Goal: Information Seeking & Learning: Learn about a topic

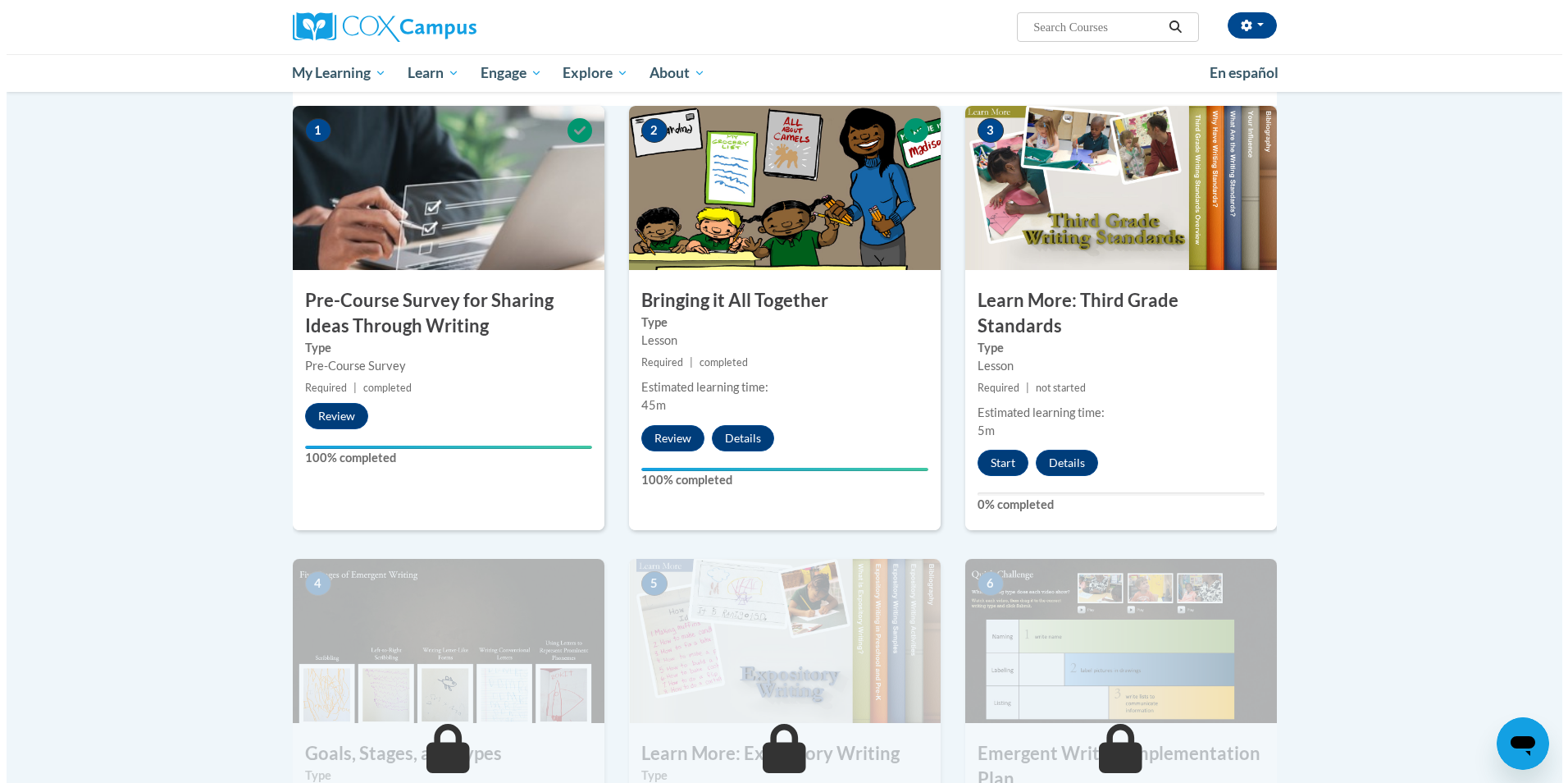
scroll to position [349, 0]
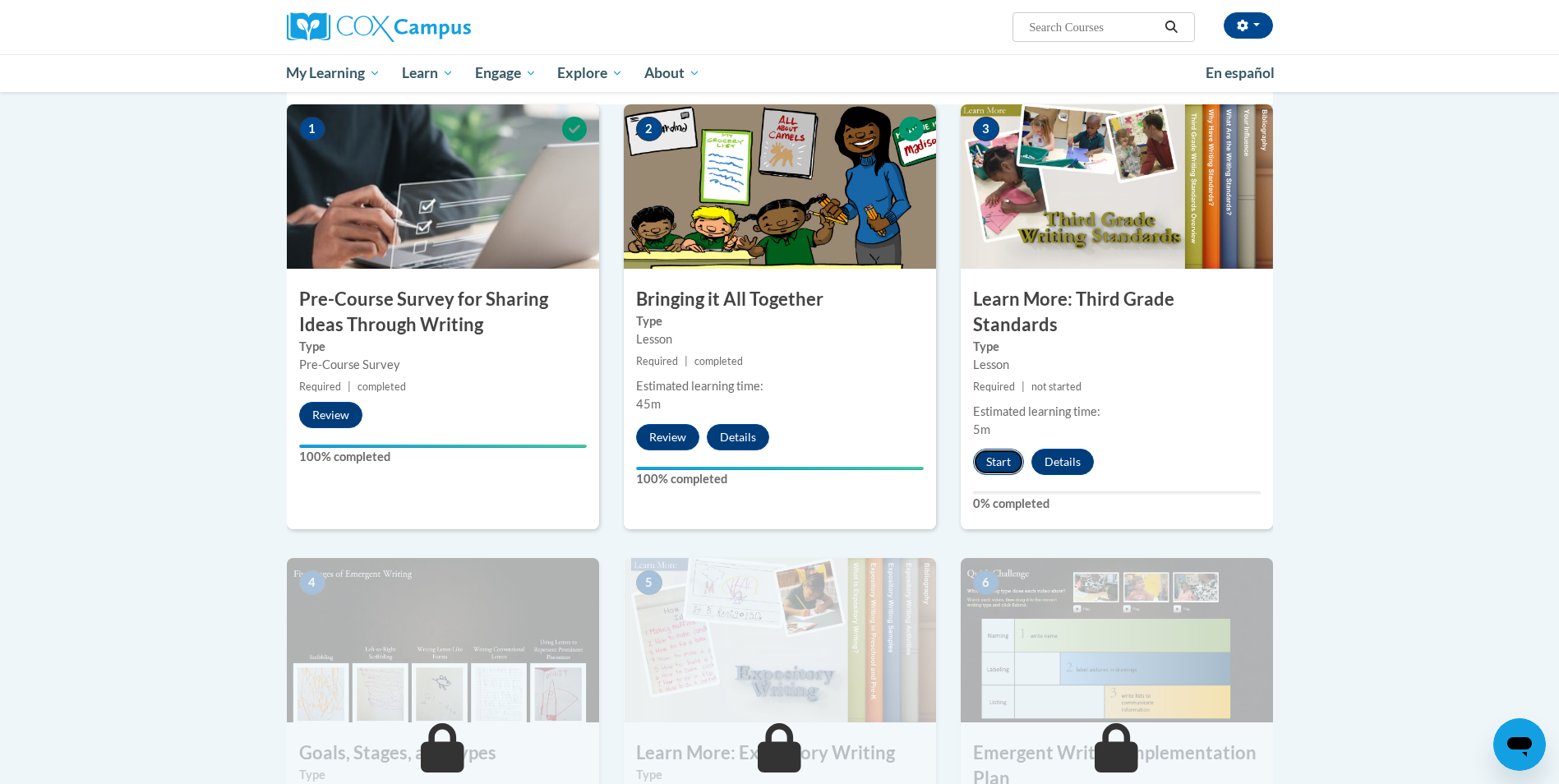
click at [997, 448] on button "Start" at bounding box center [998, 461] width 51 height 27
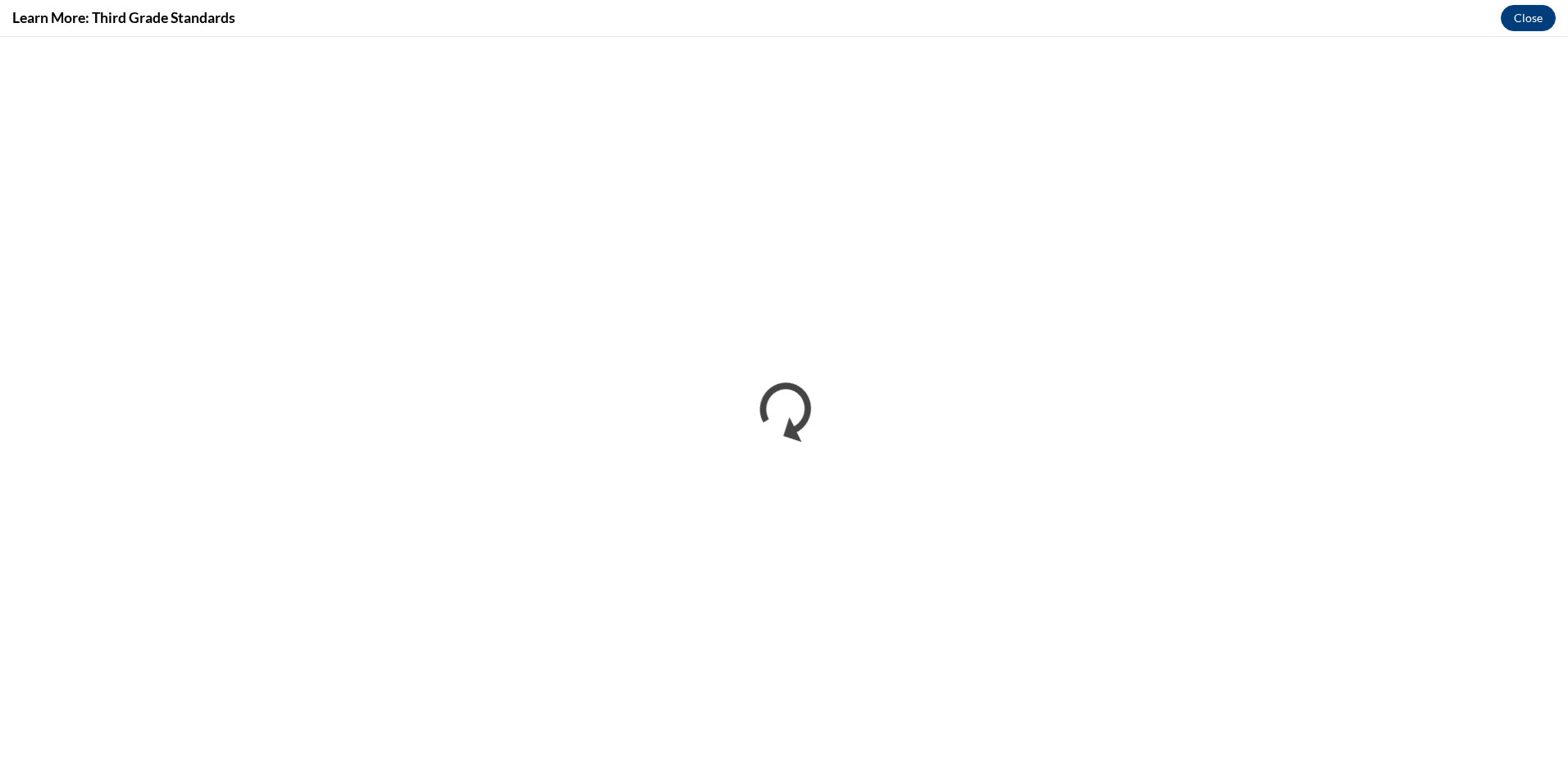
scroll to position [0, 0]
click at [1516, 21] on button "Close" at bounding box center [1528, 18] width 55 height 26
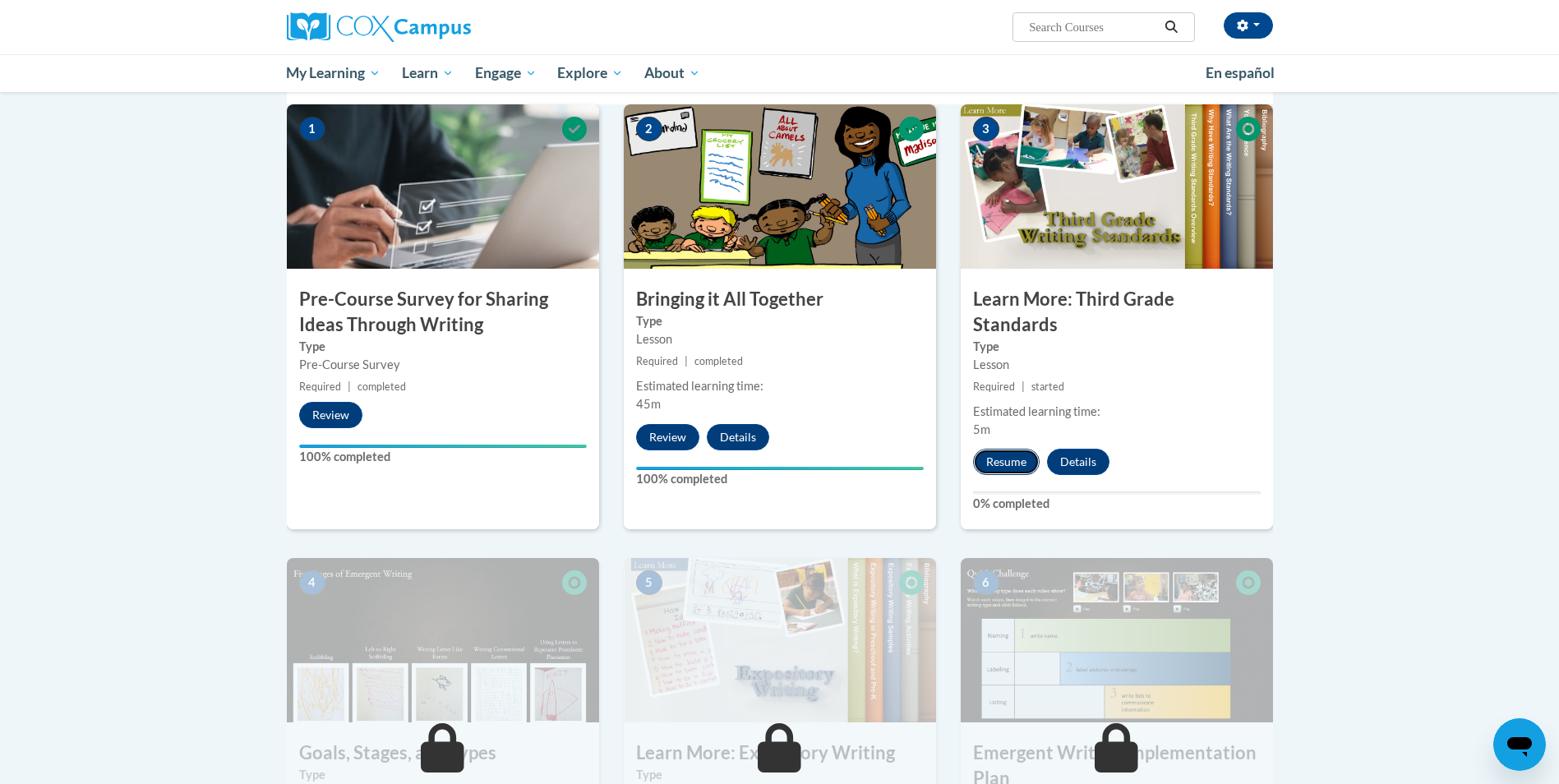
click at [1002, 448] on button "Resume" at bounding box center [1006, 461] width 67 height 27
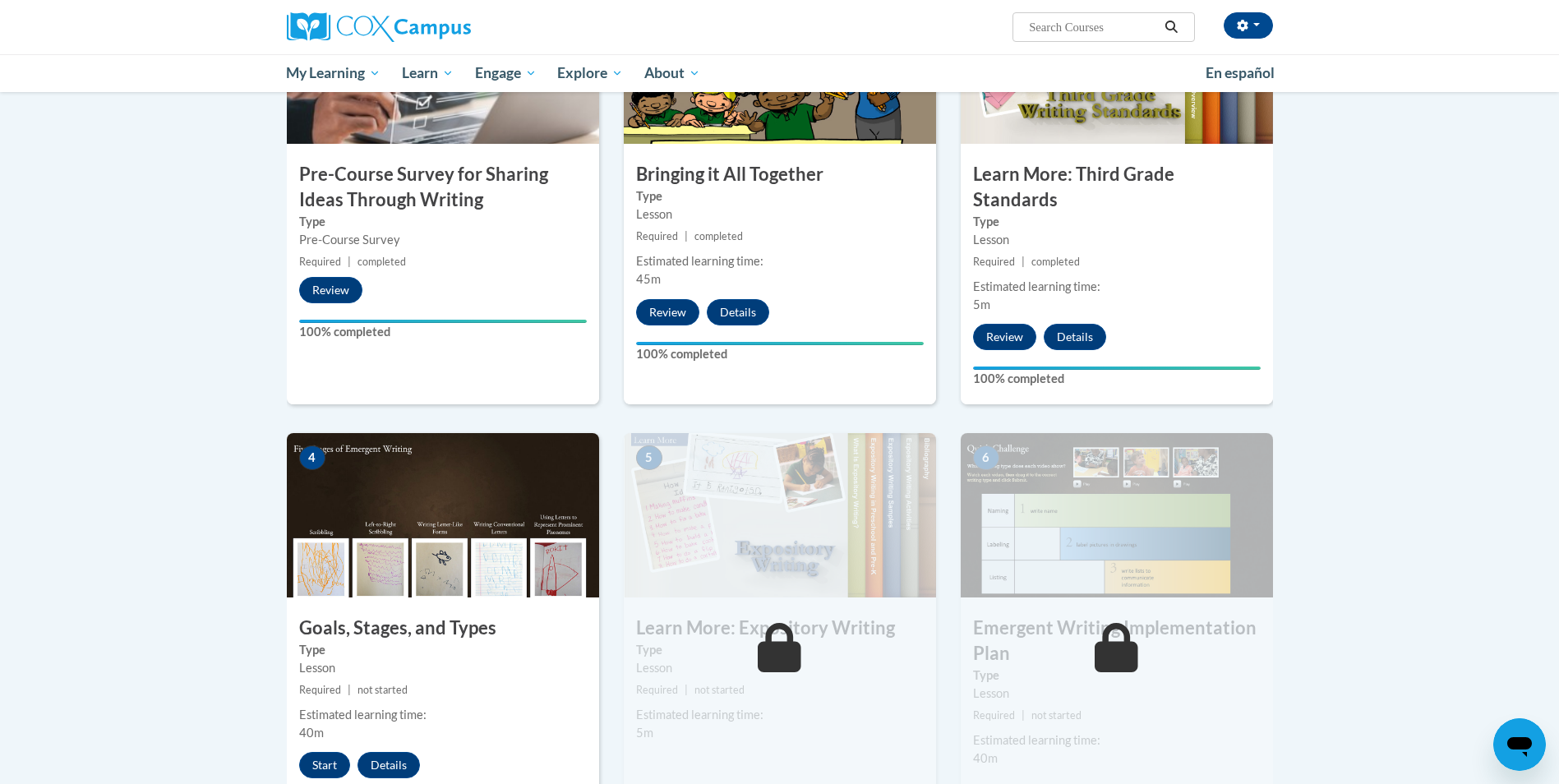
scroll to position [481, 0]
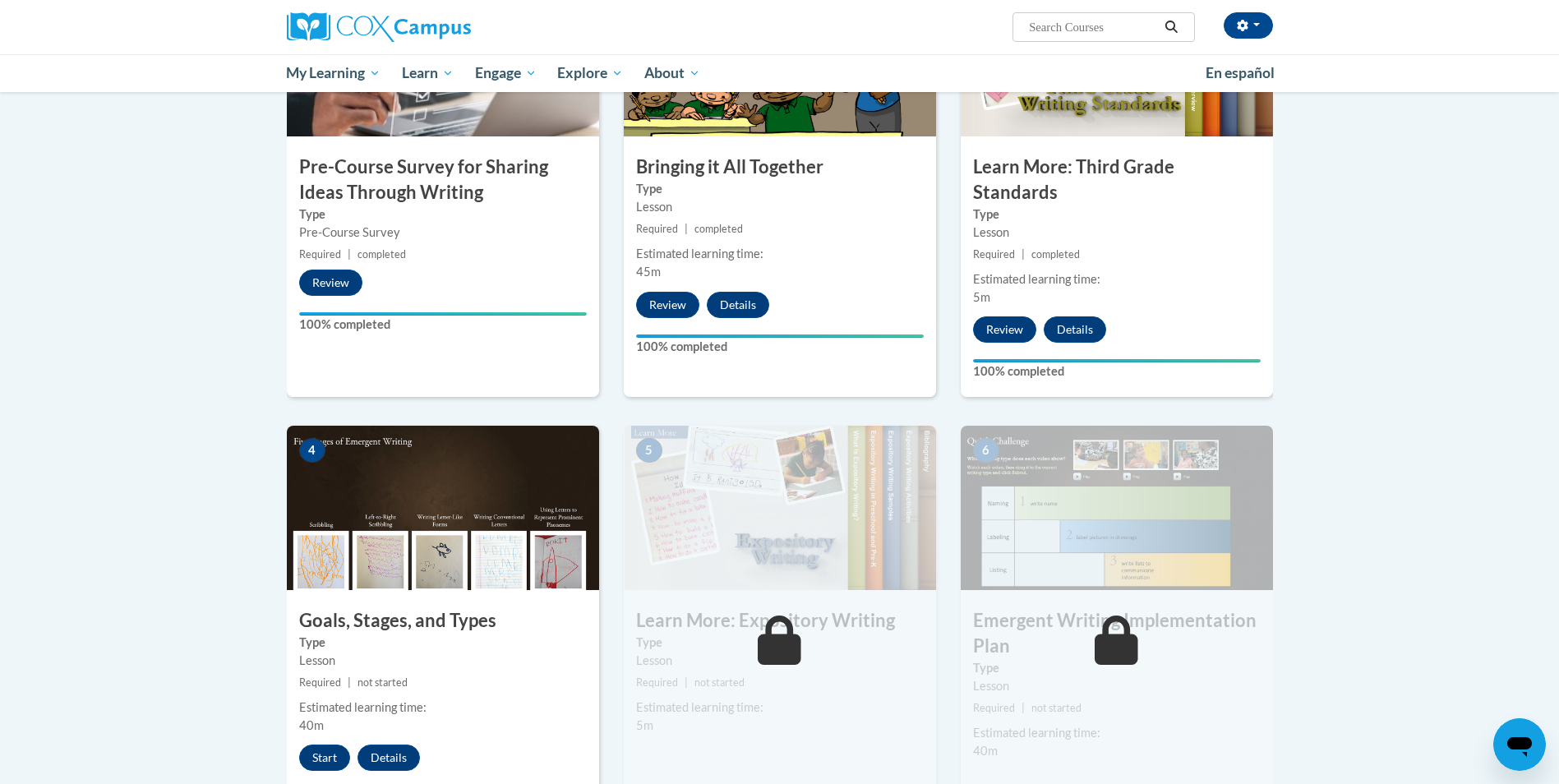
click at [1051, 580] on div "6 Emergent Writing Implementation Plan Type Lesson Required | not started Estim…" at bounding box center [1116, 625] width 312 height 399
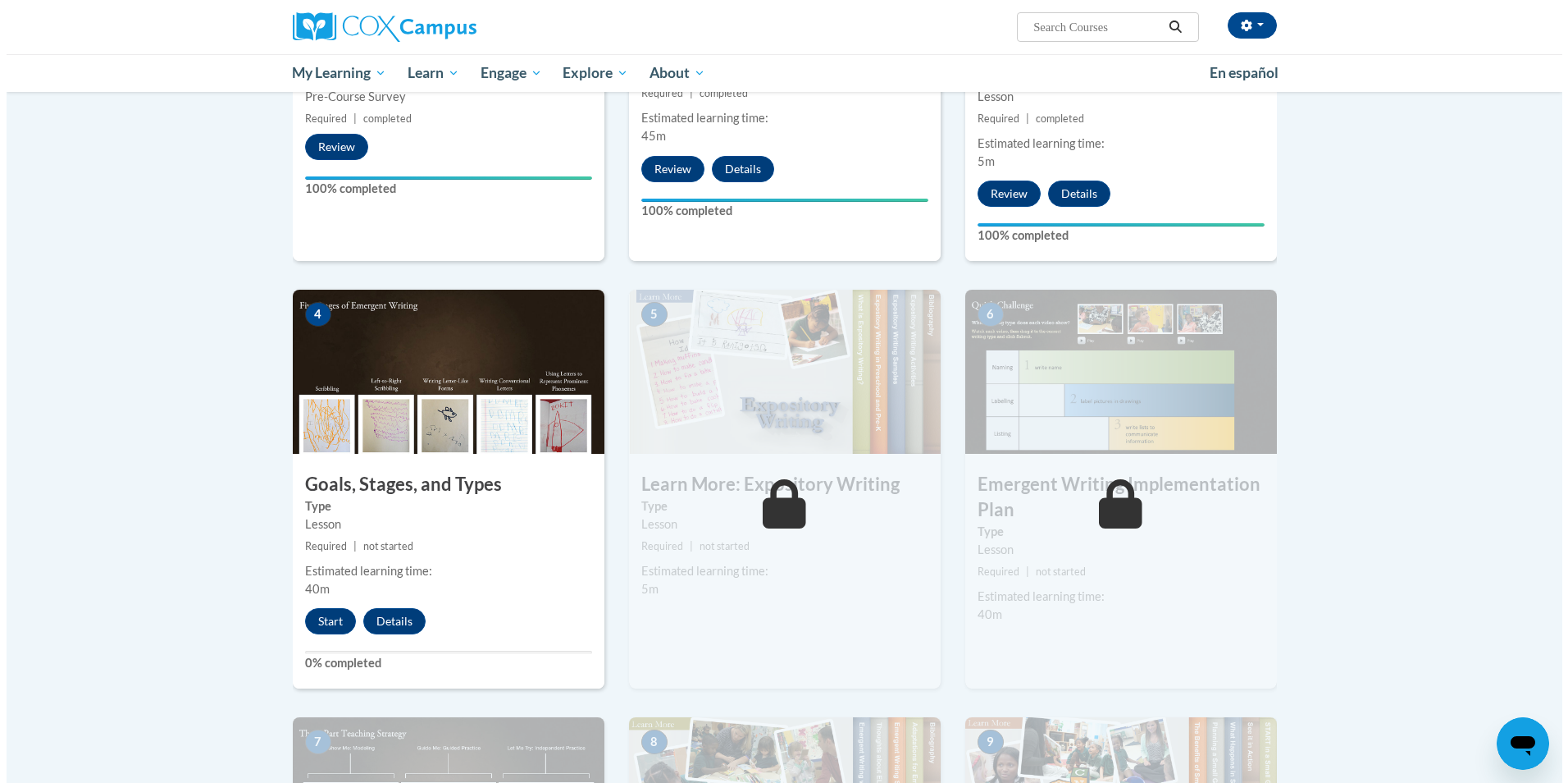
scroll to position [667, 0]
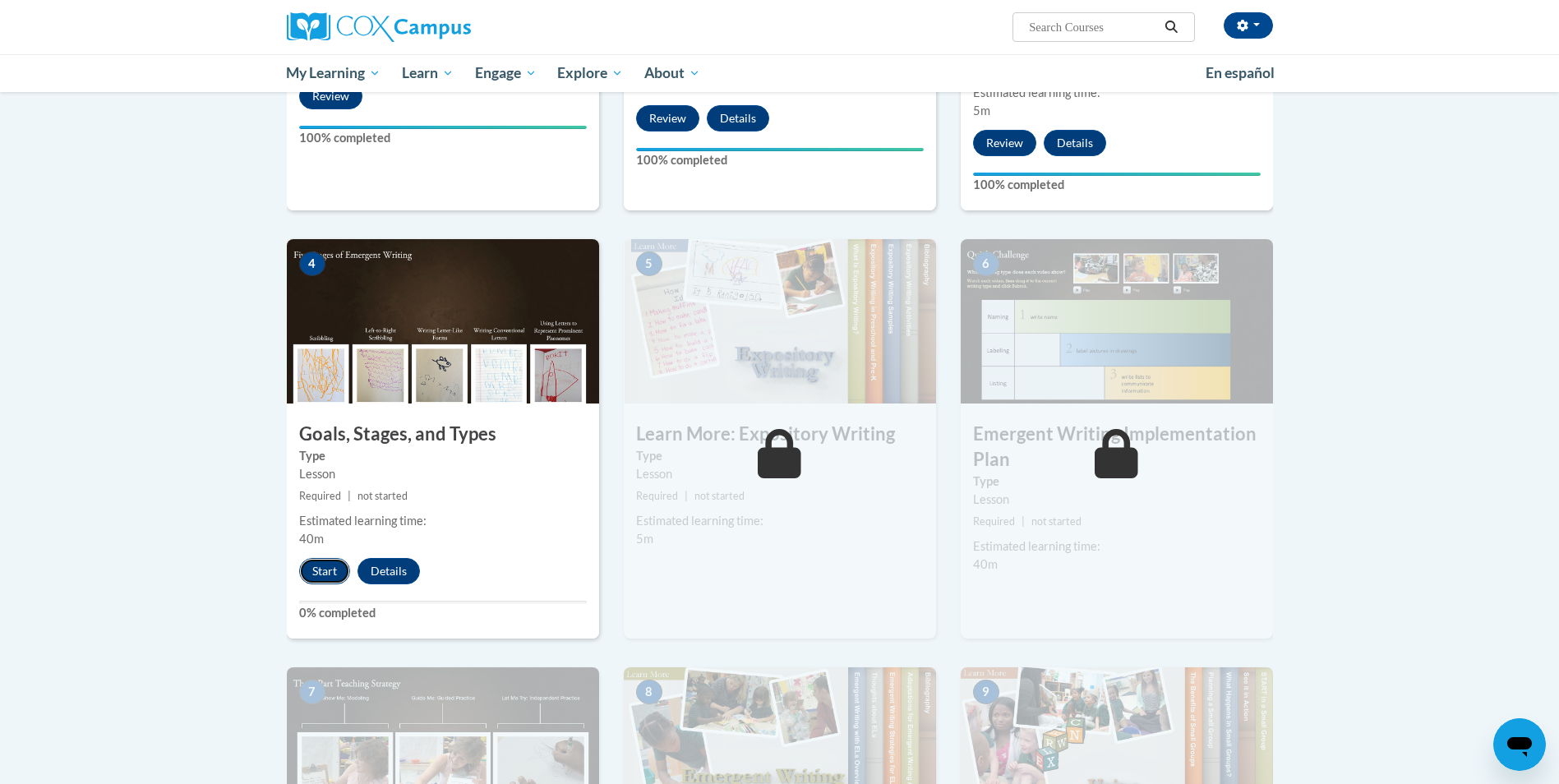
click at [315, 558] on button "Start" at bounding box center [324, 571] width 51 height 27
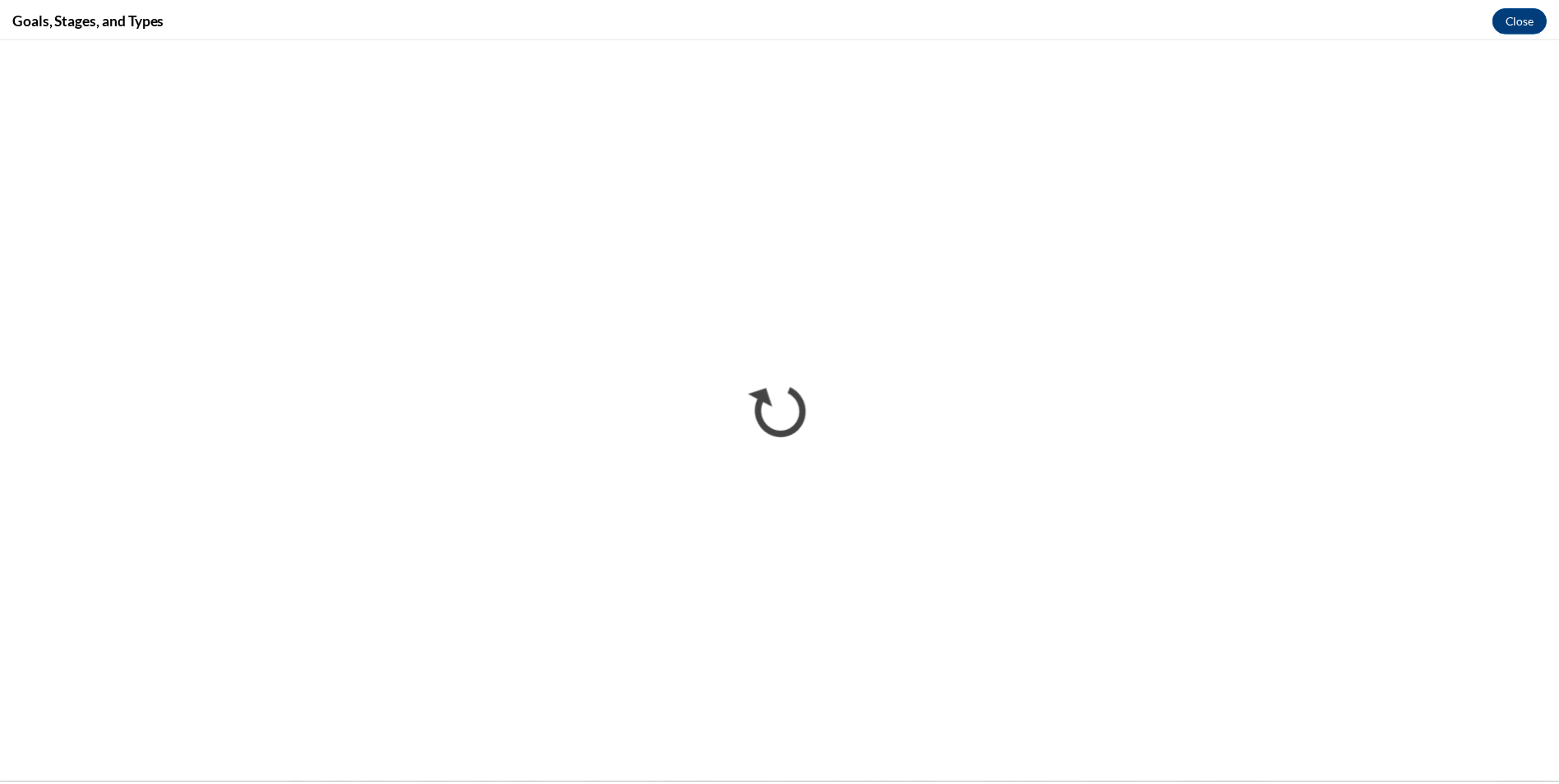
scroll to position [0, 0]
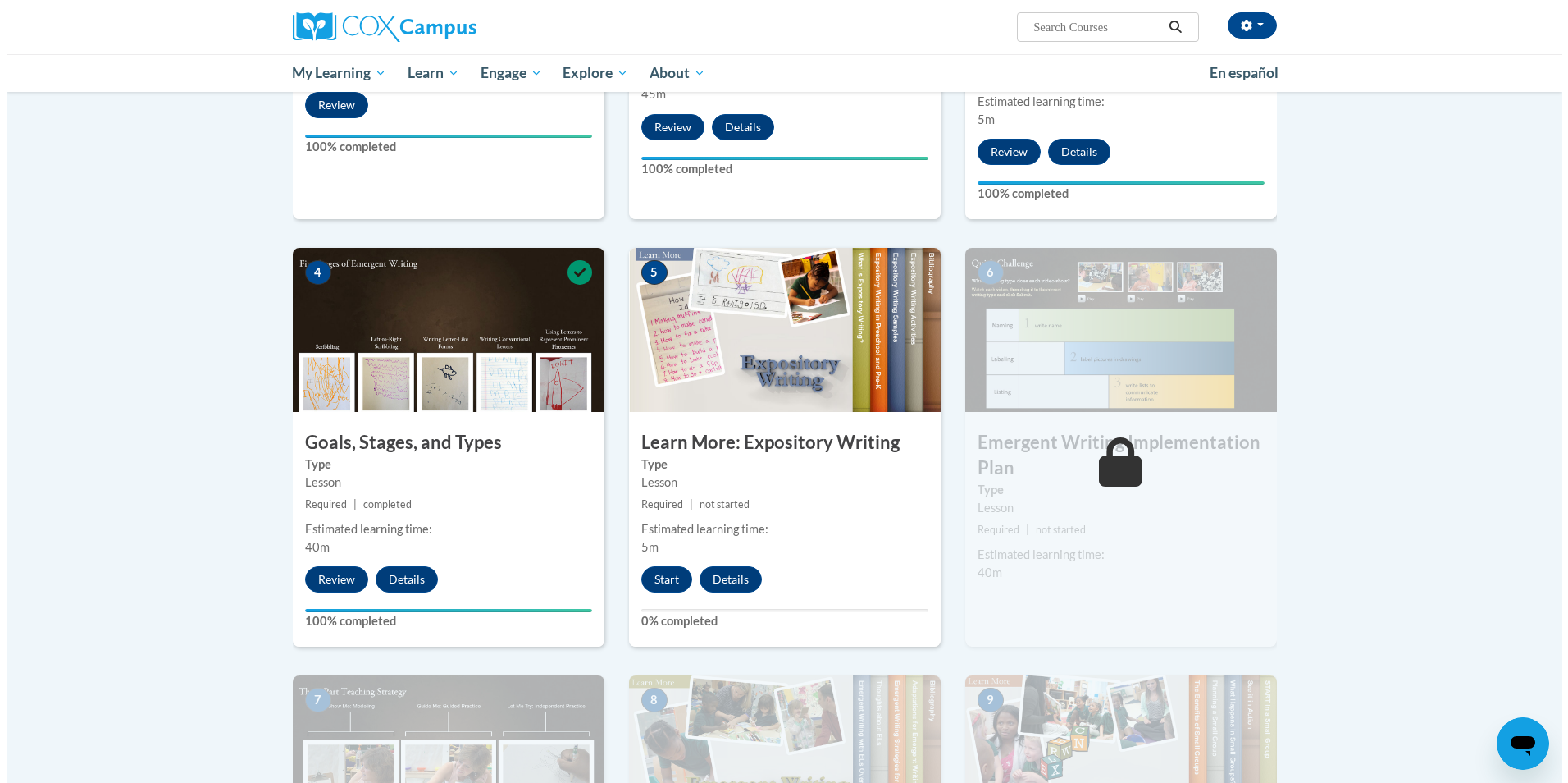
scroll to position [660, 0]
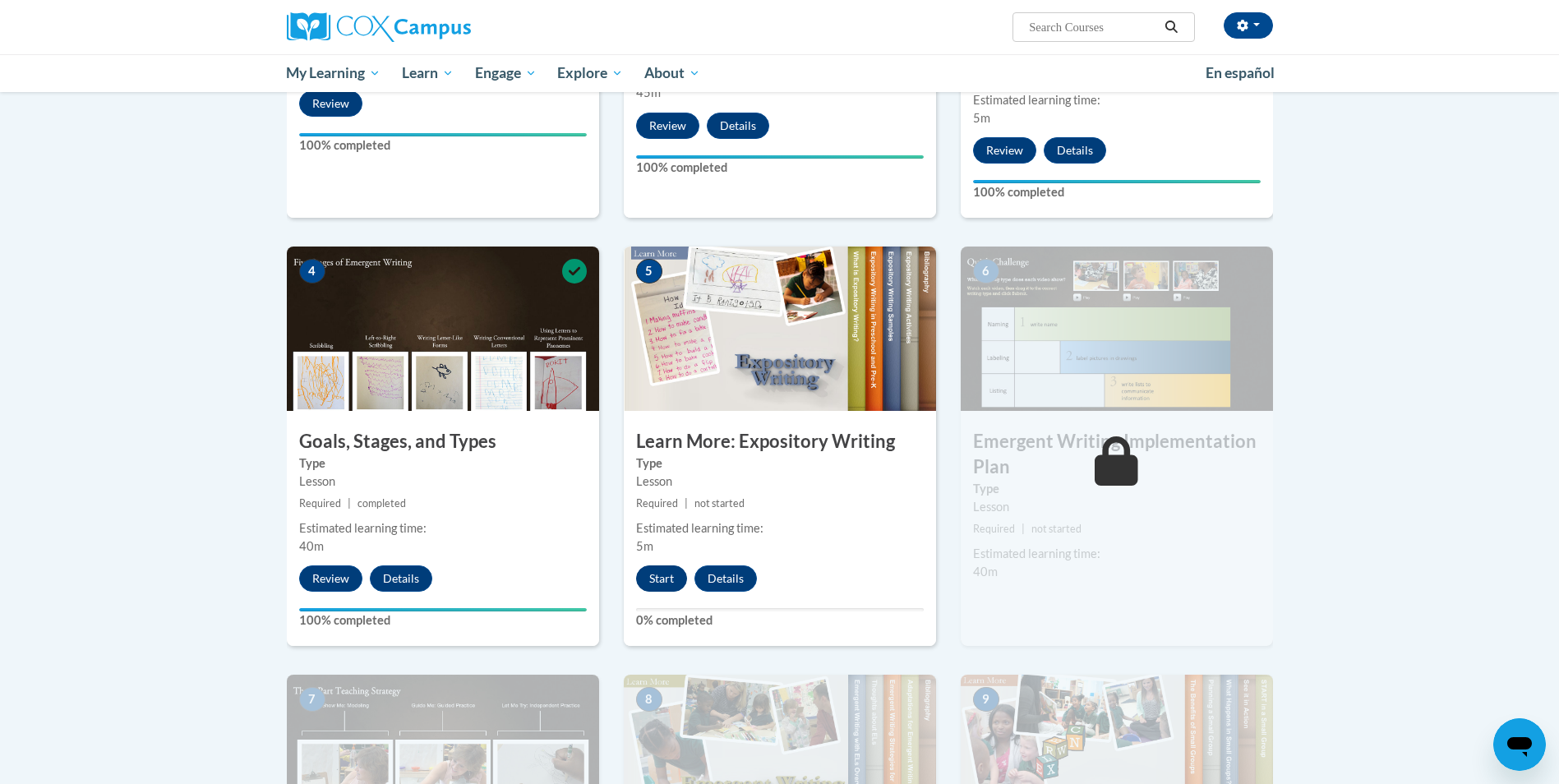
click at [652, 565] on button "Start" at bounding box center [662, 578] width 51 height 27
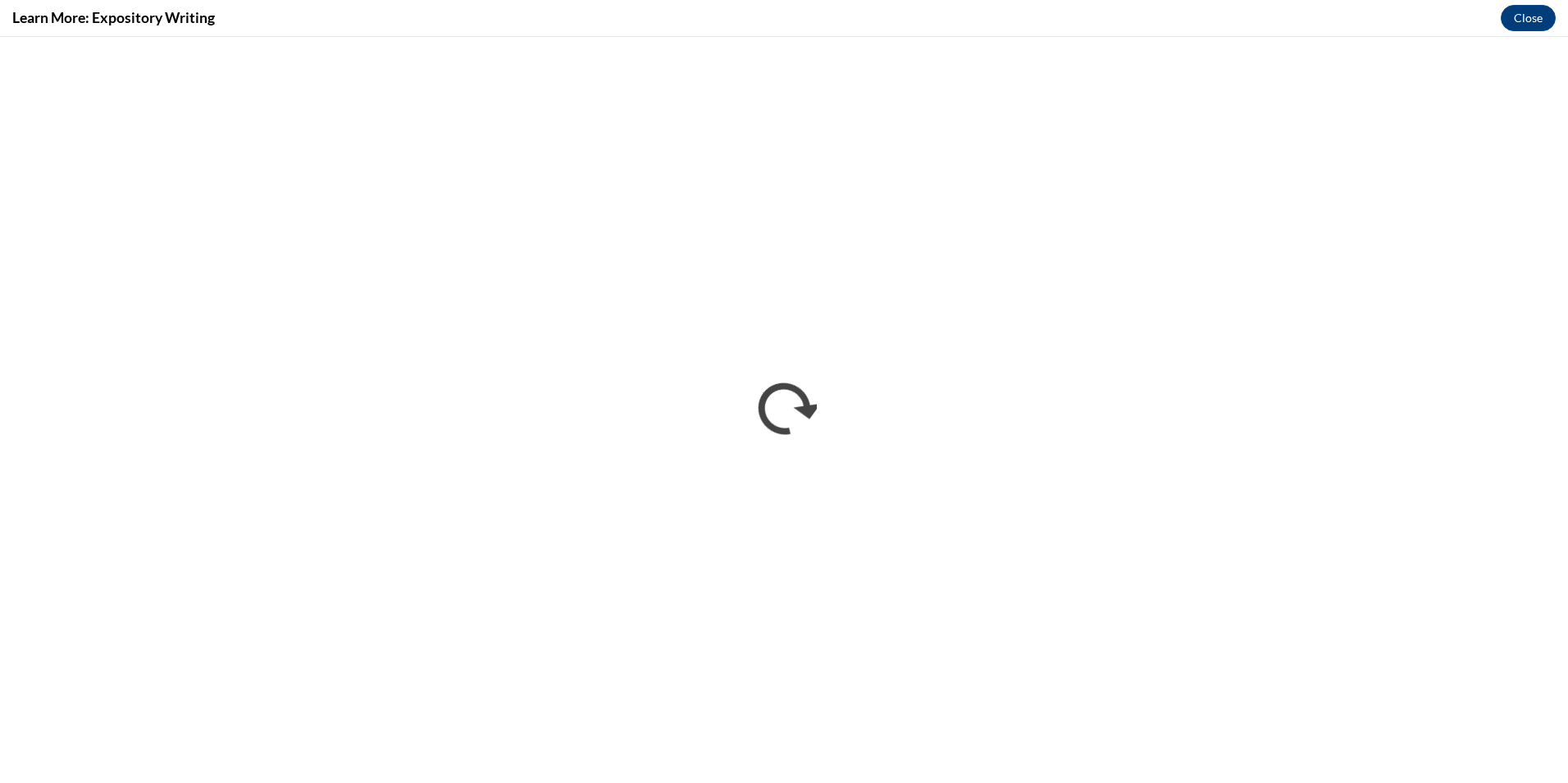
scroll to position [0, 0]
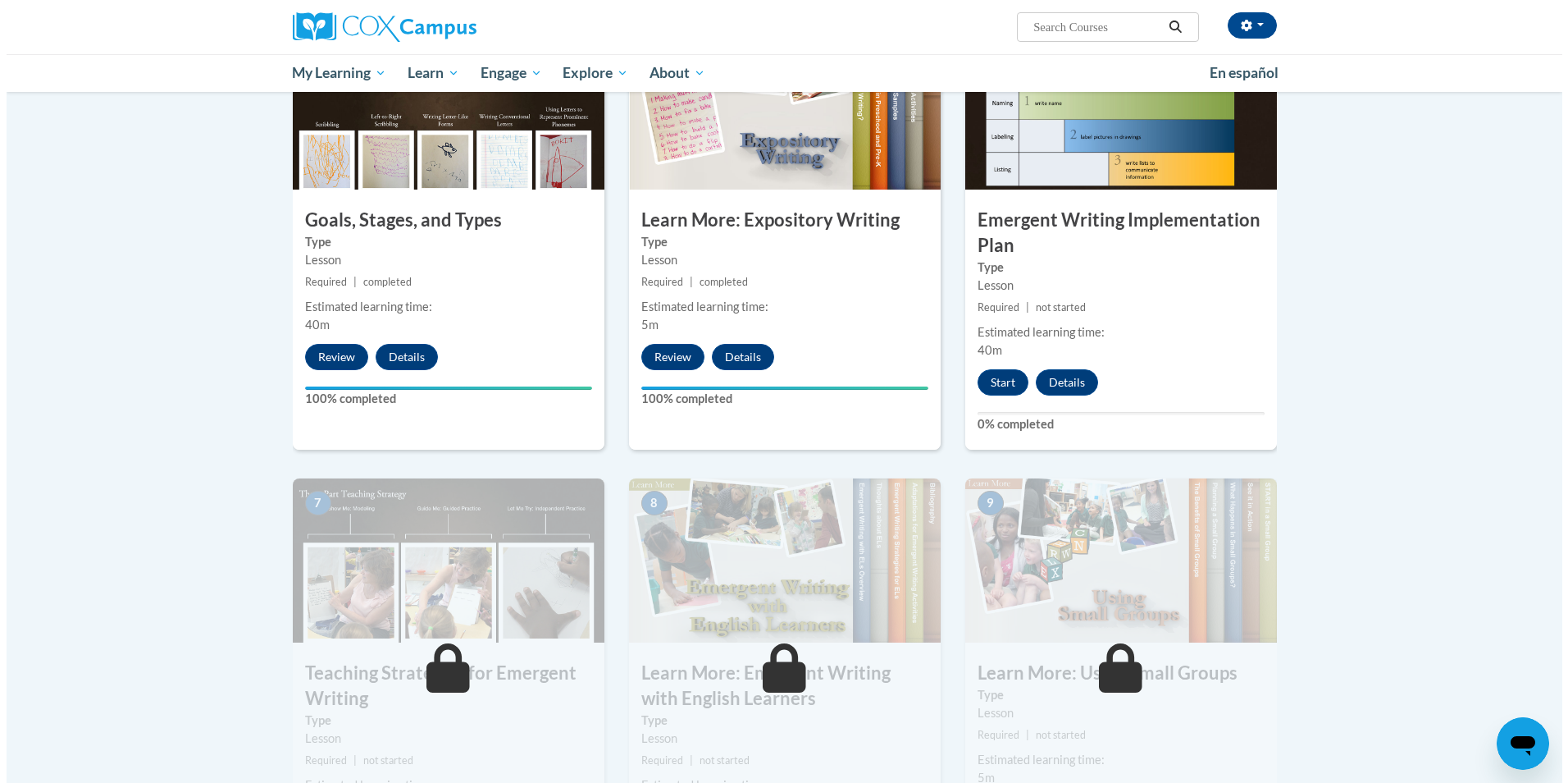
scroll to position [877, 0]
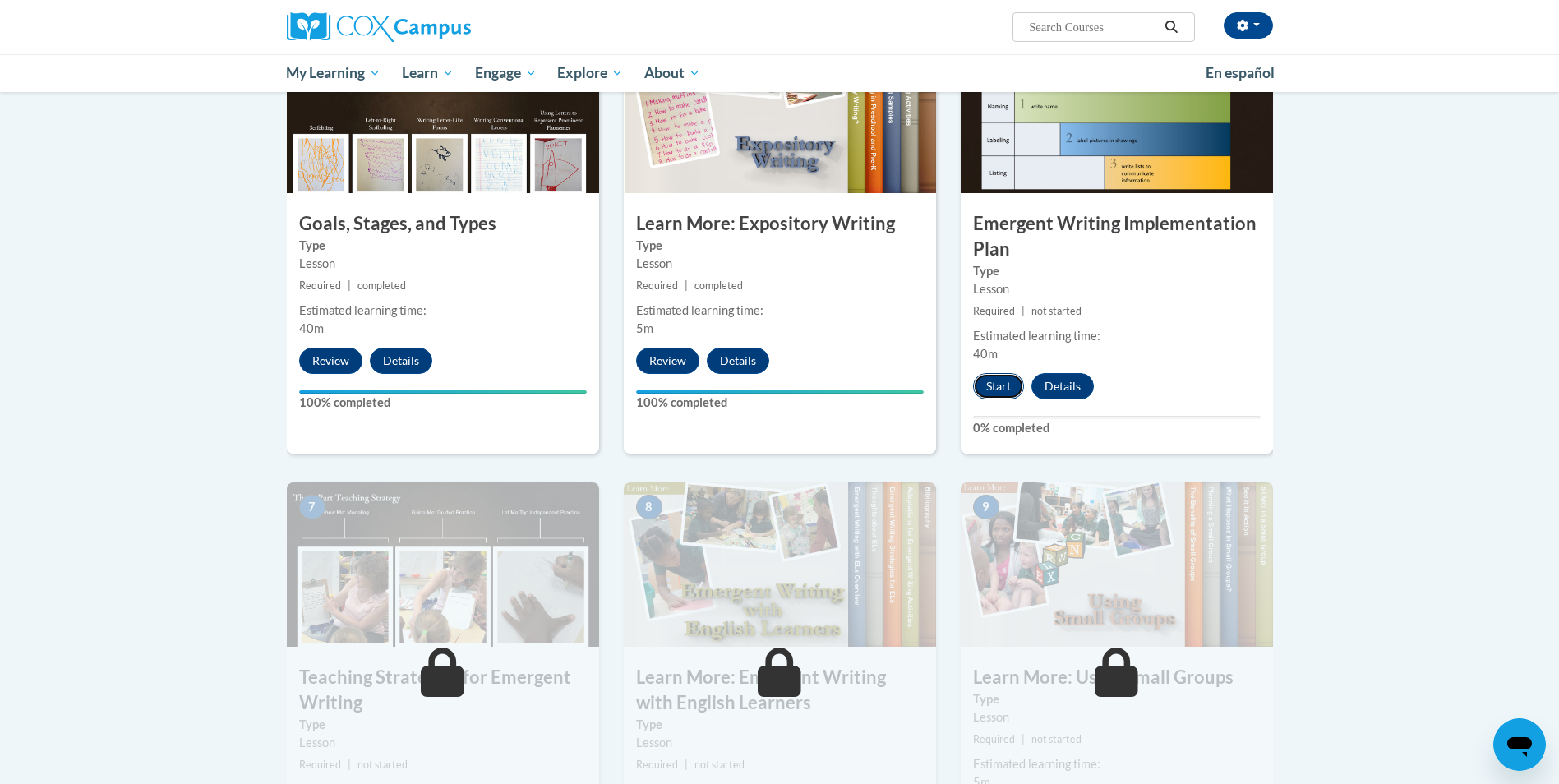
click at [990, 373] on button "Start" at bounding box center [998, 386] width 51 height 27
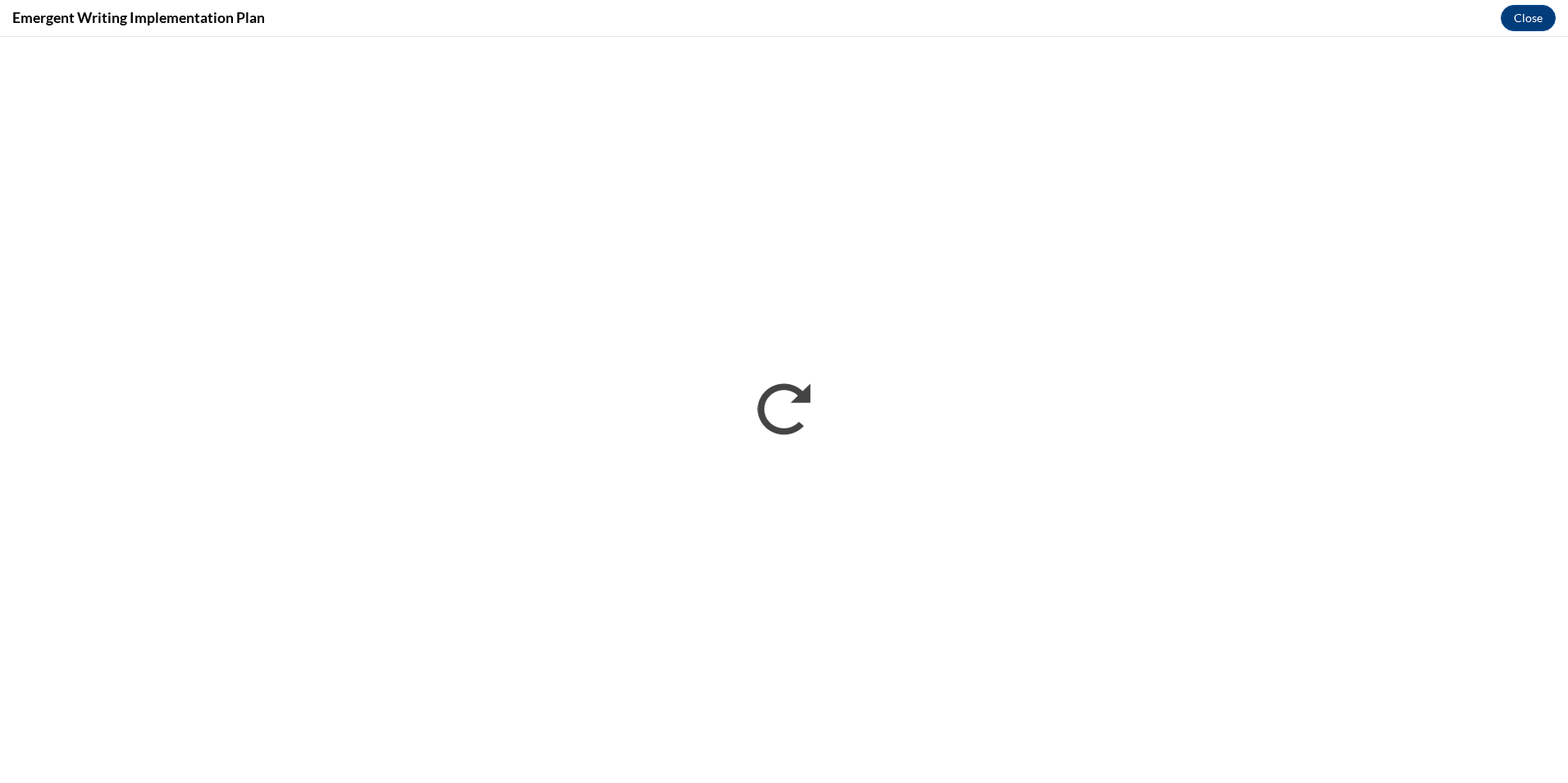
scroll to position [0, 0]
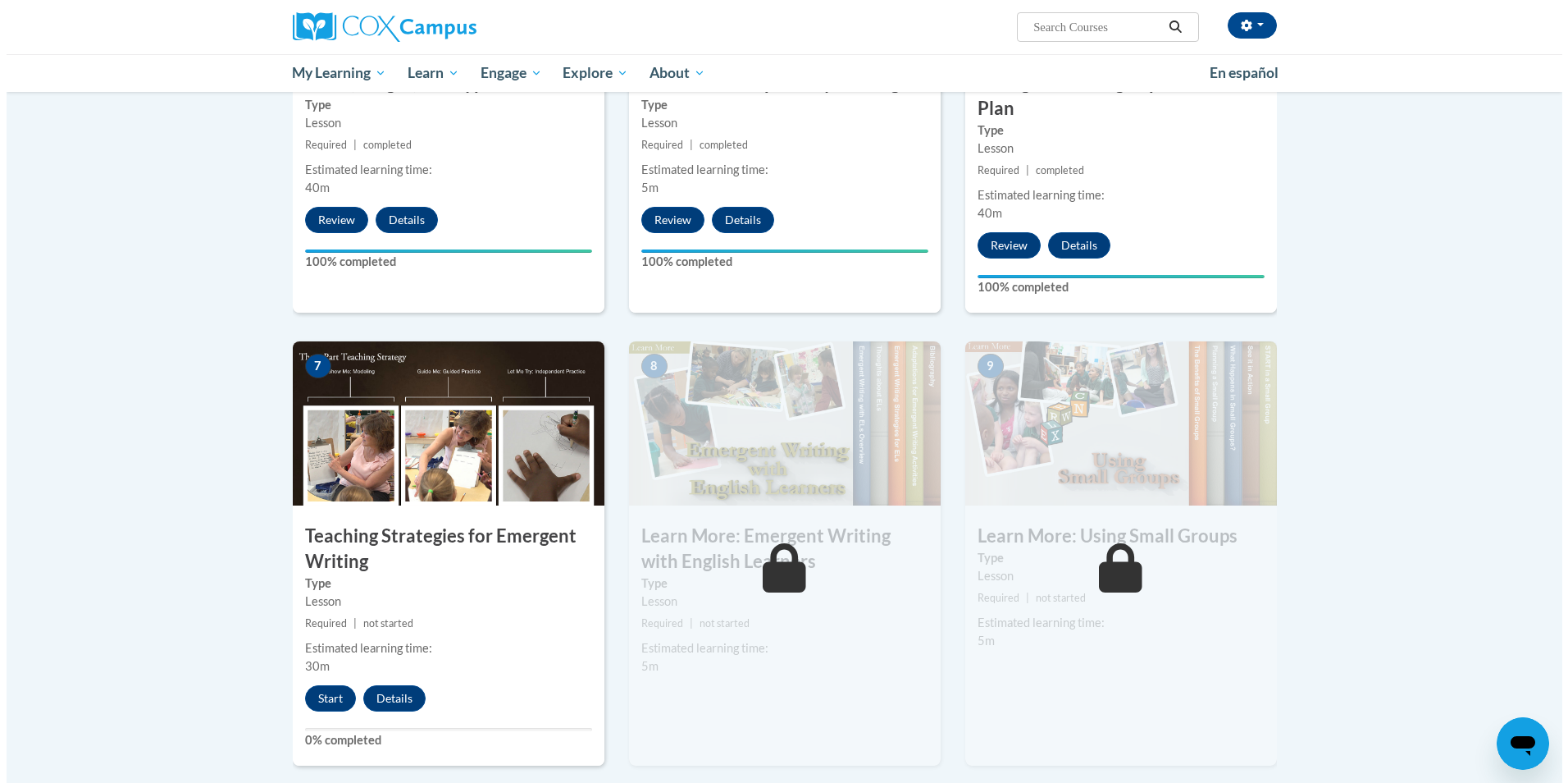
scroll to position [1021, 0]
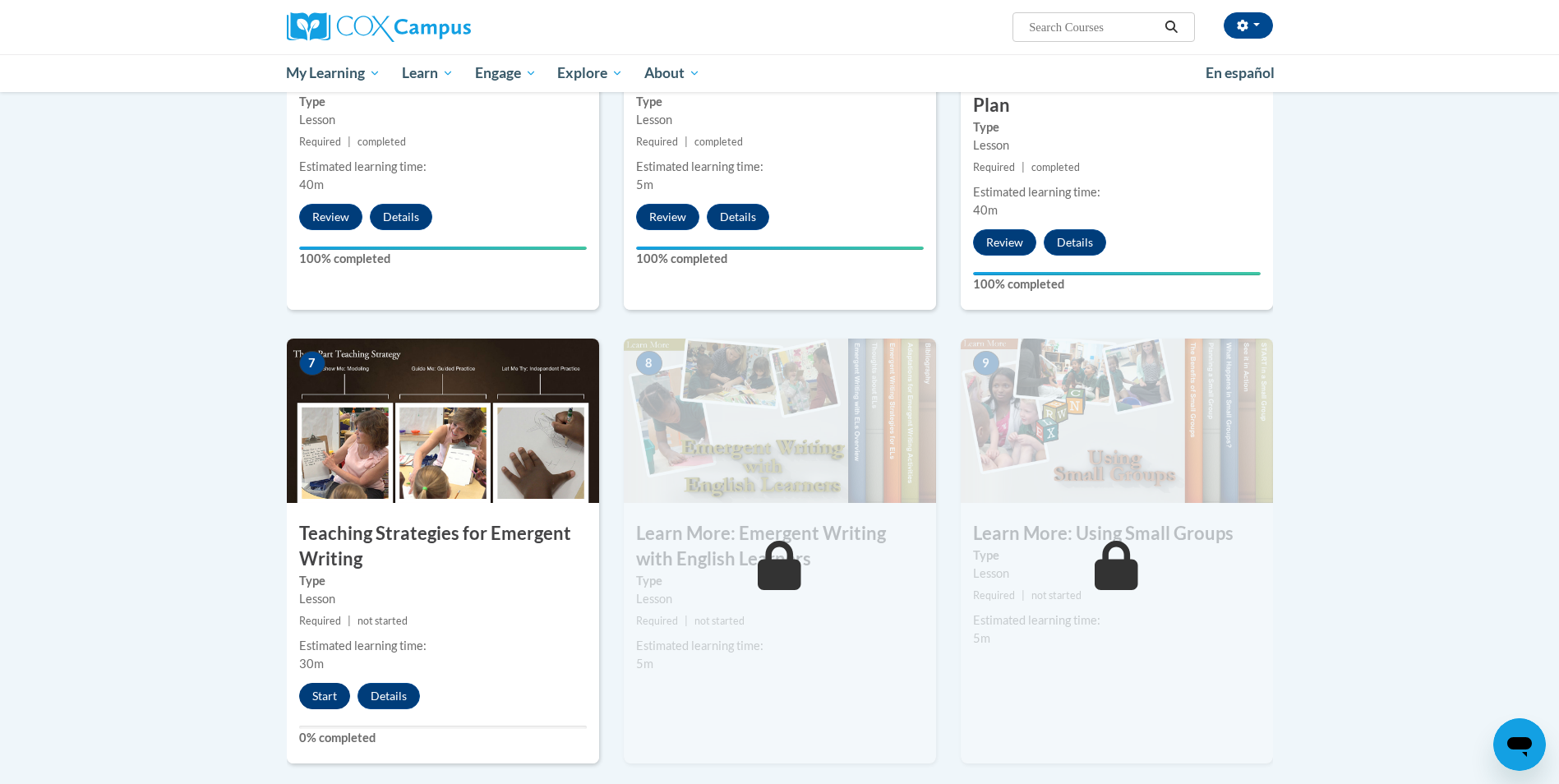
click at [313, 683] on button "Start" at bounding box center [324, 696] width 51 height 27
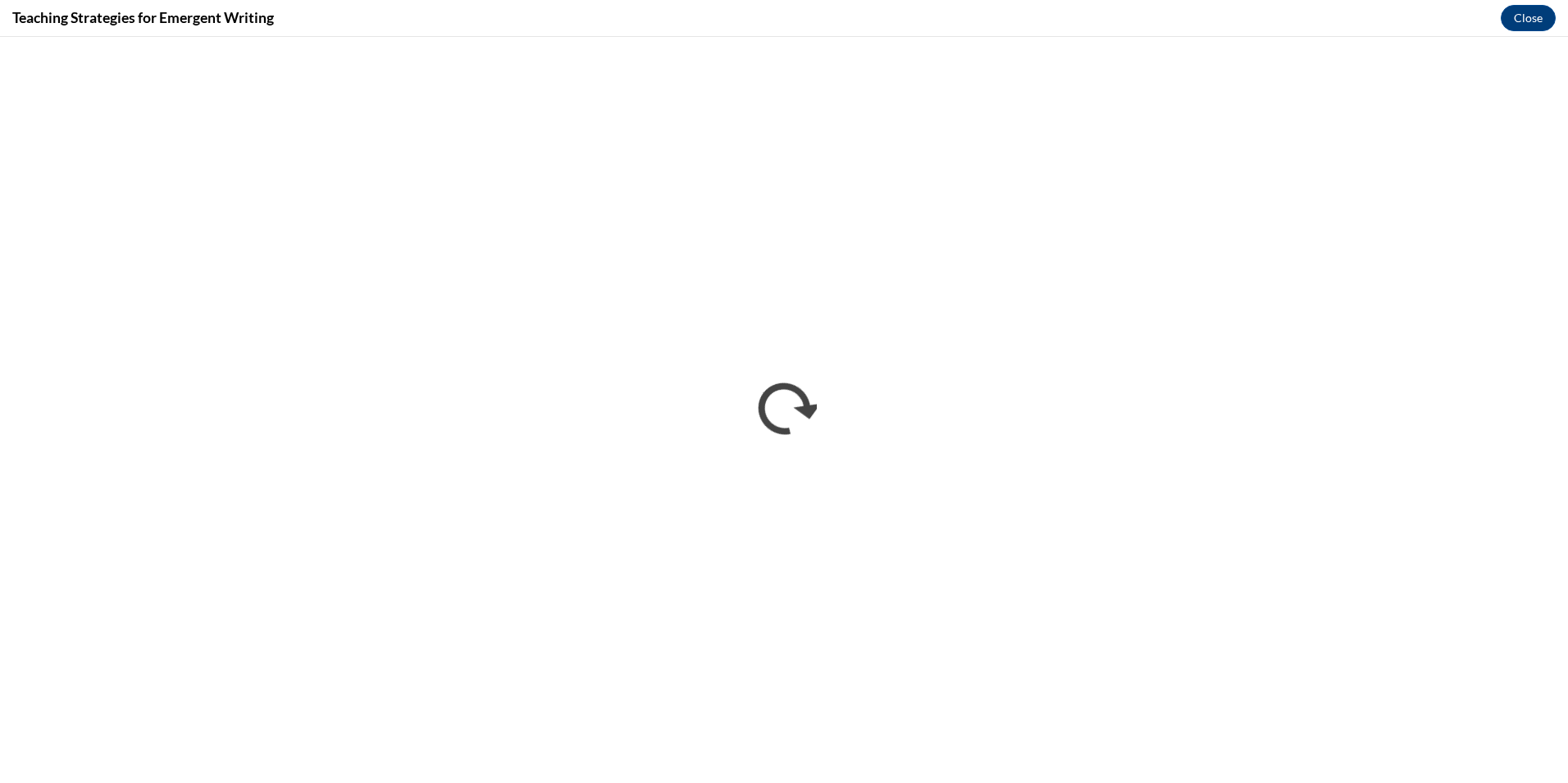
scroll to position [0, 0]
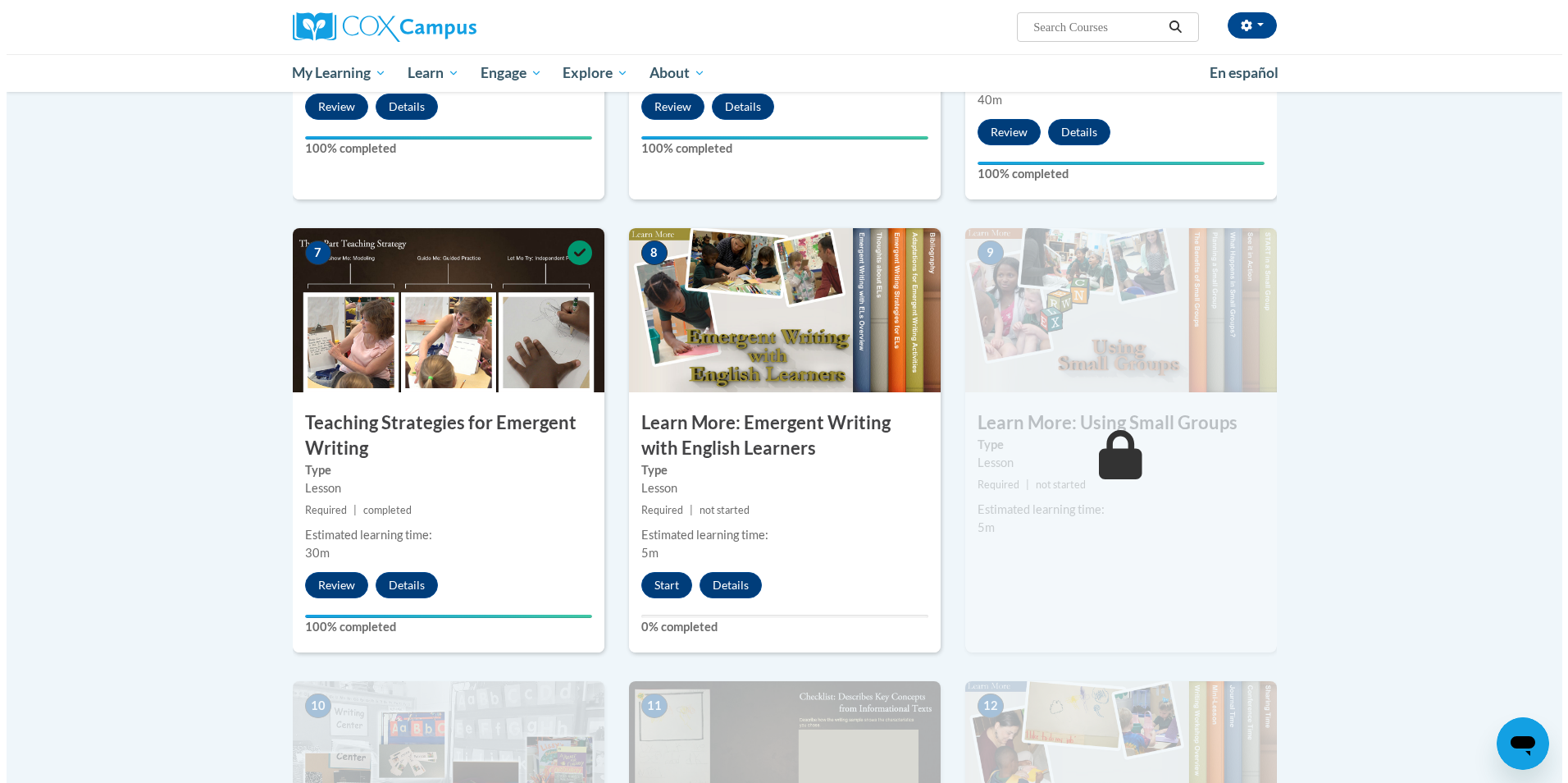
scroll to position [1133, 0]
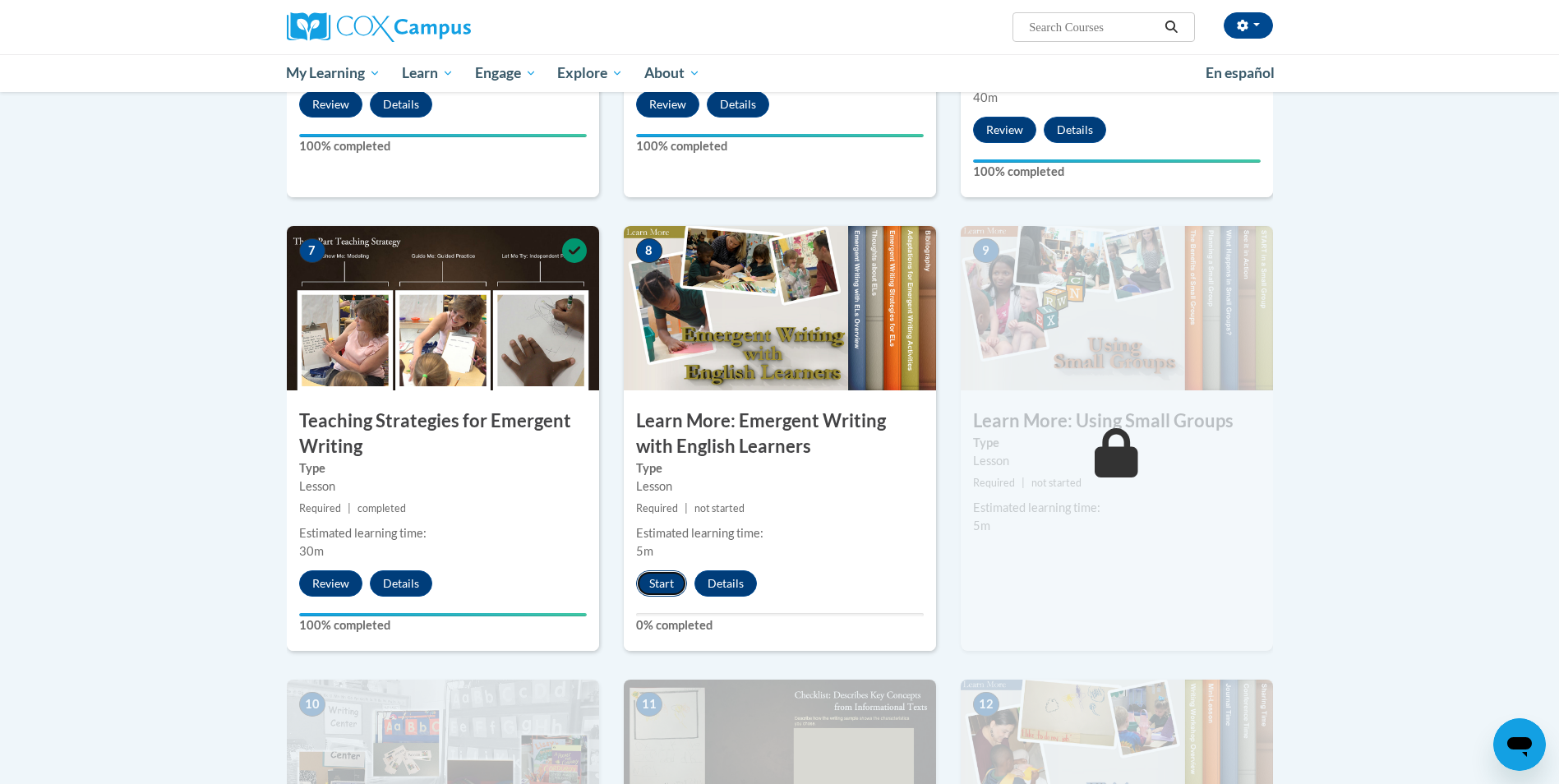
click at [664, 570] on button "Start" at bounding box center [662, 583] width 51 height 27
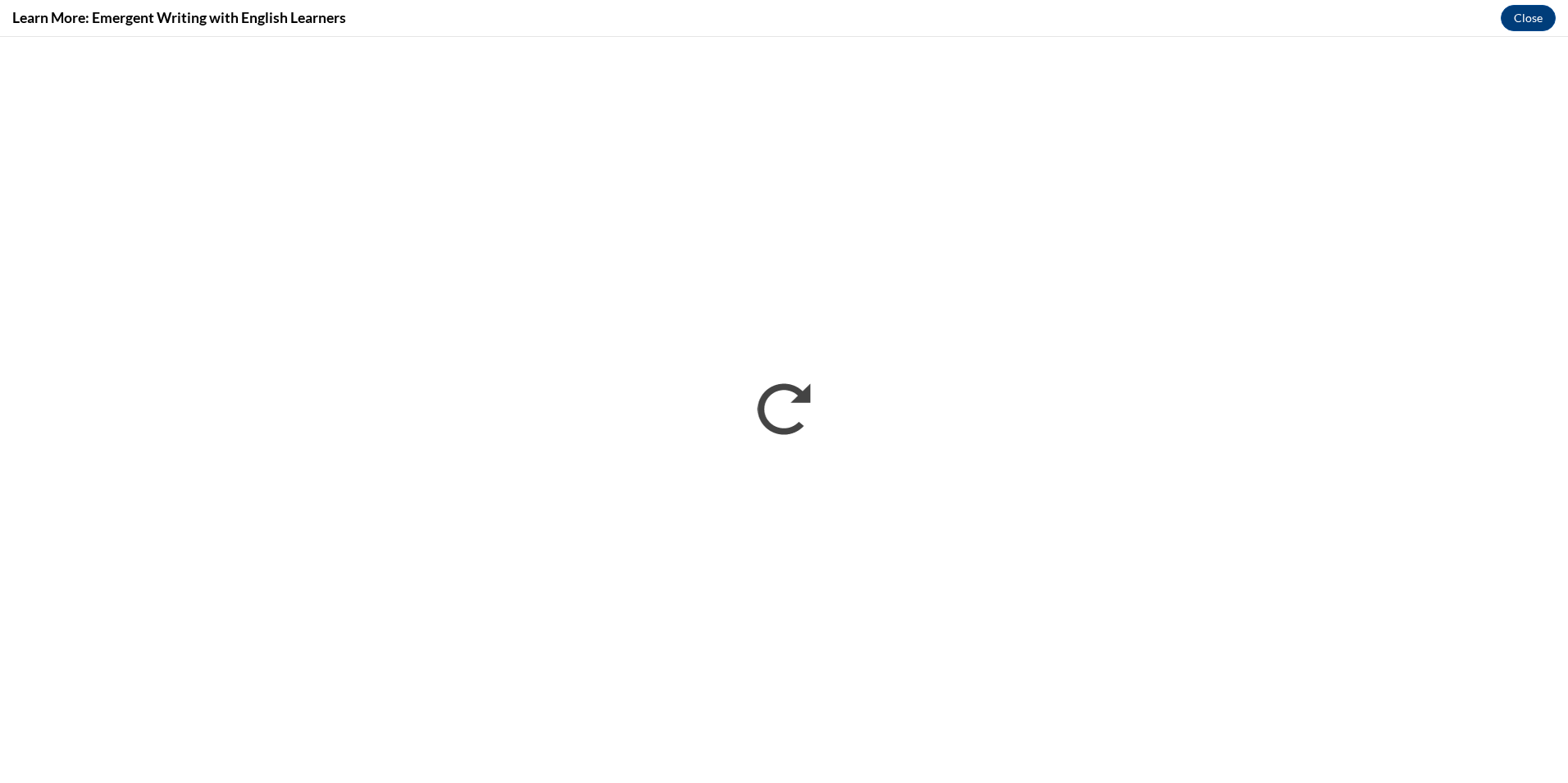
scroll to position [0, 0]
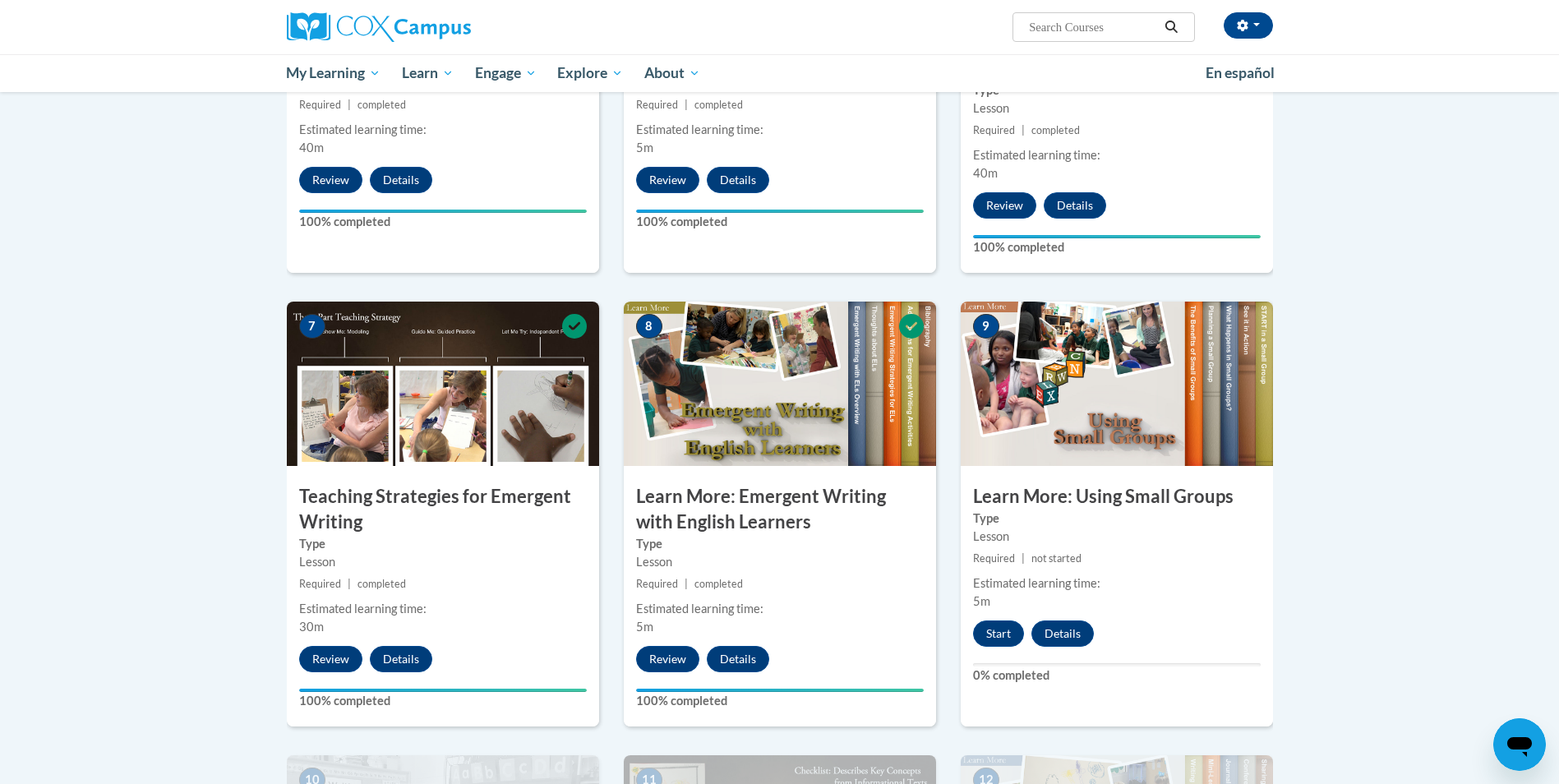
click at [1116, 596] on div "9 Learn More: Using Small Groups Type Lesson Required | not started Estimated l…" at bounding box center [1116, 514] width 312 height 425
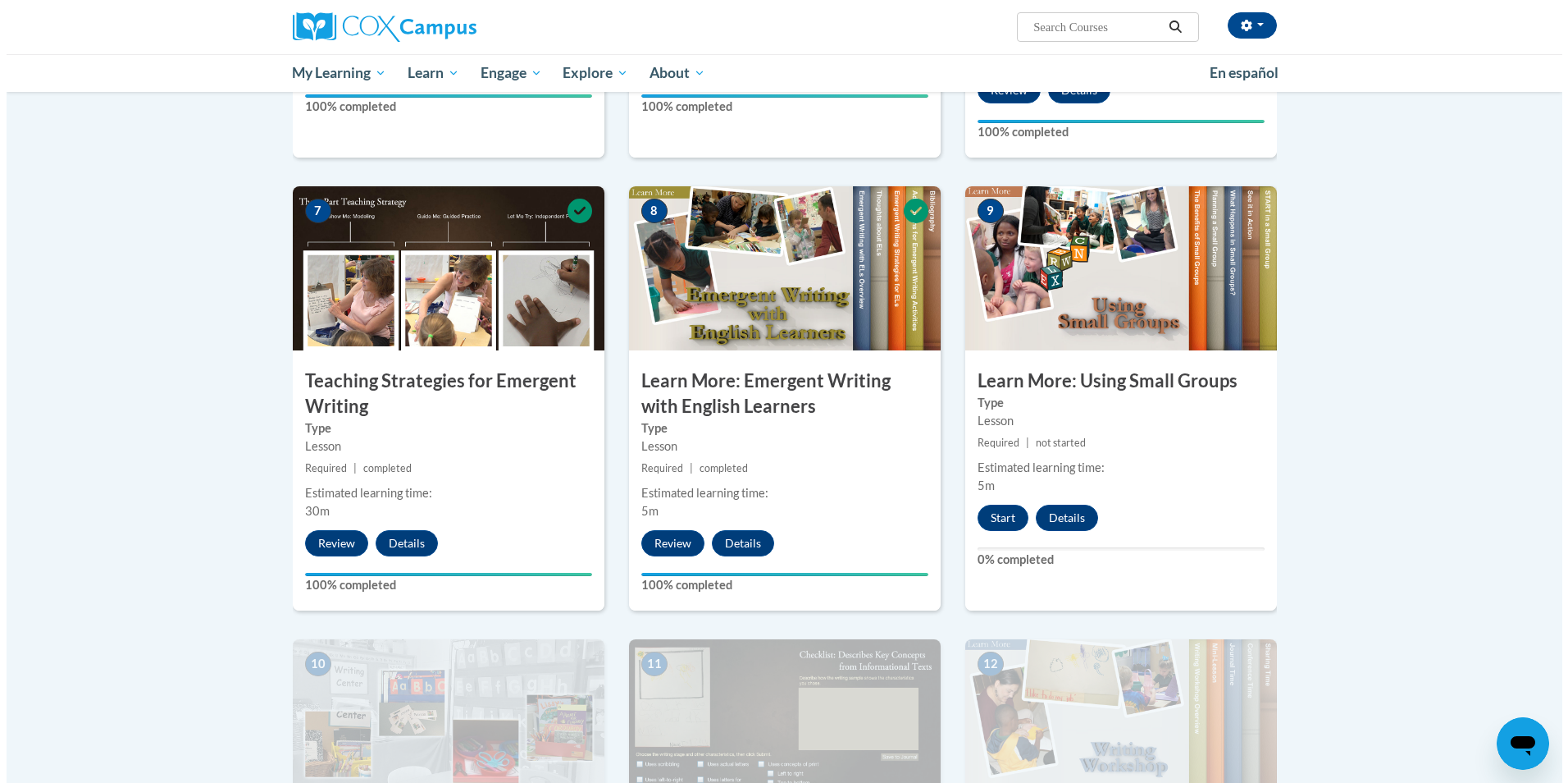
scroll to position [1174, 0]
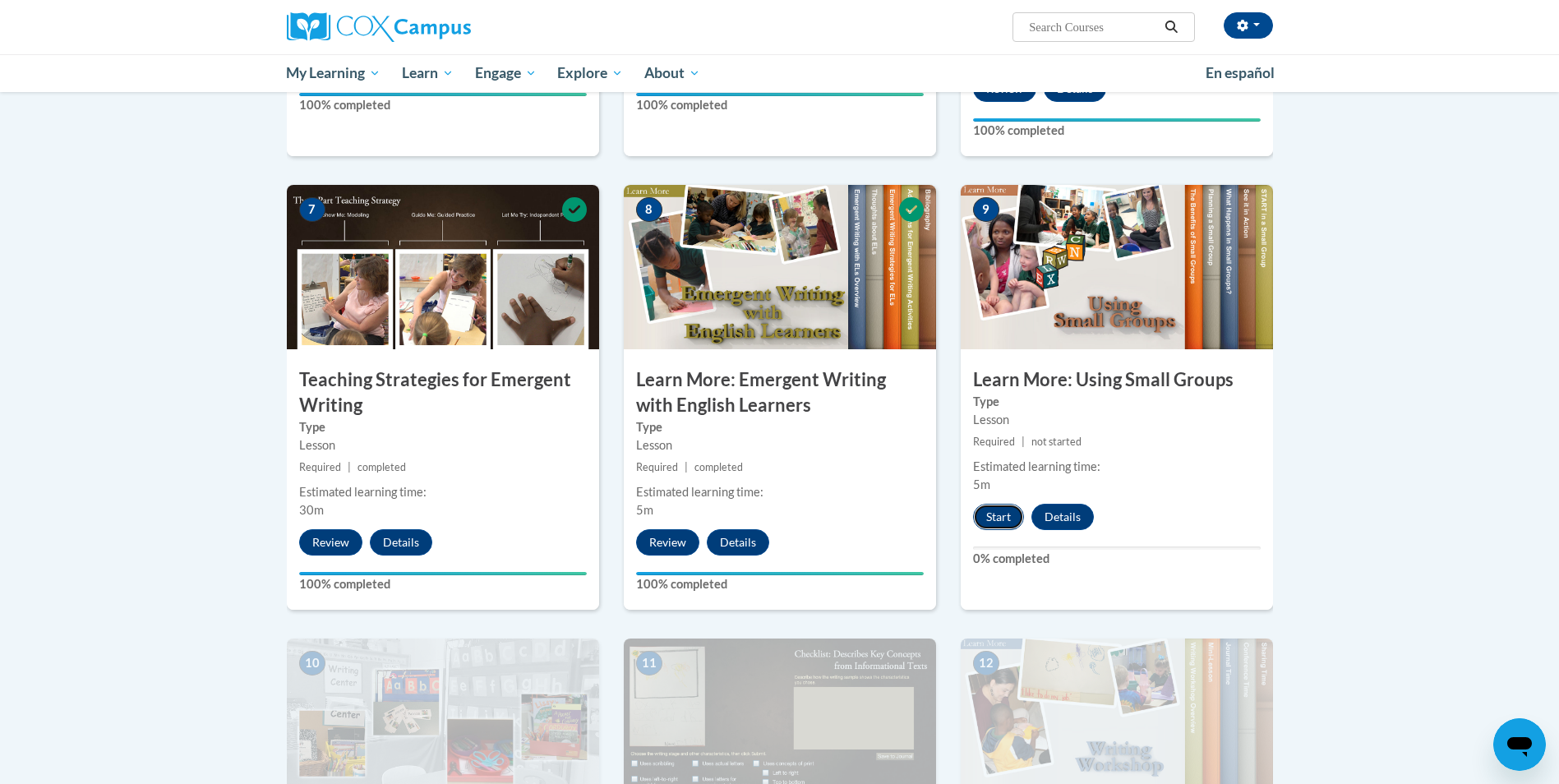
click at [985, 503] on button "Start" at bounding box center [998, 516] width 51 height 27
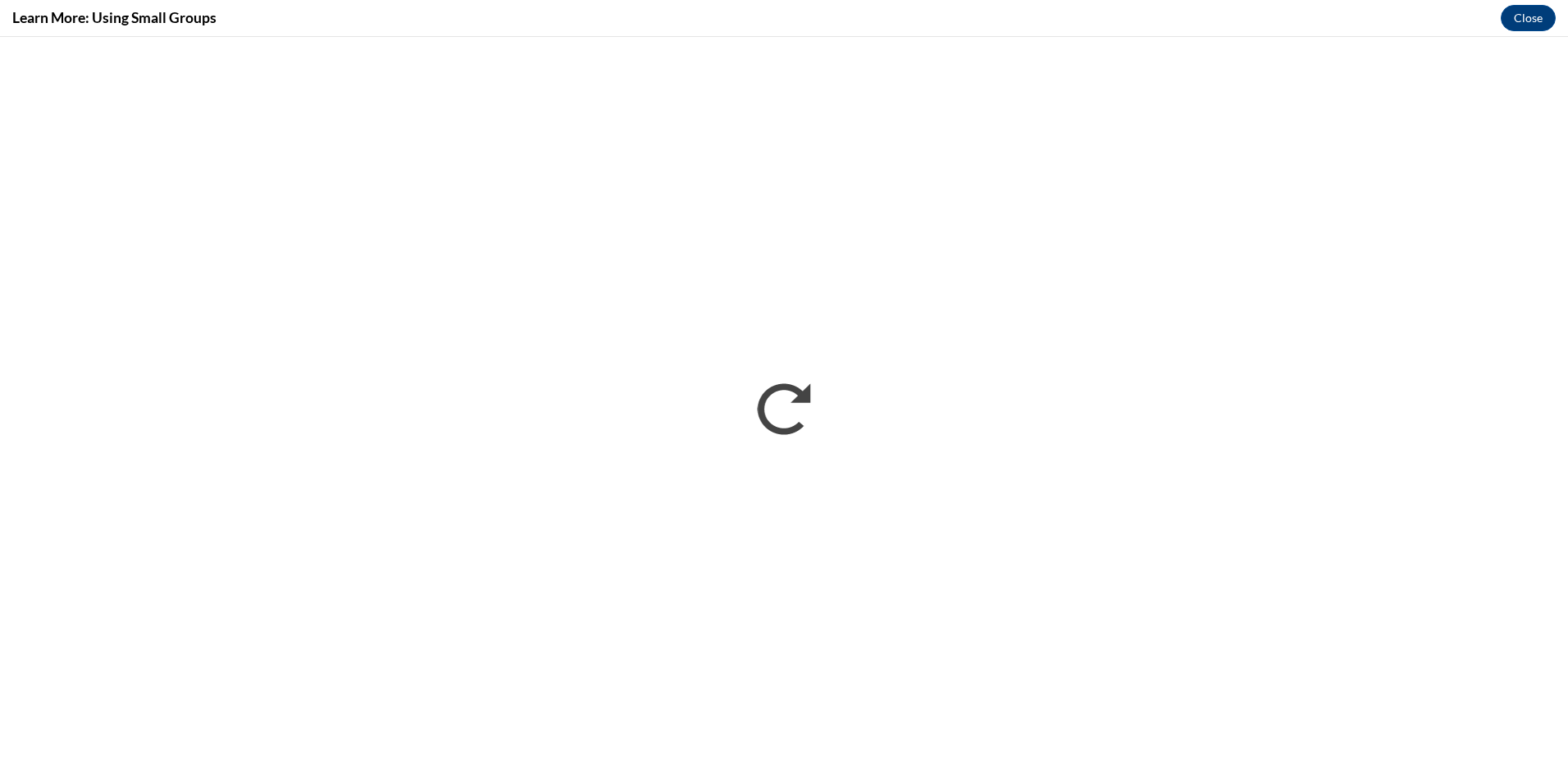
scroll to position [0, 0]
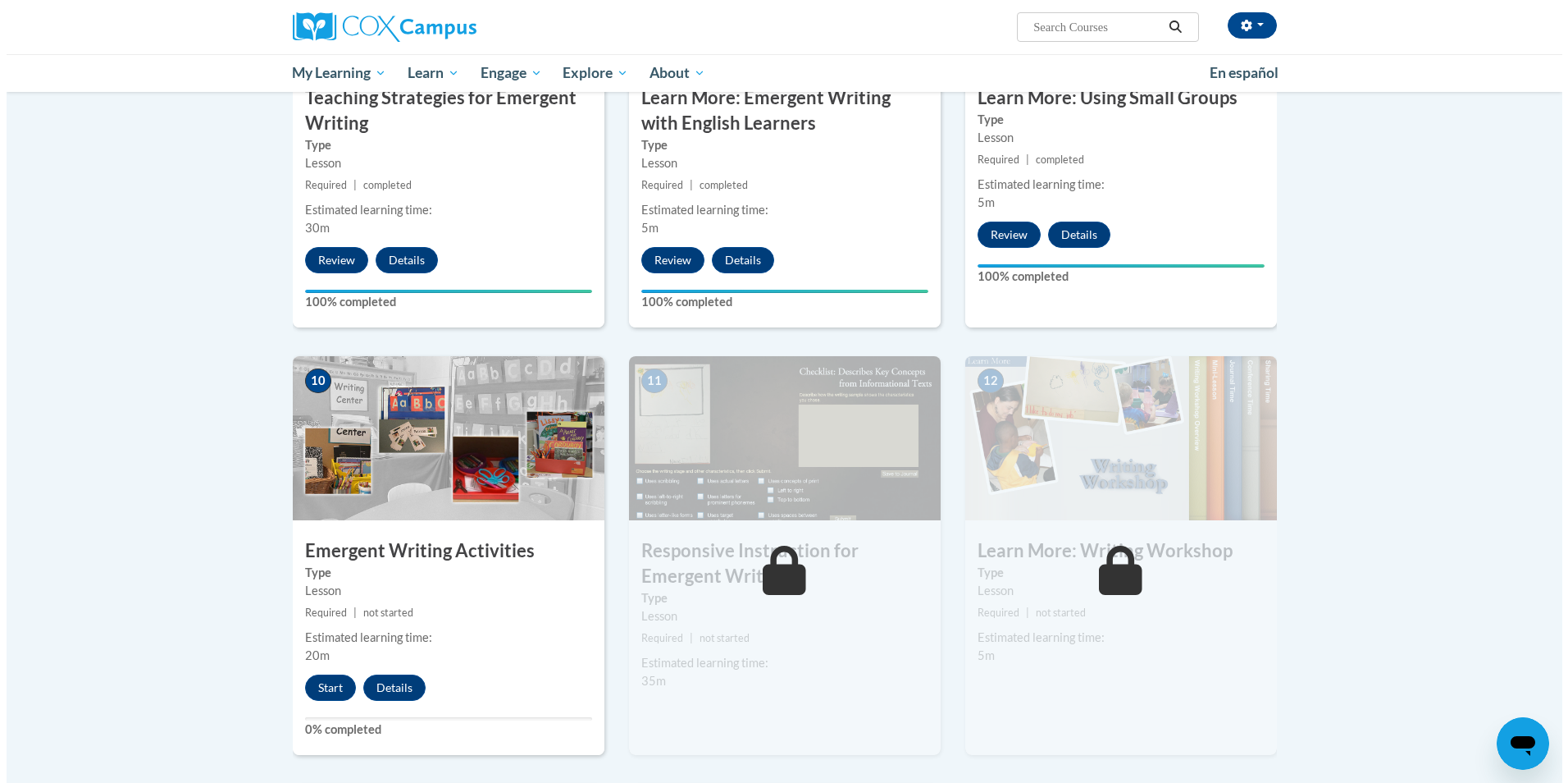
scroll to position [1477, 0]
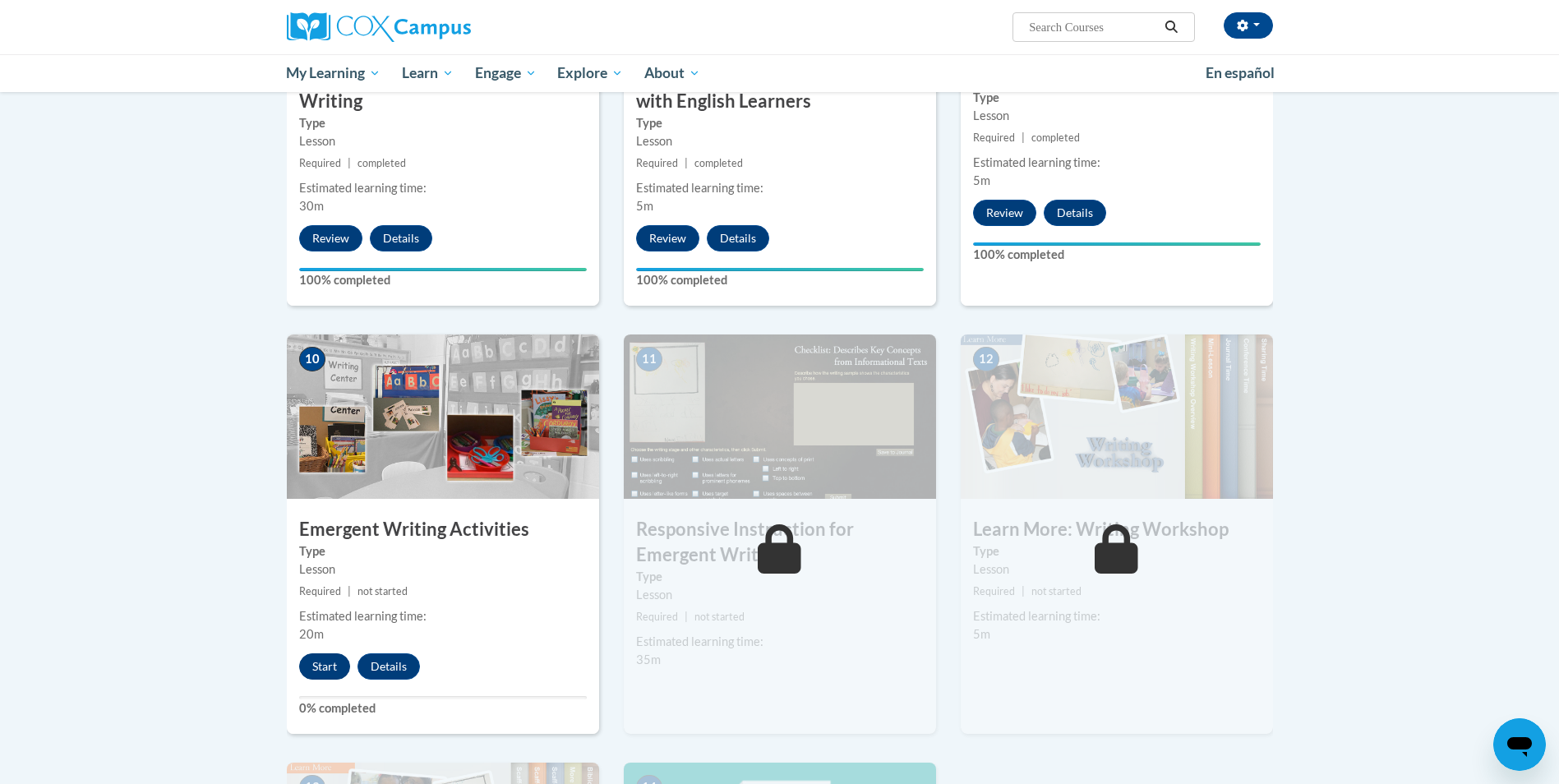
click at [329, 653] on button "Start" at bounding box center [324, 666] width 51 height 27
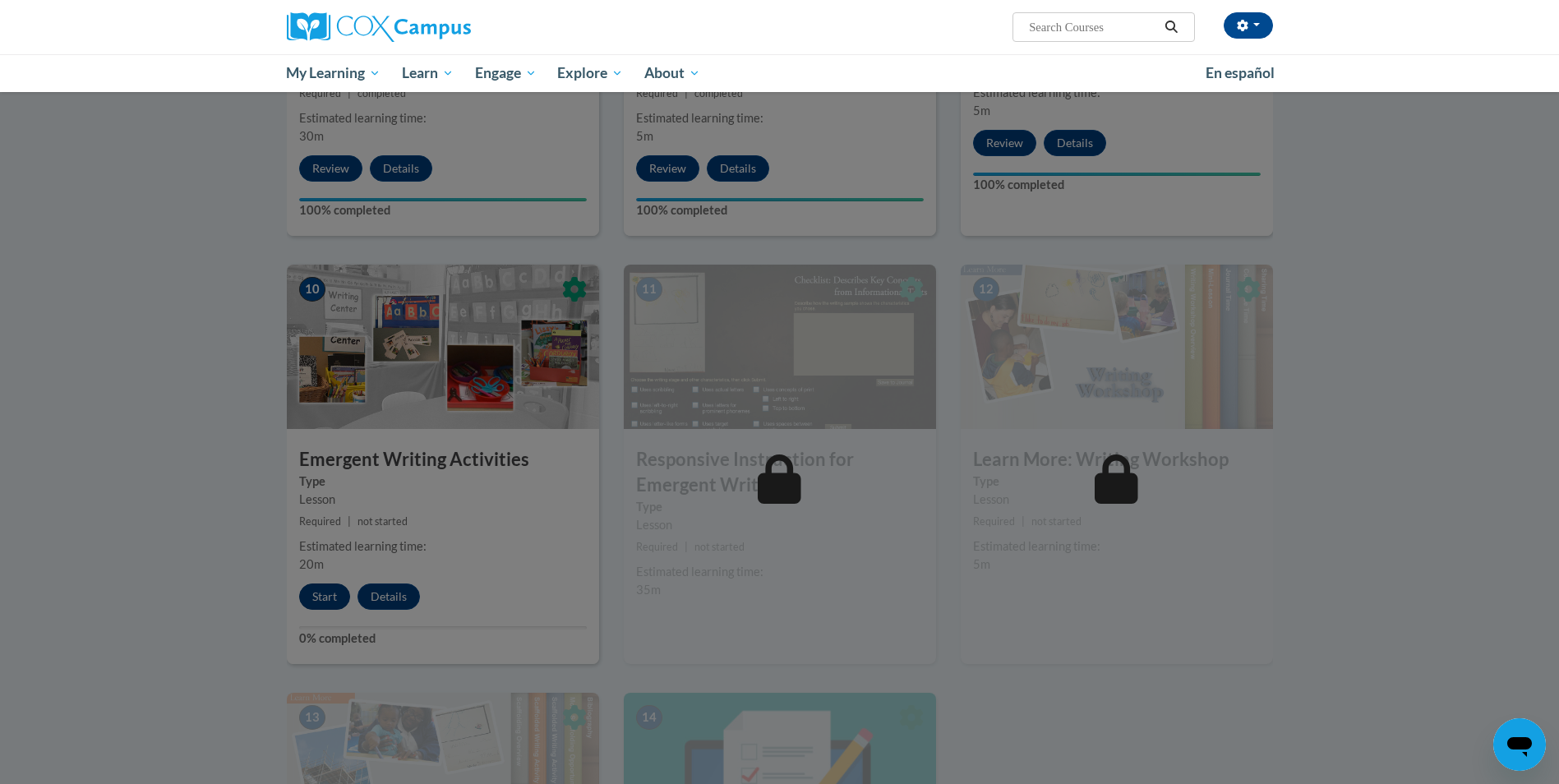
scroll to position [1705, 0]
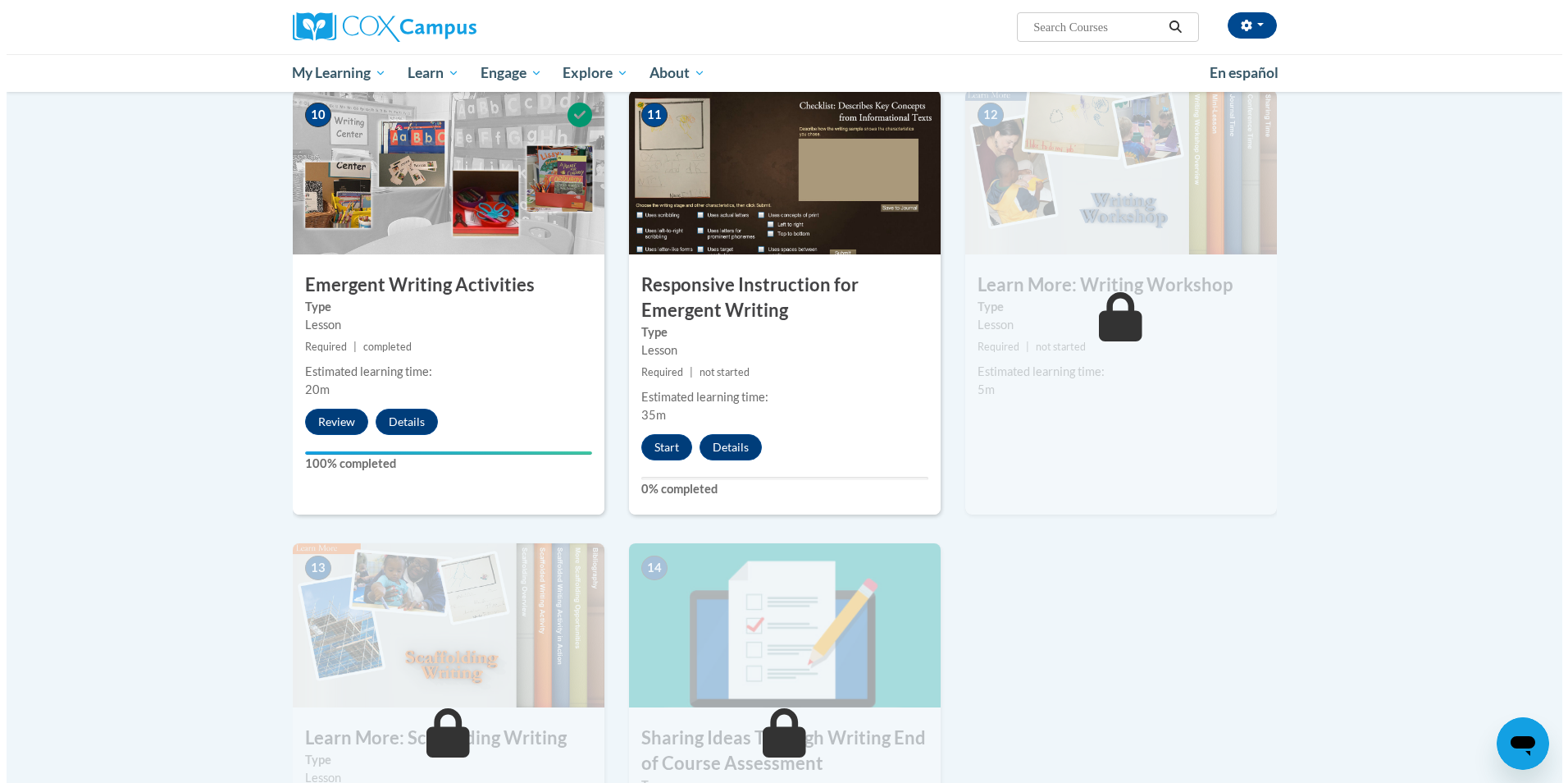
scroll to position [1722, 0]
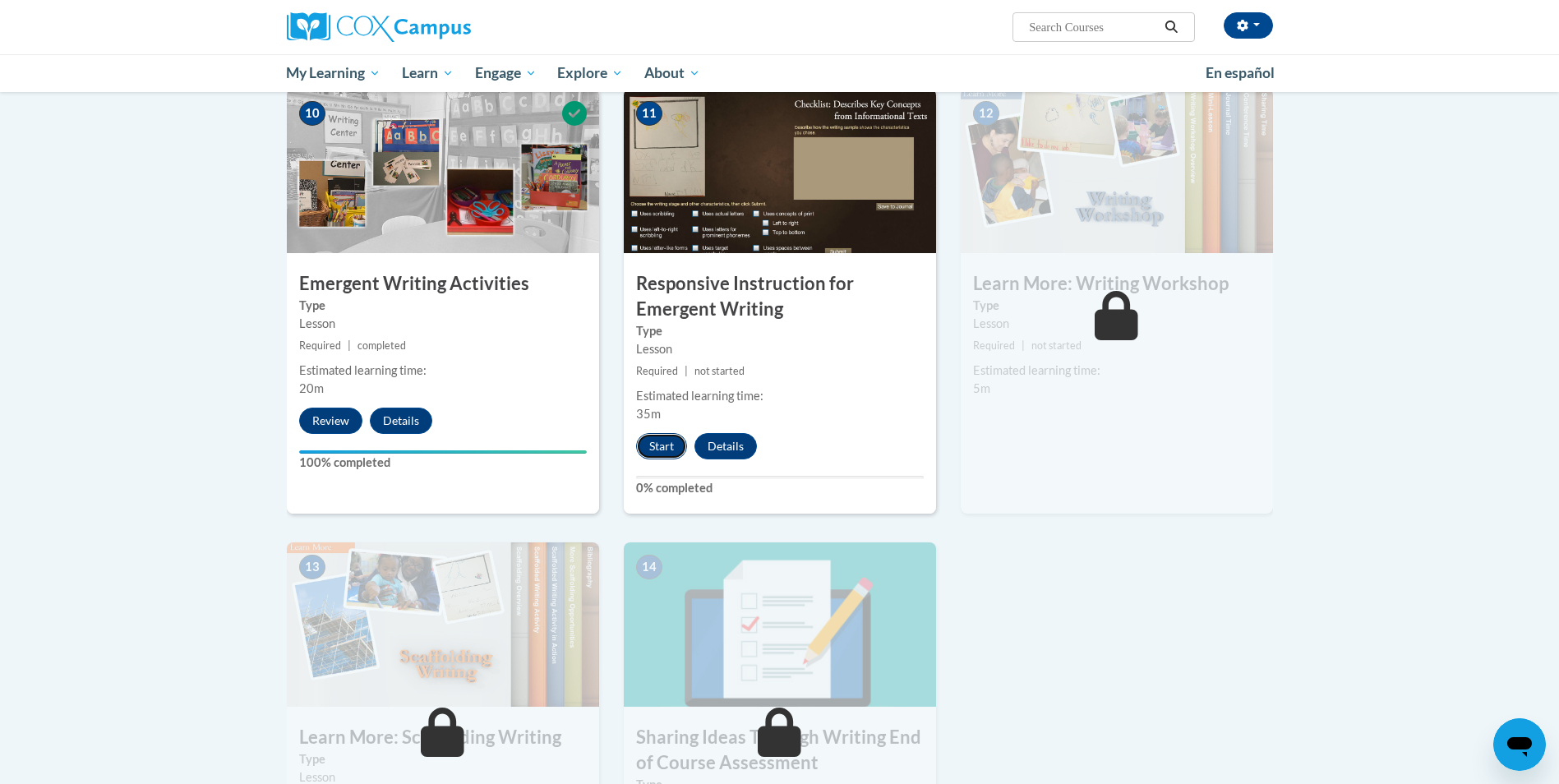
click at [667, 433] on button "Start" at bounding box center [662, 446] width 51 height 27
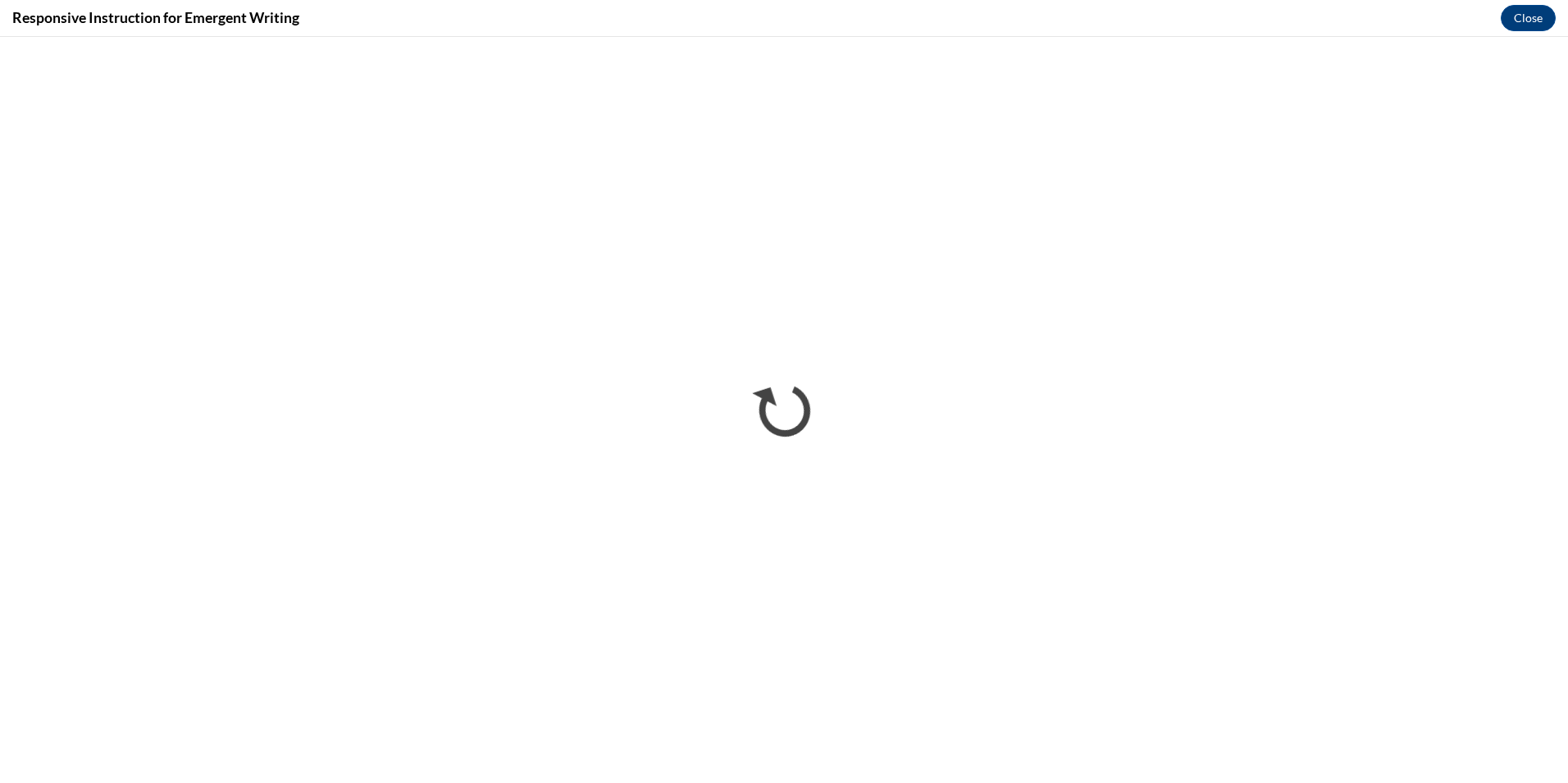
scroll to position [0, 0]
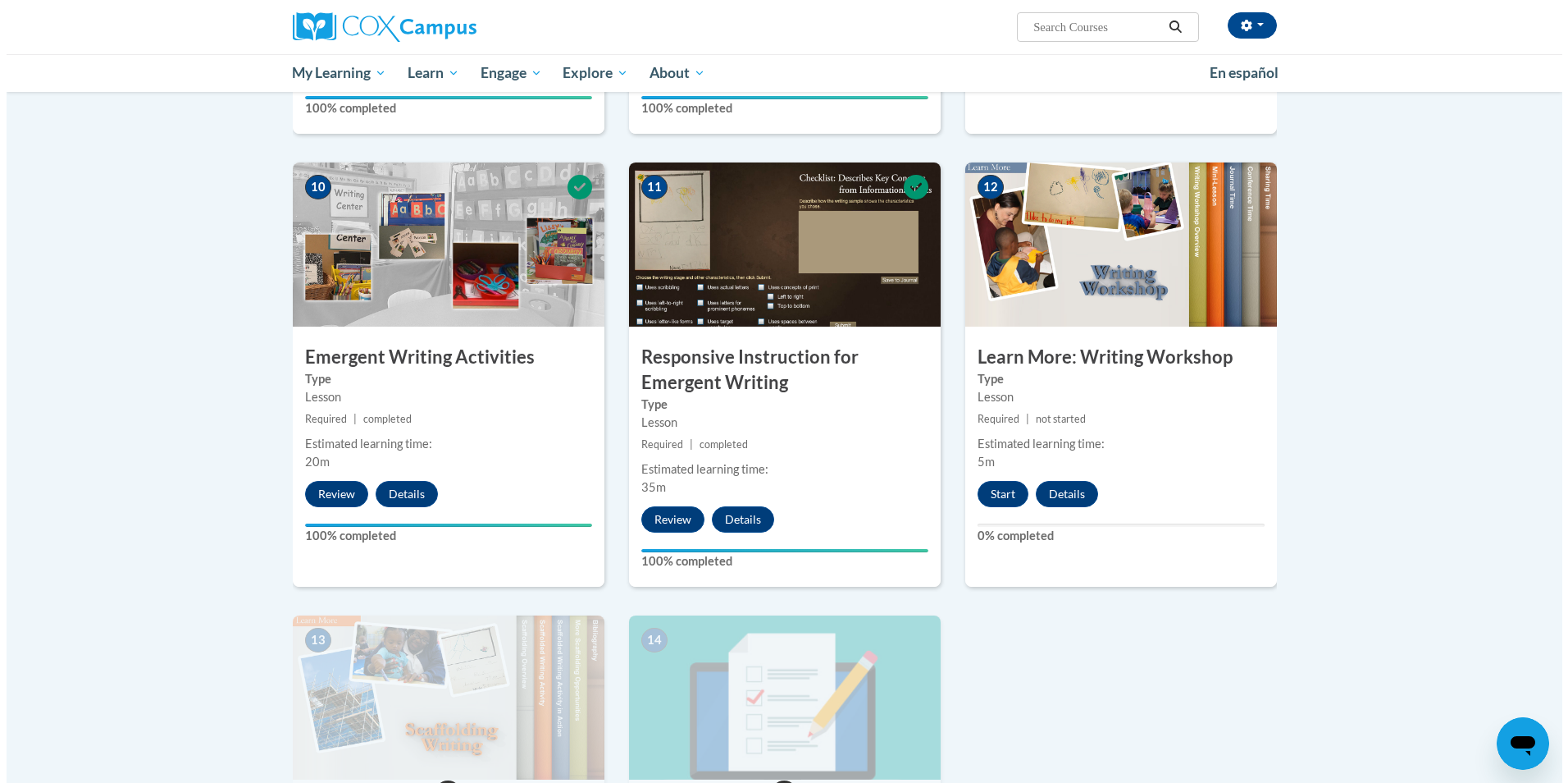
scroll to position [1684, 0]
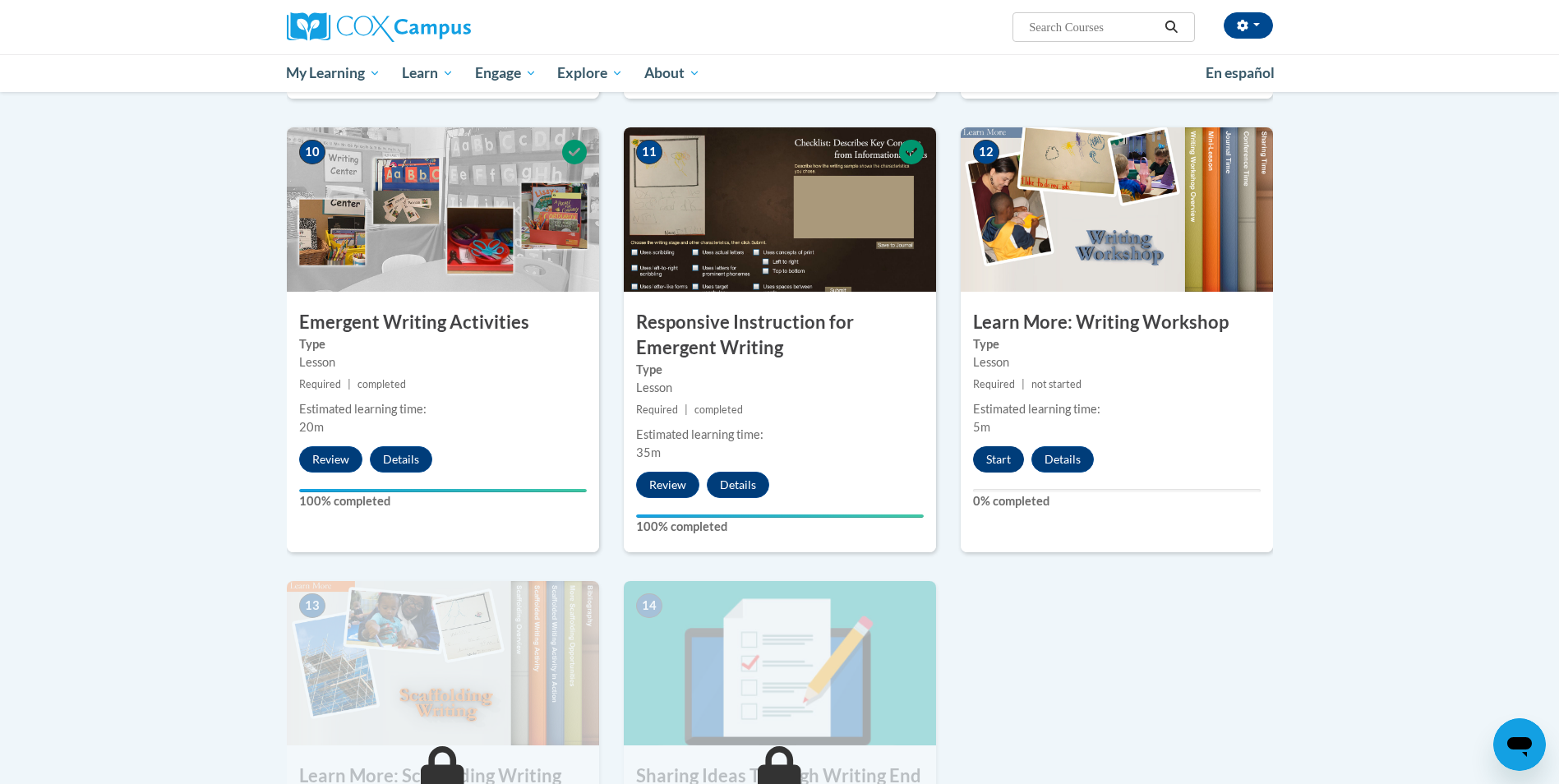
click at [1000, 446] on button "Start" at bounding box center [998, 459] width 51 height 27
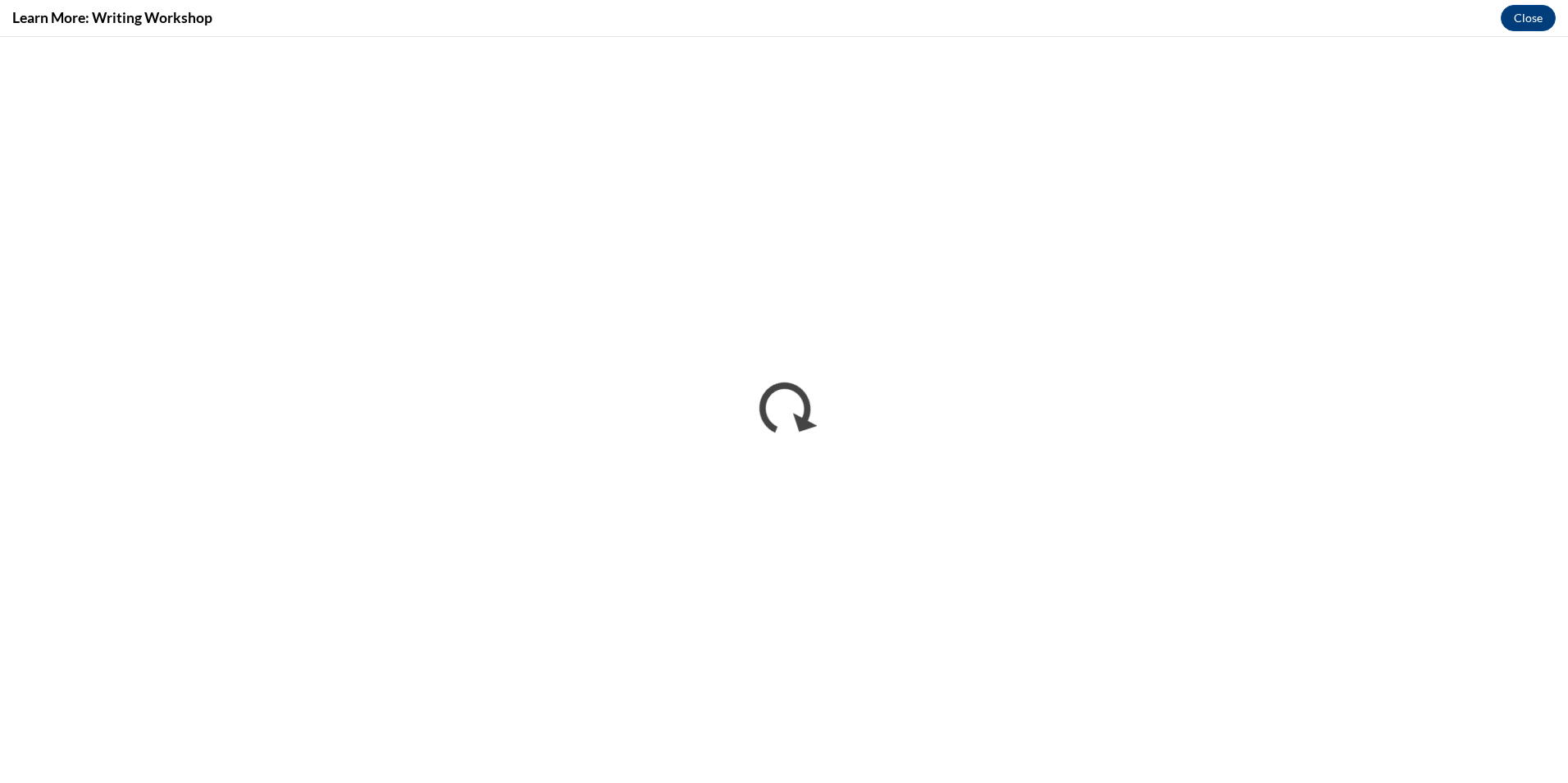
scroll to position [0, 0]
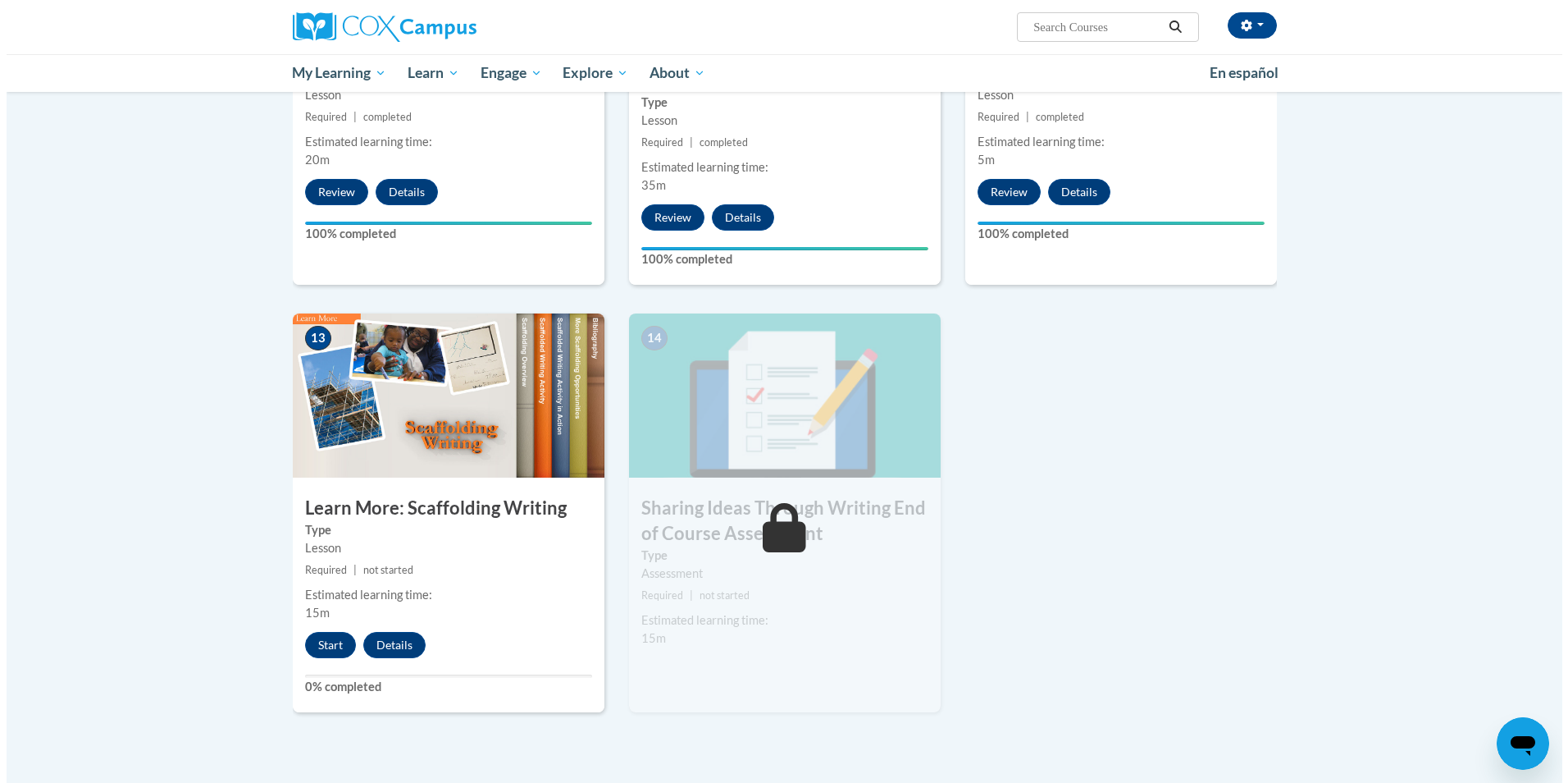
scroll to position [1960, 0]
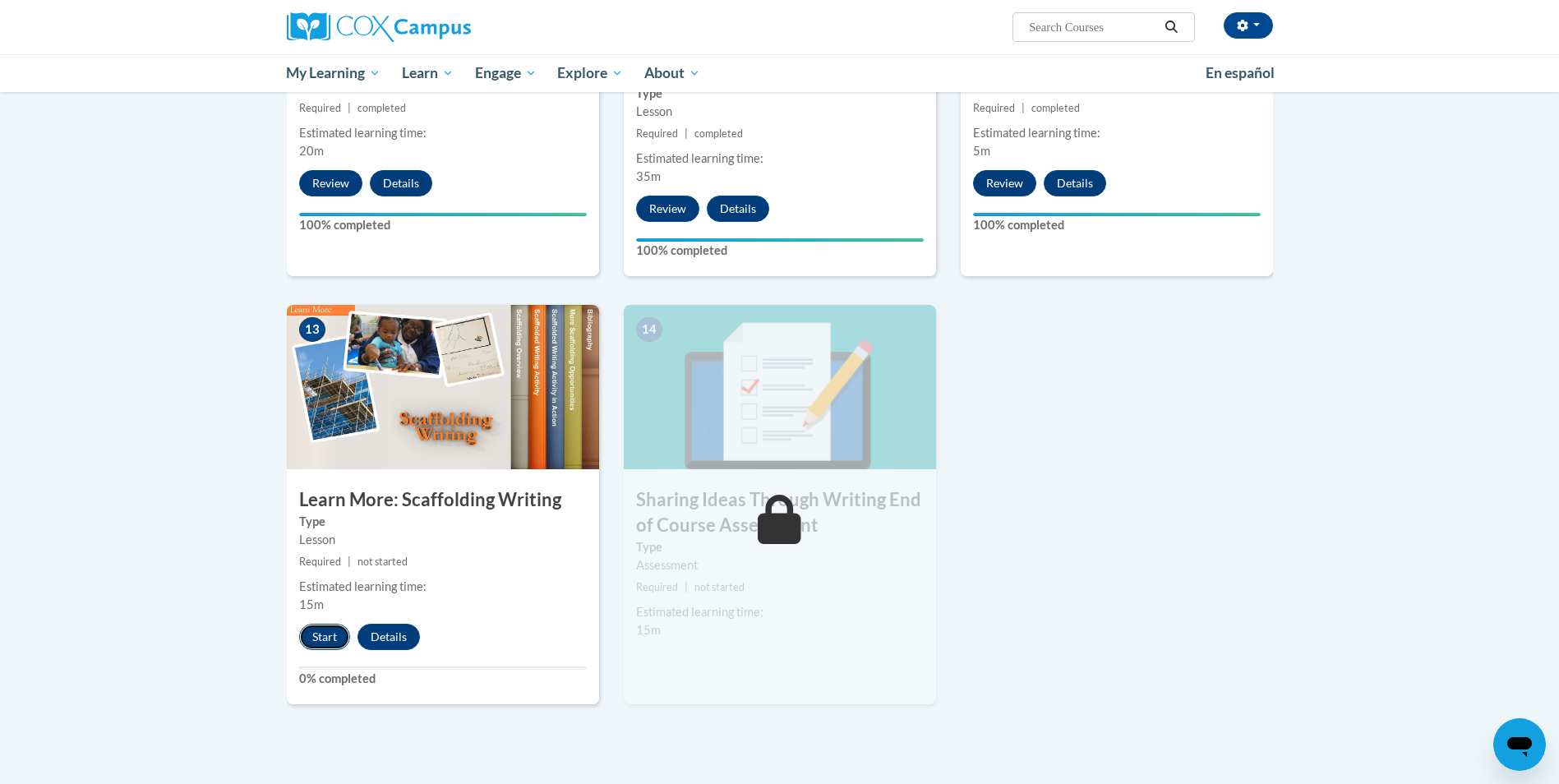
click at [324, 623] on button "Start" at bounding box center [324, 636] width 51 height 27
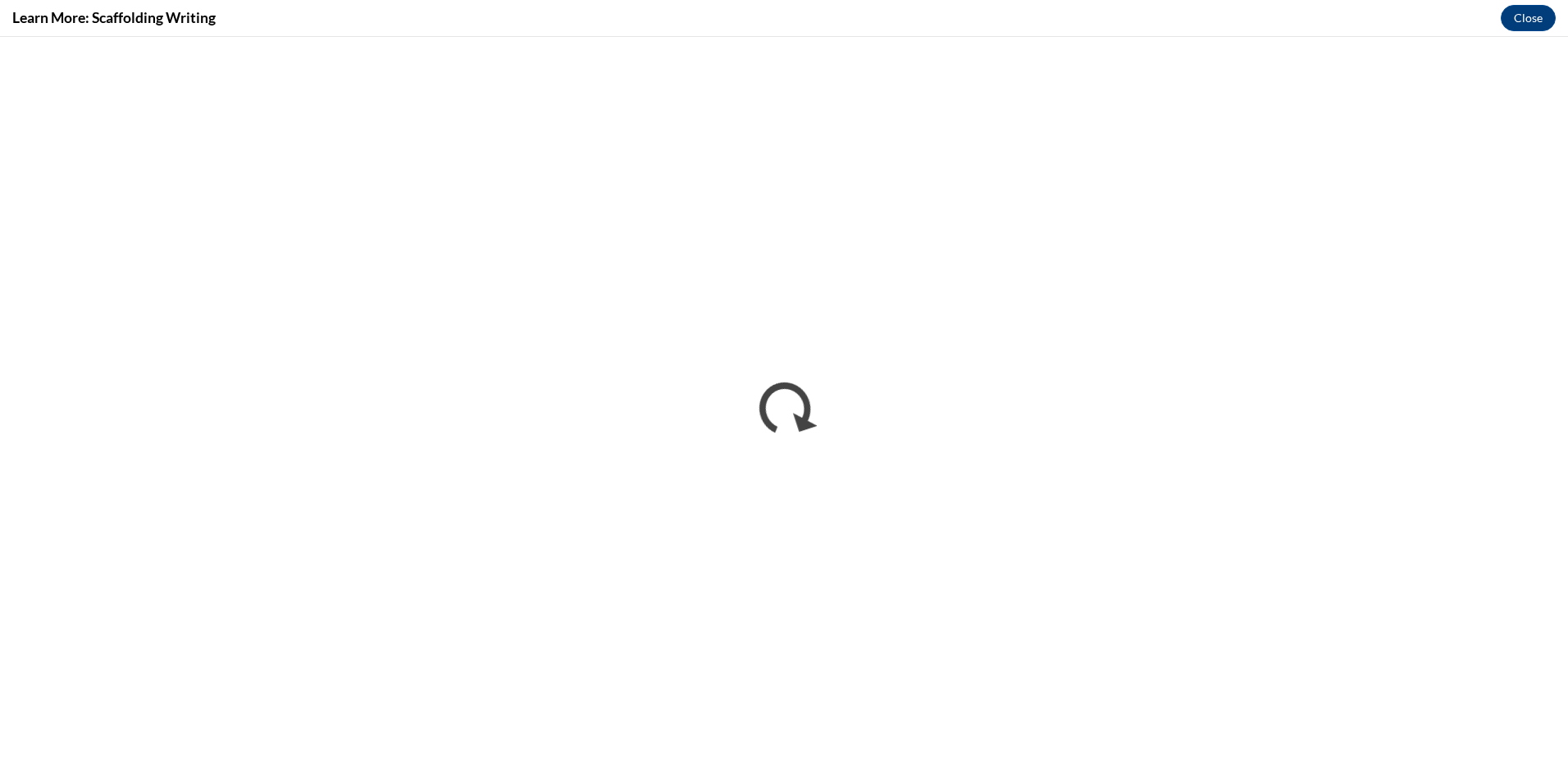
scroll to position [0, 0]
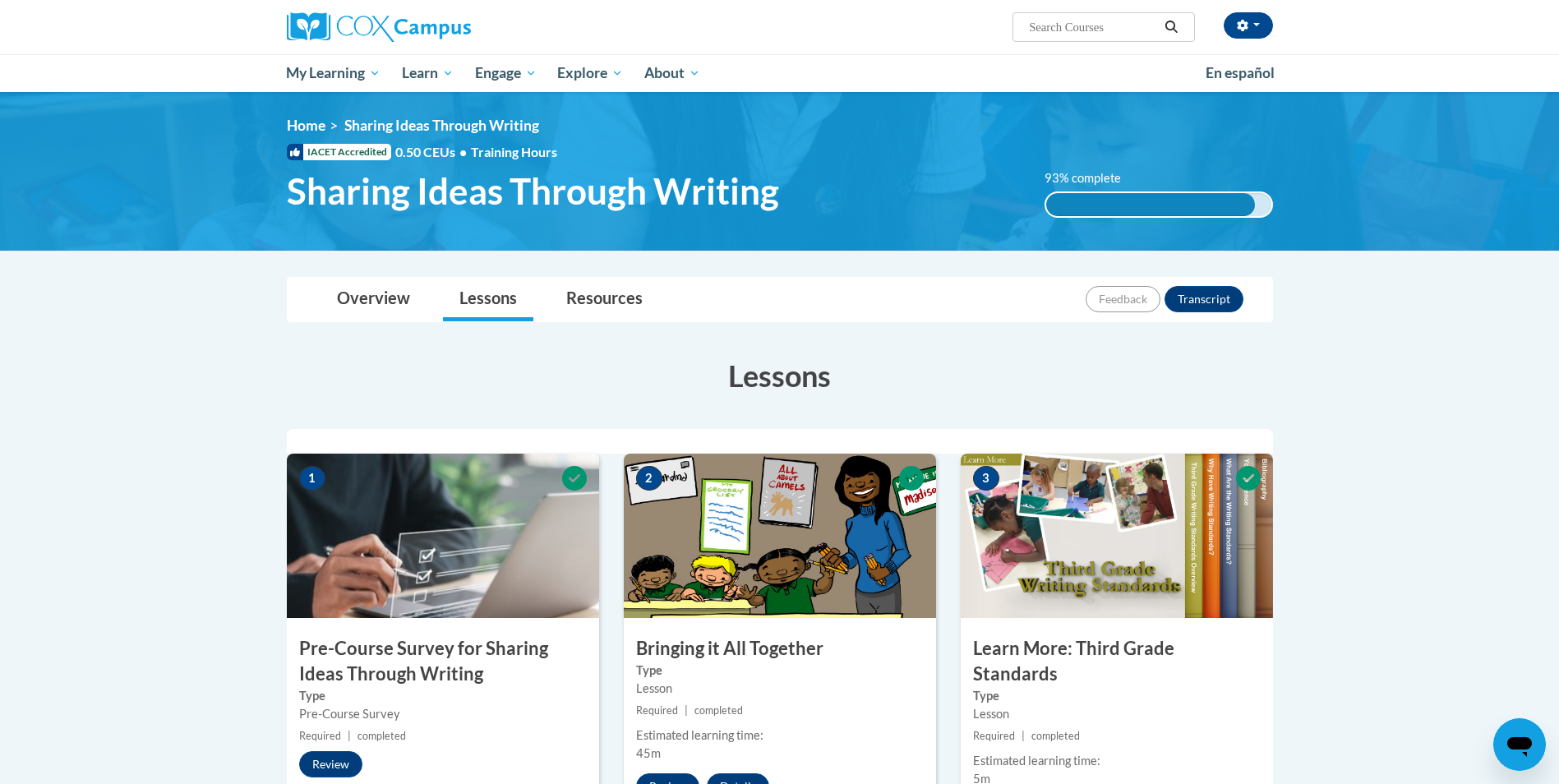
click at [931, 682] on div "Type Lesson" at bounding box center [779, 680] width 312 height 36
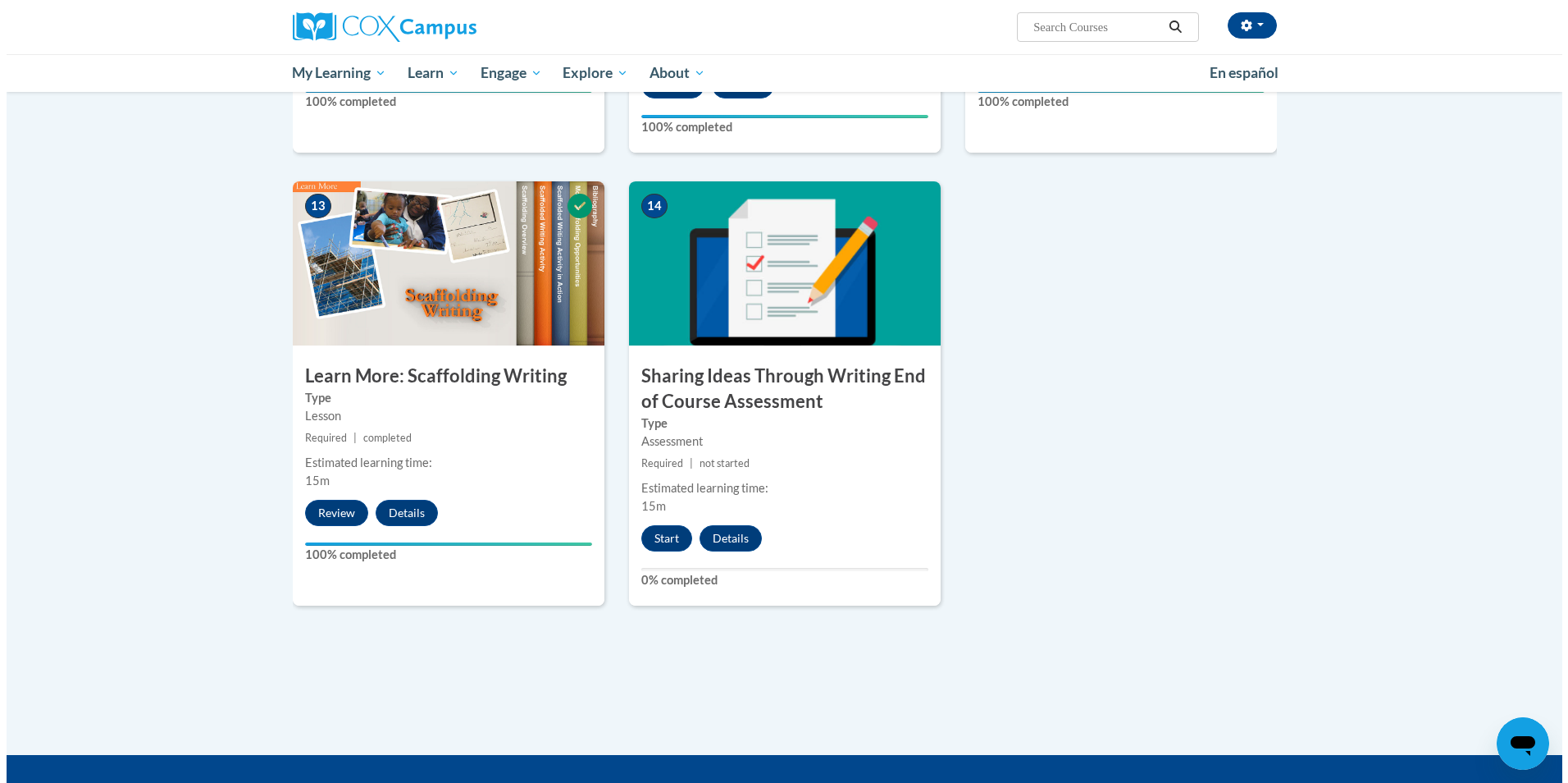
scroll to position [2088, 0]
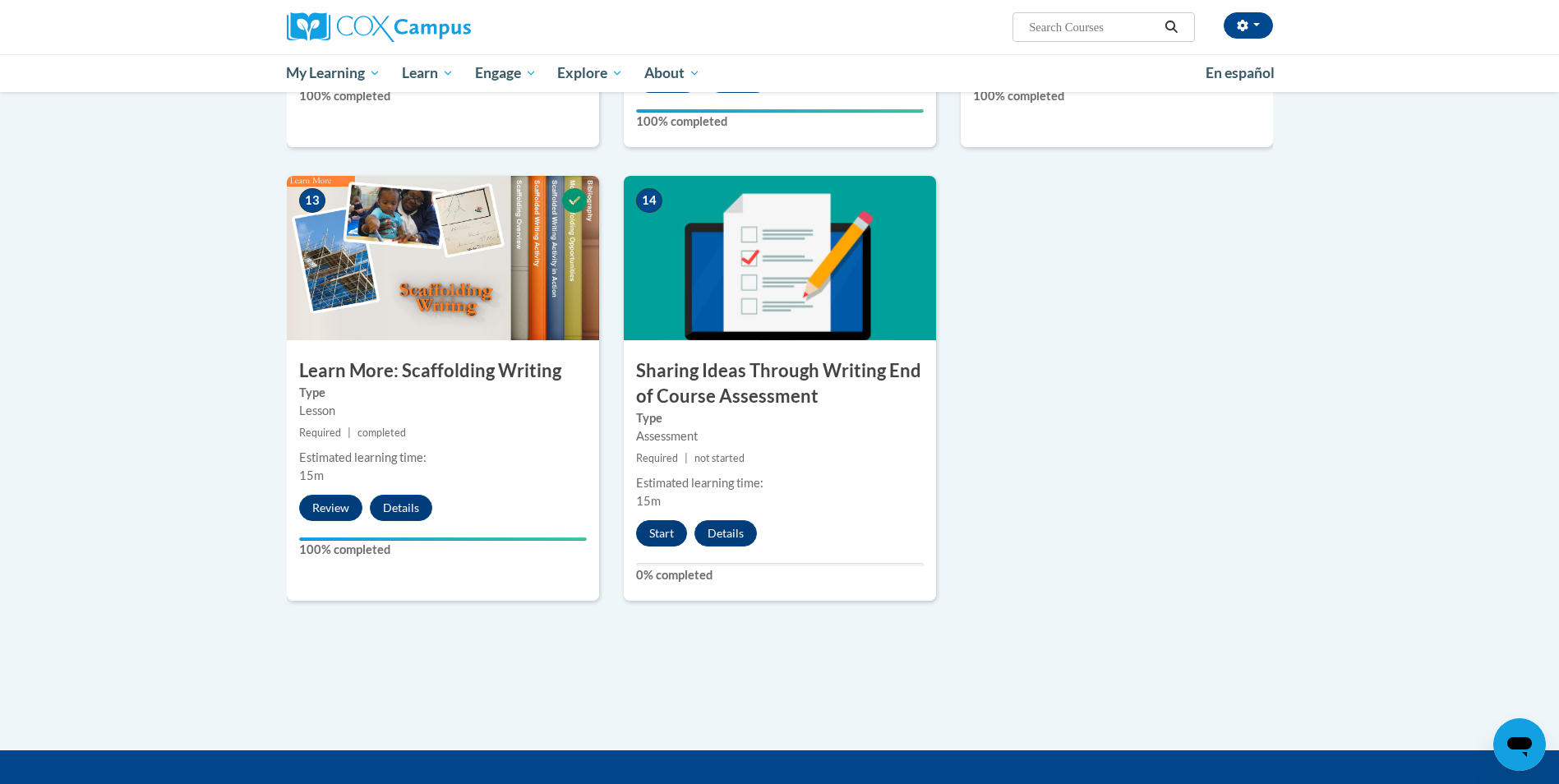
click at [657, 520] on button "Start" at bounding box center [662, 532] width 51 height 27
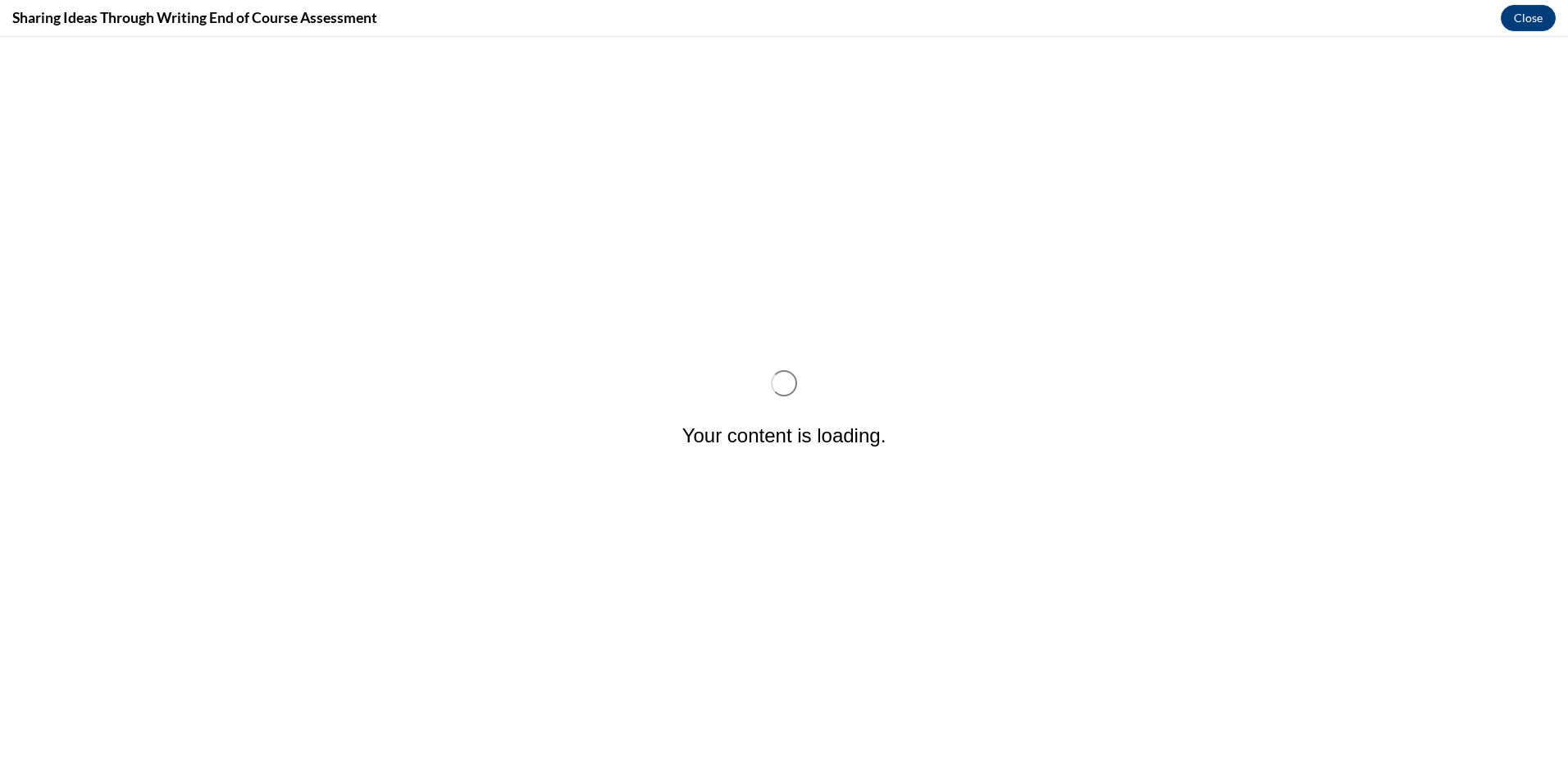
scroll to position [0, 0]
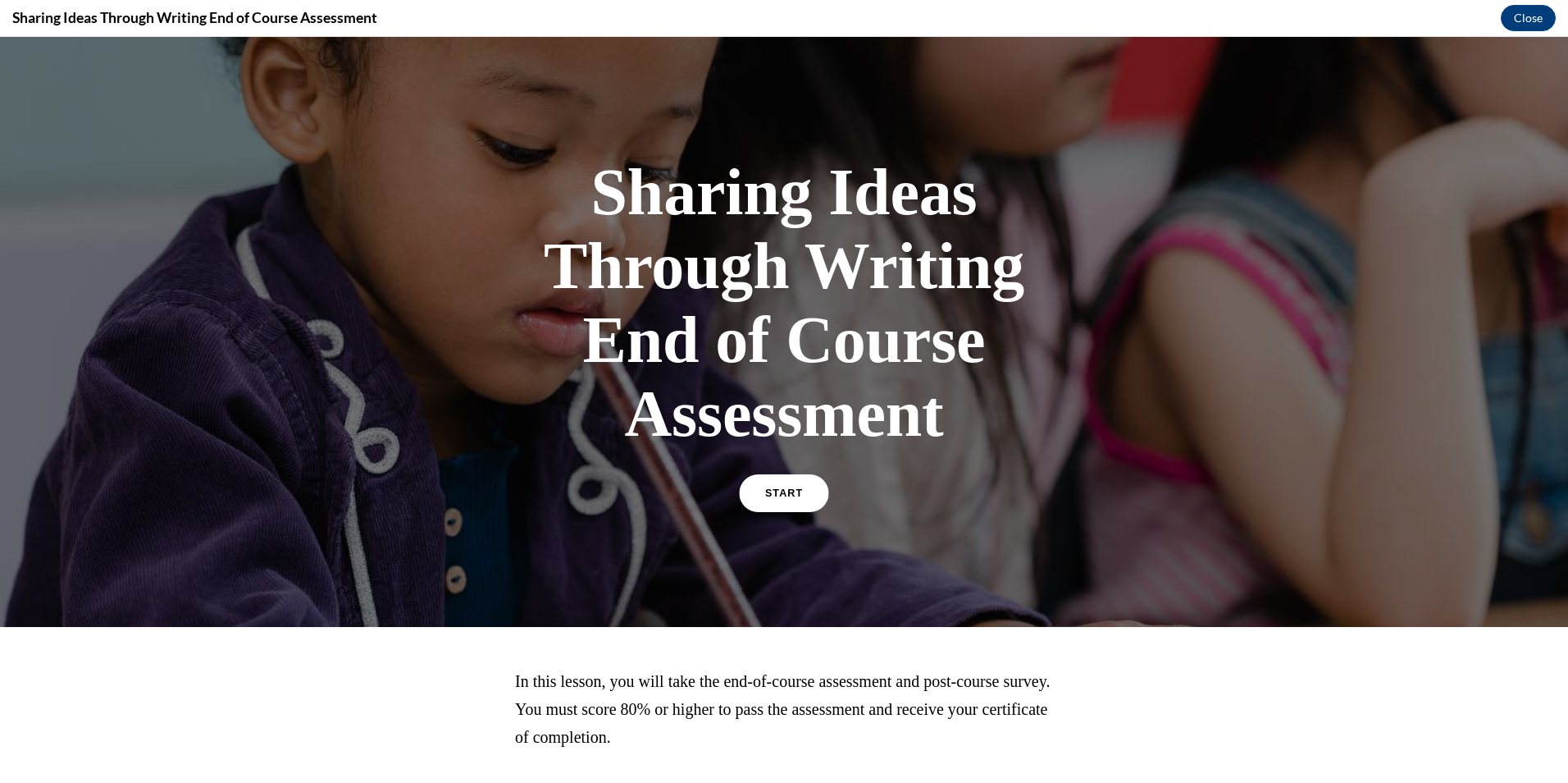
click at [774, 493] on span "START" at bounding box center [784, 493] width 38 height 12
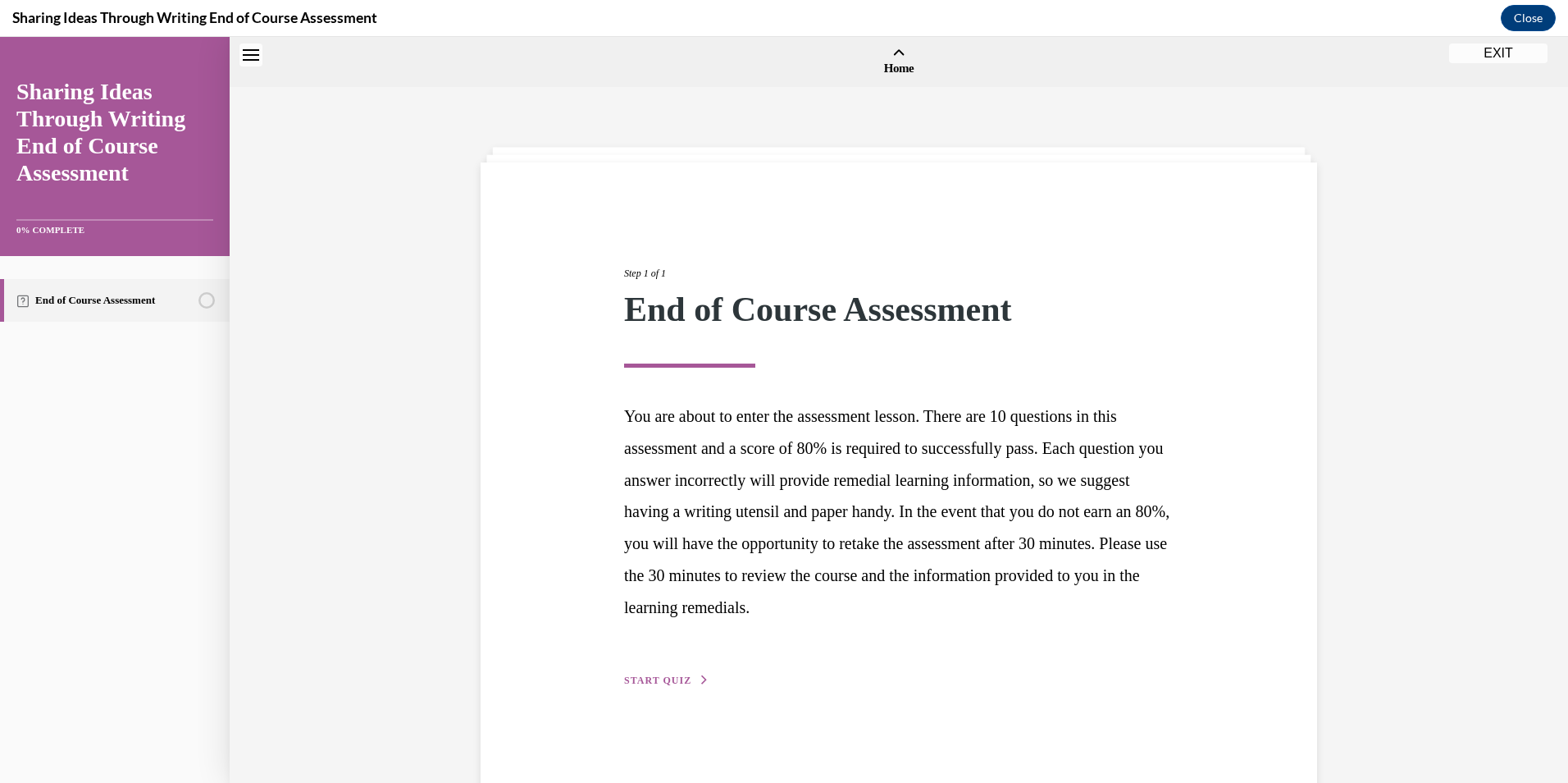
scroll to position [51, 0]
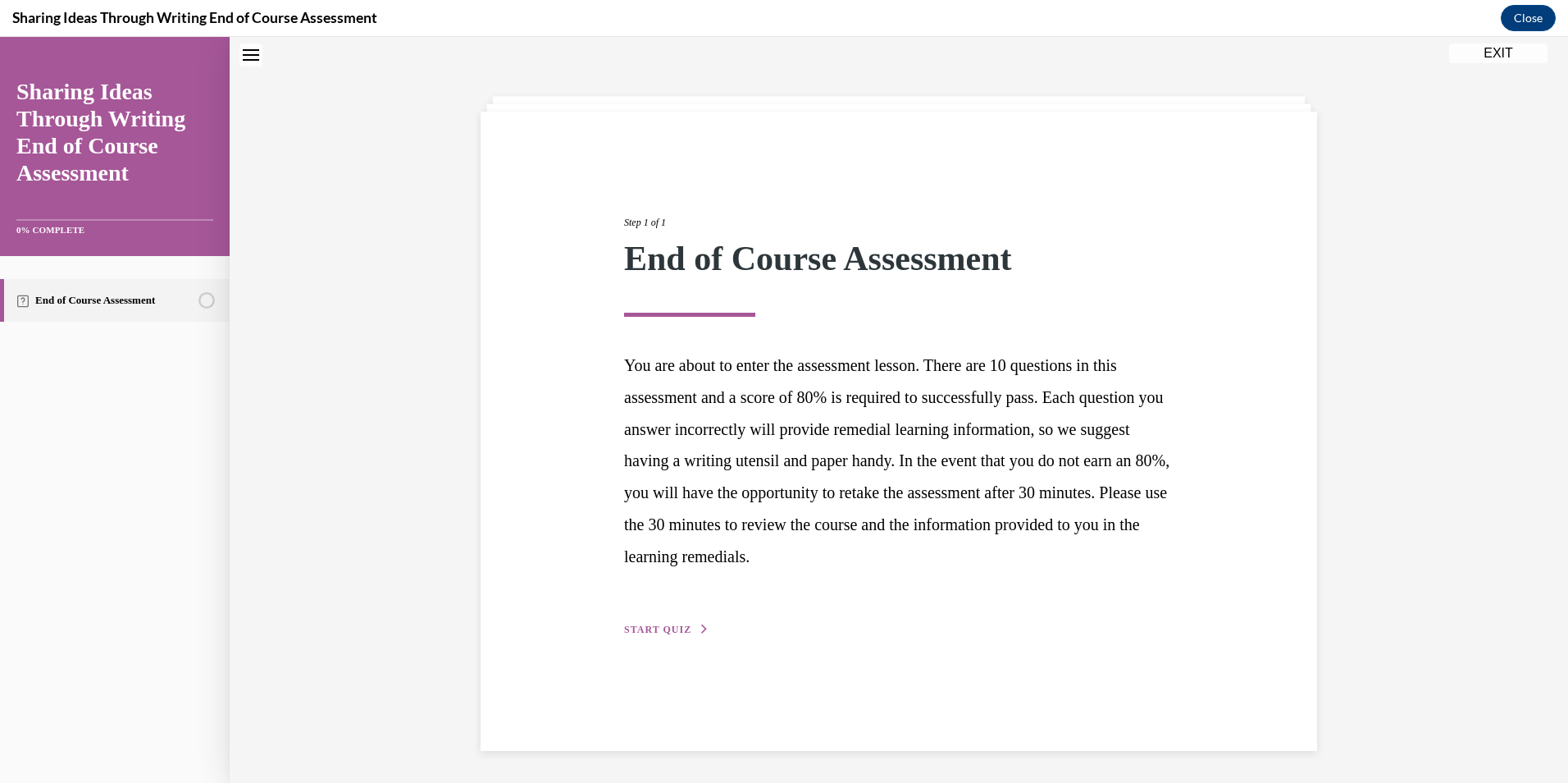
click at [666, 630] on span "START QUIZ" at bounding box center [657, 628] width 68 height 11
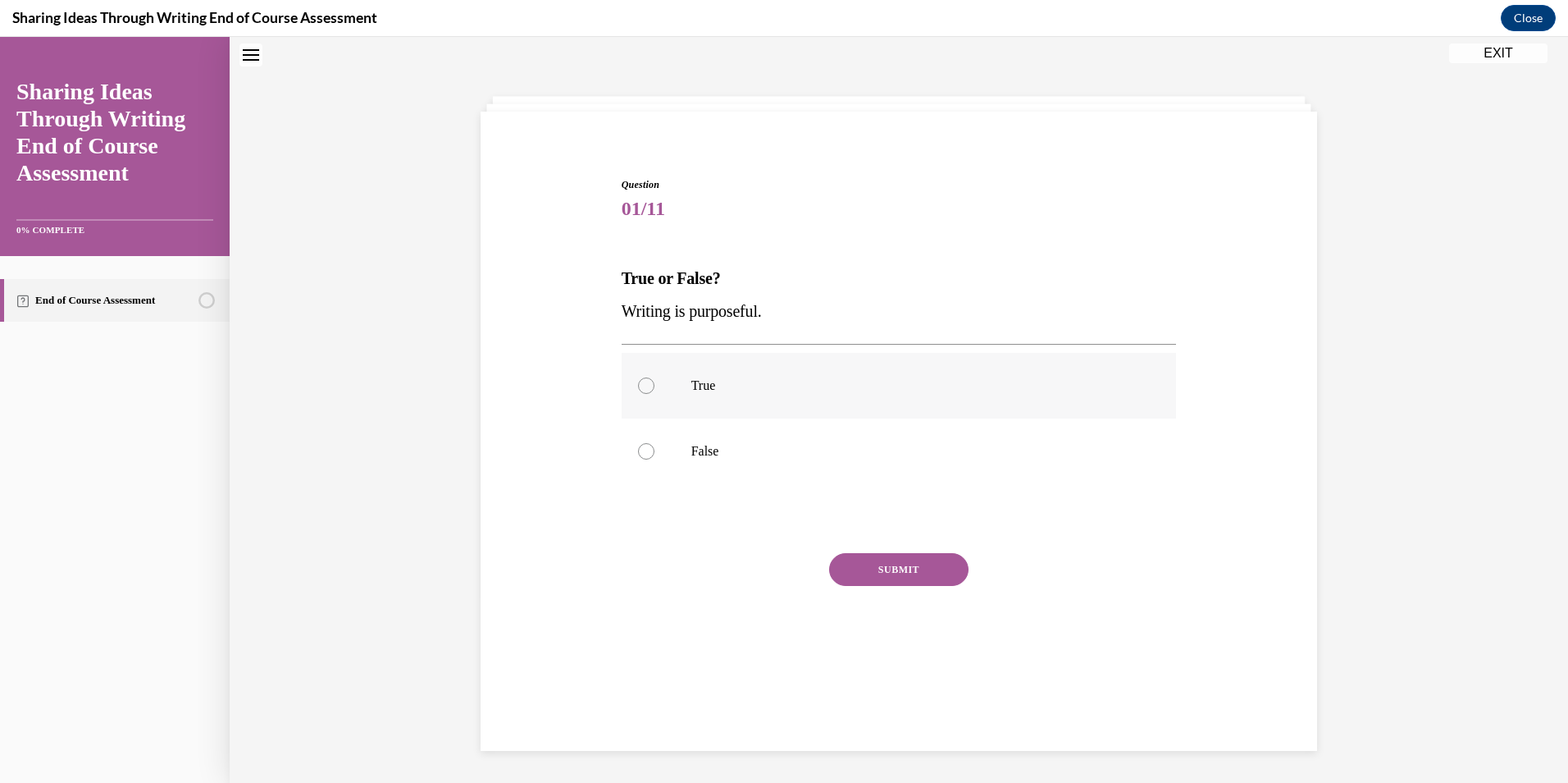
click at [742, 398] on label "True" at bounding box center [899, 386] width 555 height 66
click at [655, 394] on input "True" at bounding box center [646, 385] width 16 height 16
radio input "true"
click at [894, 580] on button "SUBMIT" at bounding box center [898, 569] width 139 height 32
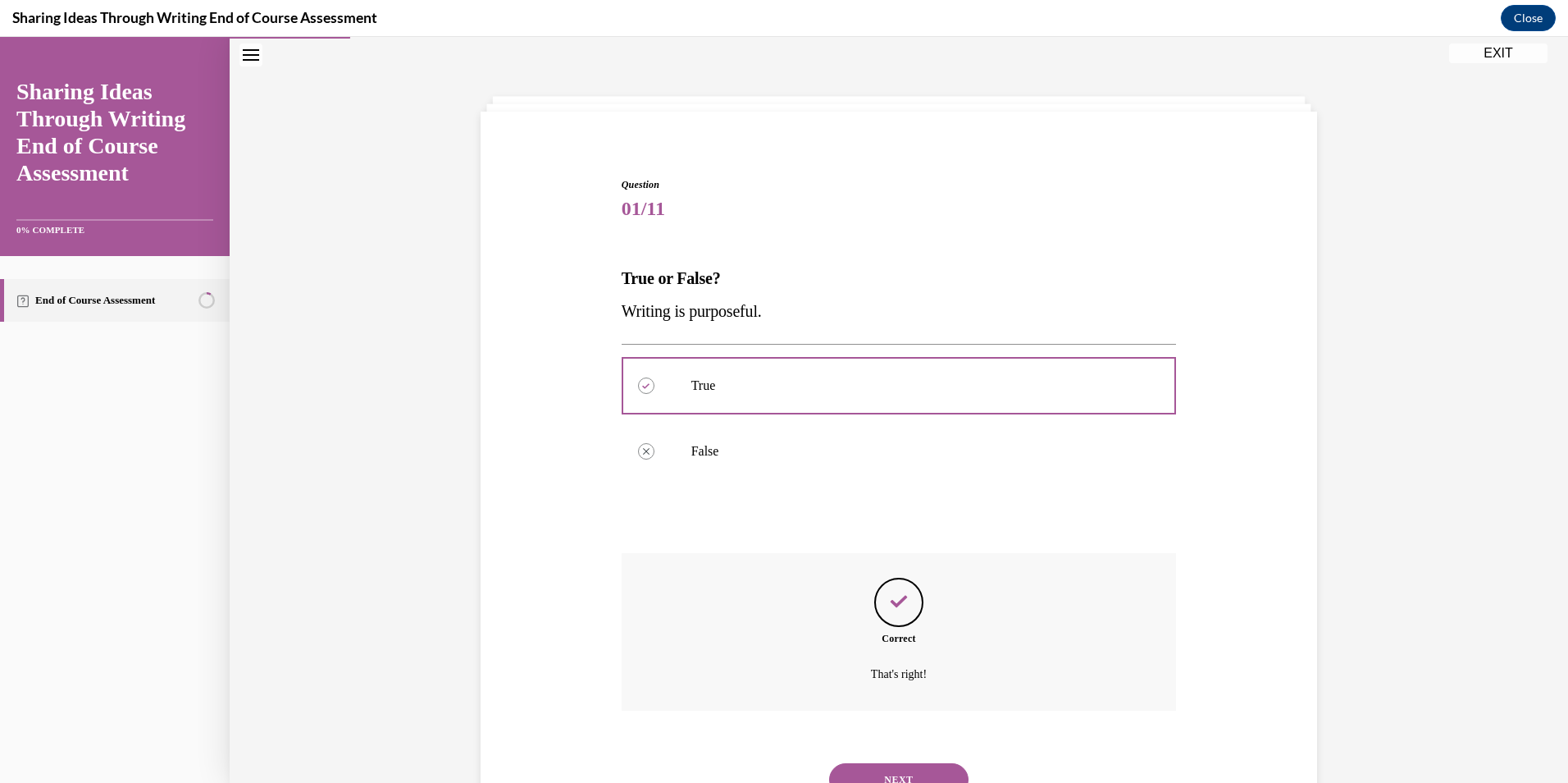
scroll to position [121, 0]
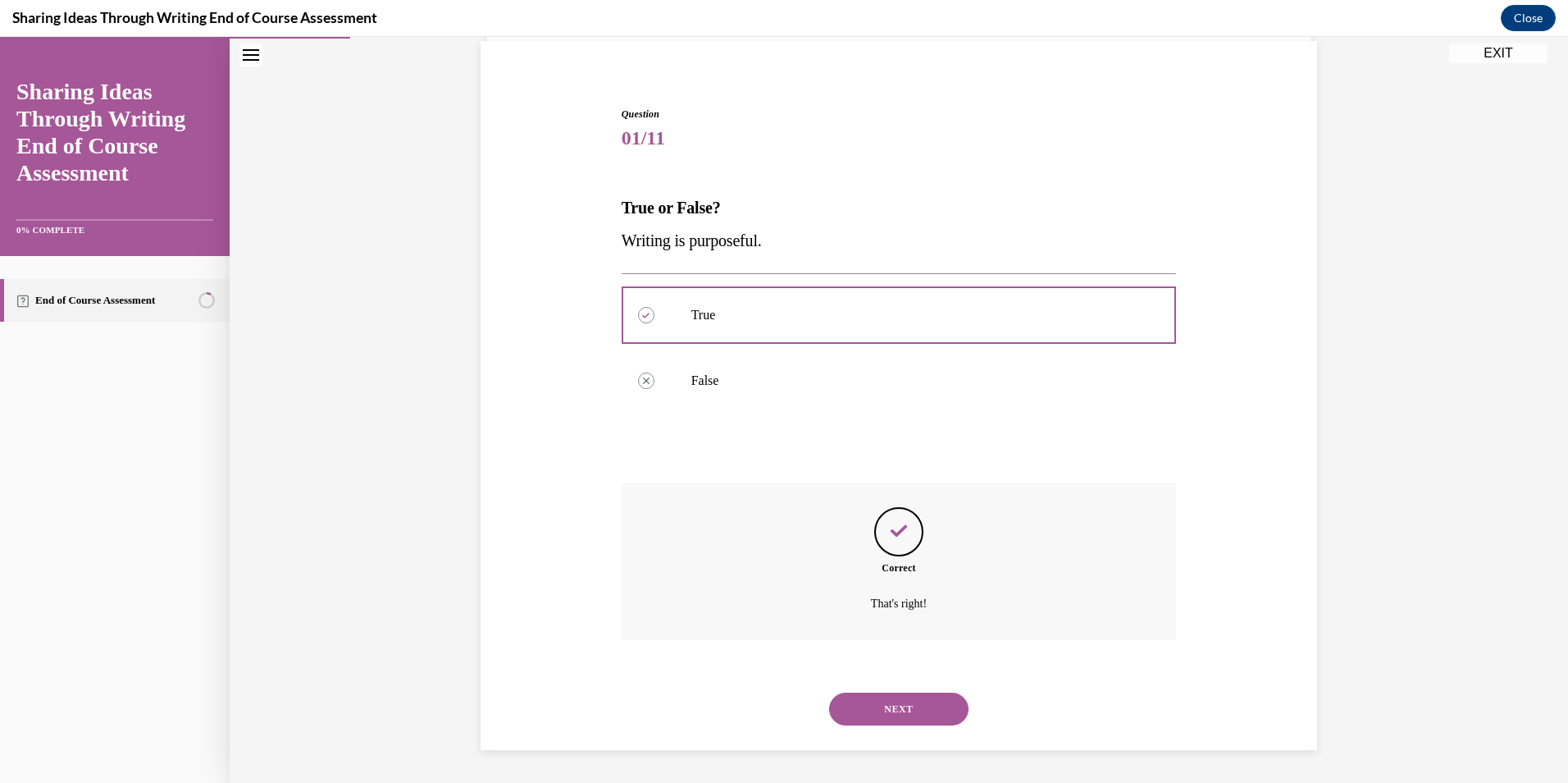
click at [934, 718] on button "NEXT" at bounding box center [898, 709] width 139 height 32
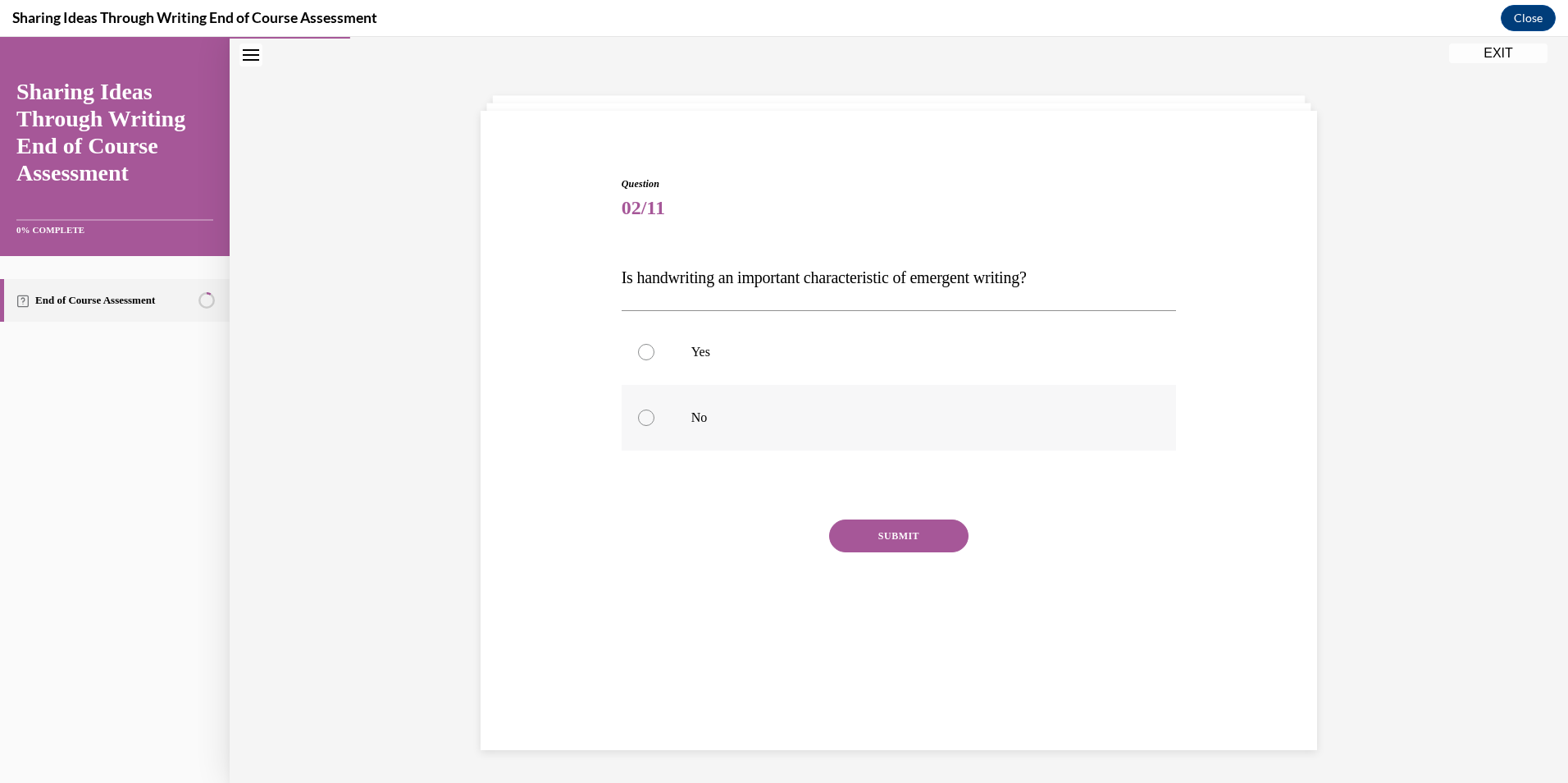
click at [725, 425] on p "No" at bounding box center [913, 417] width 444 height 16
click at [655, 425] on input "No" at bounding box center [646, 417] width 16 height 16
radio input "true"
click at [893, 544] on button "SUBMIT" at bounding box center [898, 535] width 139 height 32
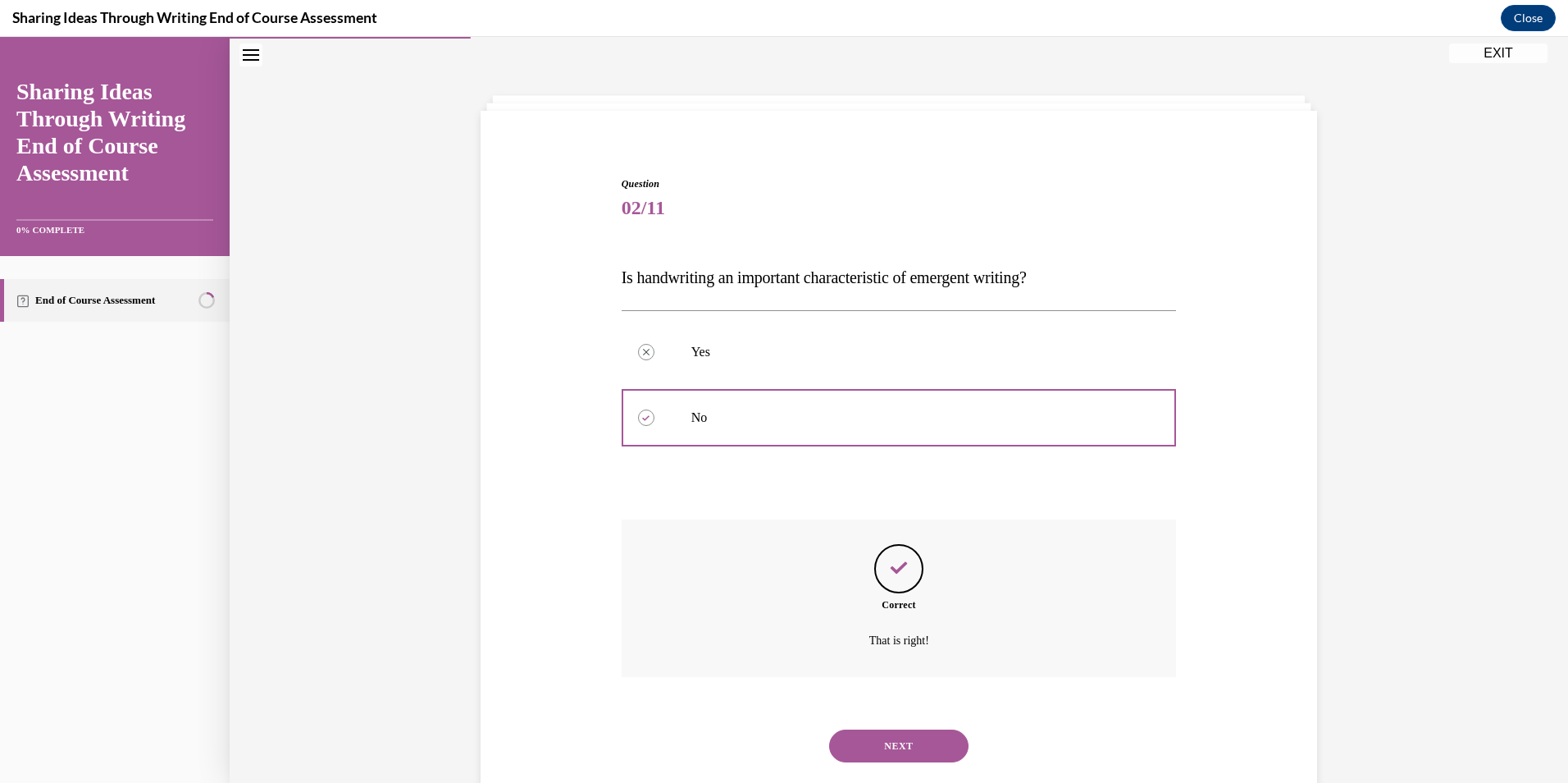
scroll to position [89, 0]
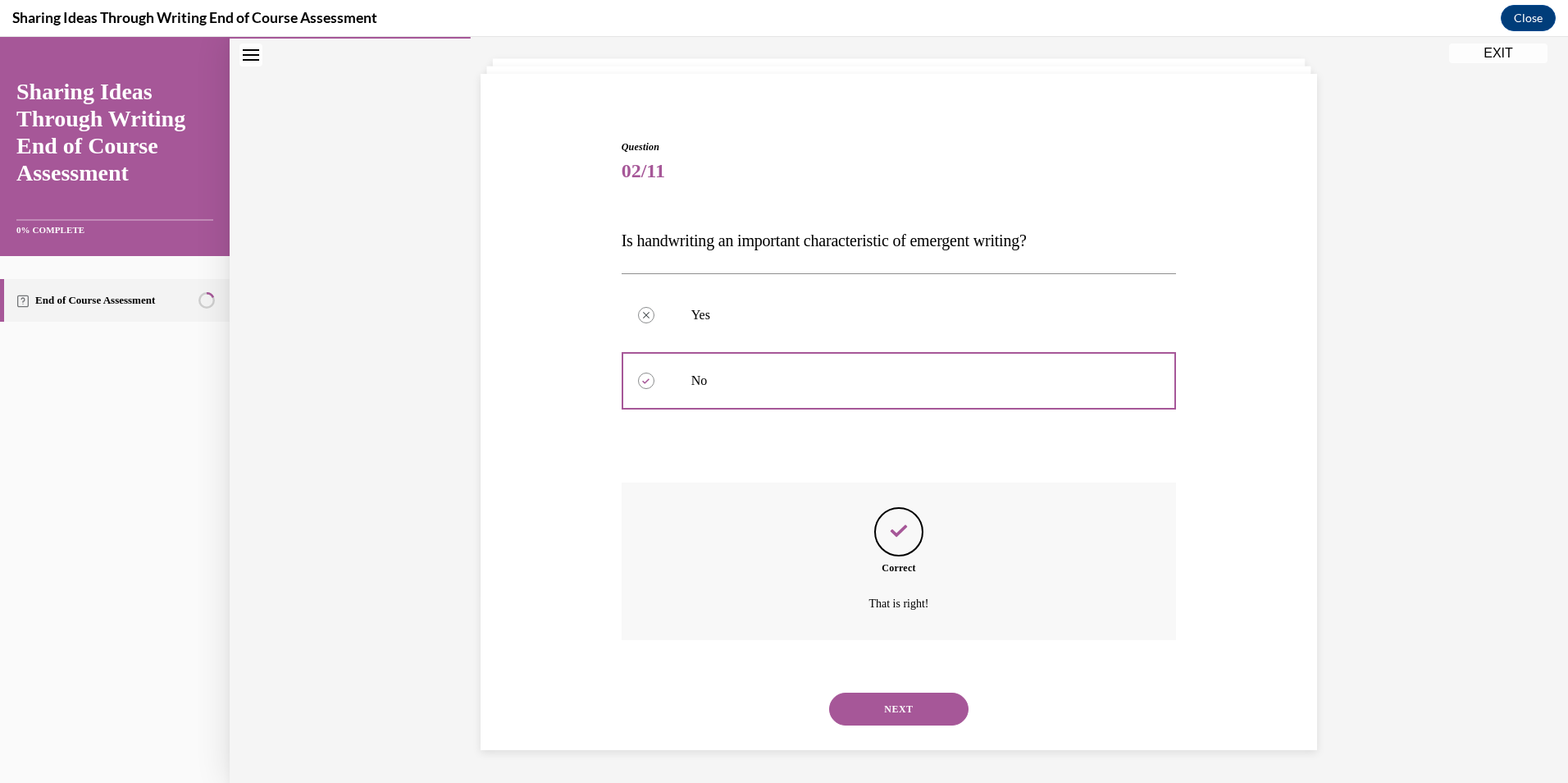
click at [891, 698] on button "NEXT" at bounding box center [898, 709] width 139 height 32
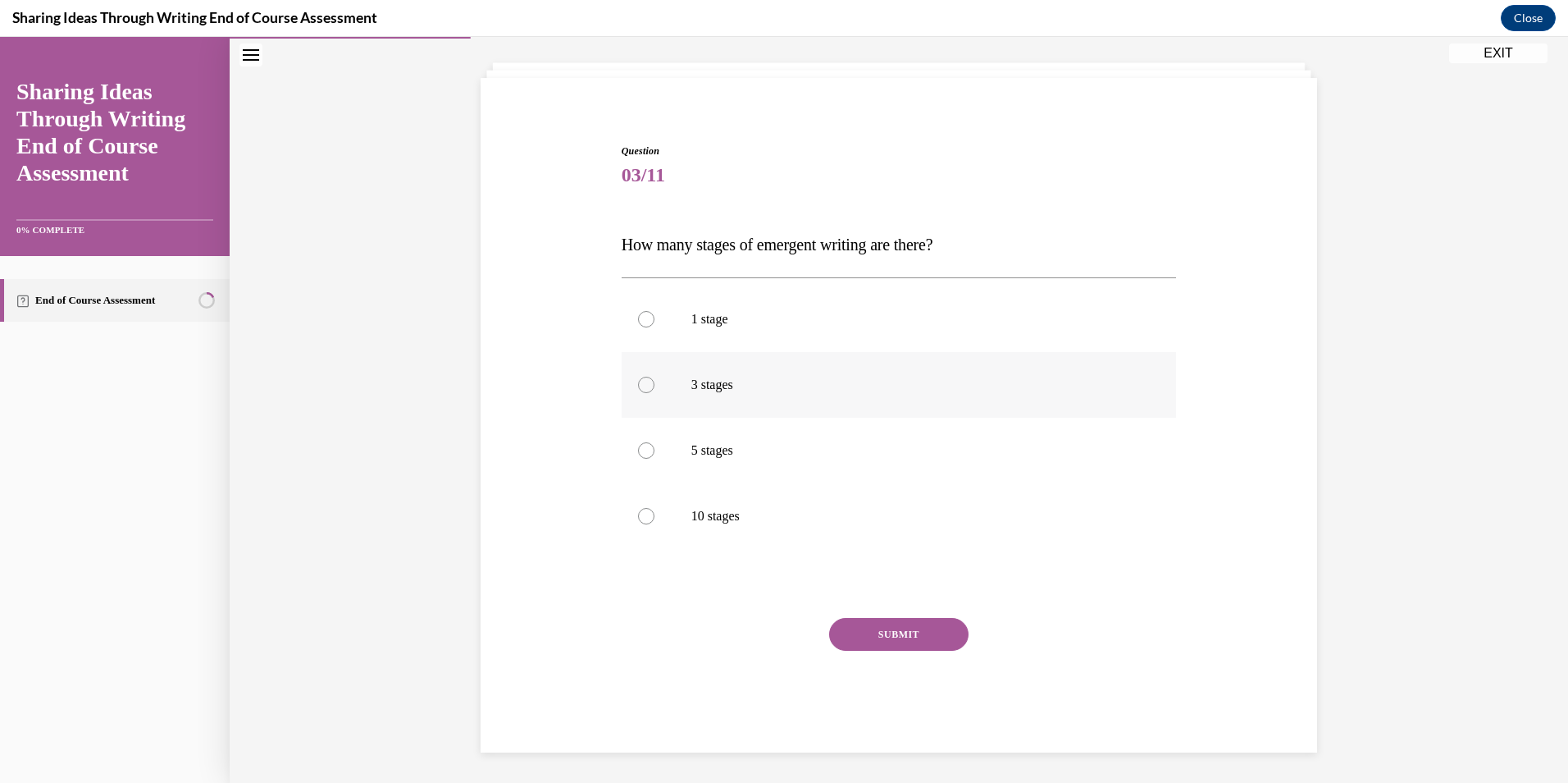
scroll to position [85, 0]
click at [730, 392] on p "3 stages" at bounding box center [913, 385] width 444 height 16
click at [655, 392] on input "3 stages" at bounding box center [646, 385] width 16 height 16
radio input "true"
click at [878, 647] on button "SUBMIT" at bounding box center [898, 634] width 139 height 32
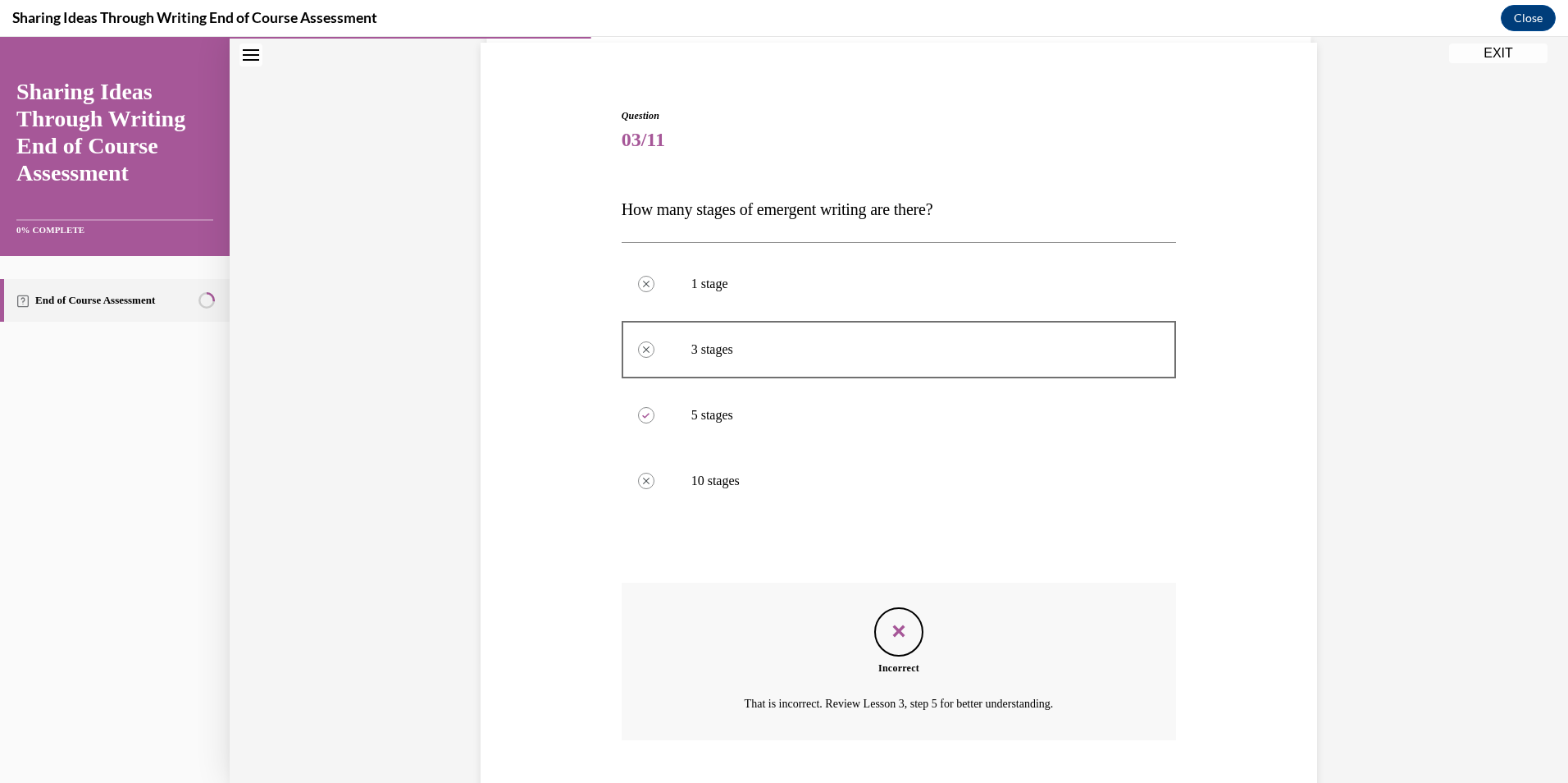
scroll to position [220, 0]
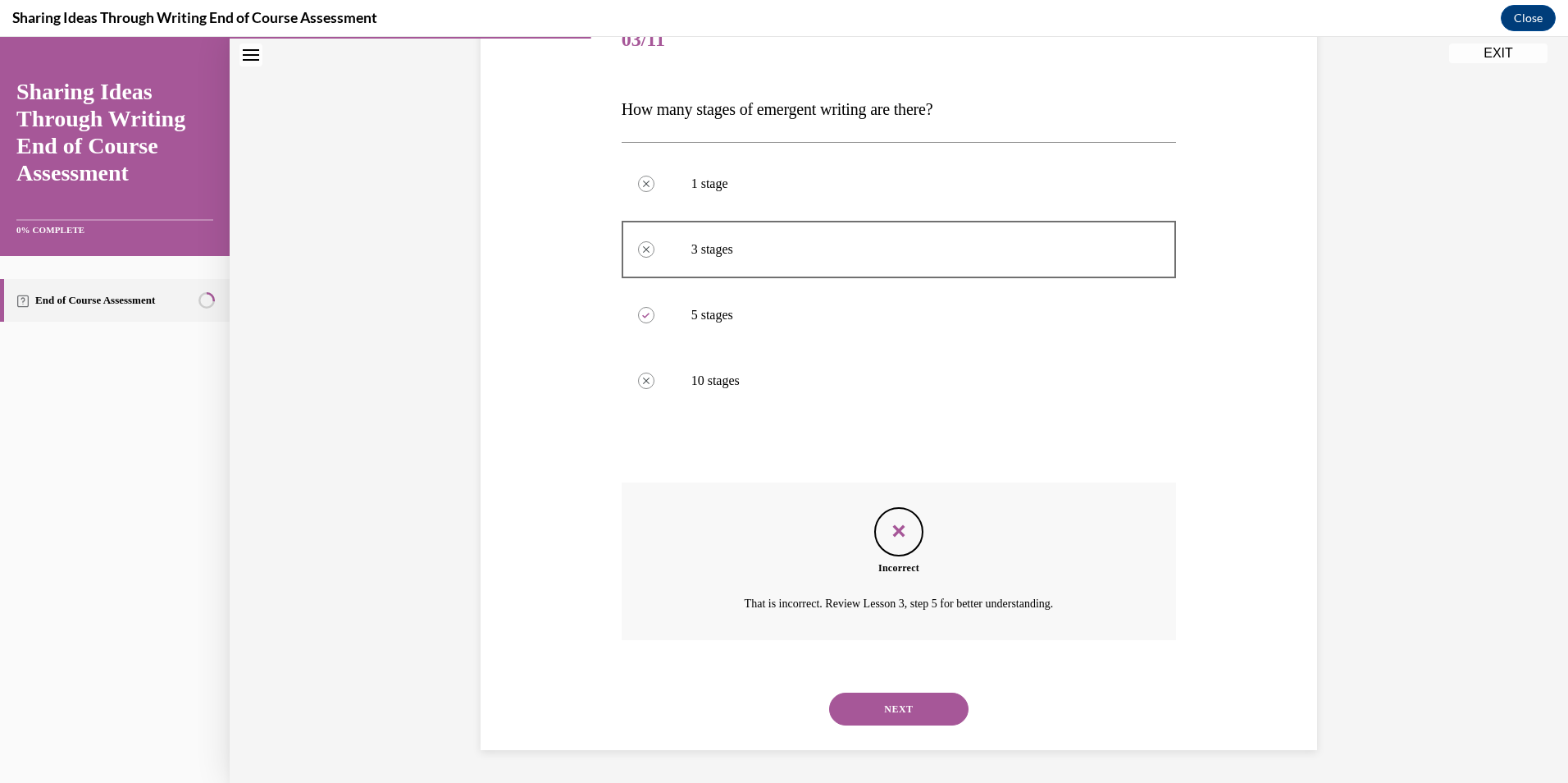
click at [887, 716] on button "NEXT" at bounding box center [898, 709] width 139 height 32
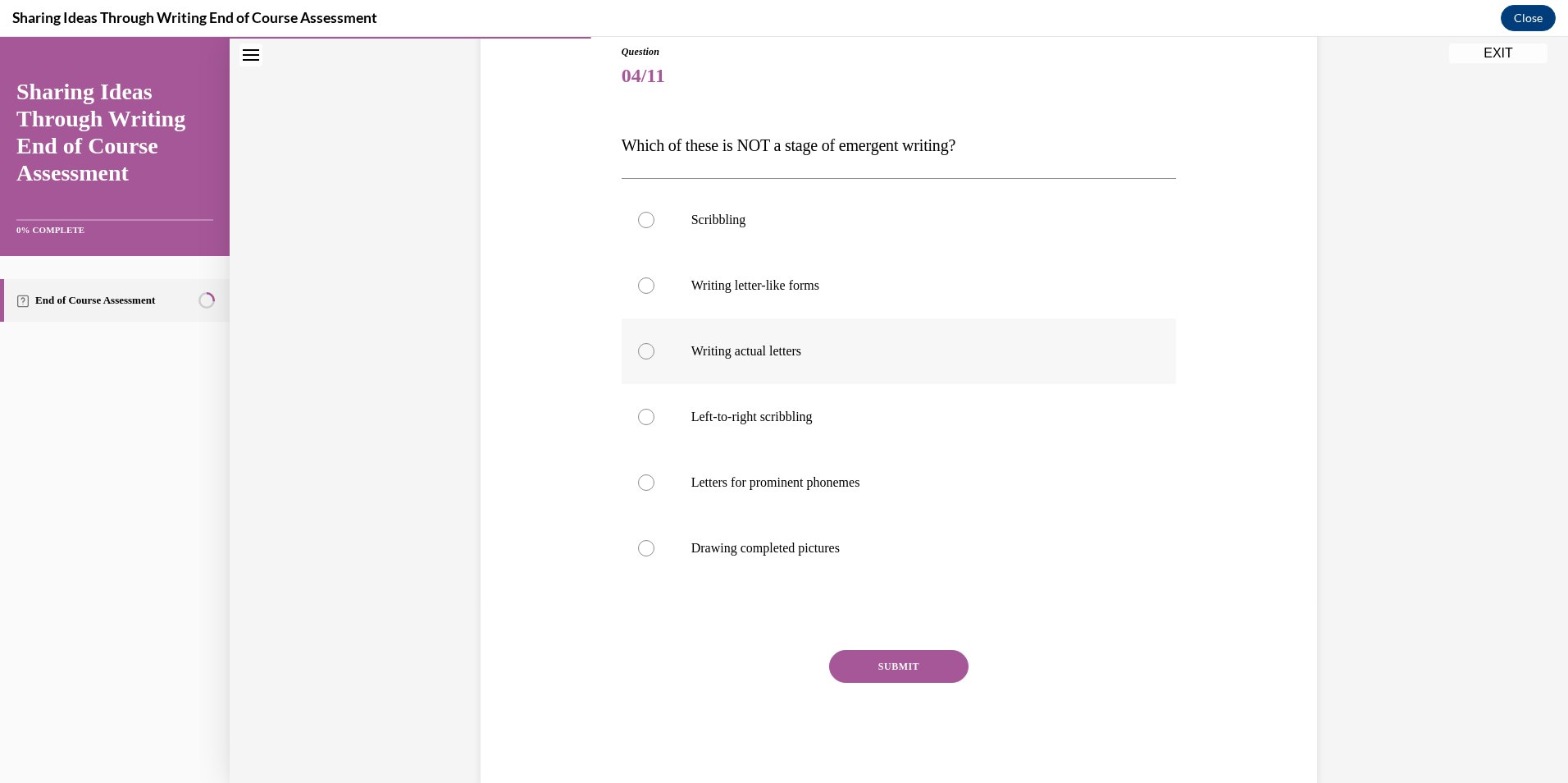
scroll to position [50, 0]
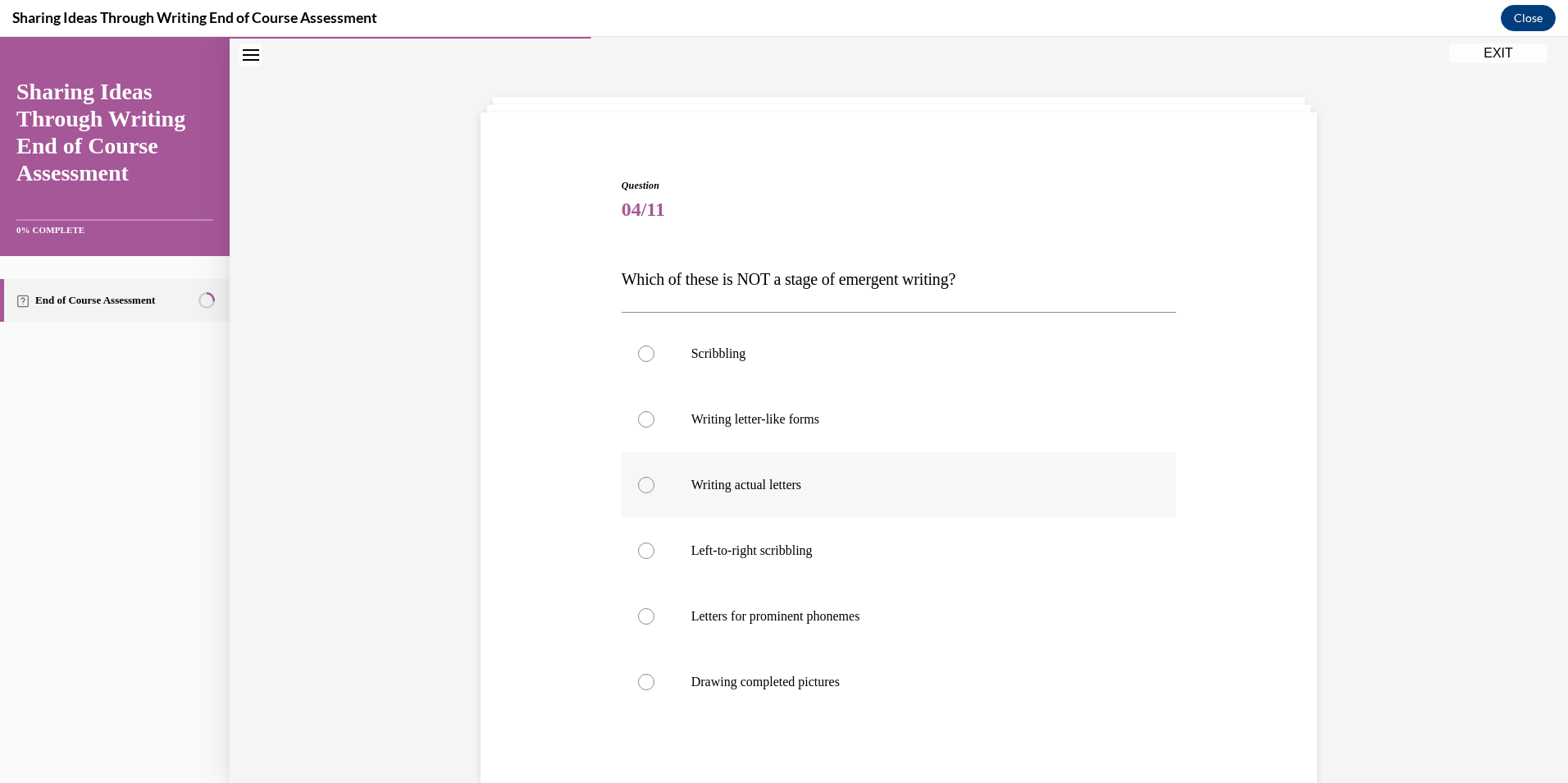
click at [814, 370] on label "Scribbling" at bounding box center [899, 353] width 555 height 66
click at [655, 362] on input "Scribbling" at bounding box center [646, 353] width 16 height 16
radio input "true"
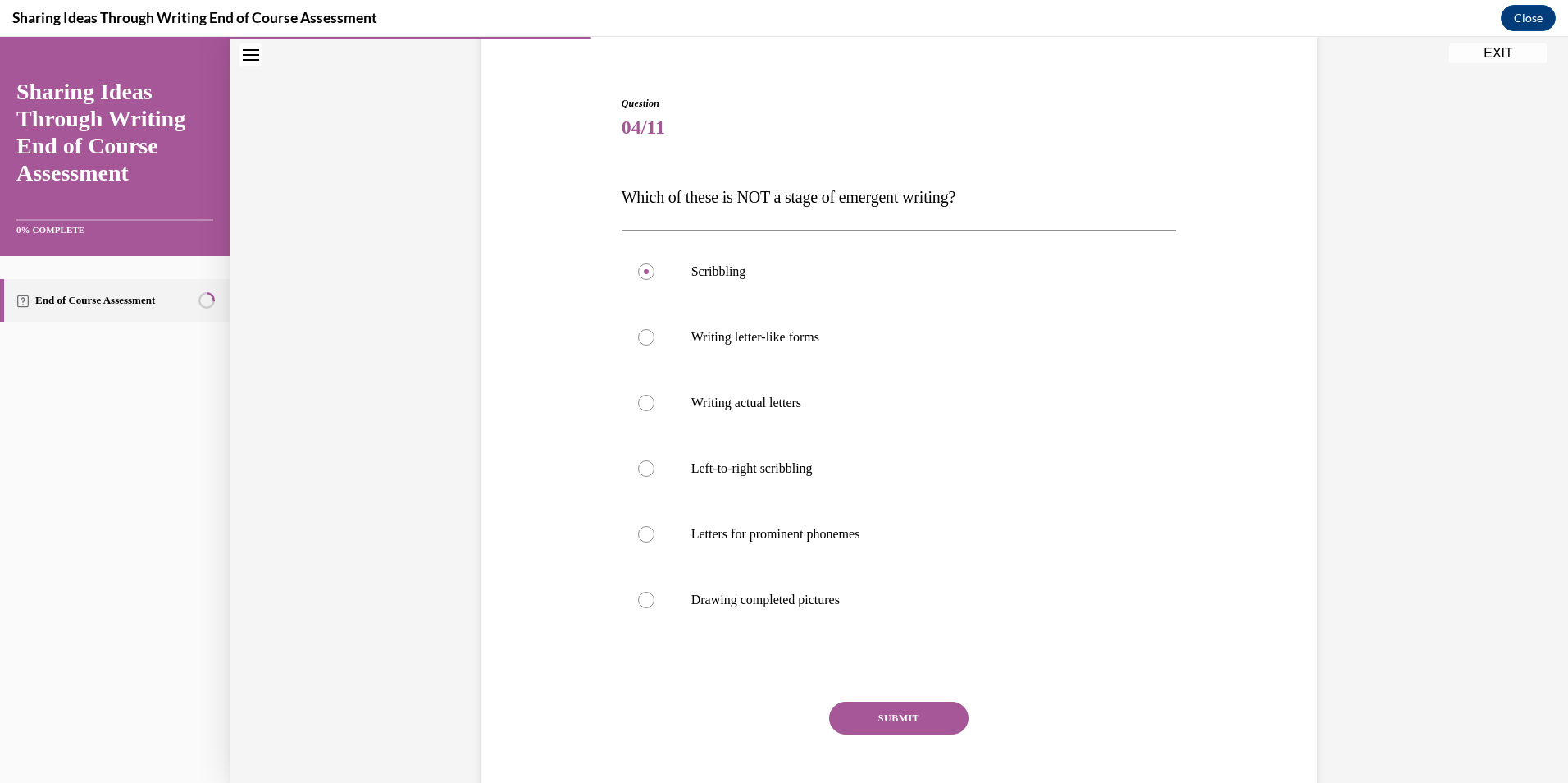
click at [856, 720] on button "SUBMIT" at bounding box center [898, 718] width 139 height 32
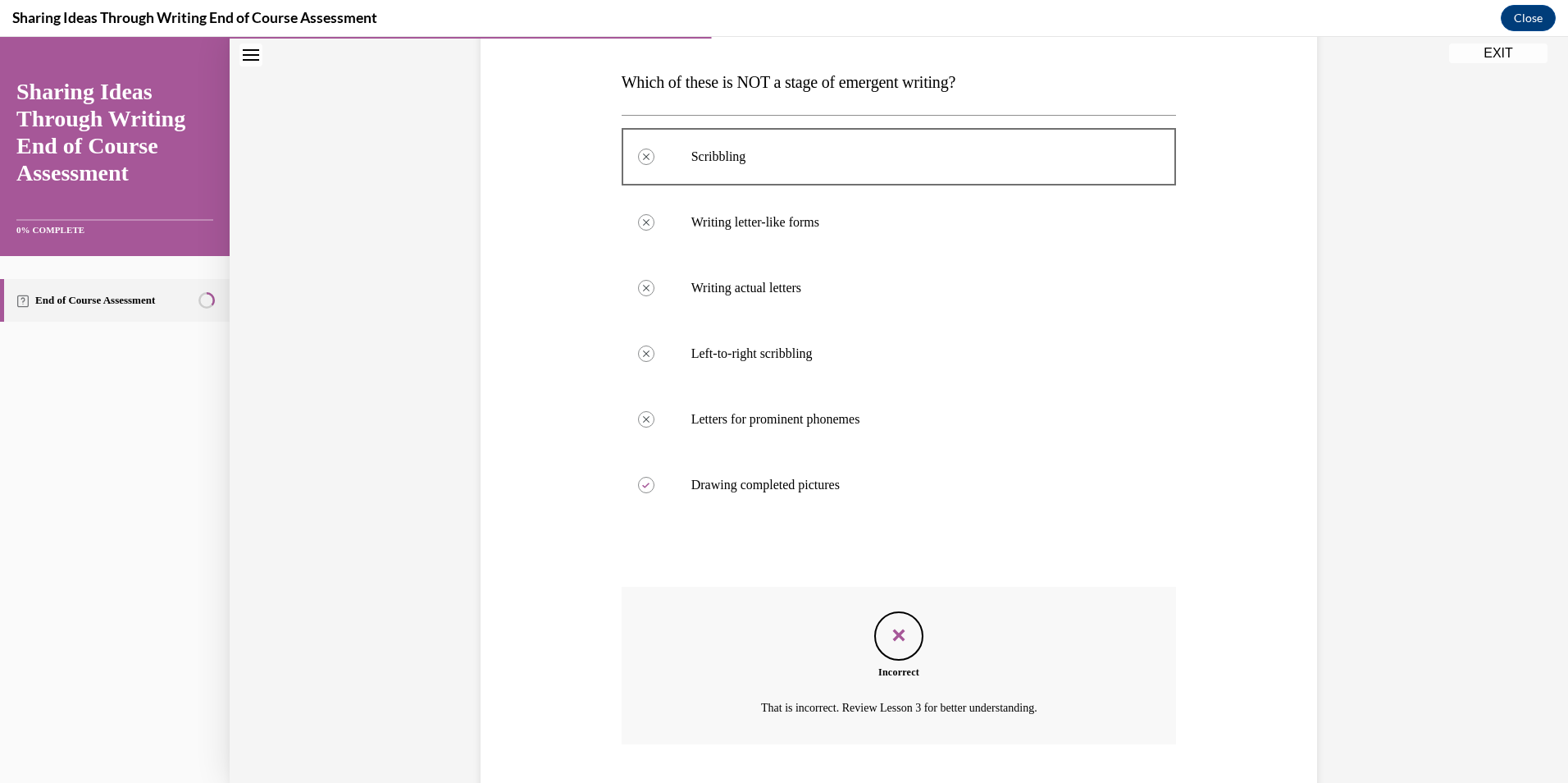
scroll to position [187, 0]
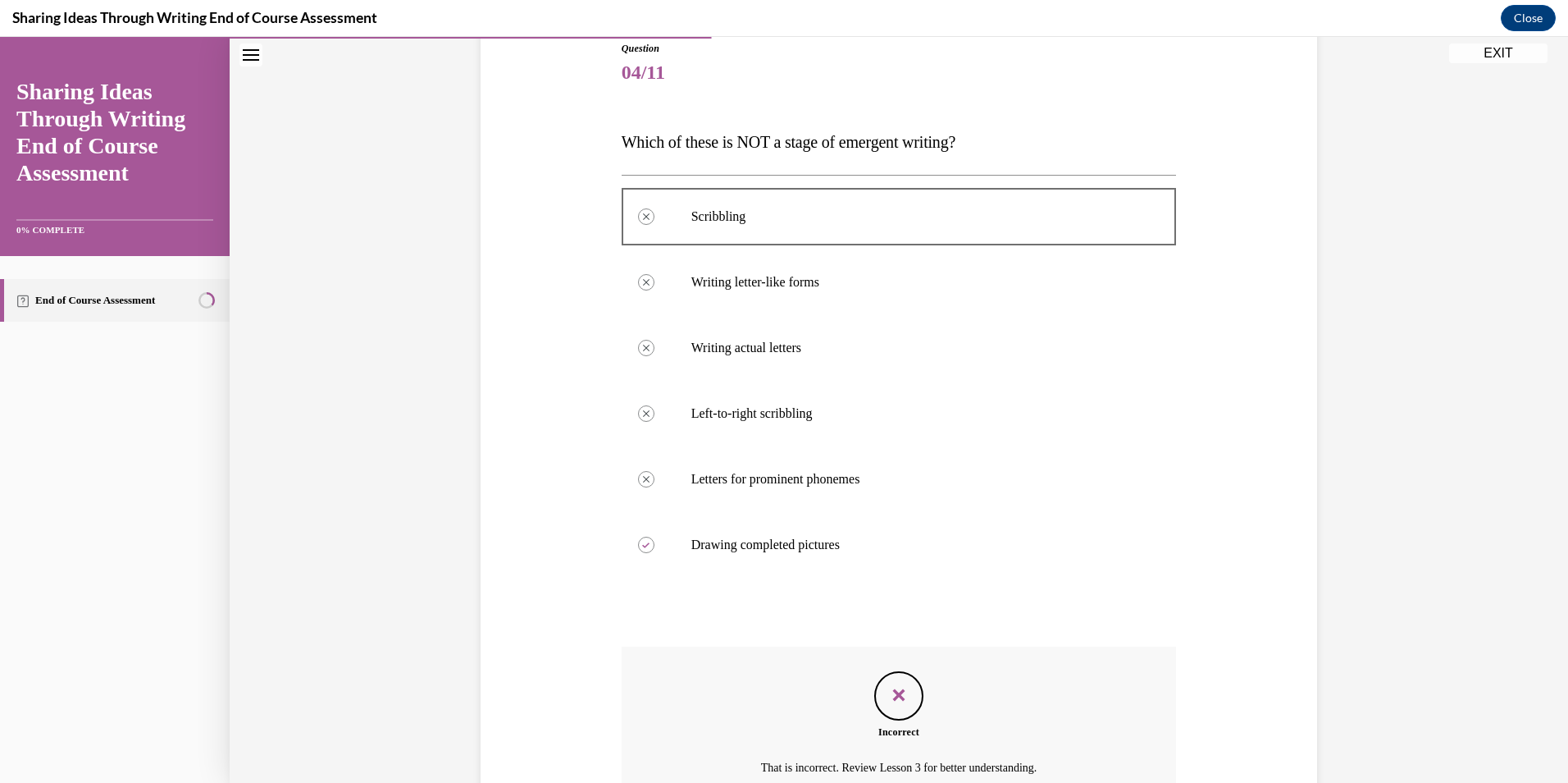
drag, startPoint x: 1054, startPoint y: 825, endPoint x: 1063, endPoint y: 825, distance: 9.0
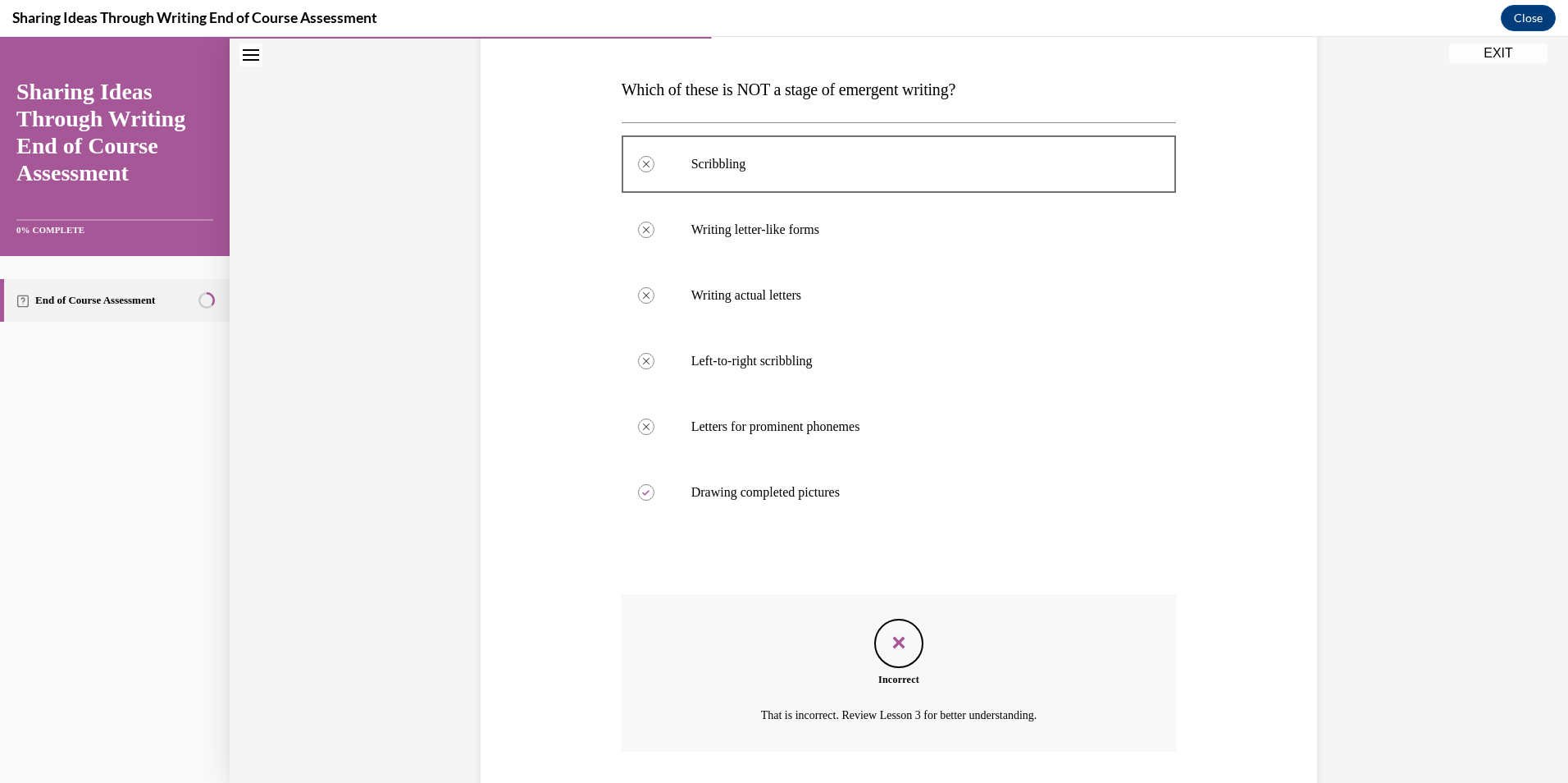
scroll to position [269, 0]
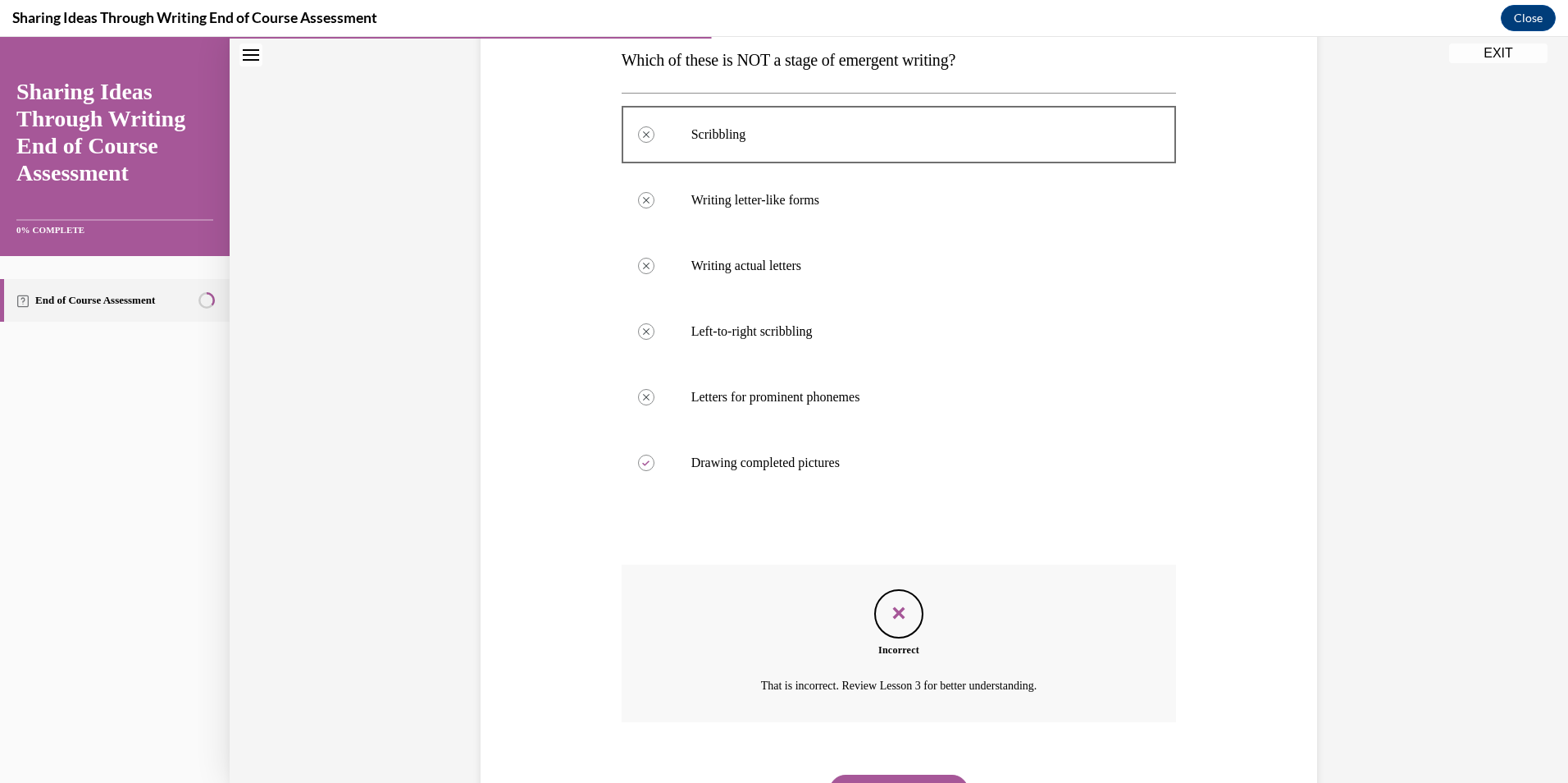
drag, startPoint x: 1063, startPoint y: 825, endPoint x: 1315, endPoint y: 193, distance: 680.4
click at [1321, 191] on div "Question 04/11 Which of these is NOT a stage of emergent writing? Scribbling In…" at bounding box center [899, 342] width 1338 height 1045
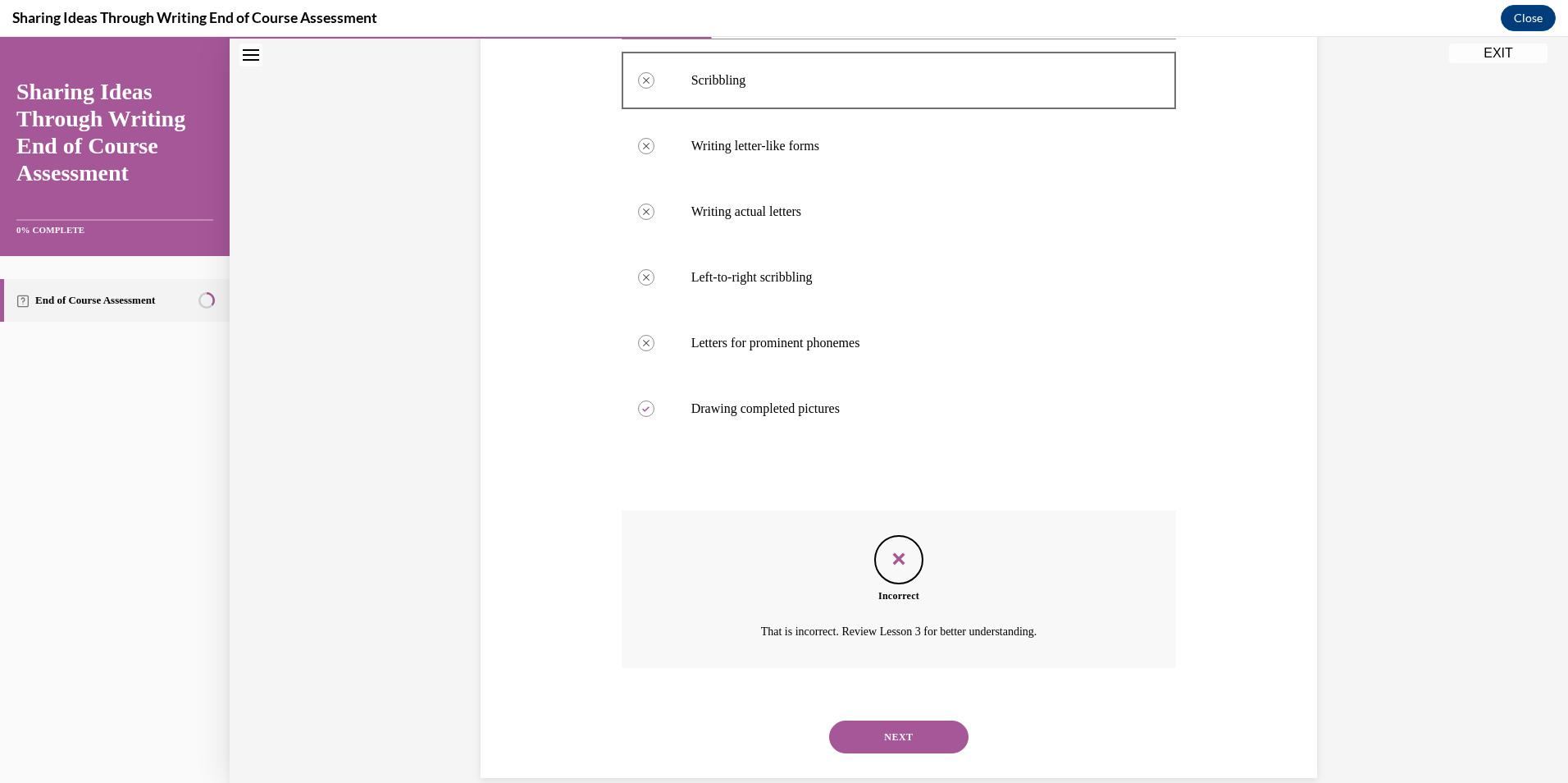
scroll to position [351, 0]
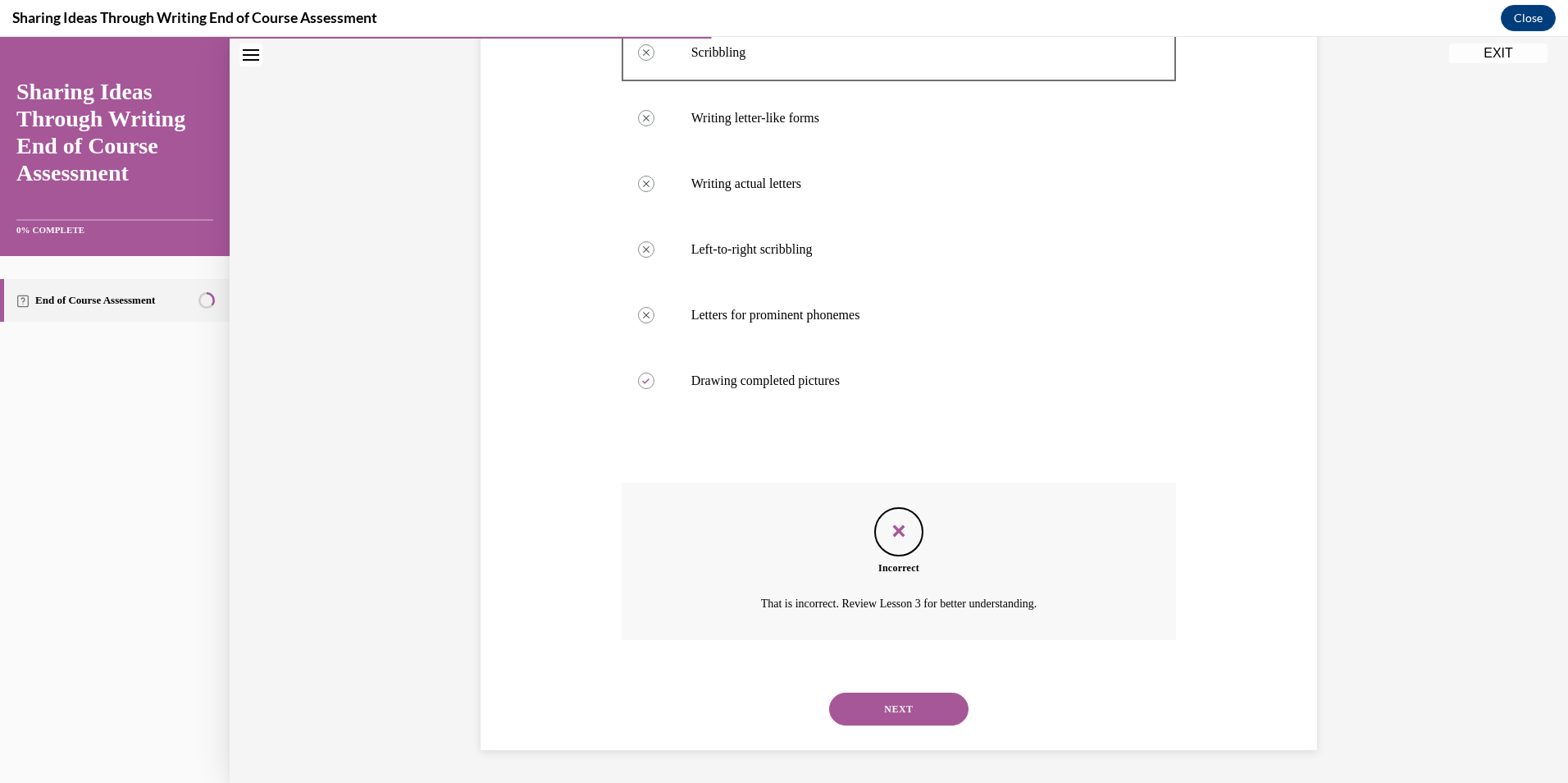
click at [920, 714] on button "NEXT" at bounding box center [898, 709] width 139 height 32
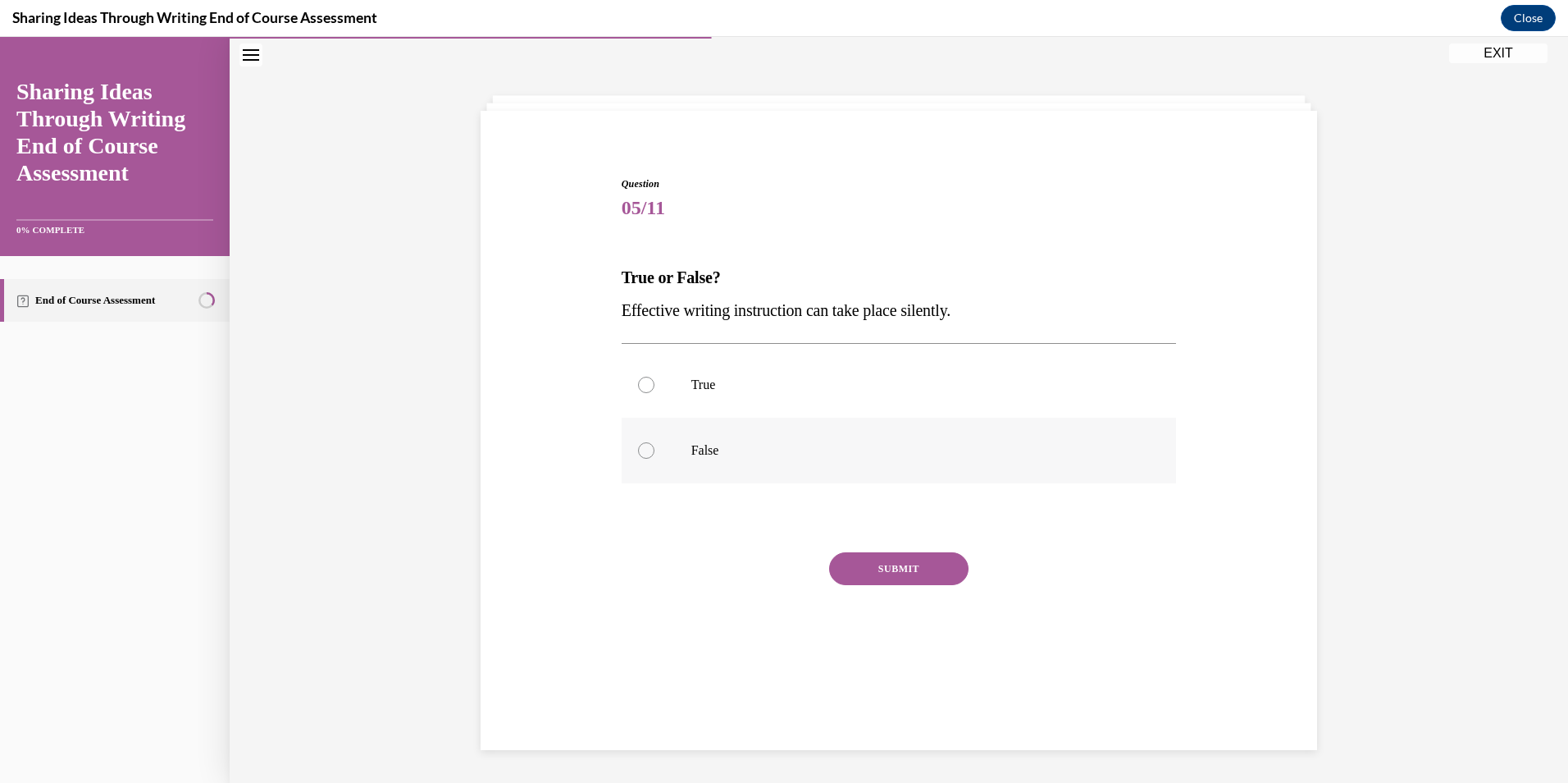
click at [713, 458] on label "False" at bounding box center [899, 450] width 555 height 66
click at [655, 458] on input "False" at bounding box center [646, 450] width 16 height 16
radio input "true"
click at [829, 563] on button "SUBMIT" at bounding box center [898, 568] width 139 height 32
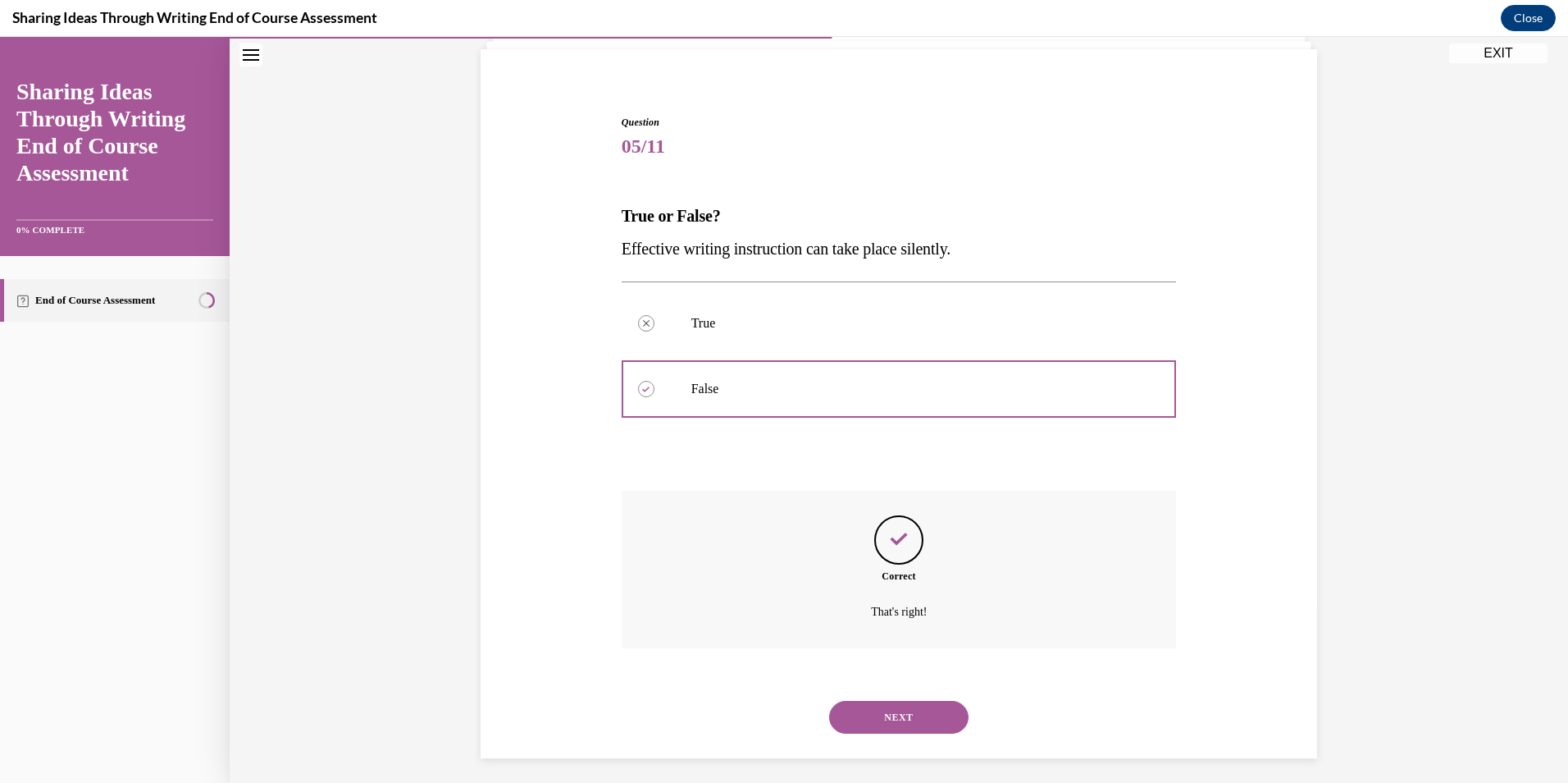
scroll to position [121, 0]
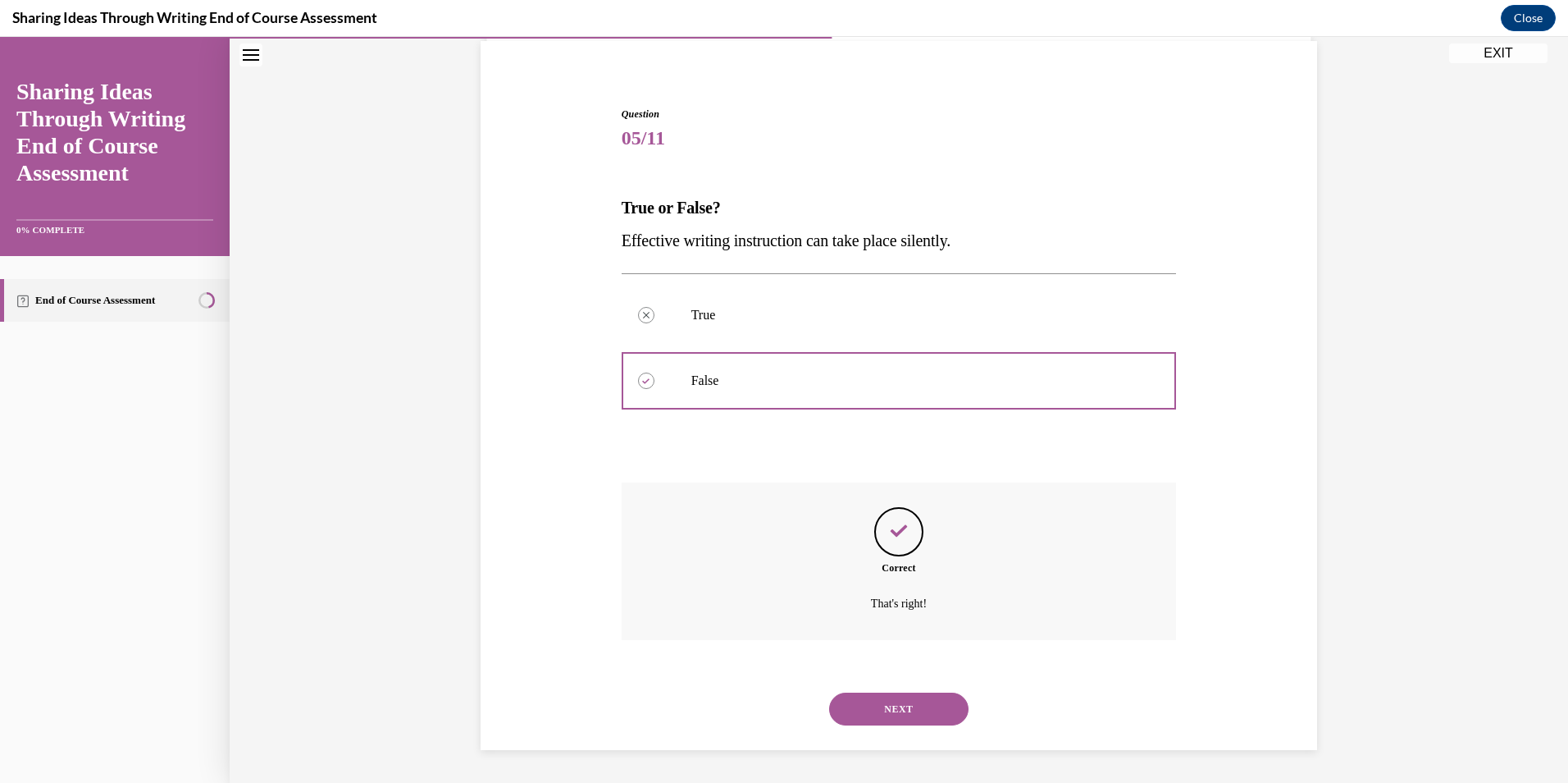
click at [902, 705] on button "NEXT" at bounding box center [898, 709] width 139 height 32
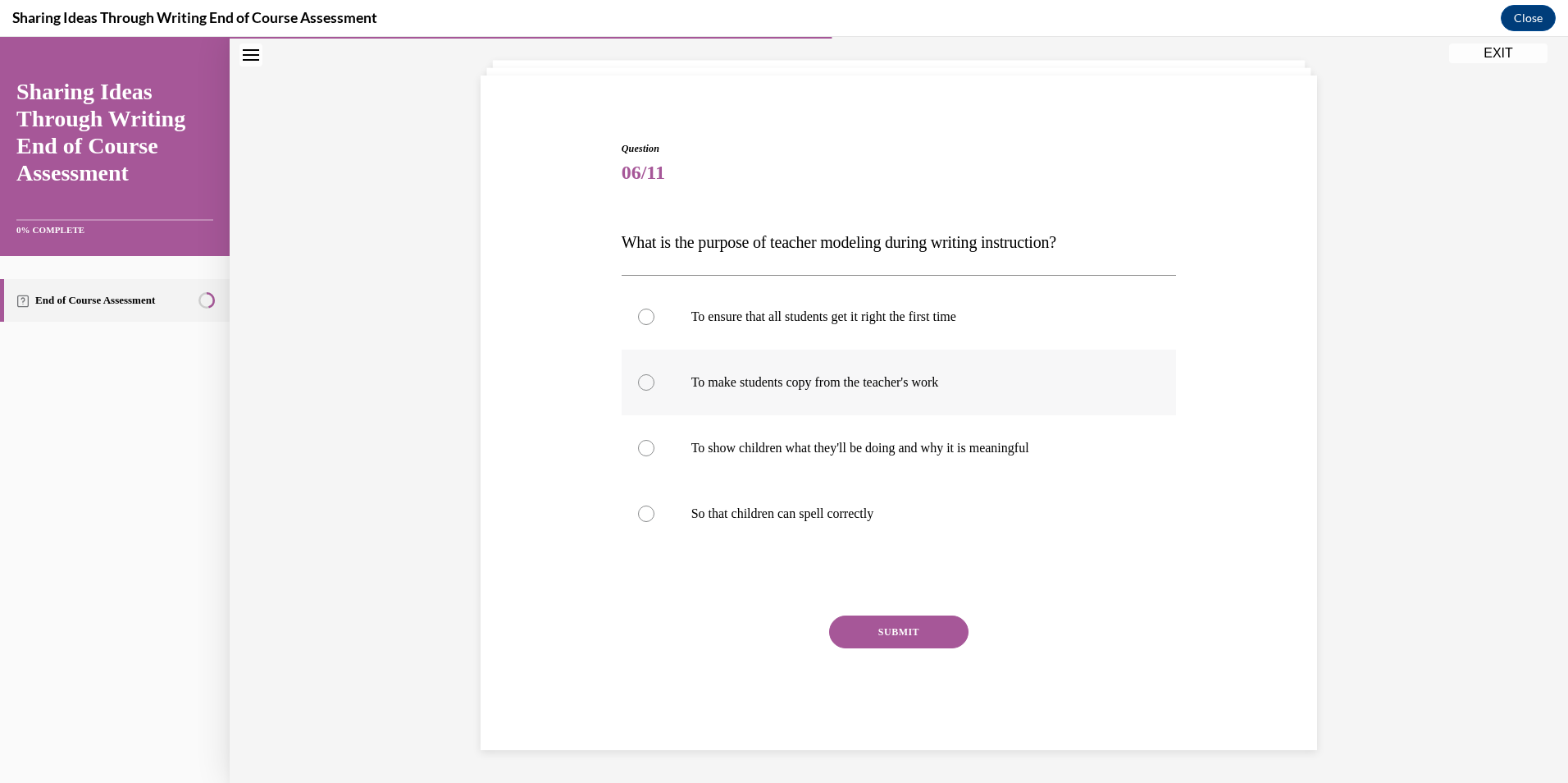
scroll to position [51, 0]
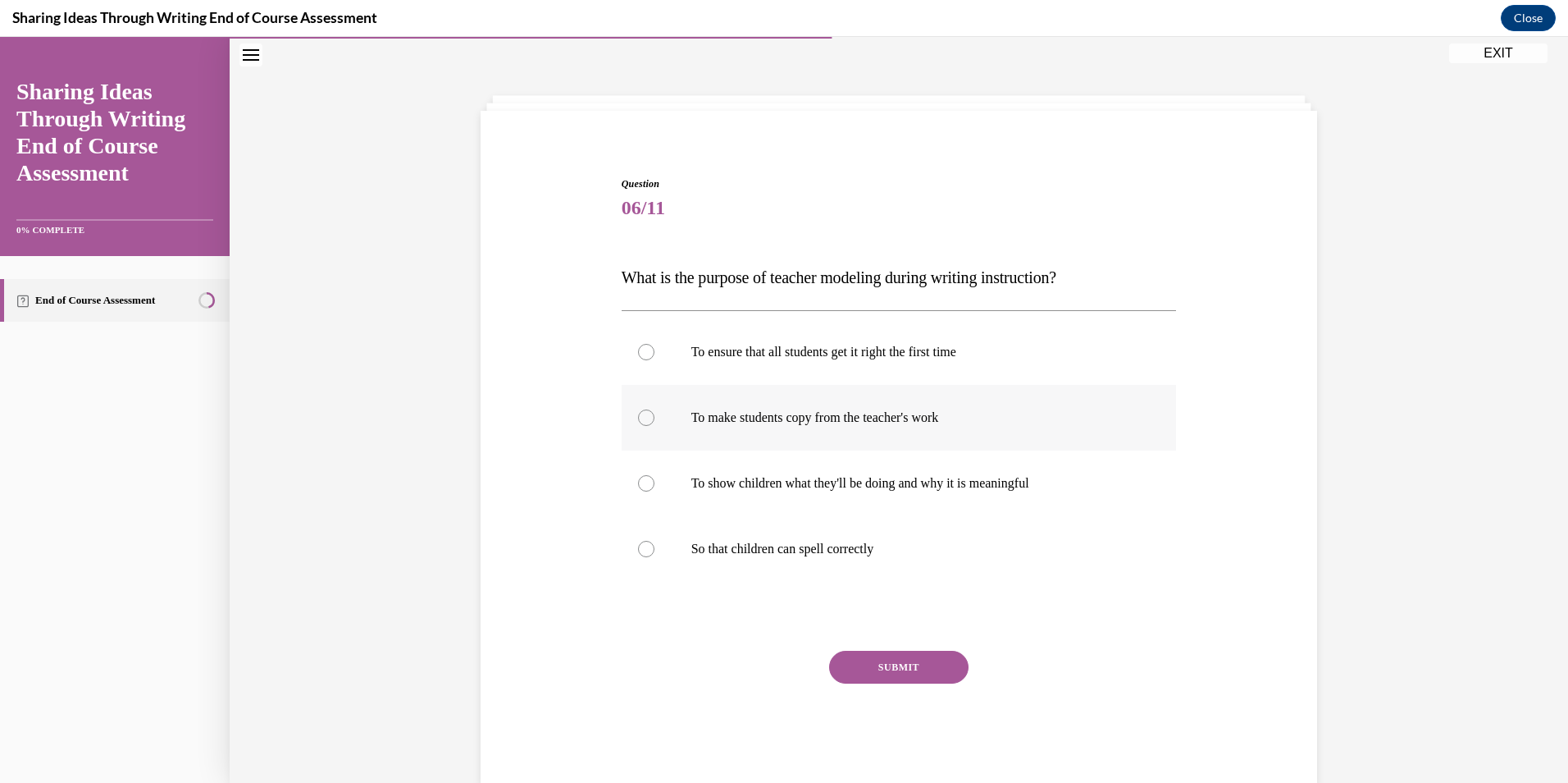
click at [810, 406] on label "To make students copy from the teacher's work" at bounding box center [899, 417] width 555 height 66
click at [655, 409] on input "To make students copy from the teacher's work" at bounding box center [646, 417] width 16 height 16
radio input "true"
click at [866, 662] on button "SUBMIT" at bounding box center [898, 667] width 139 height 32
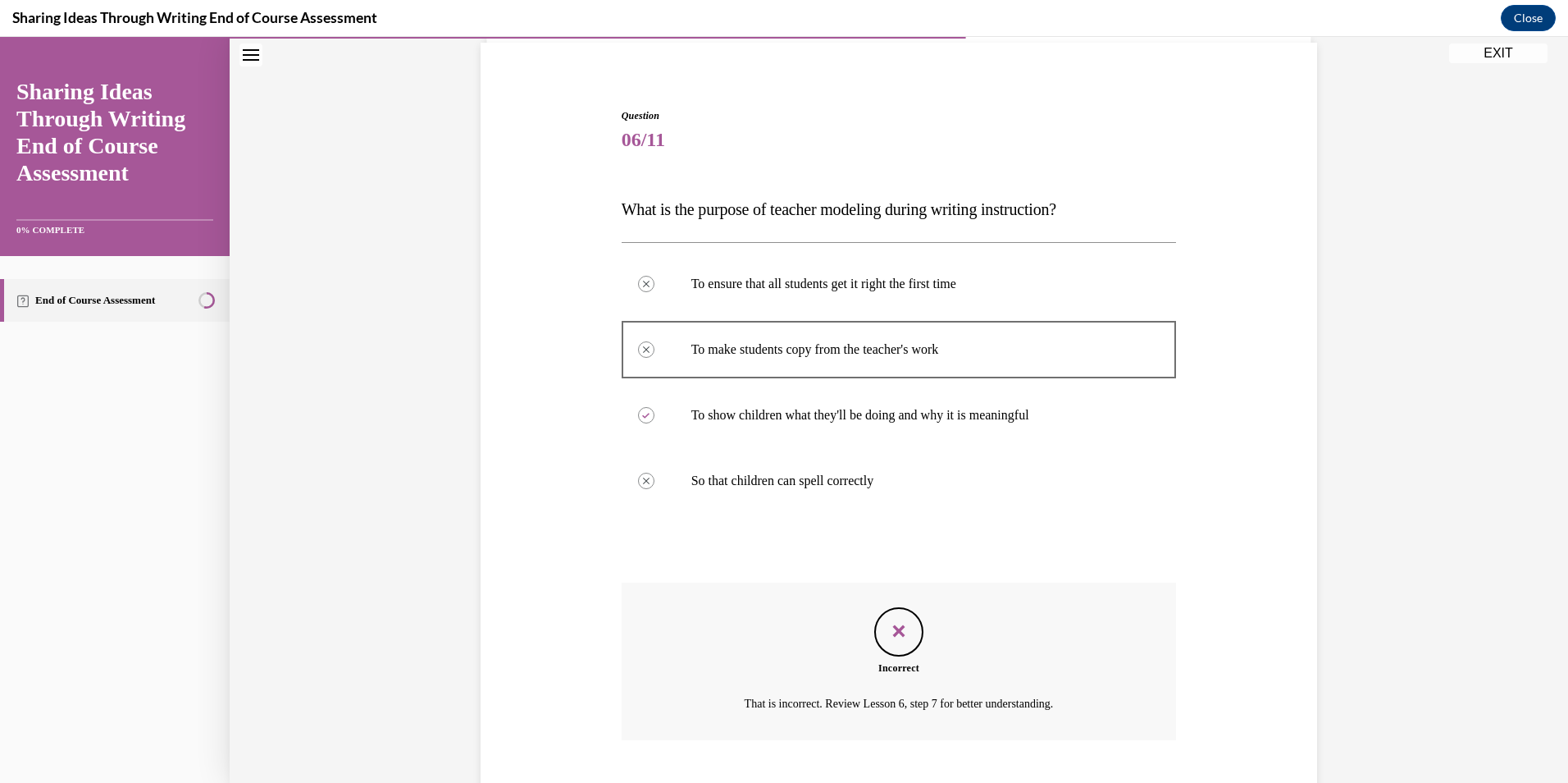
scroll to position [220, 0]
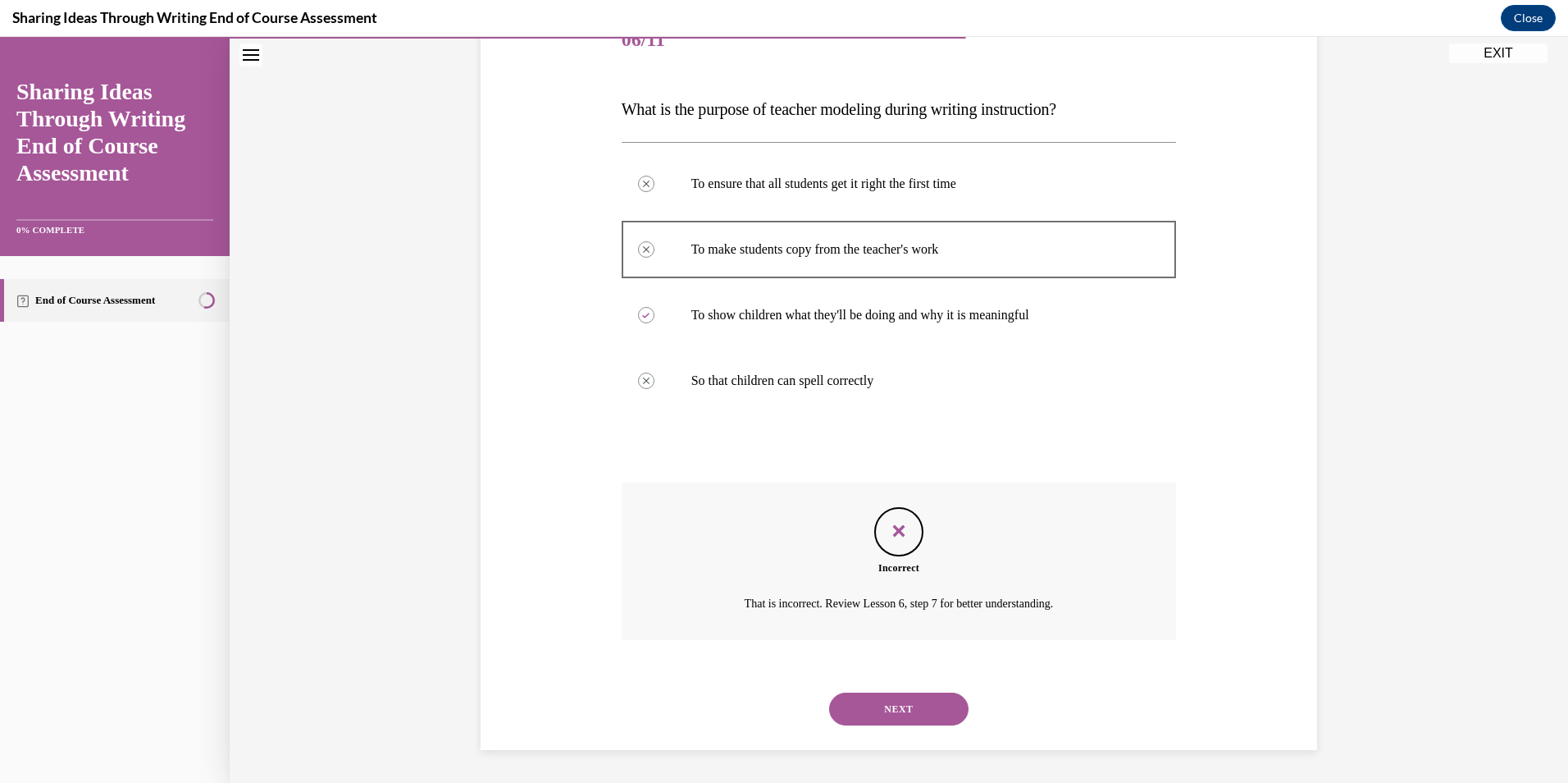
click at [889, 707] on button "NEXT" at bounding box center [898, 709] width 139 height 32
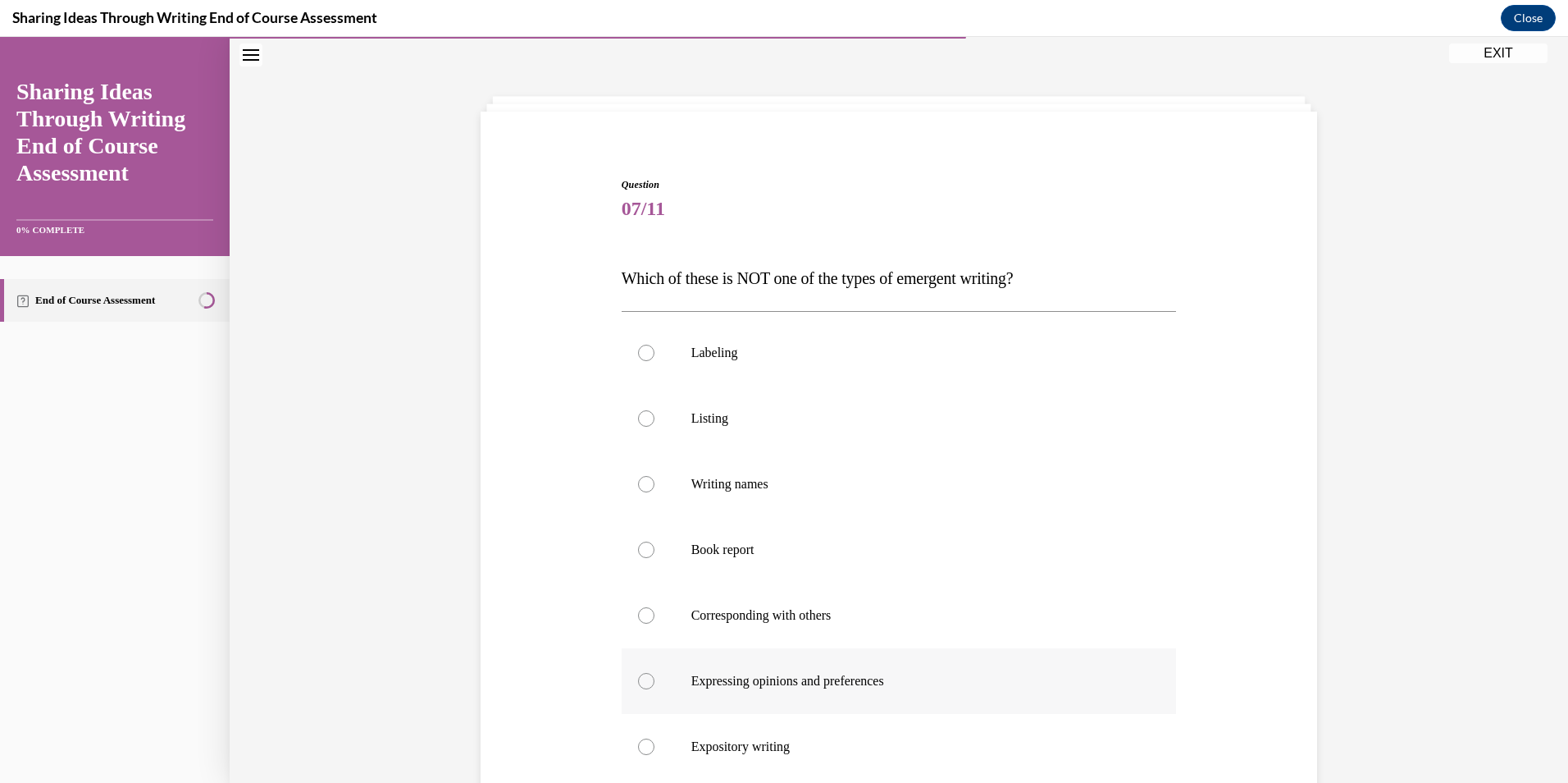
scroll to position [86, 0]
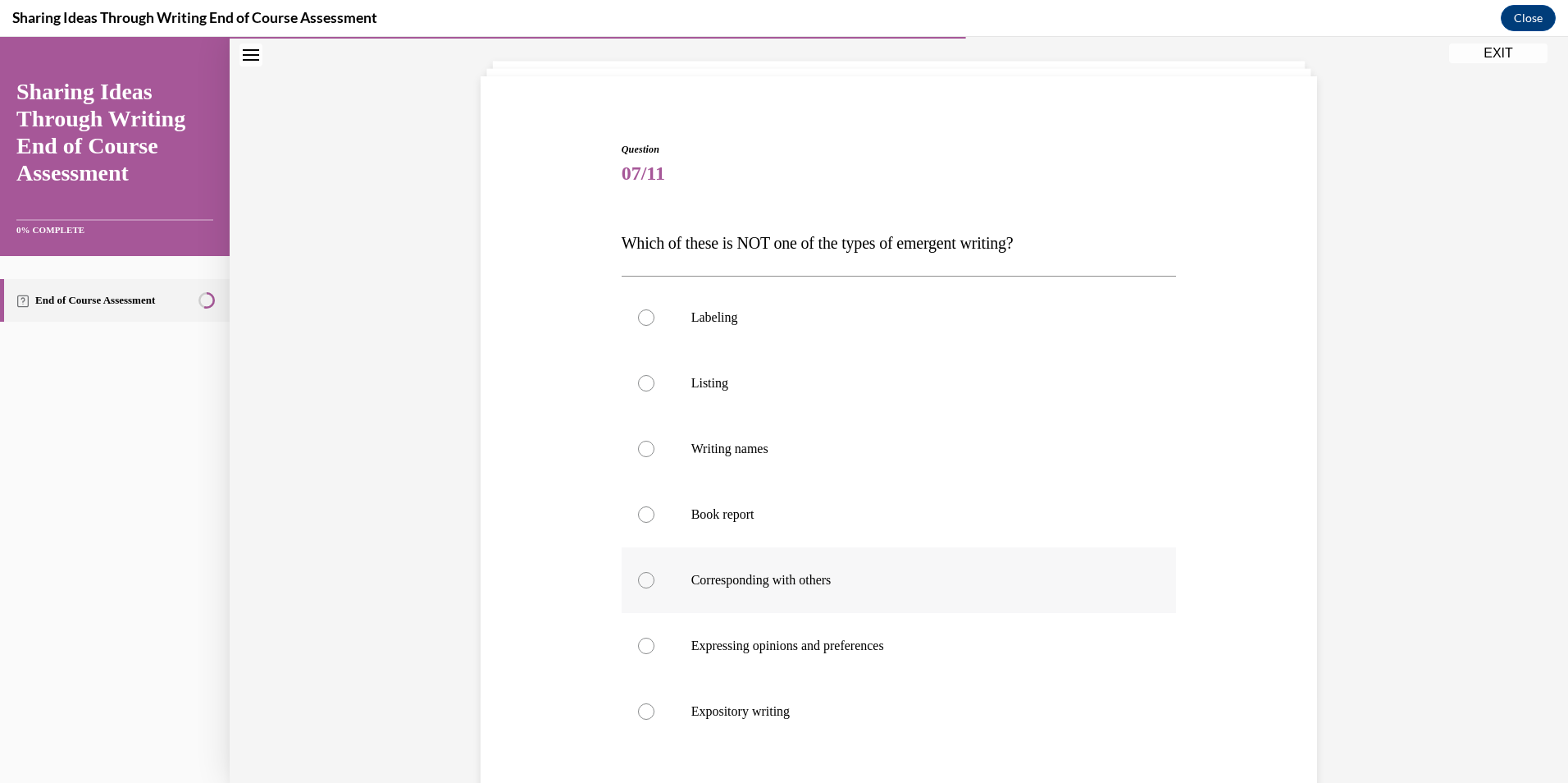
click at [743, 604] on label "Corresponding with others" at bounding box center [899, 580] width 555 height 66
click at [655, 588] on input "Corresponding with others" at bounding box center [646, 580] width 16 height 16
radio input "true"
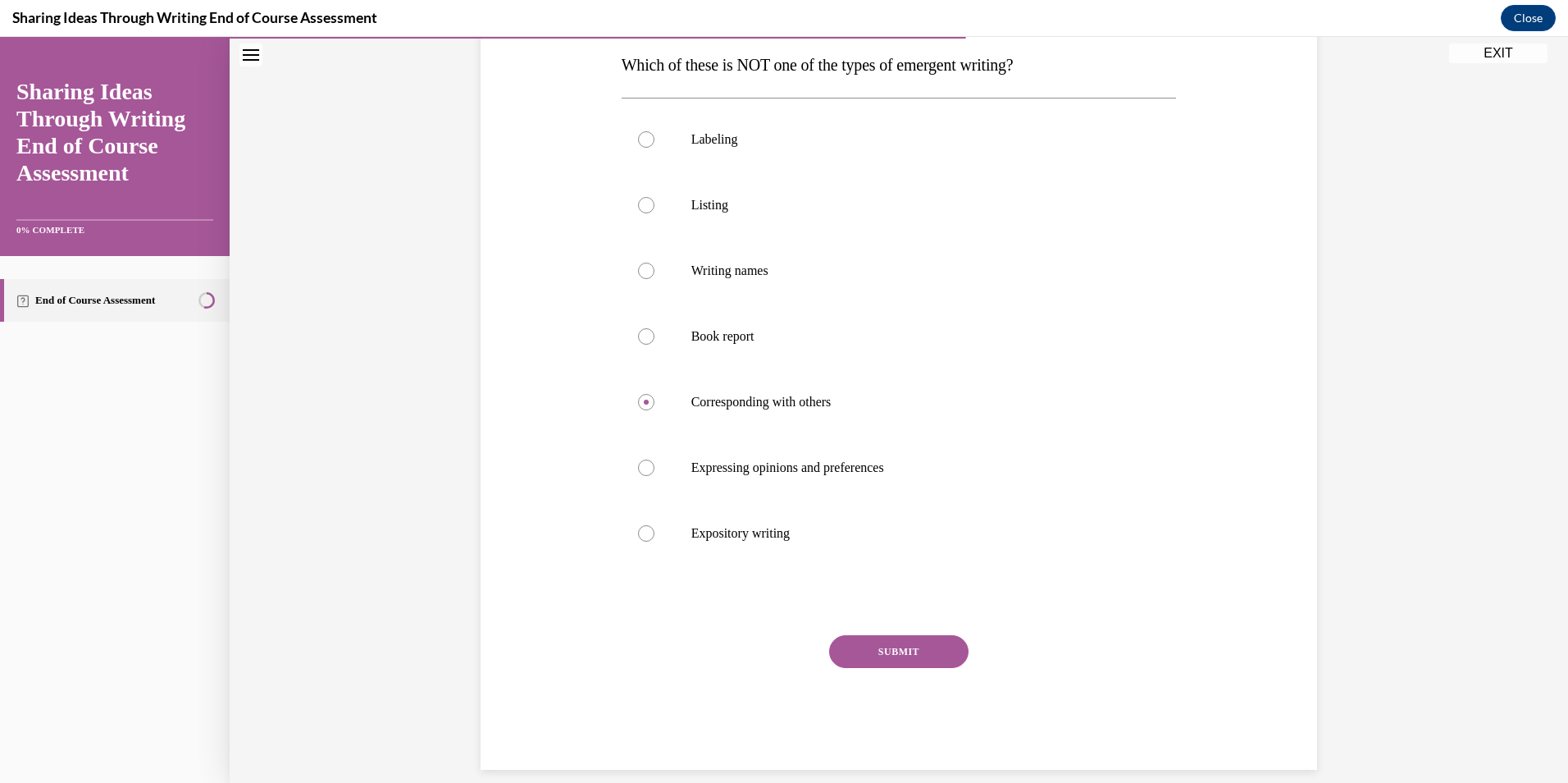
scroll to position [284, 0]
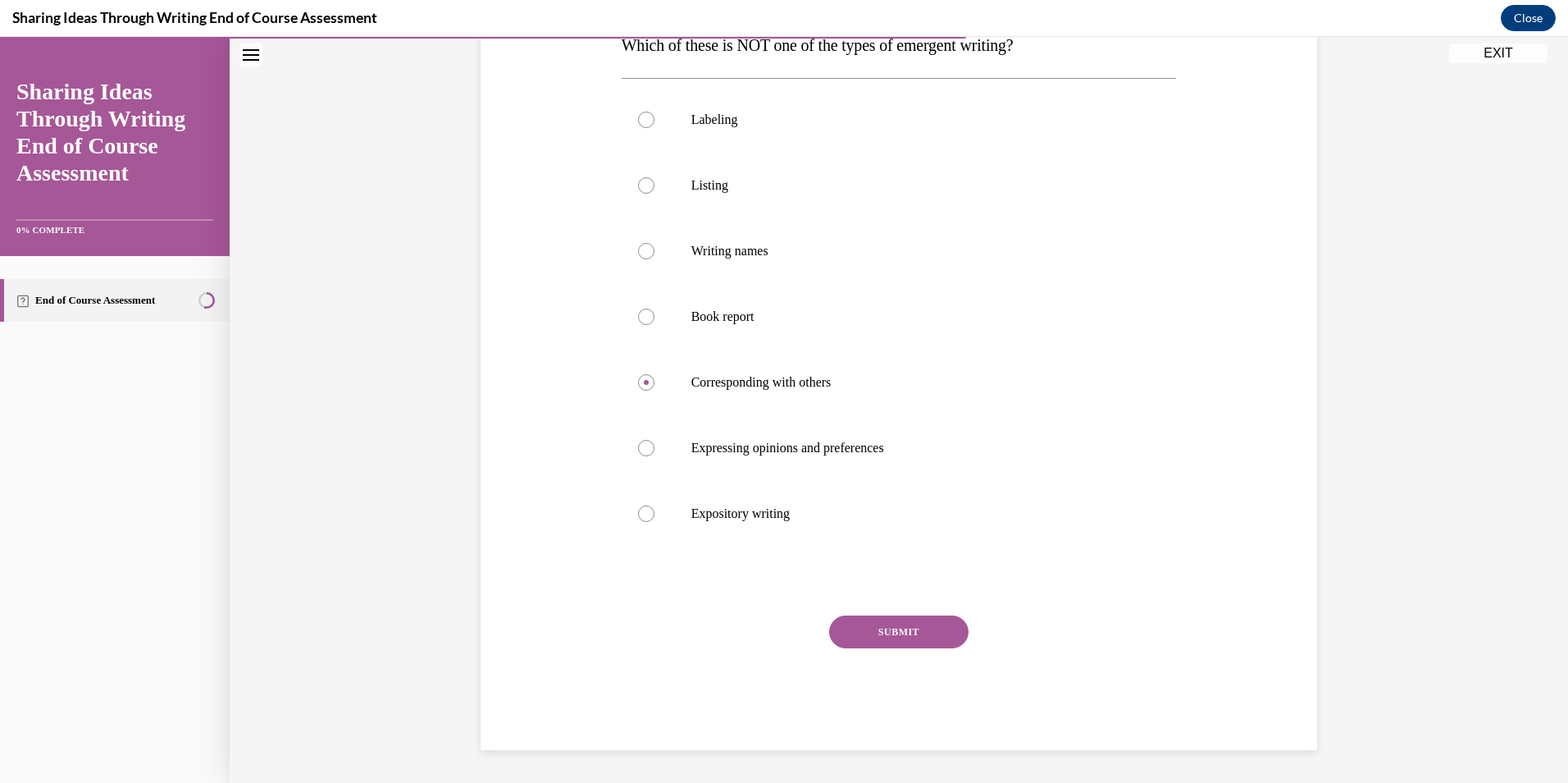
click at [916, 642] on button "SUBMIT" at bounding box center [898, 632] width 139 height 32
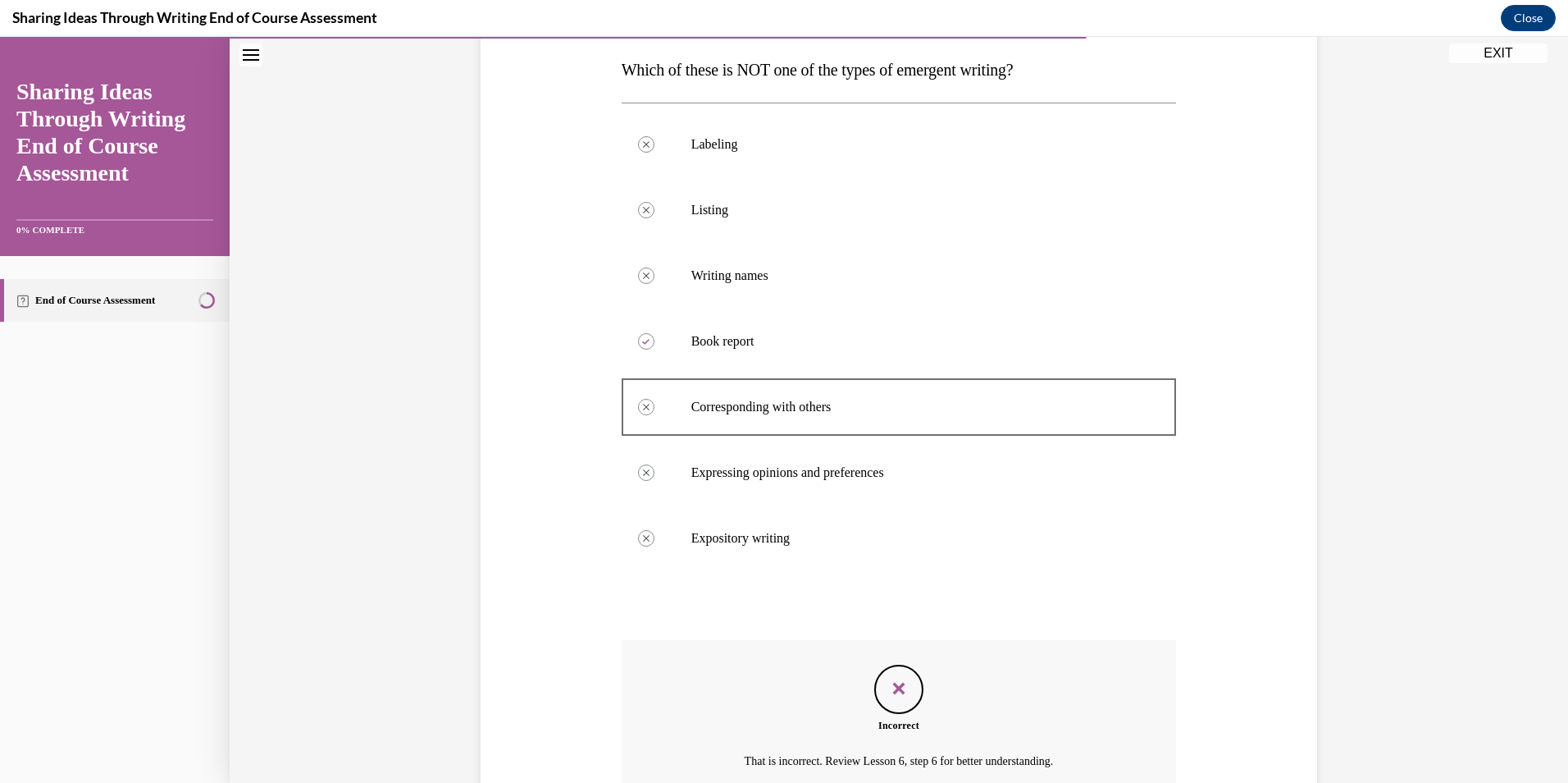
scroll to position [253, 0]
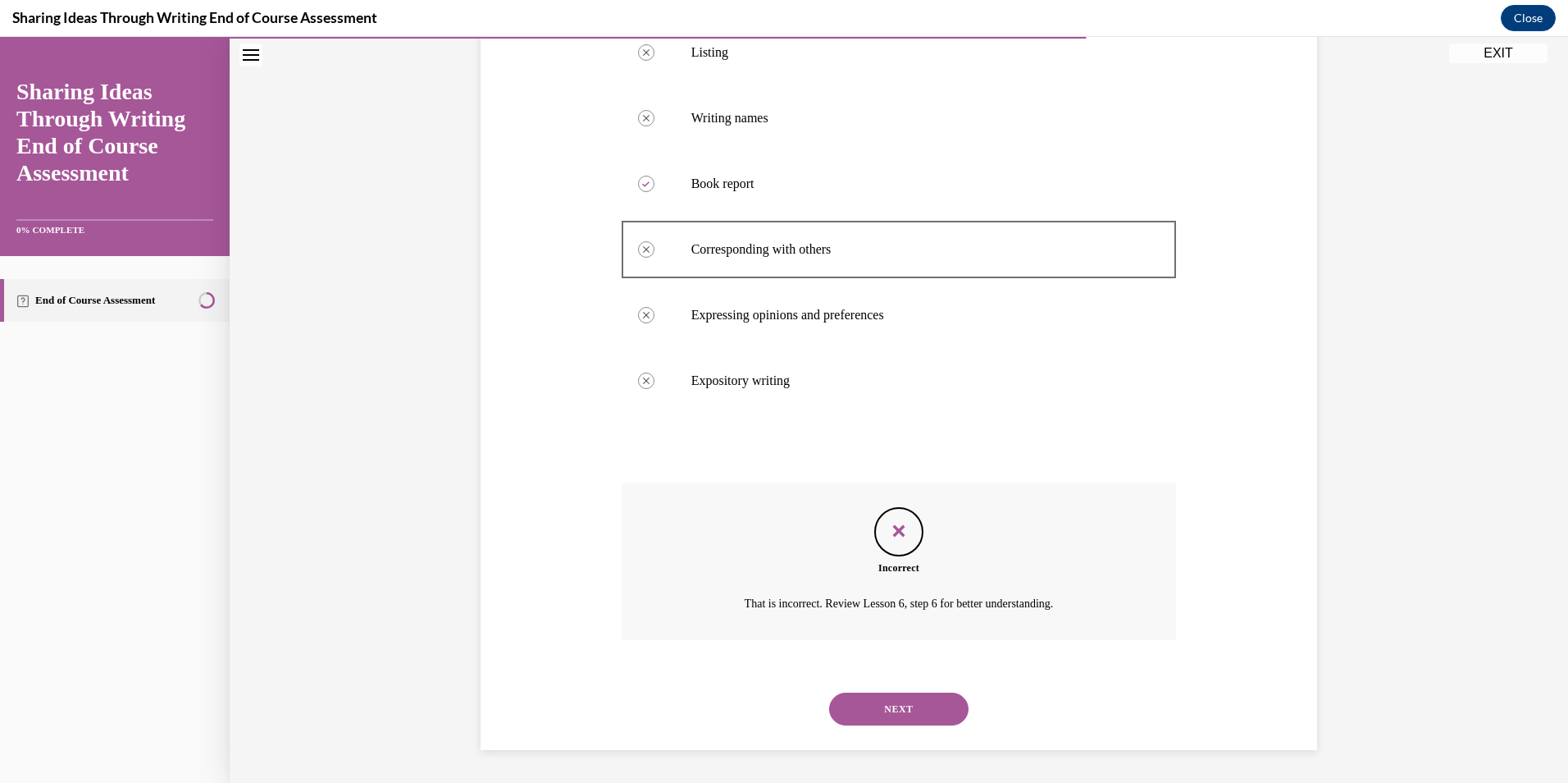
click at [929, 698] on button "NEXT" at bounding box center [898, 709] width 139 height 32
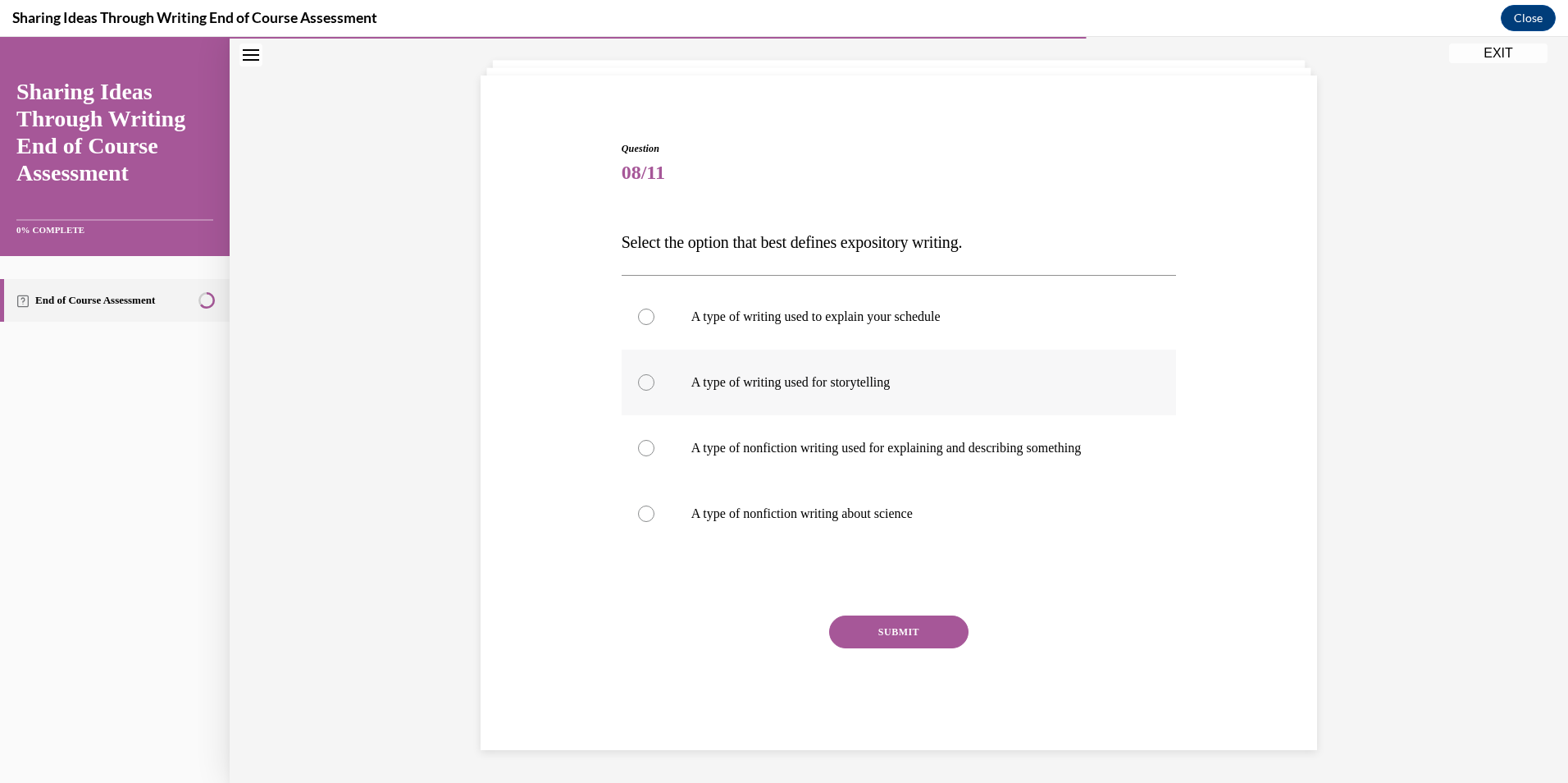
click at [805, 384] on p "A type of writing used for storytelling" at bounding box center [913, 382] width 444 height 16
click at [655, 384] on input "A type of writing used for storytelling" at bounding box center [646, 382] width 16 height 16
radio input "true"
click at [896, 627] on button "SUBMIT" at bounding box center [898, 632] width 139 height 32
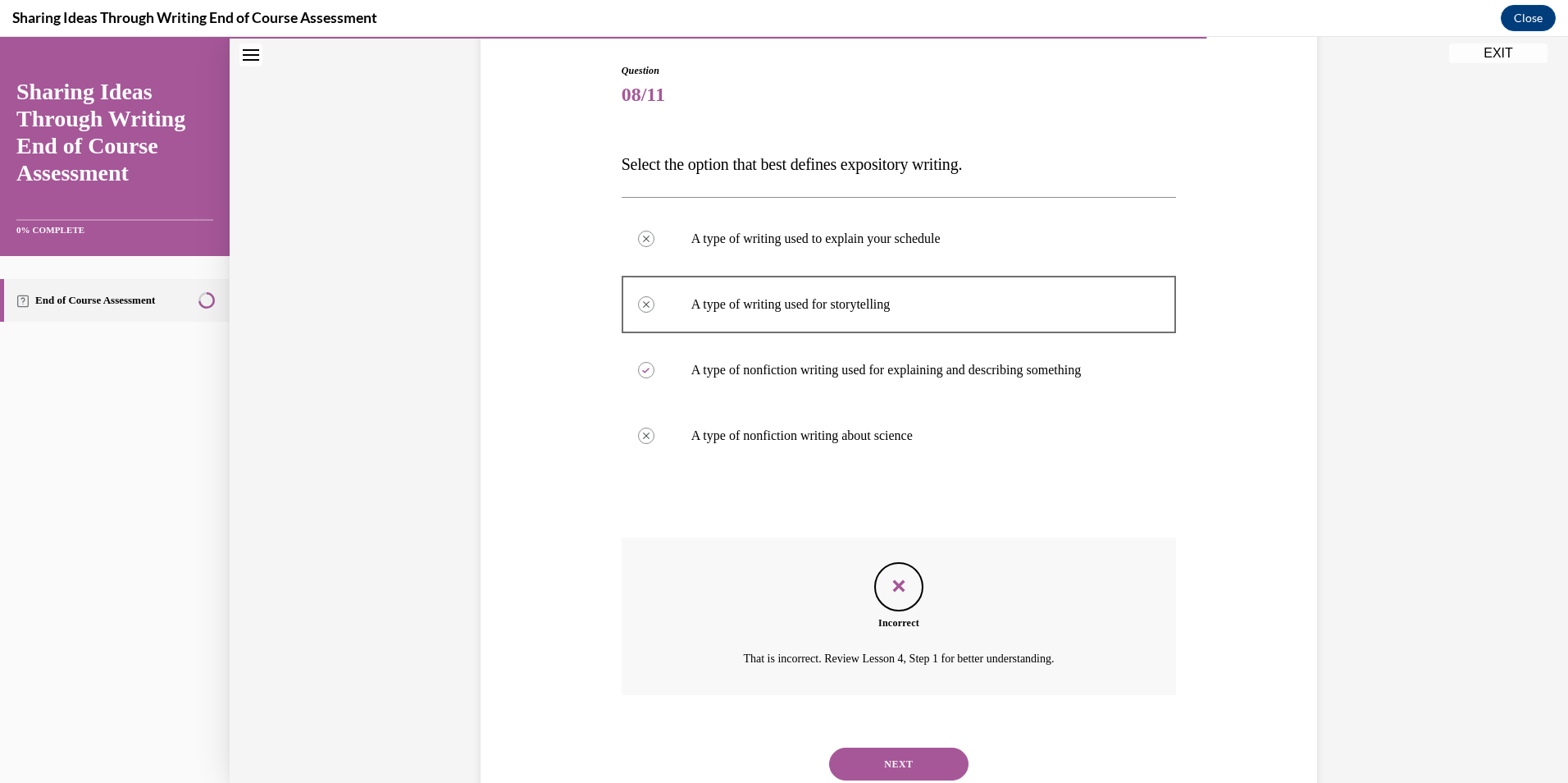
scroll to position [220, 0]
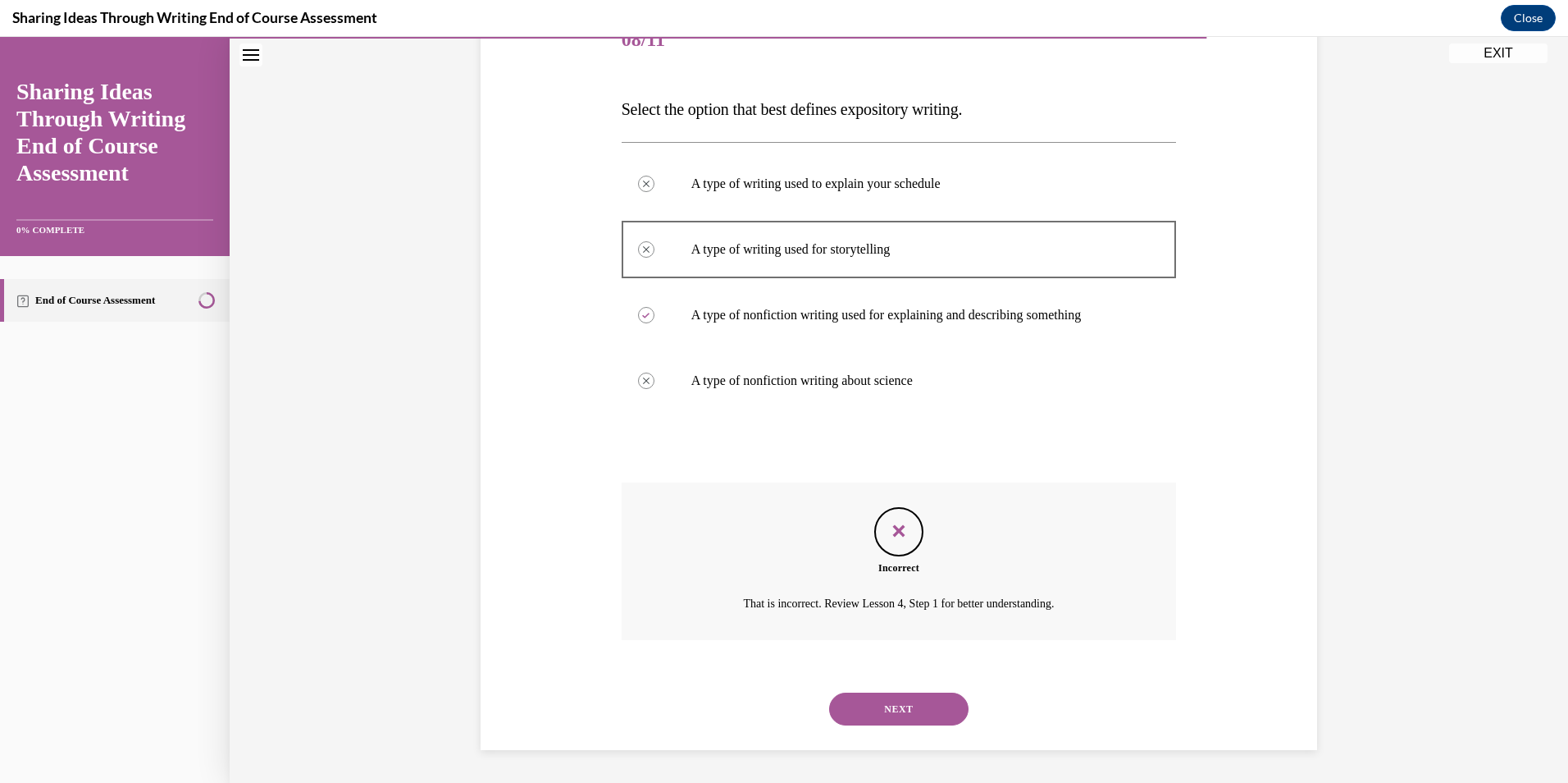
click at [890, 707] on button "NEXT" at bounding box center [898, 709] width 139 height 32
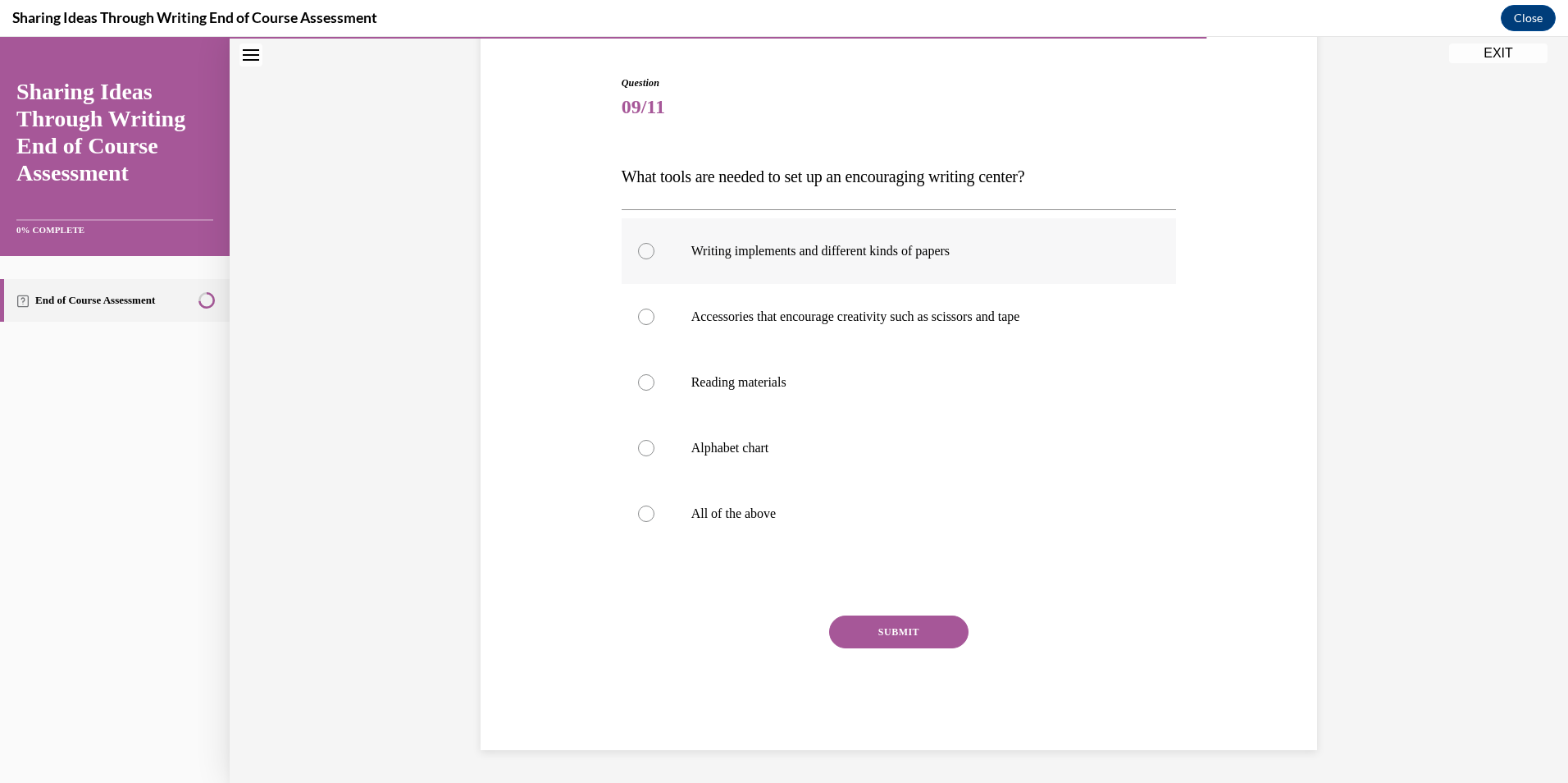
click at [844, 255] on p "Writing implements and different kinds of papers" at bounding box center [913, 250] width 444 height 16
click at [655, 255] on input "Writing implements and different kinds of papers" at bounding box center [646, 250] width 16 height 16
radio input "true"
click at [931, 623] on button "SUBMIT" at bounding box center [898, 632] width 139 height 32
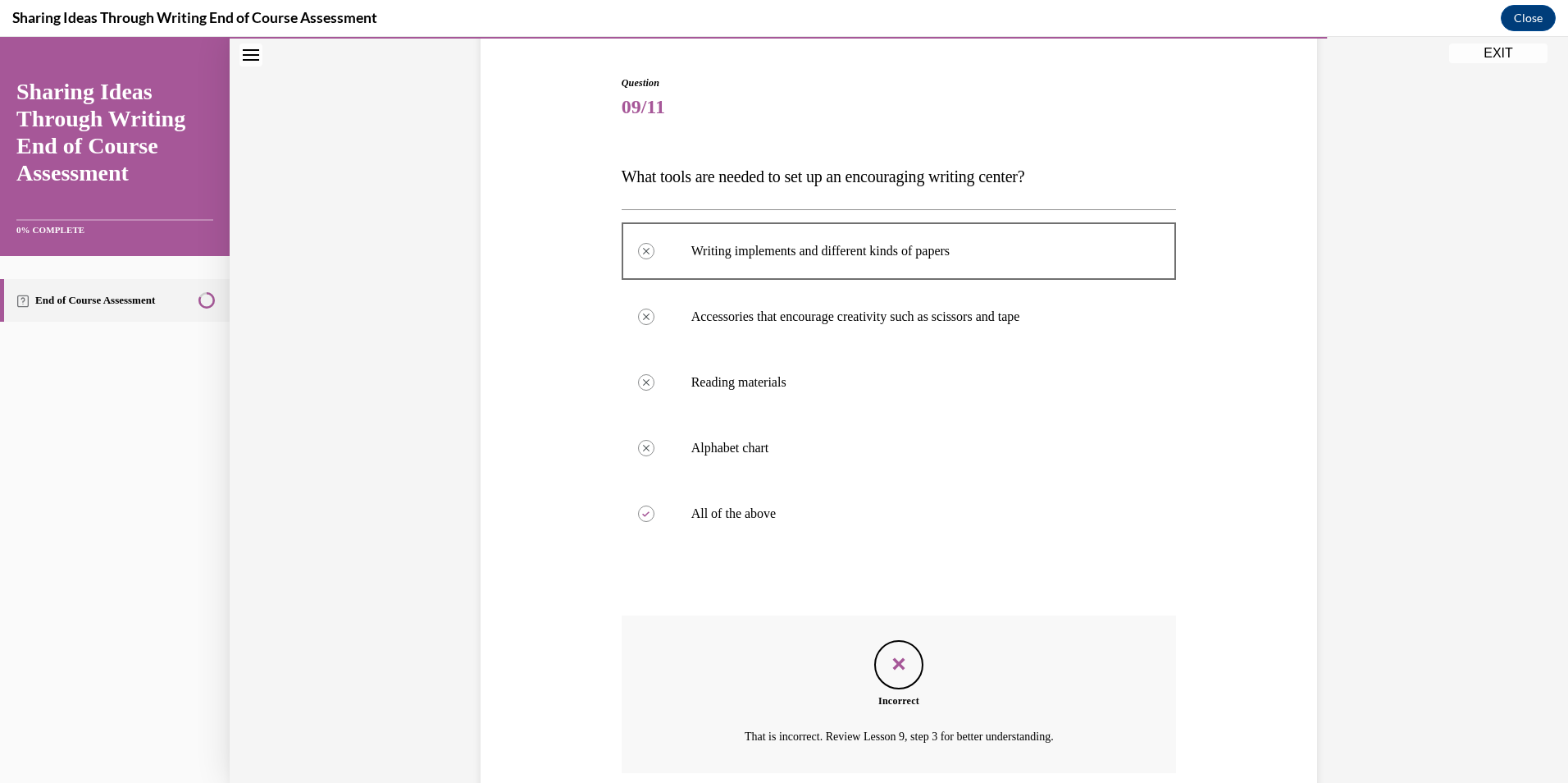
scroll to position [286, 0]
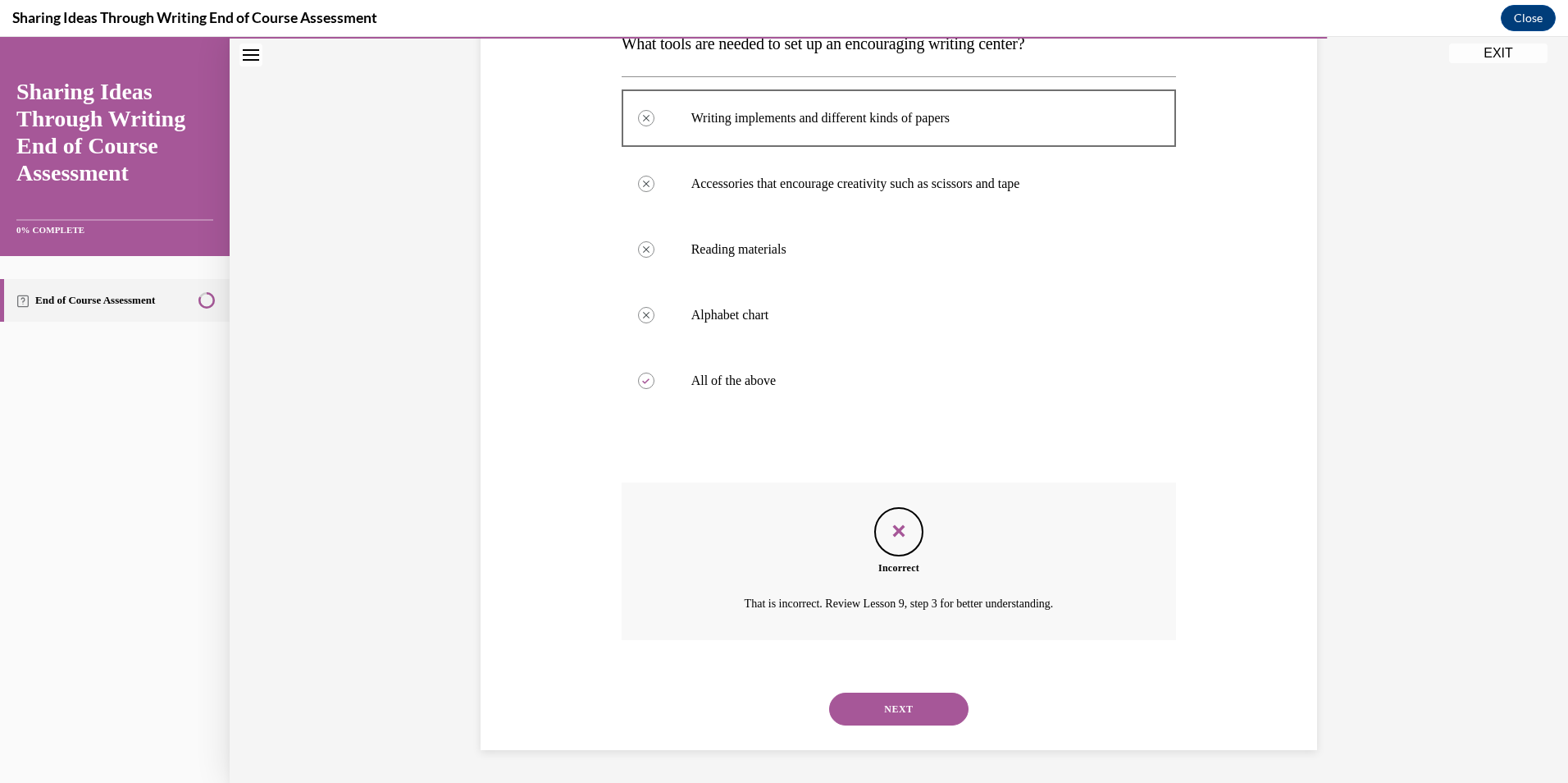
click at [927, 719] on button "NEXT" at bounding box center [898, 709] width 139 height 32
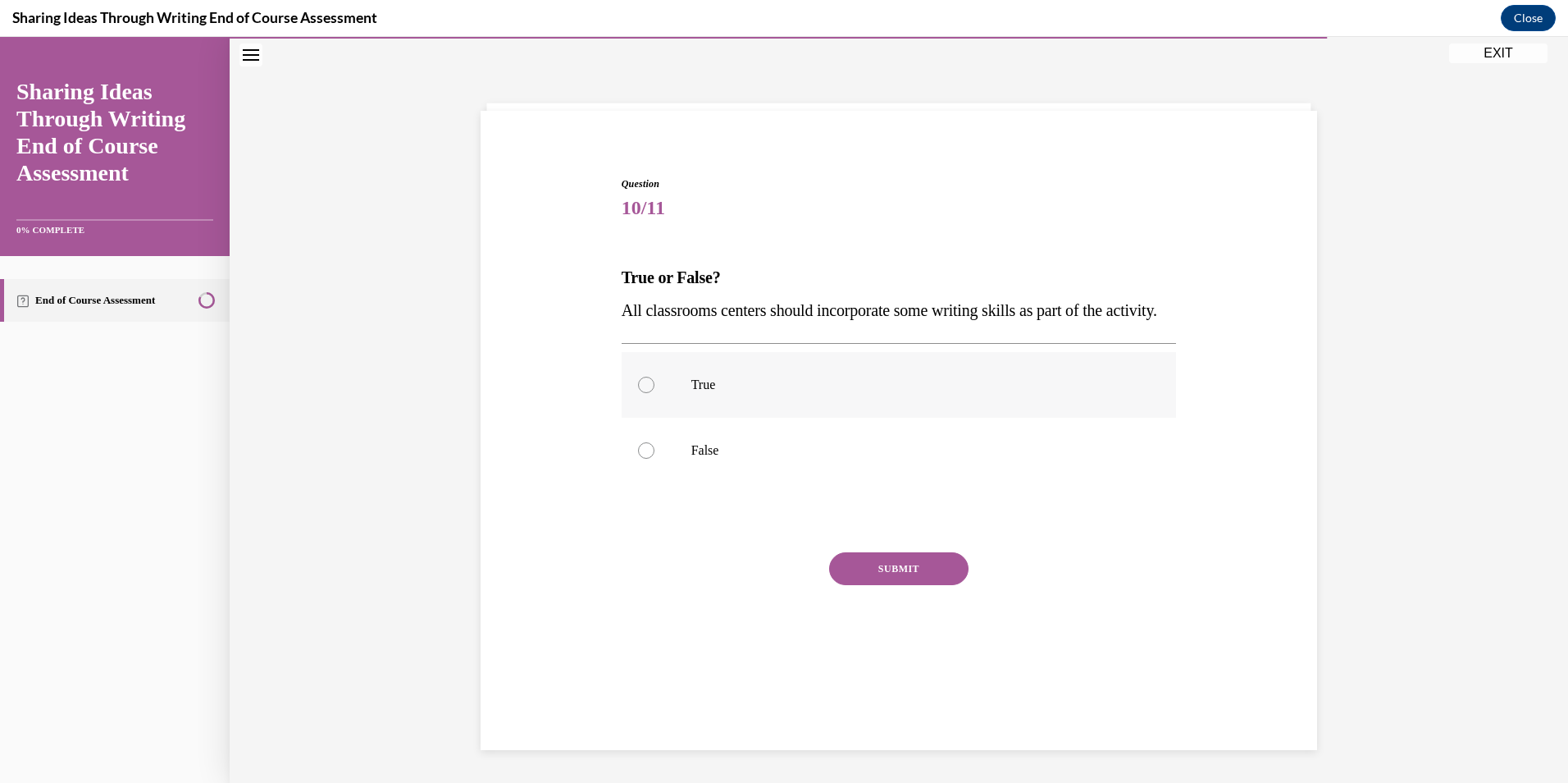
click at [721, 393] on p "True" at bounding box center [913, 385] width 444 height 16
click at [655, 393] on input "True" at bounding box center [646, 385] width 16 height 16
radio input "true"
click at [876, 585] on button "SUBMIT" at bounding box center [898, 568] width 139 height 32
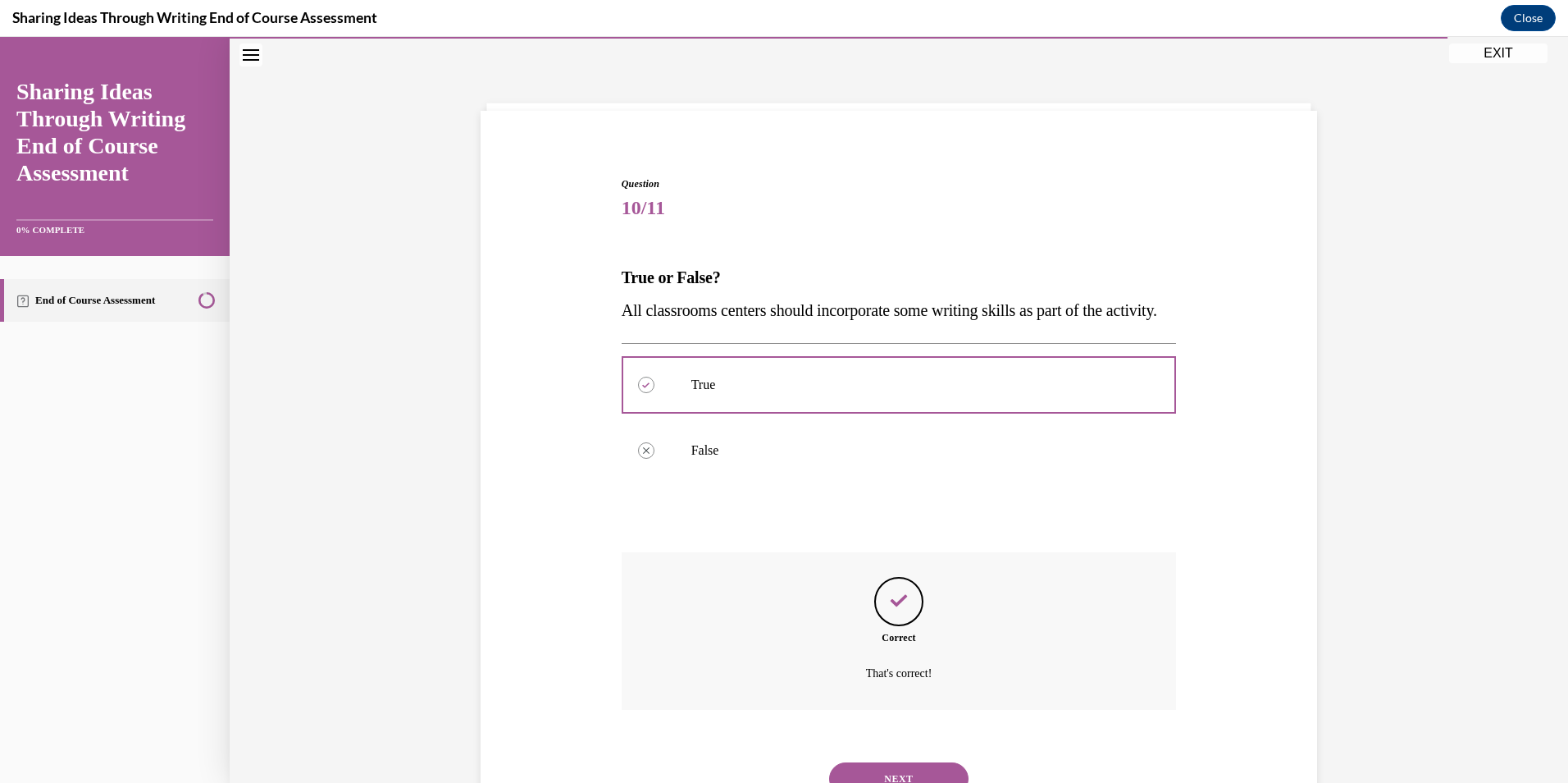
scroll to position [154, 0]
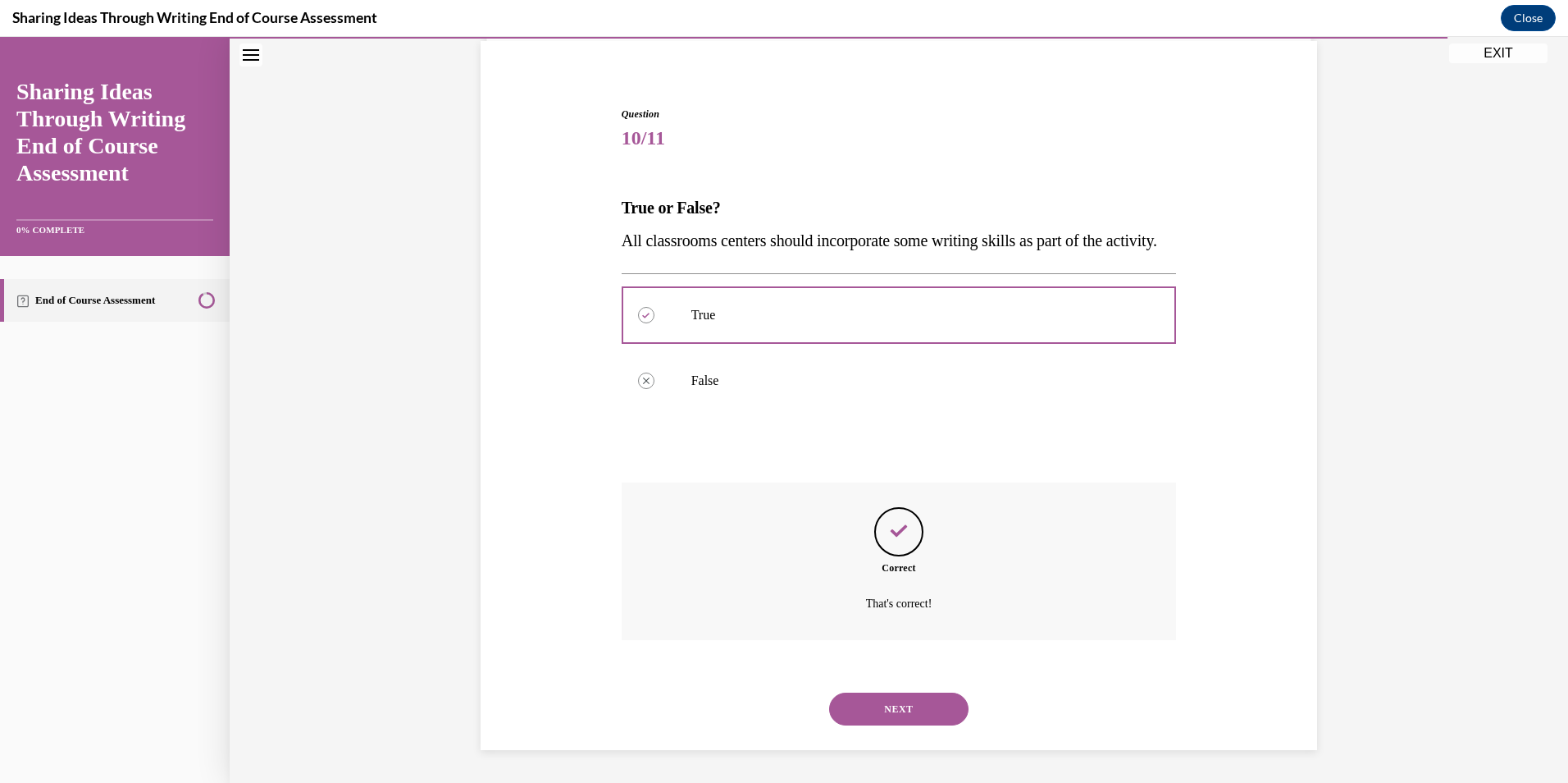
click at [904, 713] on button "NEXT" at bounding box center [898, 709] width 139 height 32
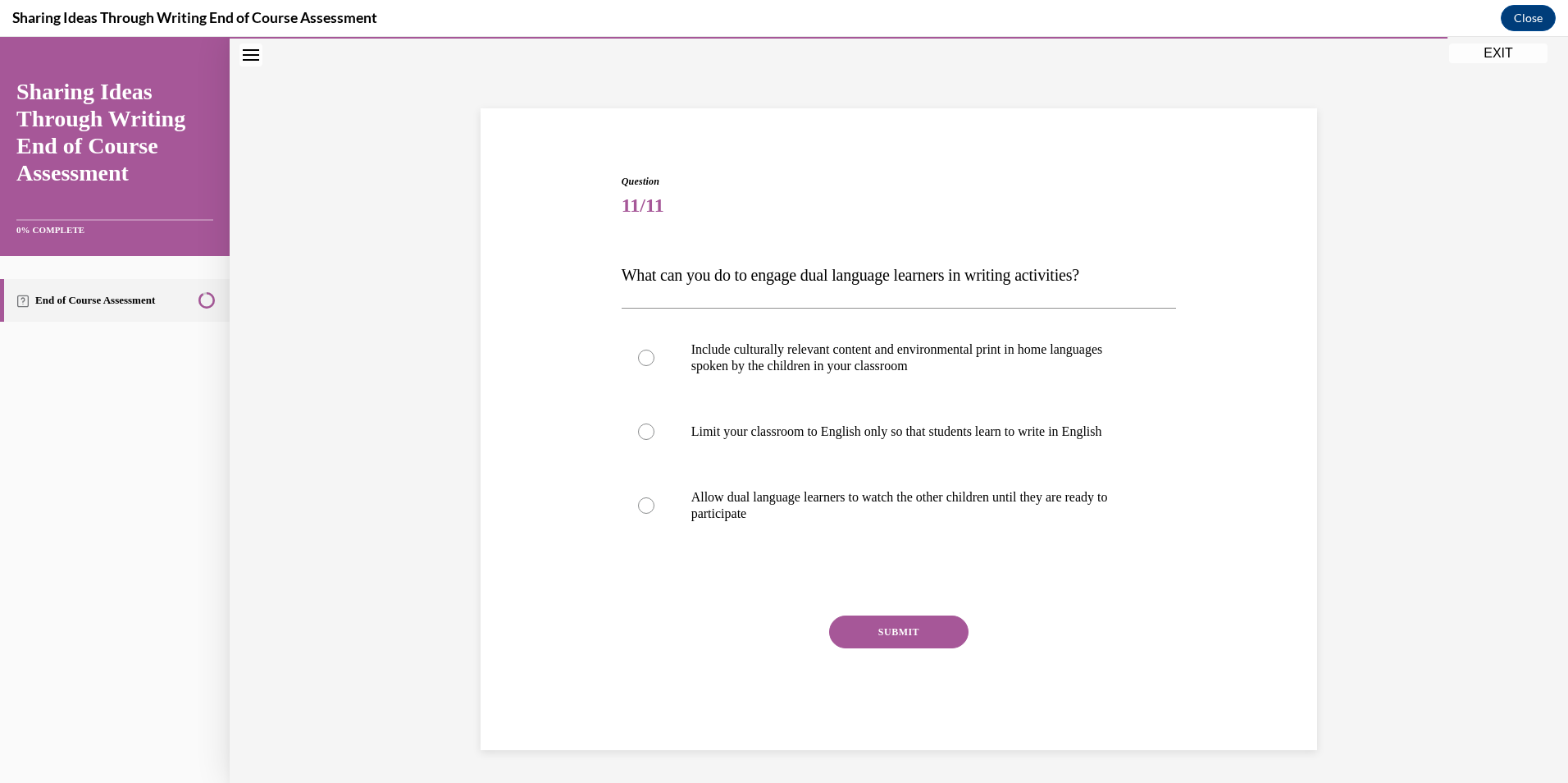
scroll to position [54, 0]
click at [769, 431] on p "Limit your classroom to English only so that students learn to write in English" at bounding box center [913, 431] width 444 height 16
click at [655, 431] on input "Limit your classroom to English only so that students learn to write in English" at bounding box center [646, 431] width 16 height 16
radio input "true"
click at [863, 639] on button "SUBMIT" at bounding box center [898, 632] width 139 height 32
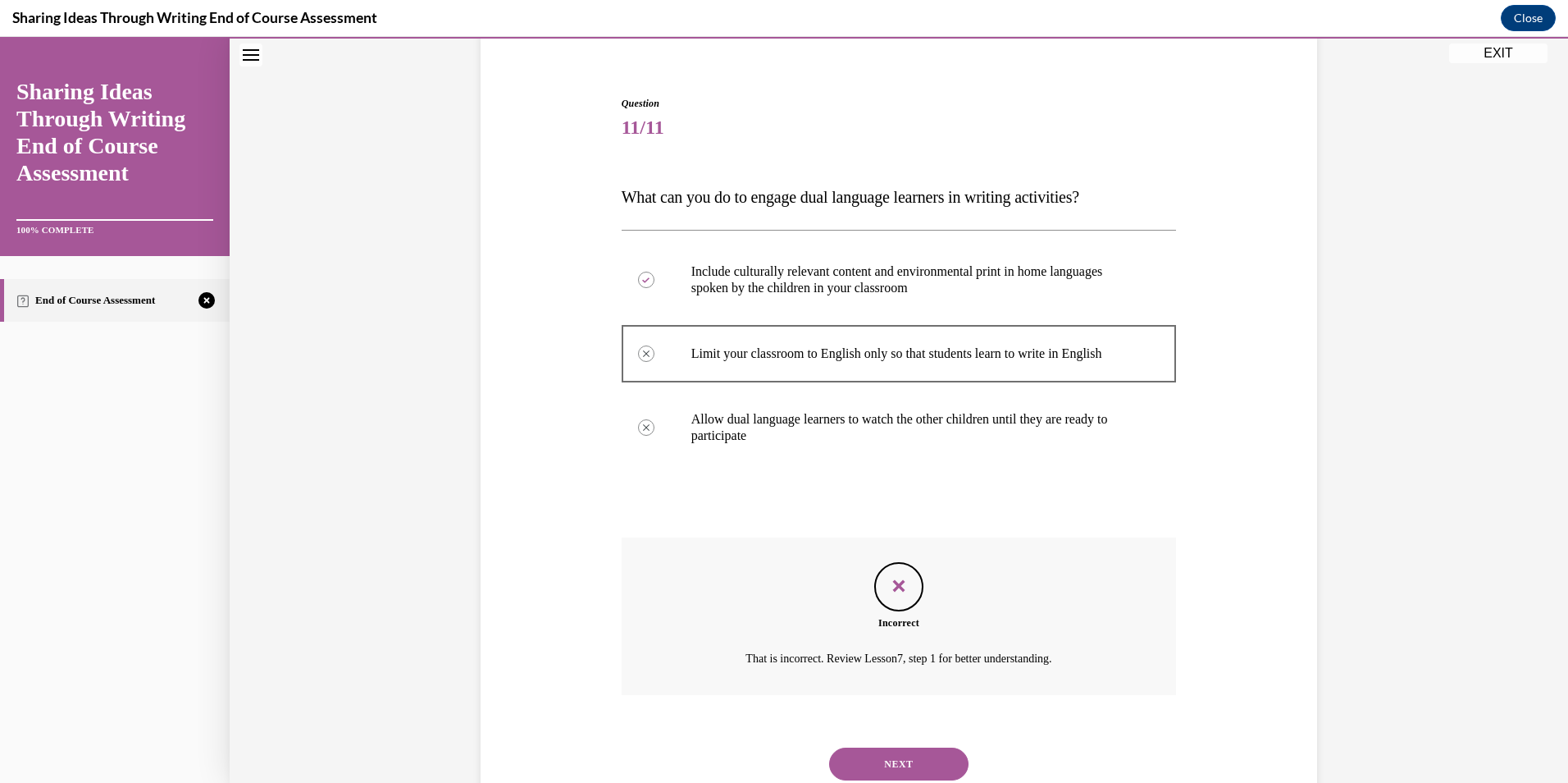
scroll to position [187, 0]
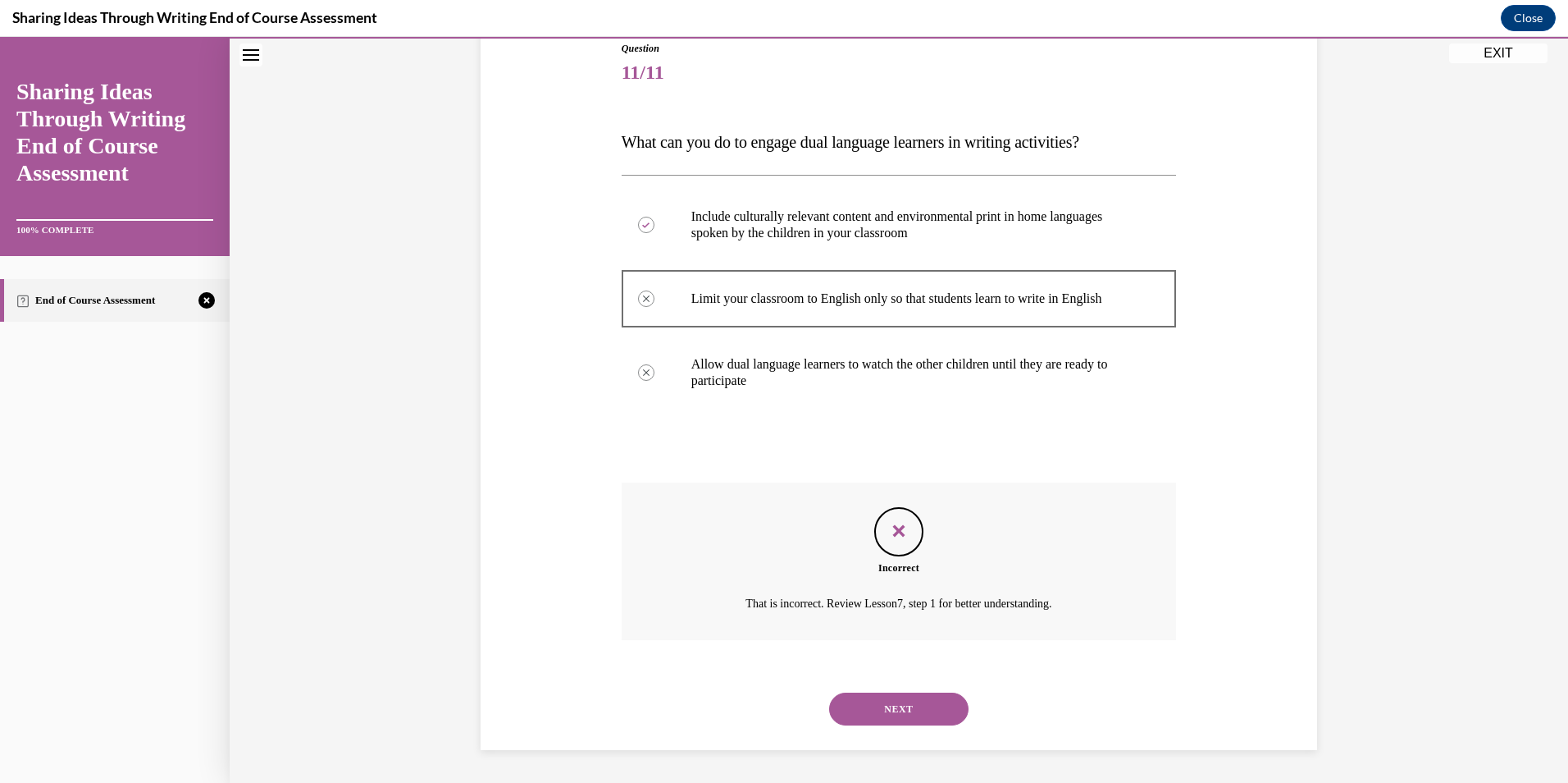
click at [879, 714] on button "NEXT" at bounding box center [898, 709] width 139 height 32
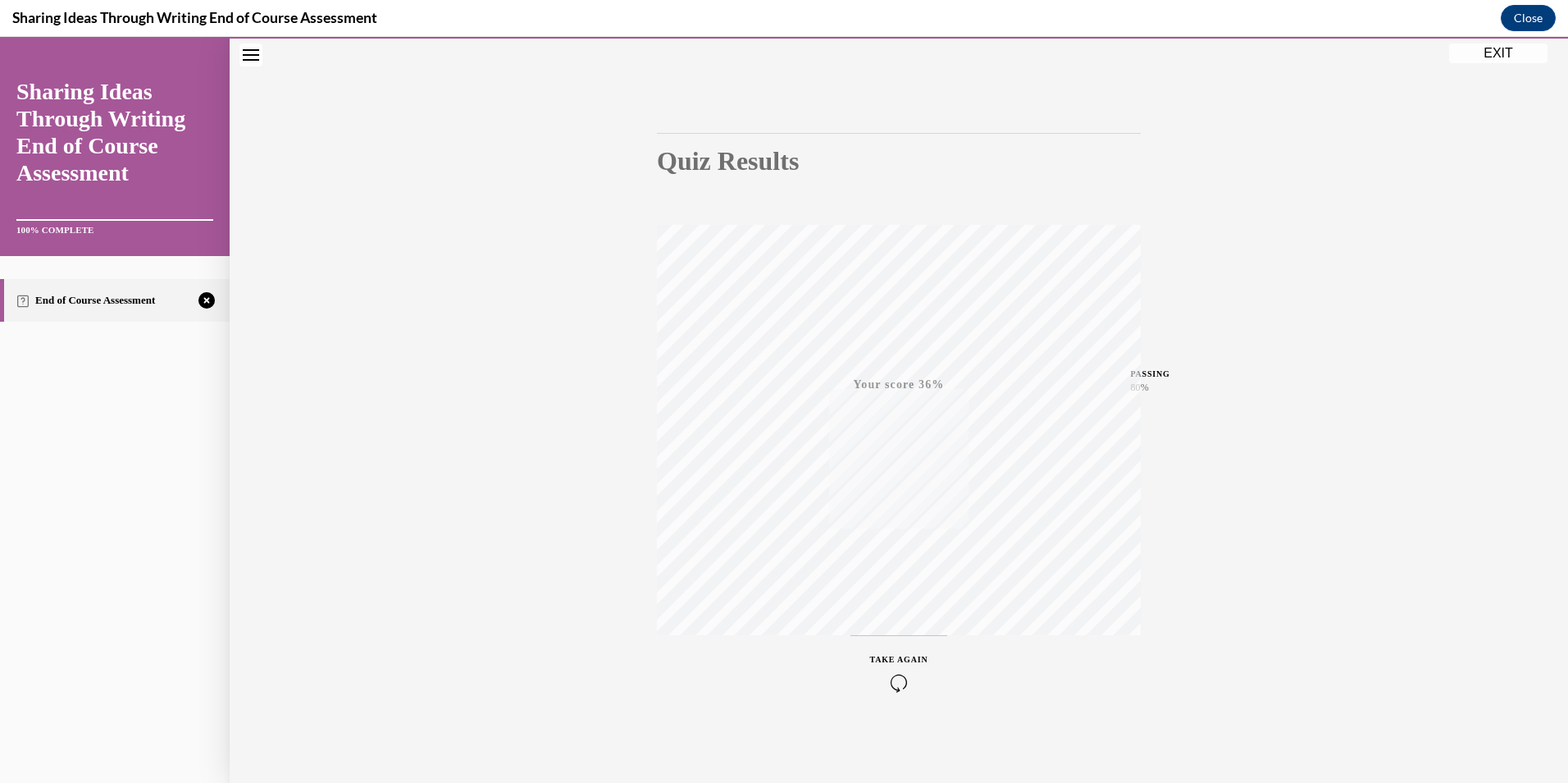
click at [897, 654] on div "TAKE AGAIN" at bounding box center [899, 672] width 58 height 38
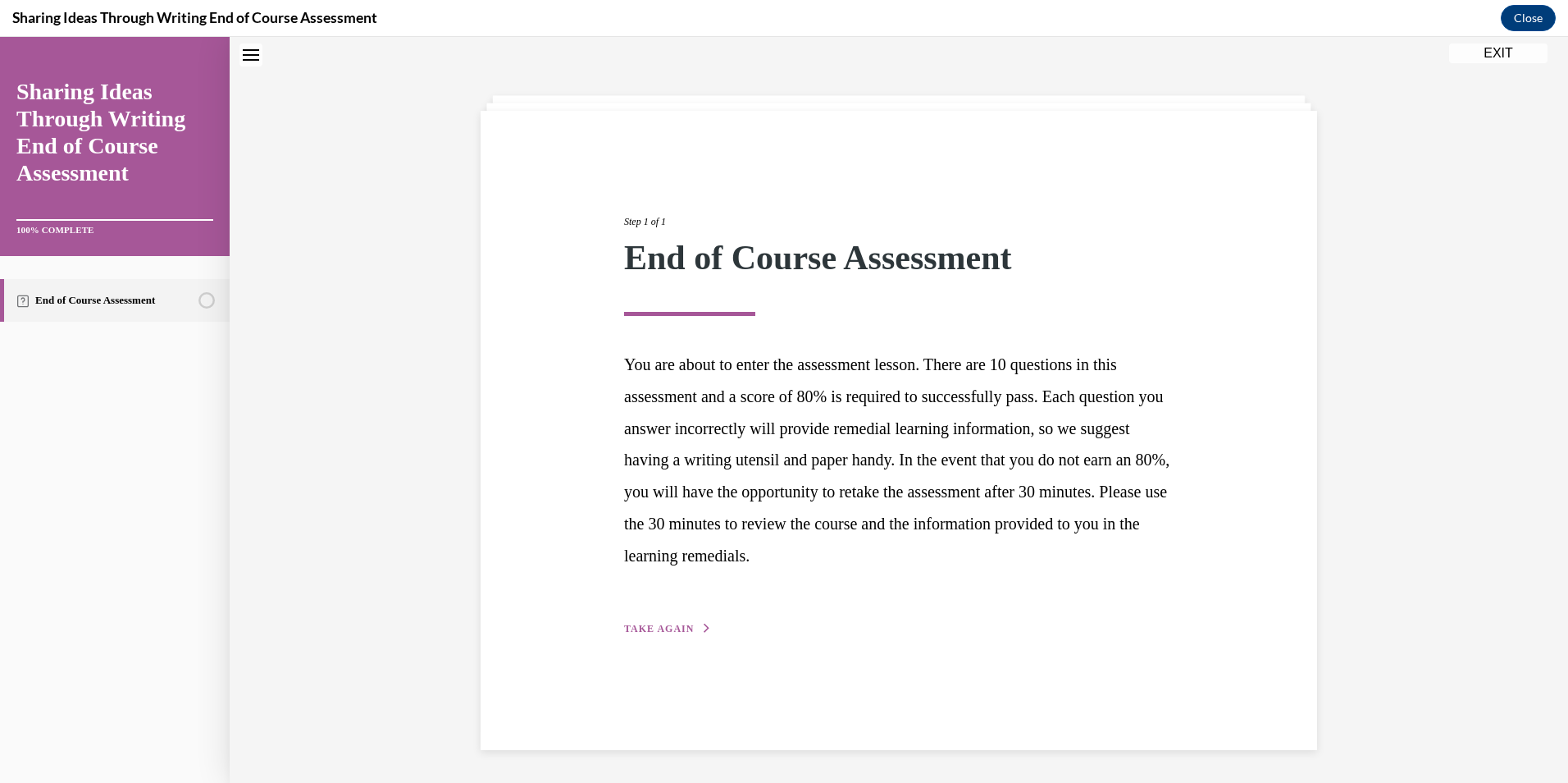
scroll to position [51, 0]
click at [686, 619] on div "Step 1 of 1 End of Course Assessment You are about to enter the assessment less…" at bounding box center [899, 406] width 574 height 461
click at [678, 632] on span "TAKE AGAIN" at bounding box center [659, 627] width 70 height 11
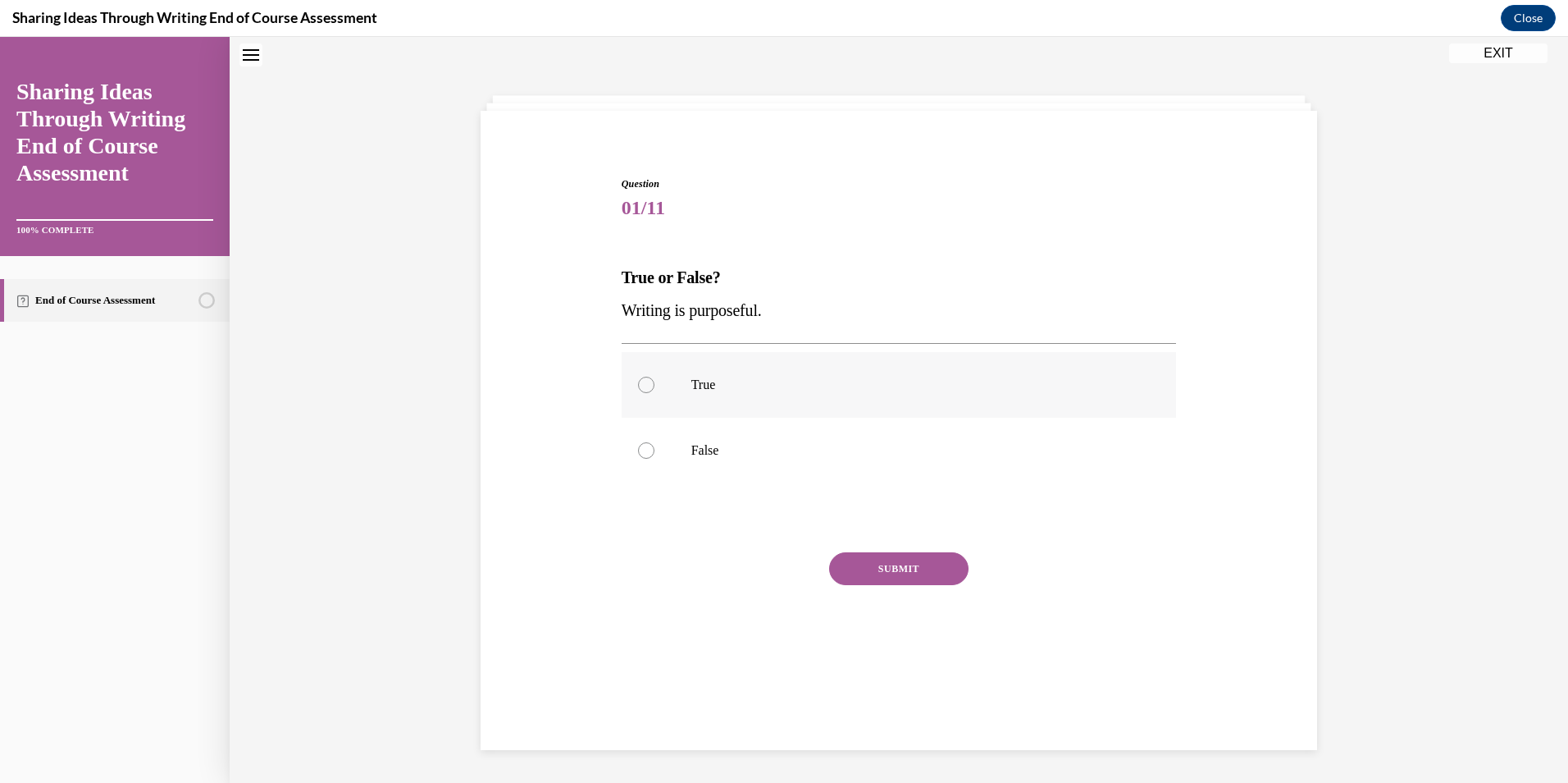
click at [708, 385] on p "True" at bounding box center [913, 385] width 444 height 16
click at [655, 385] on input "True" at bounding box center [646, 385] width 16 height 16
radio input "true"
click at [866, 572] on button "SUBMIT" at bounding box center [898, 568] width 139 height 32
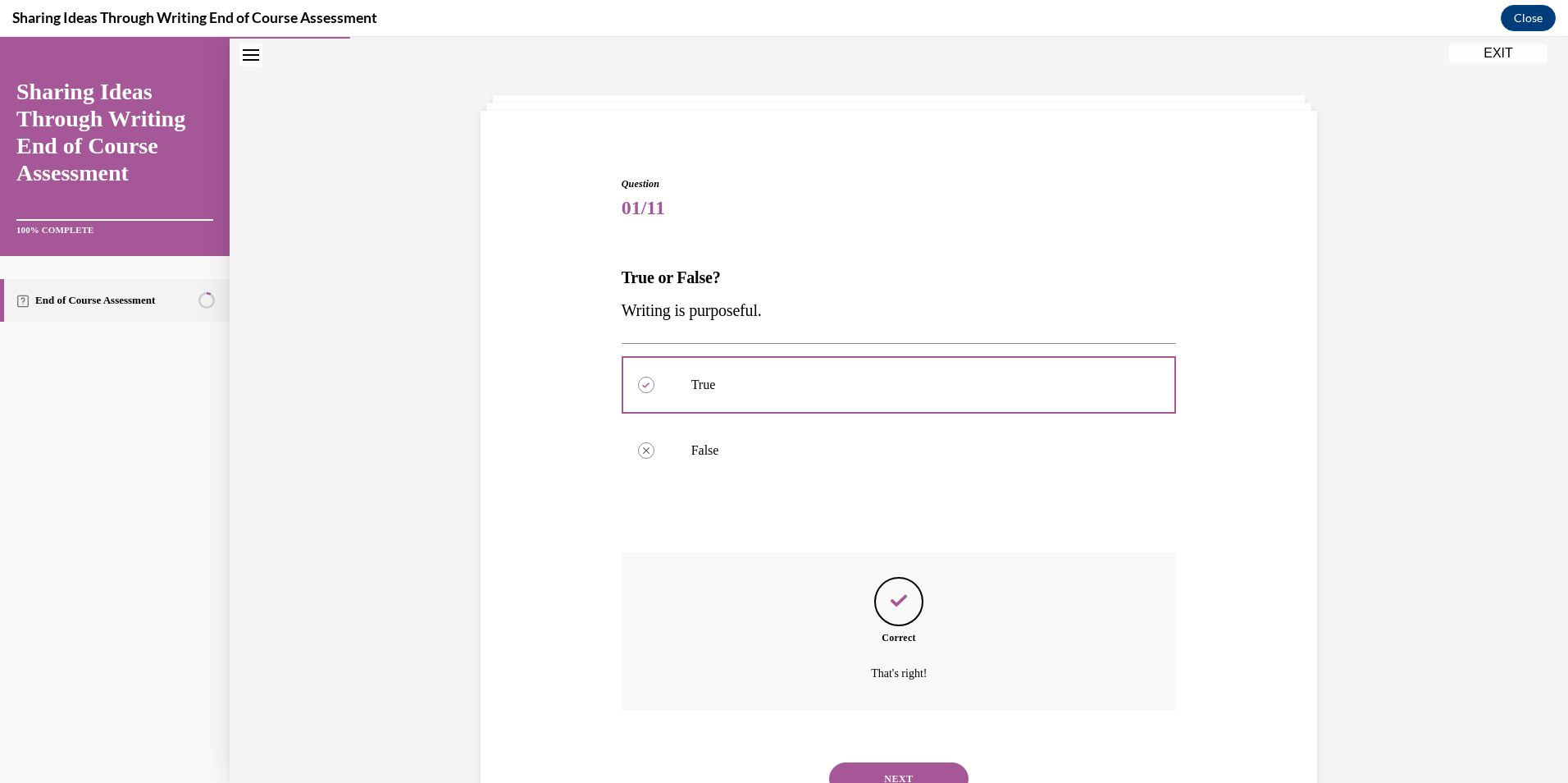
scroll to position [121, 0]
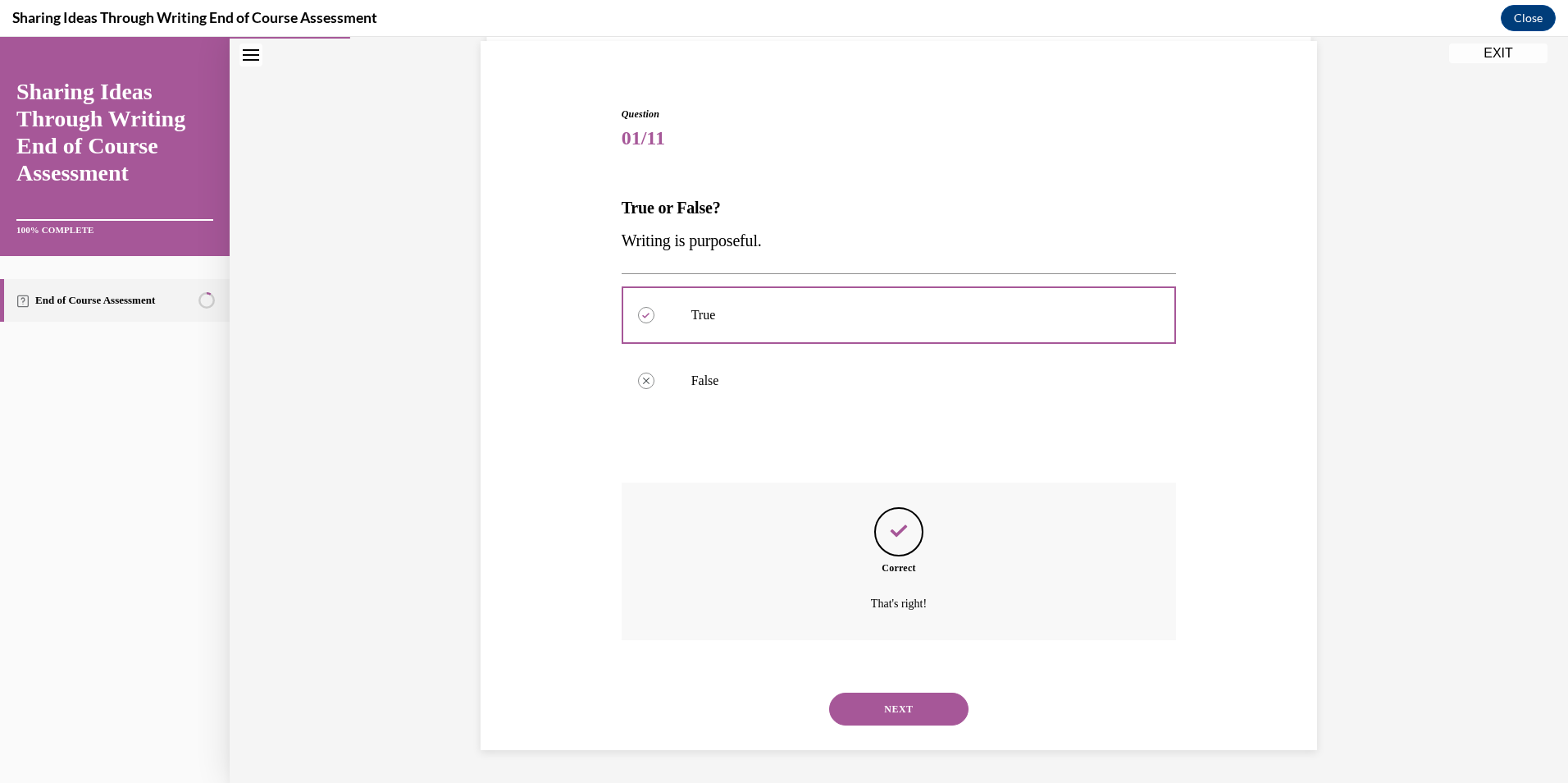
click at [874, 717] on button "NEXT" at bounding box center [898, 709] width 139 height 32
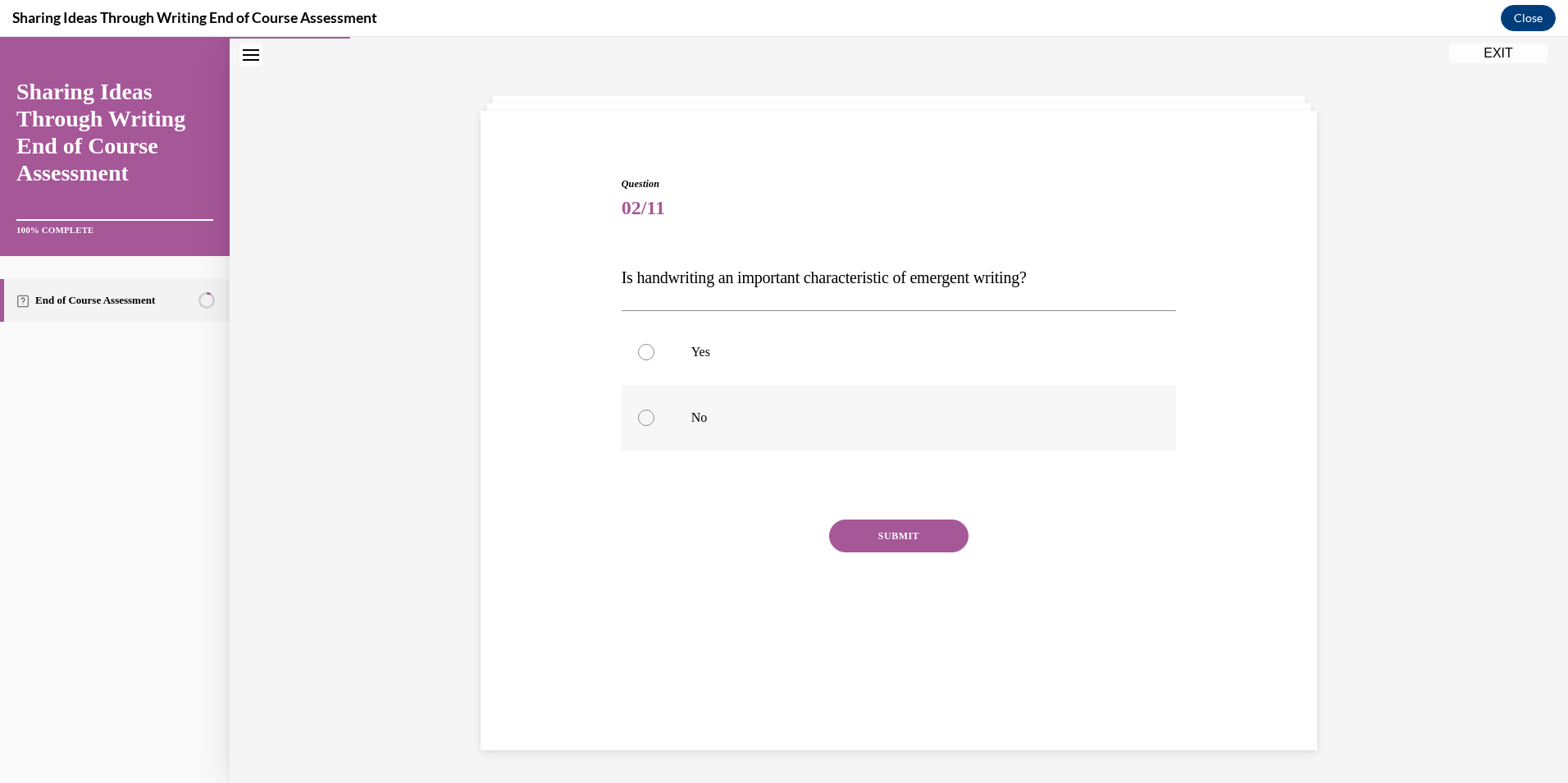
click at [709, 426] on label "No" at bounding box center [899, 417] width 555 height 66
click at [655, 426] on input "No" at bounding box center [646, 417] width 16 height 16
radio input "true"
click at [862, 547] on button "SUBMIT" at bounding box center [898, 535] width 139 height 32
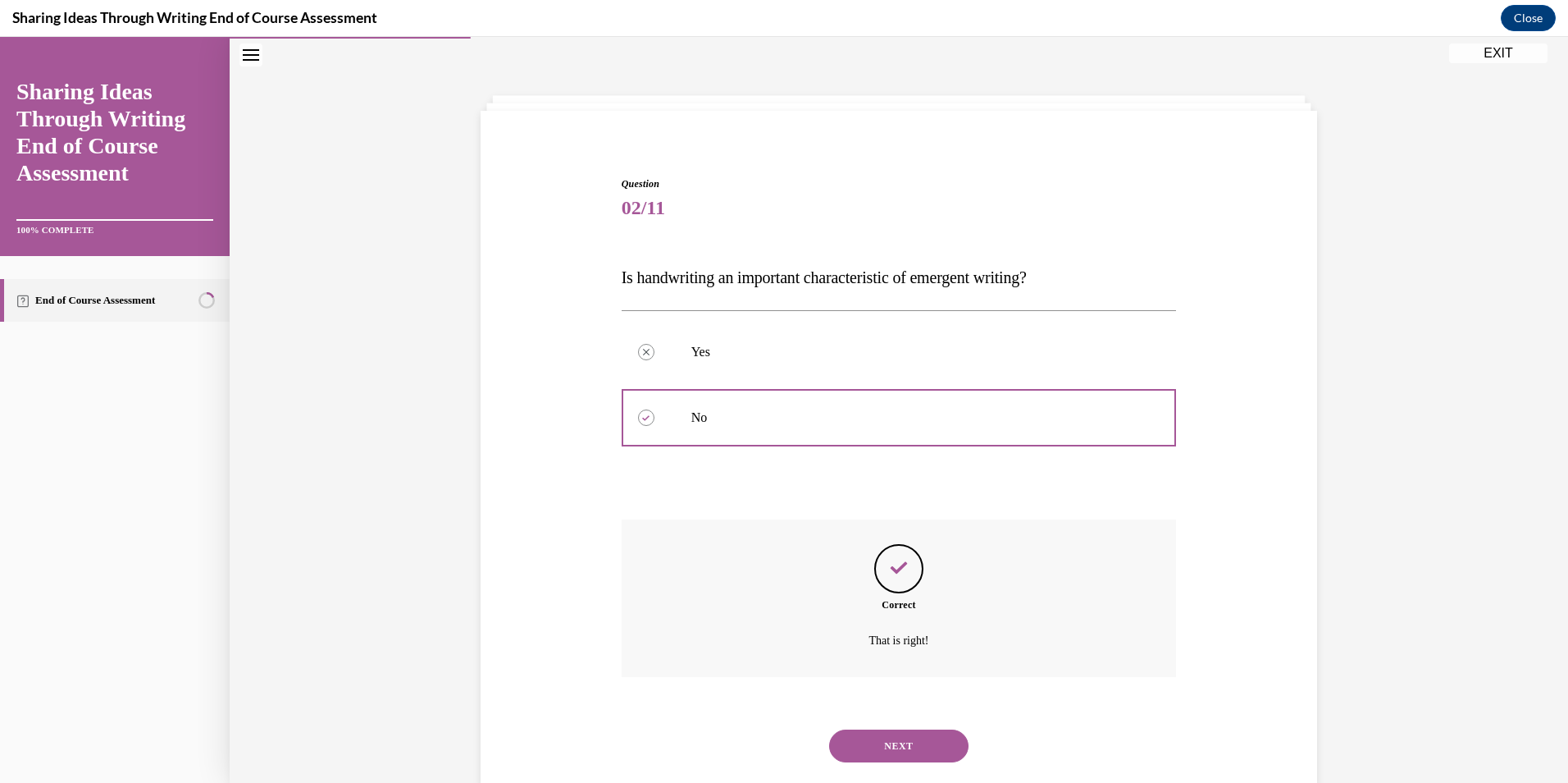
scroll to position [89, 0]
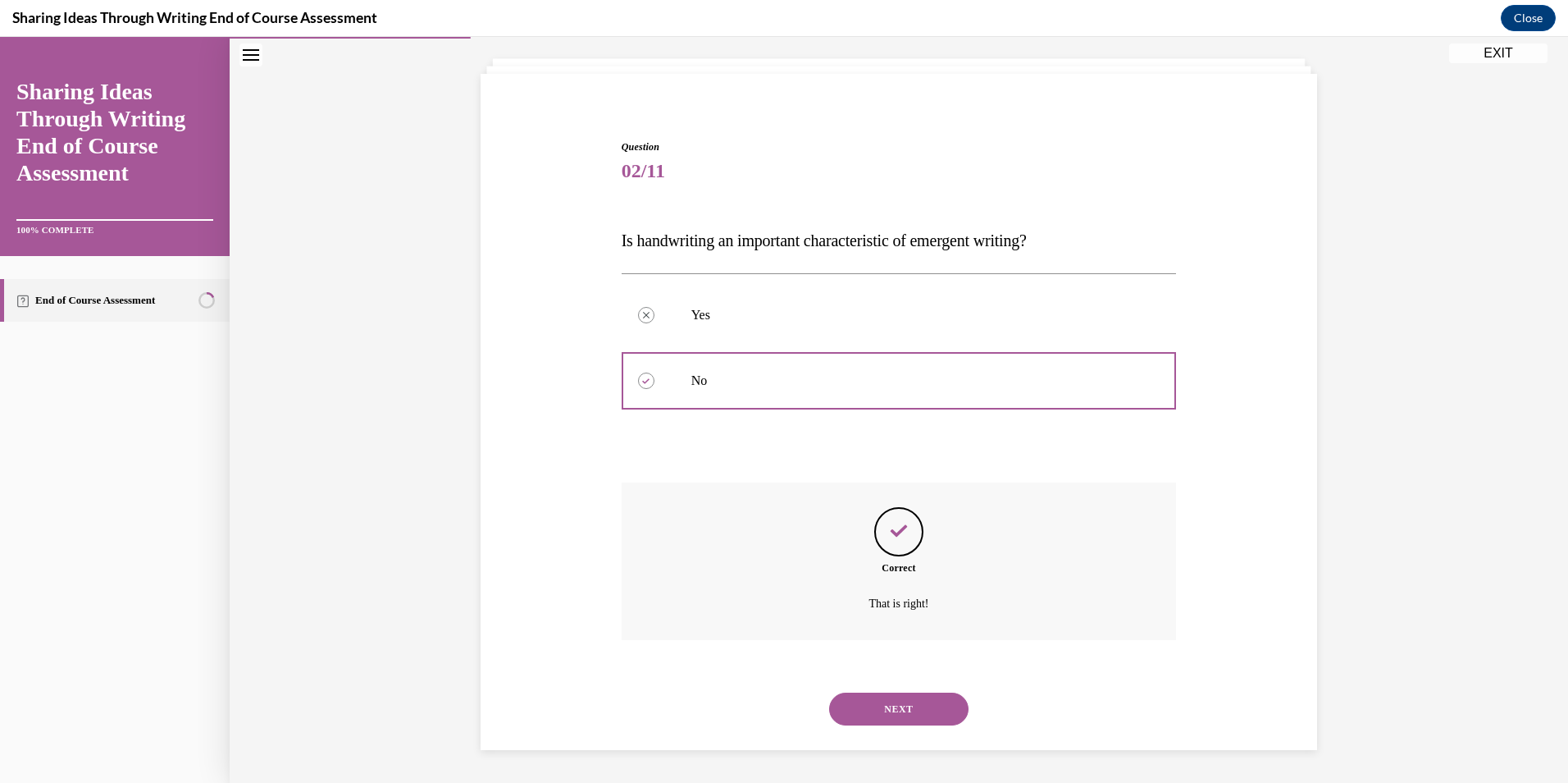
click at [905, 714] on button "NEXT" at bounding box center [898, 709] width 139 height 32
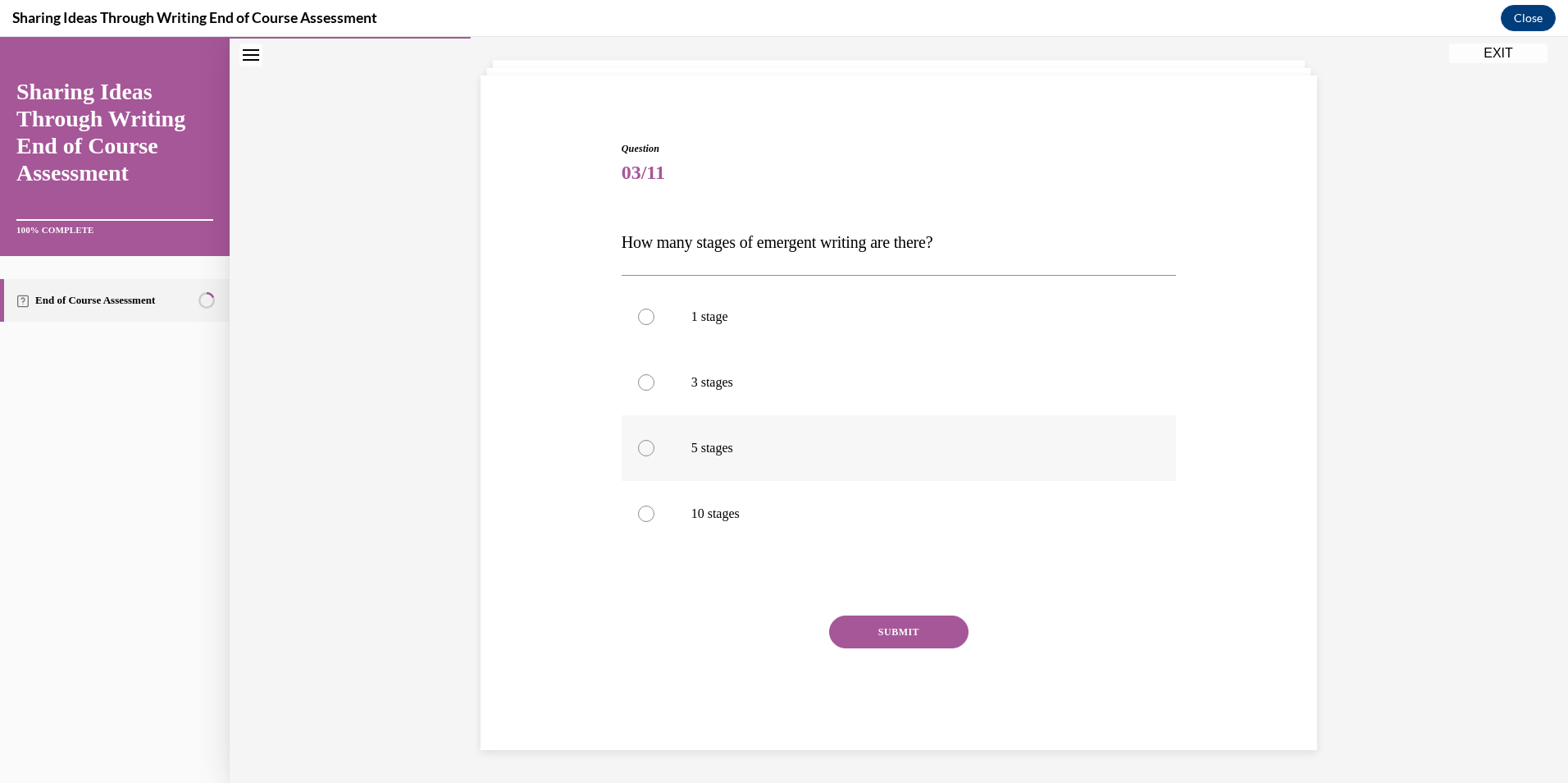
scroll to position [85, 0]
click at [772, 457] on p "5 stages" at bounding box center [913, 450] width 444 height 16
click at [655, 457] on input "5 stages" at bounding box center [646, 450] width 16 height 16
radio input "true"
click at [889, 625] on button "SUBMIT" at bounding box center [898, 634] width 139 height 32
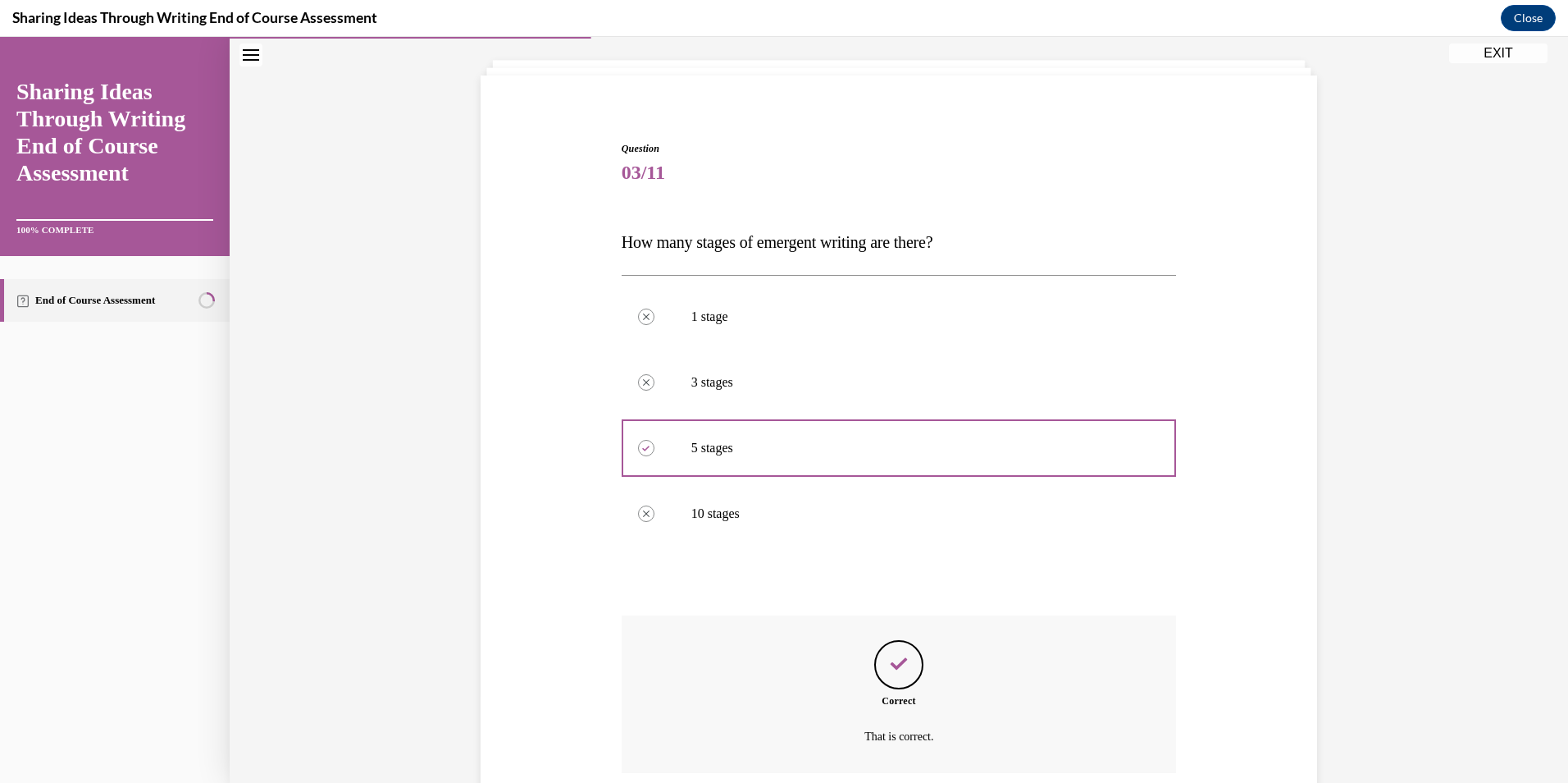
scroll to position [220, 0]
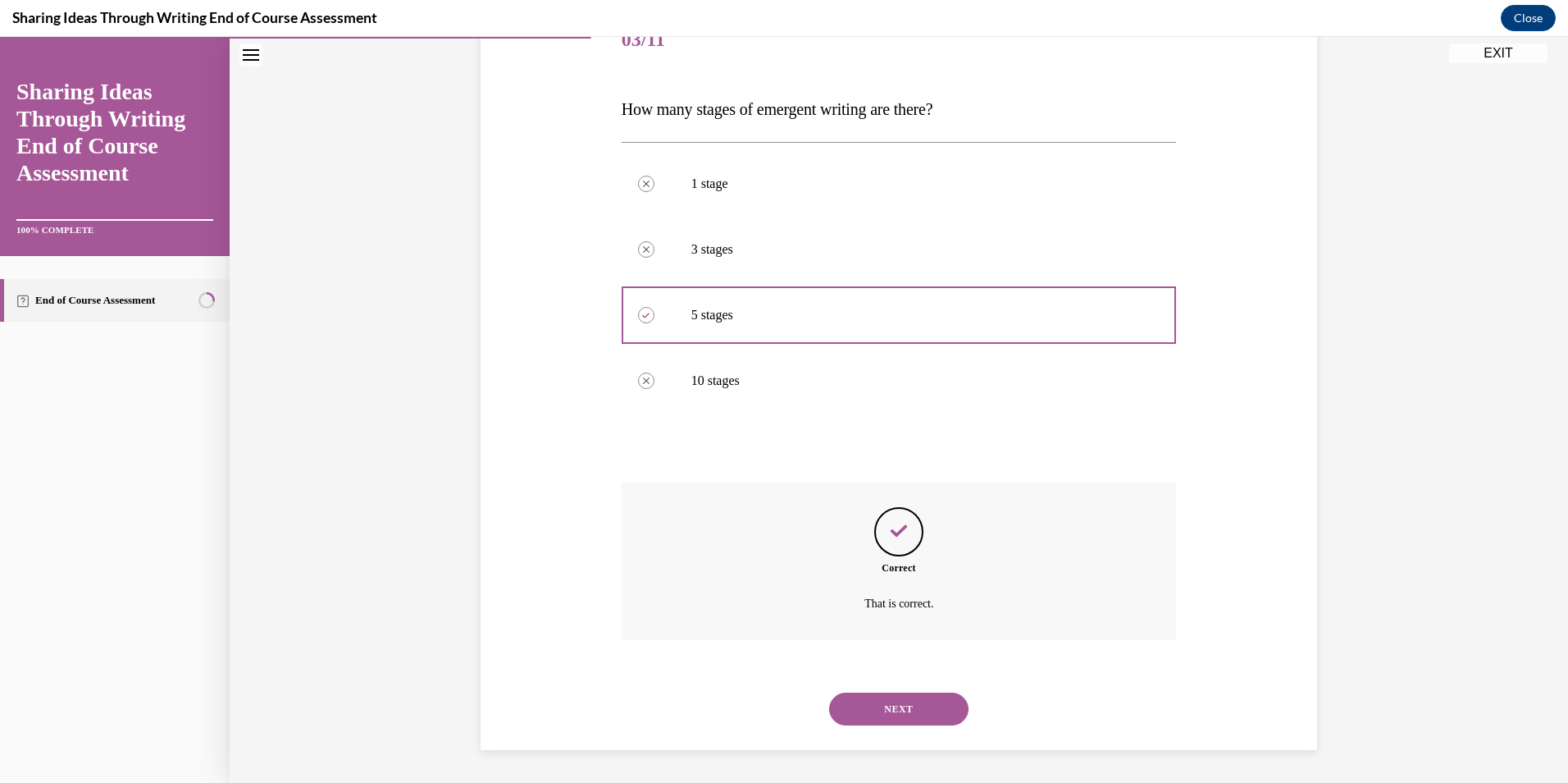
click at [925, 712] on button "NEXT" at bounding box center [898, 709] width 139 height 32
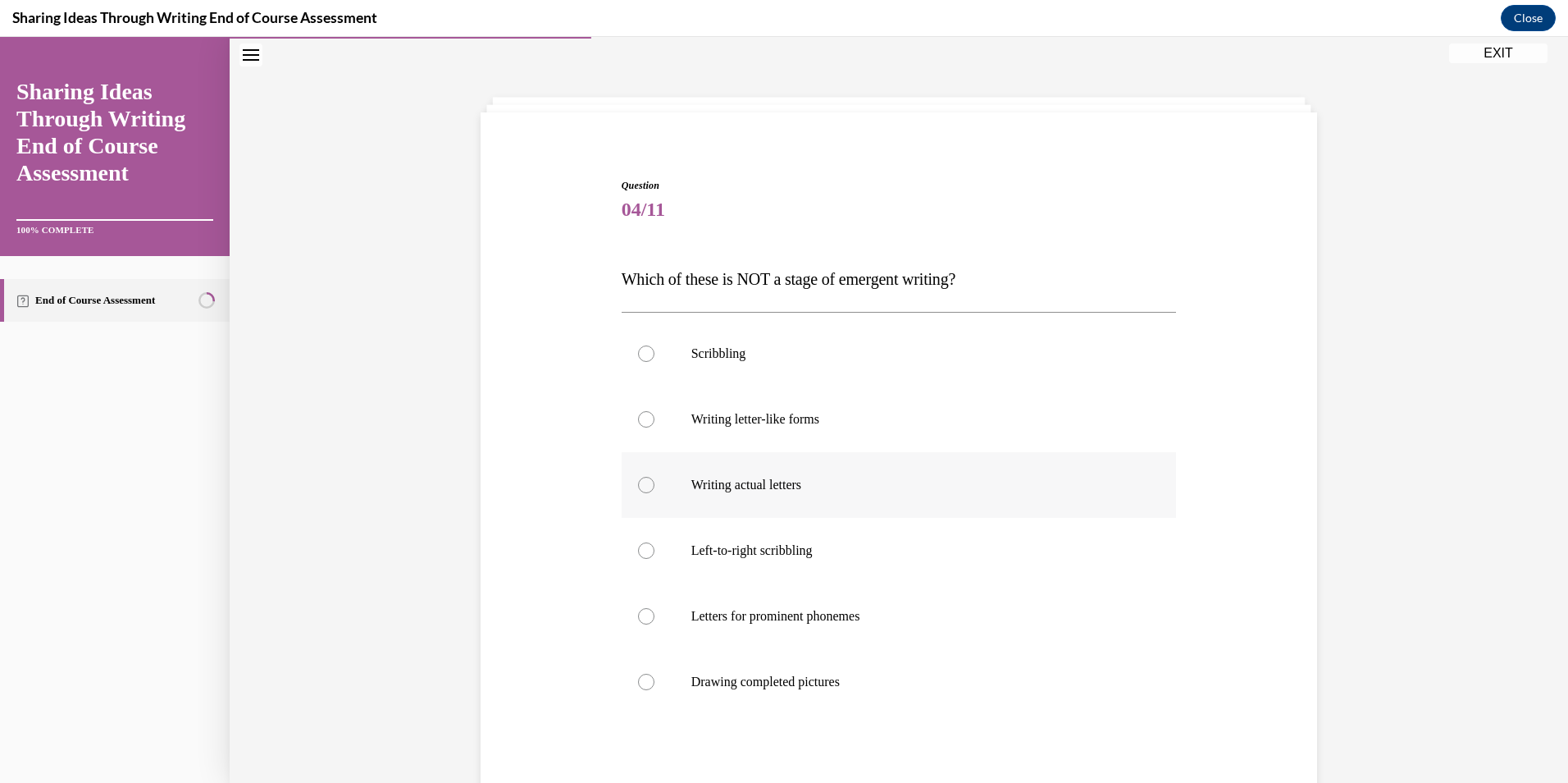
scroll to position [85, 0]
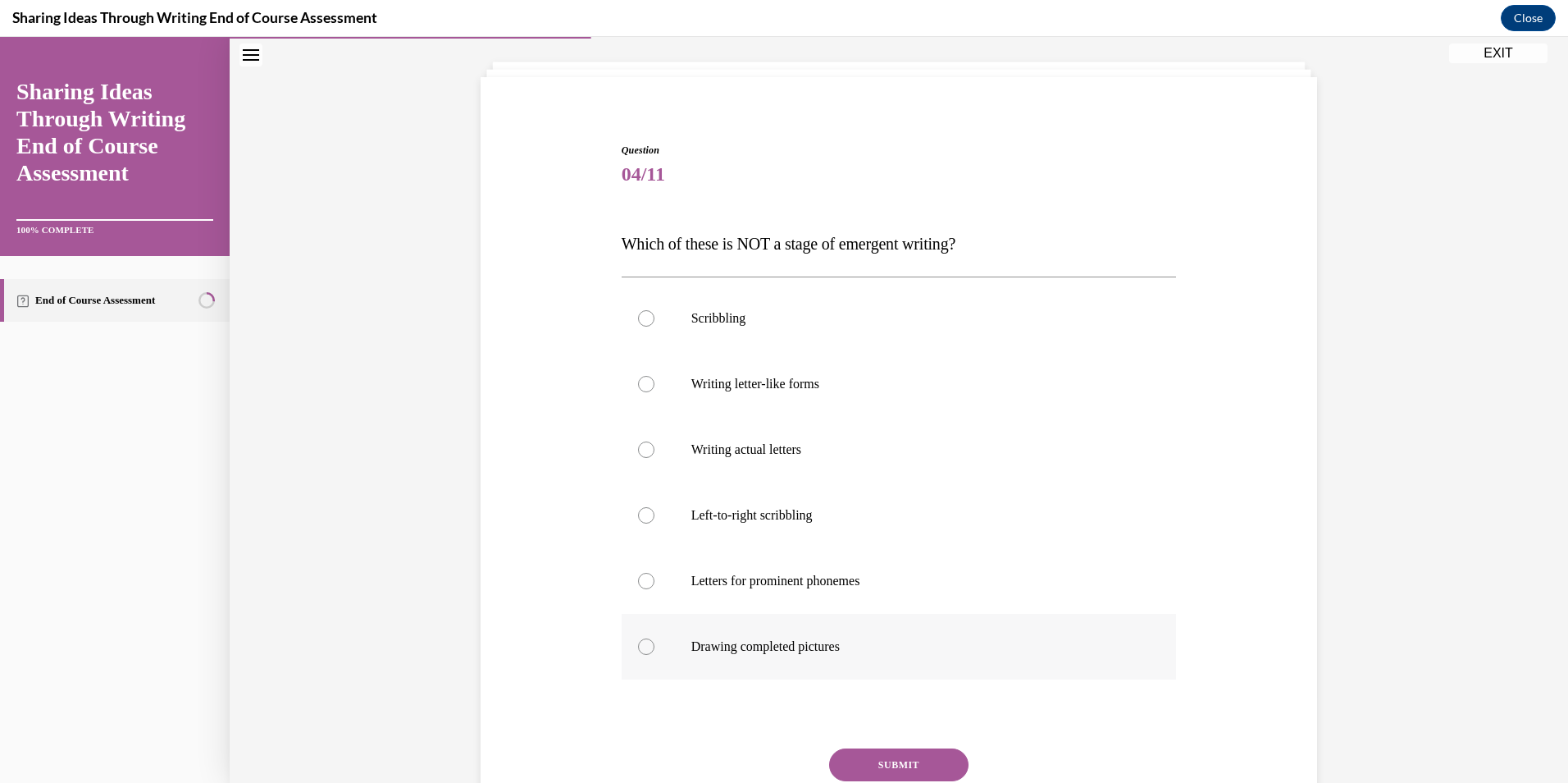
click at [777, 638] on label "Drawing completed pictures" at bounding box center [899, 646] width 555 height 66
click at [655, 639] on input "Drawing completed pictures" at bounding box center [646, 646] width 16 height 16
radio input "true"
click at [894, 757] on button "SUBMIT" at bounding box center [898, 764] width 139 height 32
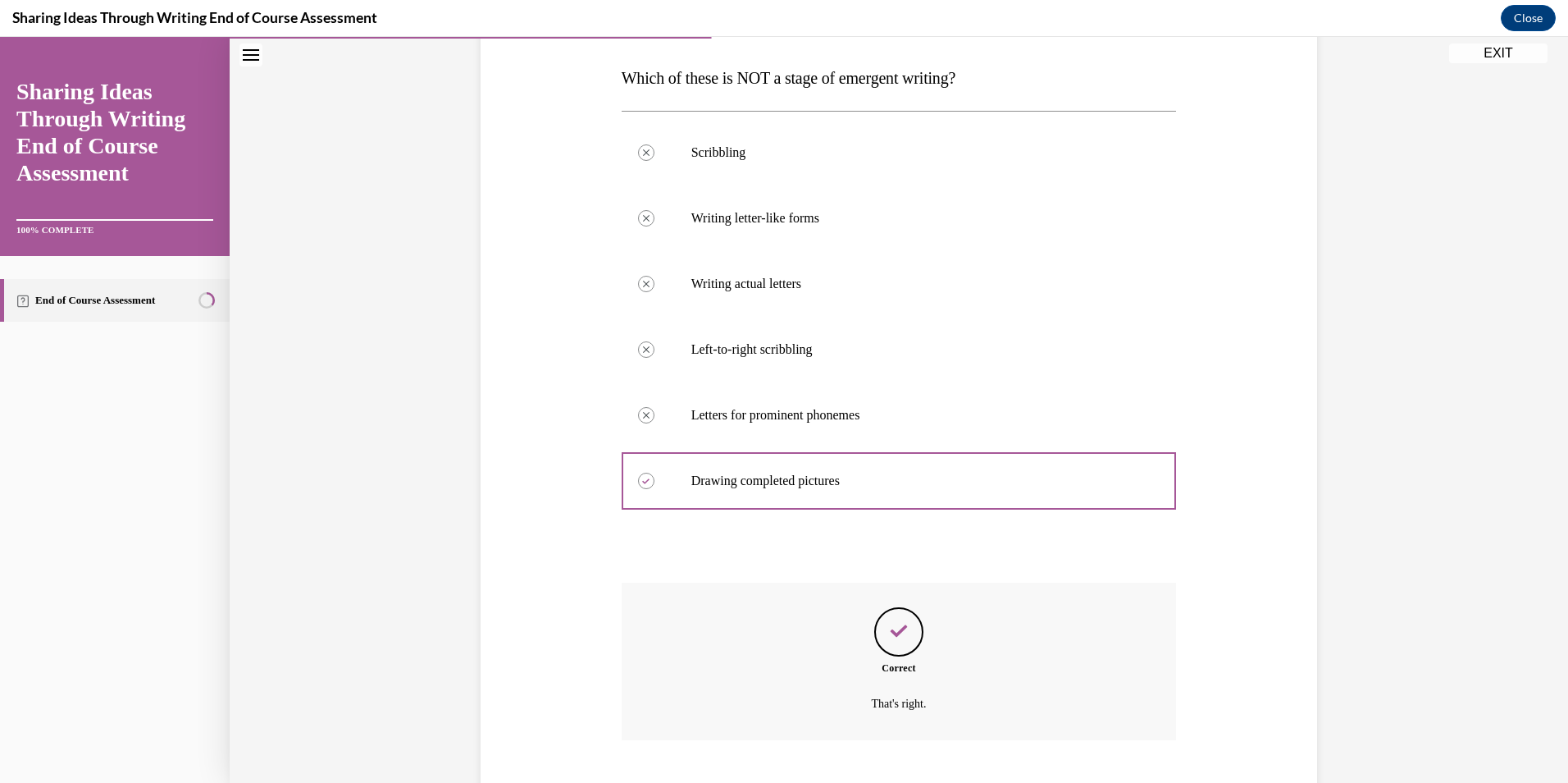
scroll to position [351, 0]
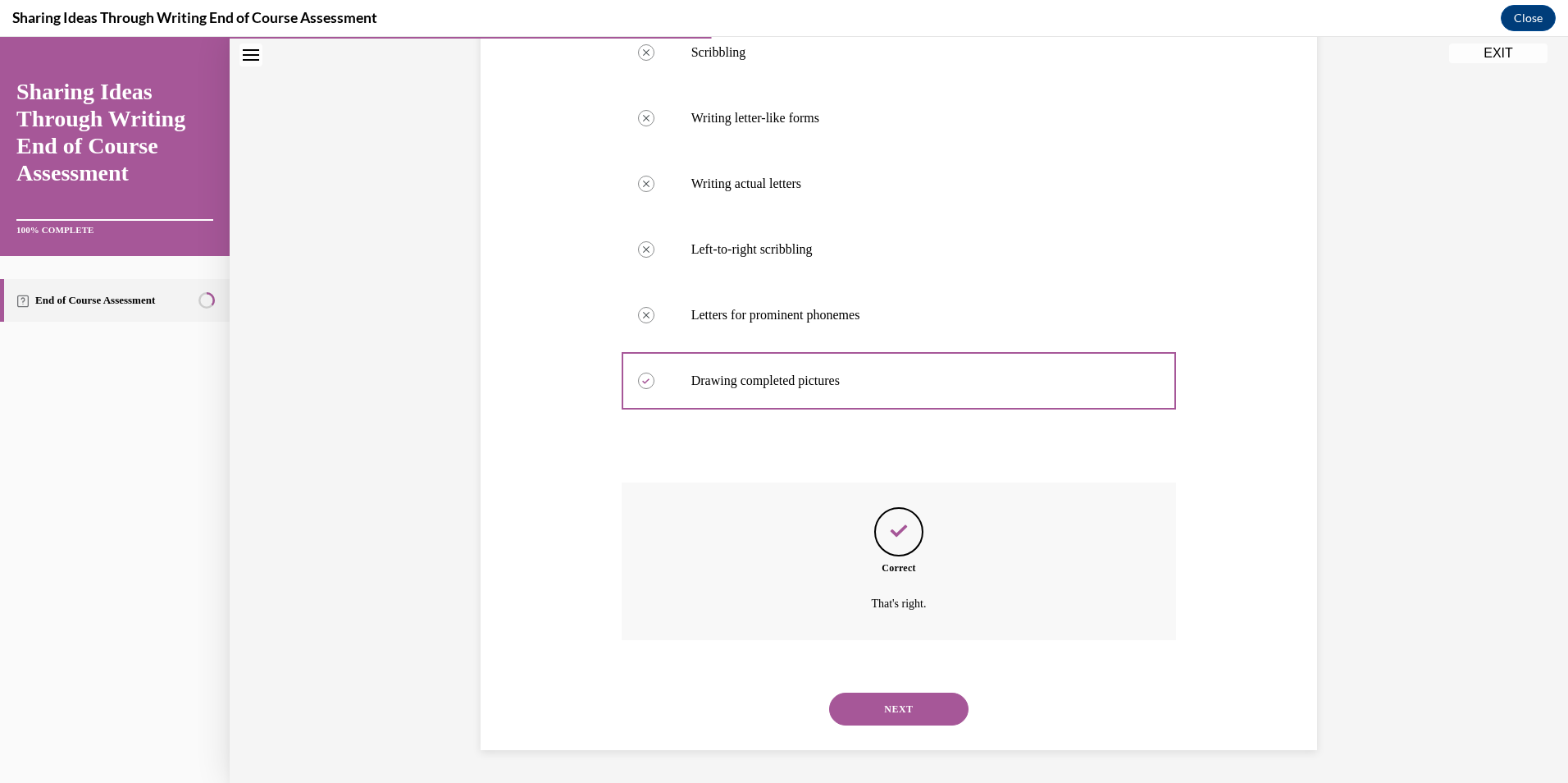
click at [922, 708] on button "NEXT" at bounding box center [898, 709] width 139 height 32
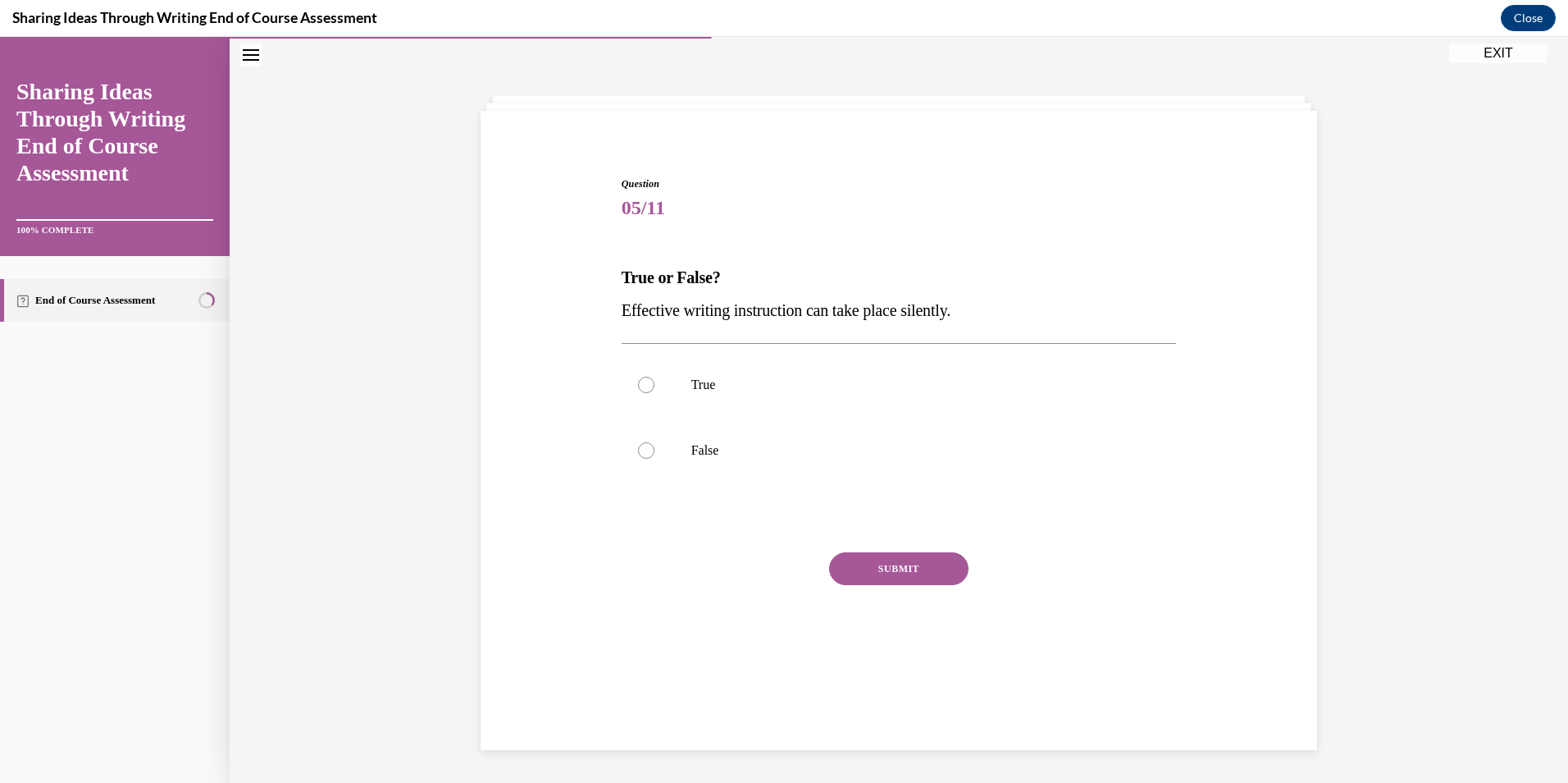
scroll to position [51, 0]
click at [763, 456] on p "False" at bounding box center [913, 450] width 444 height 16
click at [655, 456] on input "False" at bounding box center [646, 450] width 16 height 16
radio input "true"
click at [866, 568] on button "SUBMIT" at bounding box center [898, 568] width 139 height 32
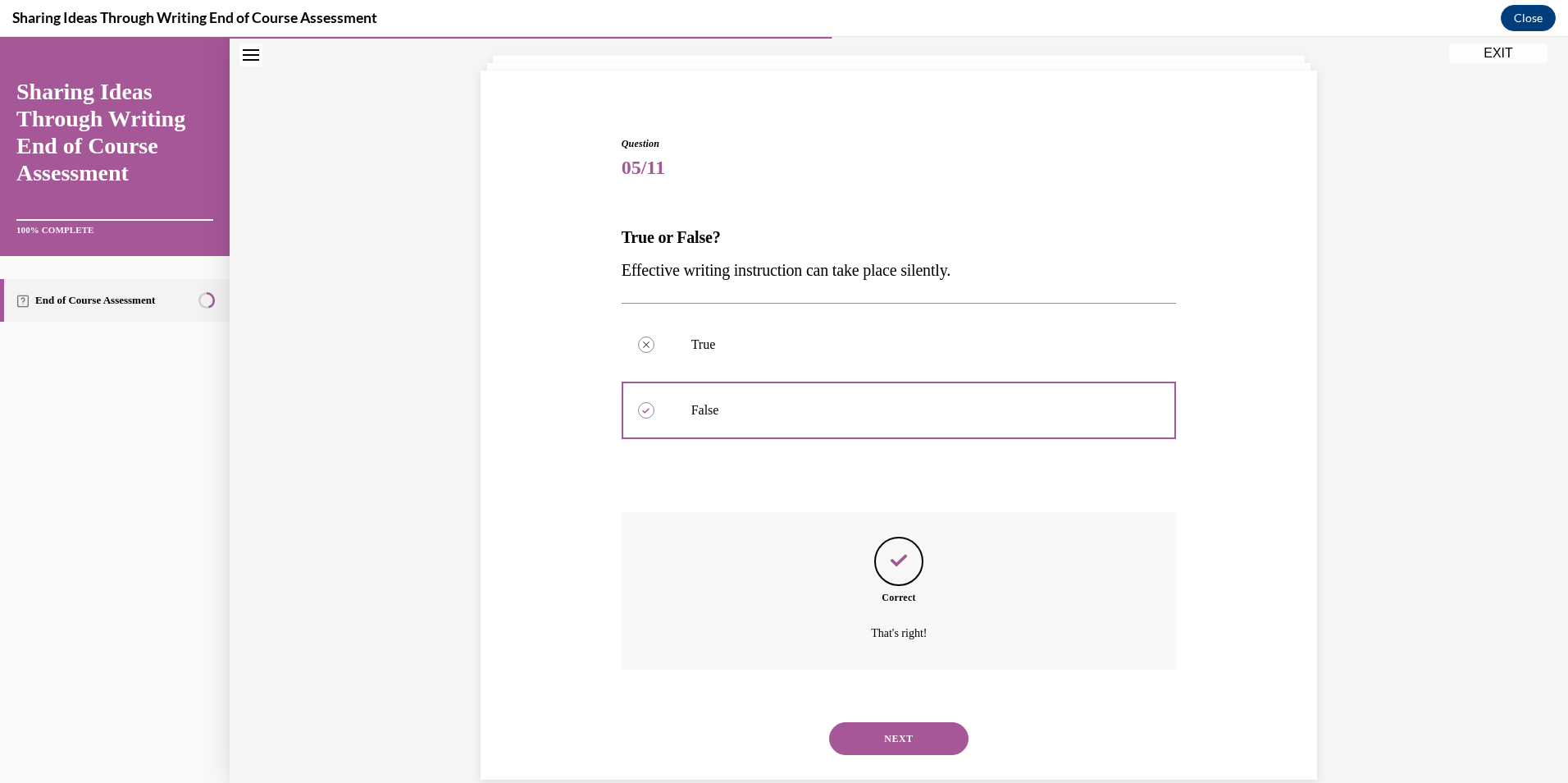
scroll to position [121, 0]
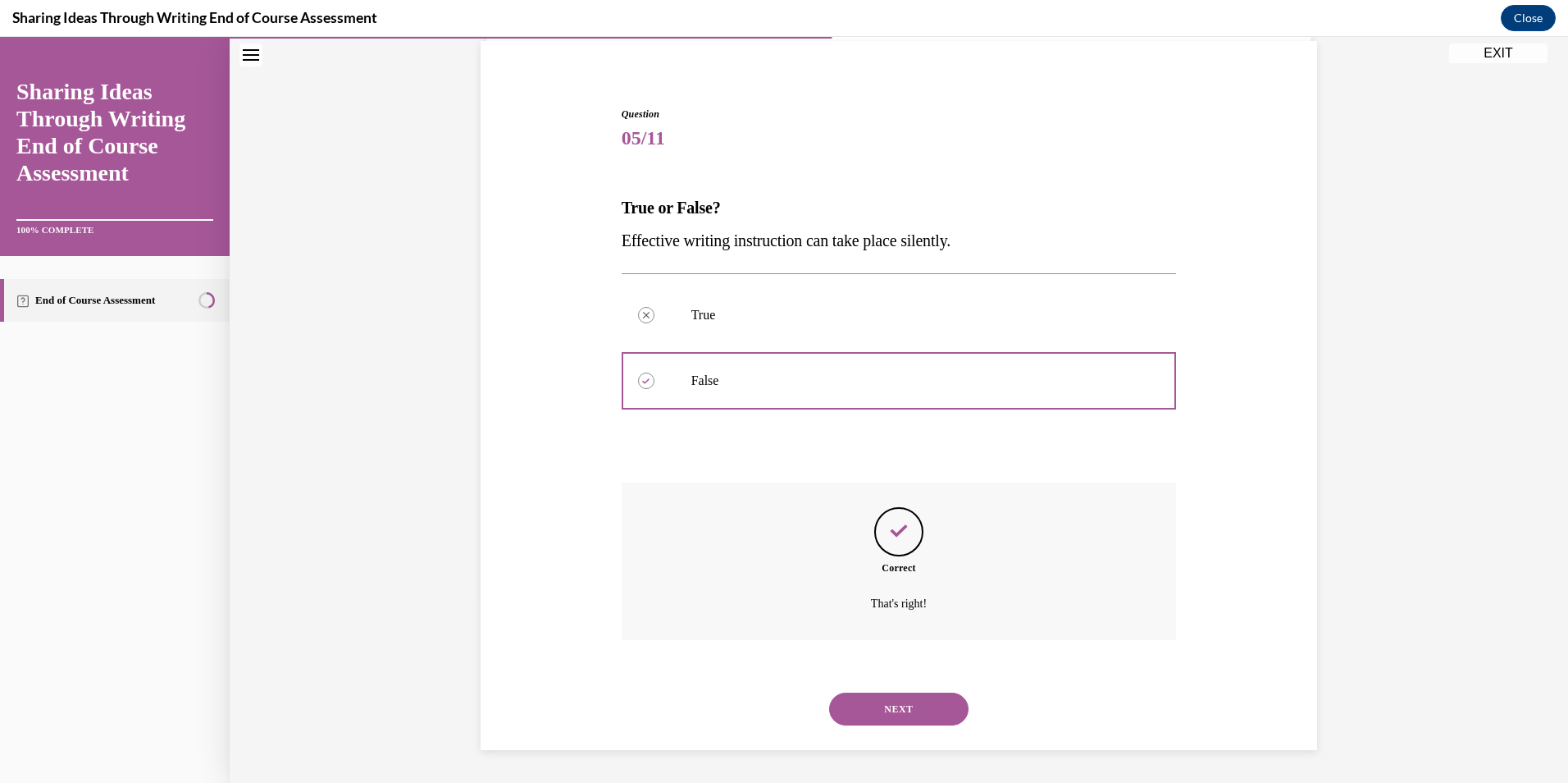
click at [904, 713] on button "NEXT" at bounding box center [898, 709] width 139 height 32
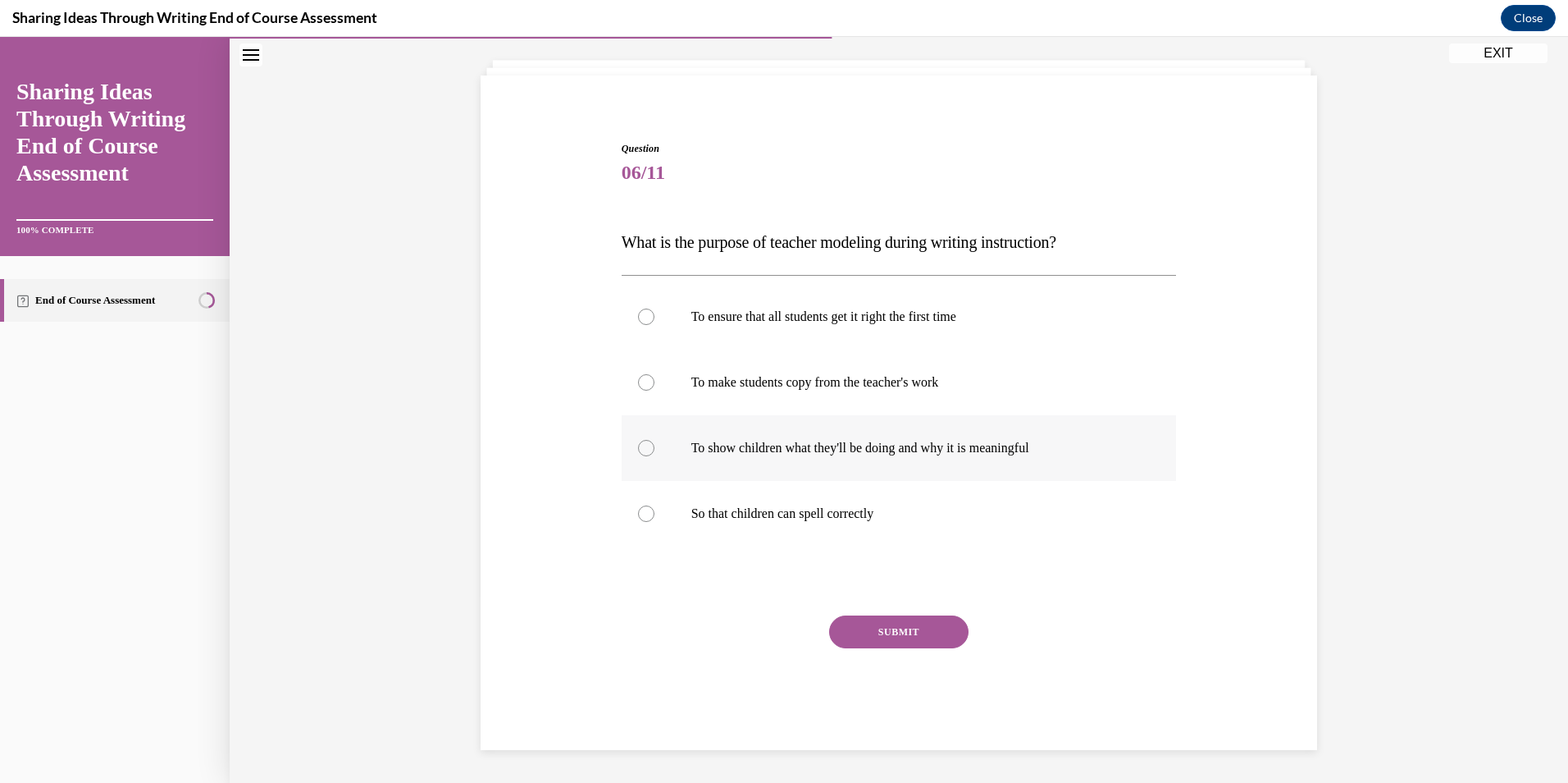
scroll to position [51, 0]
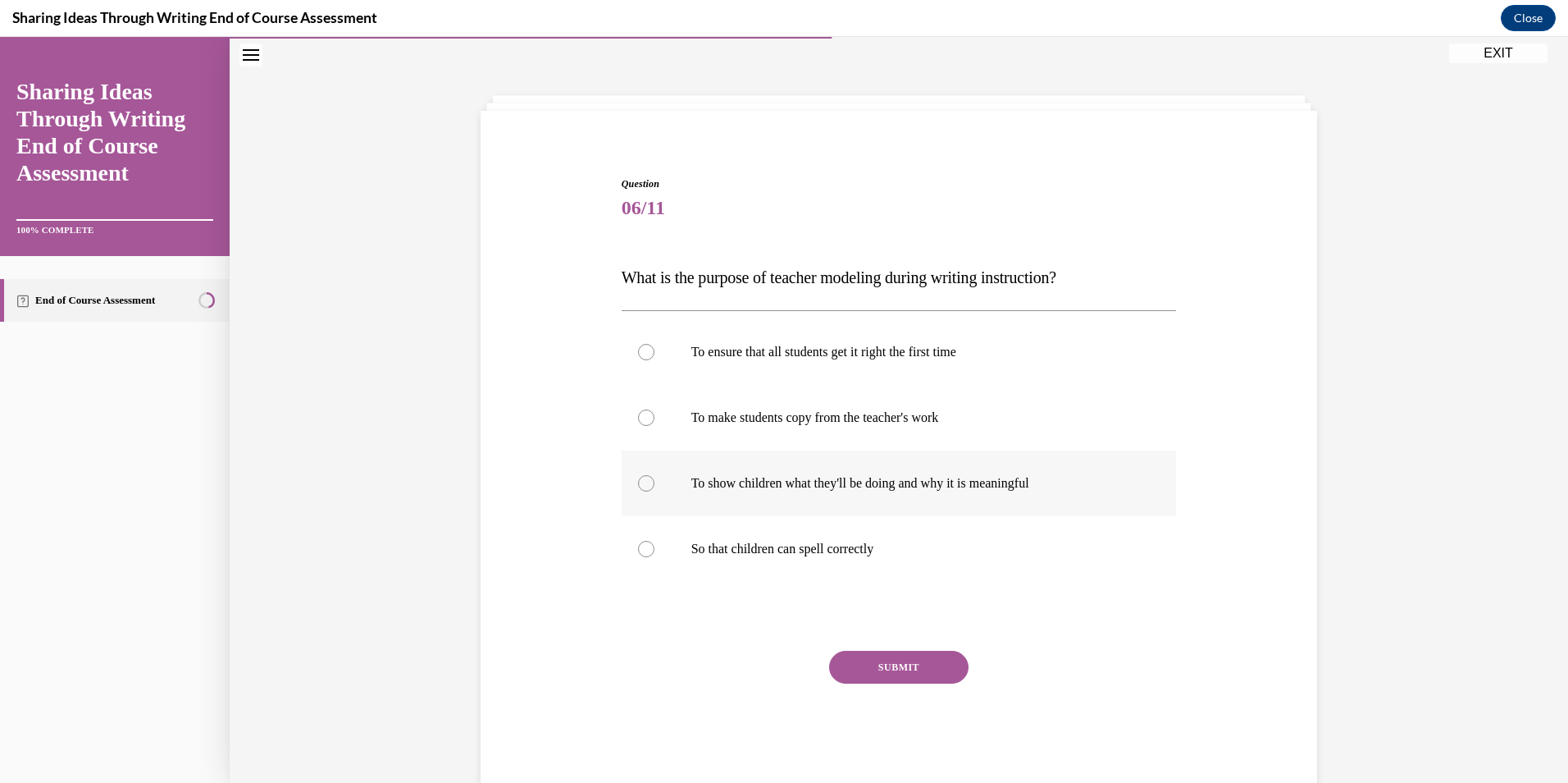
click at [774, 470] on label "To show children what they'll be doing and why it is meaningful" at bounding box center [899, 483] width 555 height 66
click at [655, 475] on input "To show children what they'll be doing and why it is meaningful" at bounding box center [646, 483] width 16 height 16
radio input "true"
click at [903, 662] on button "SUBMIT" at bounding box center [898, 667] width 139 height 32
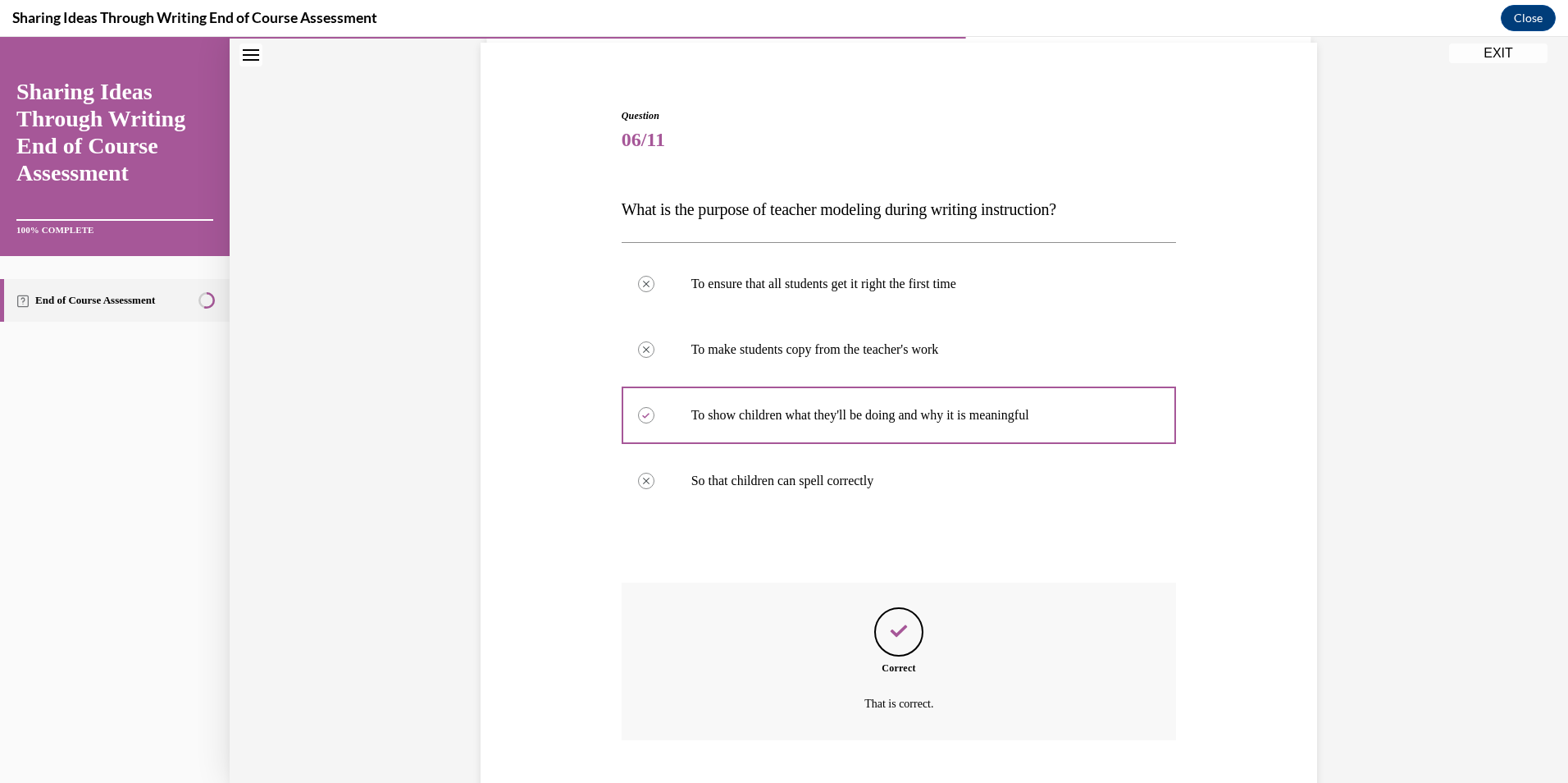
scroll to position [220, 0]
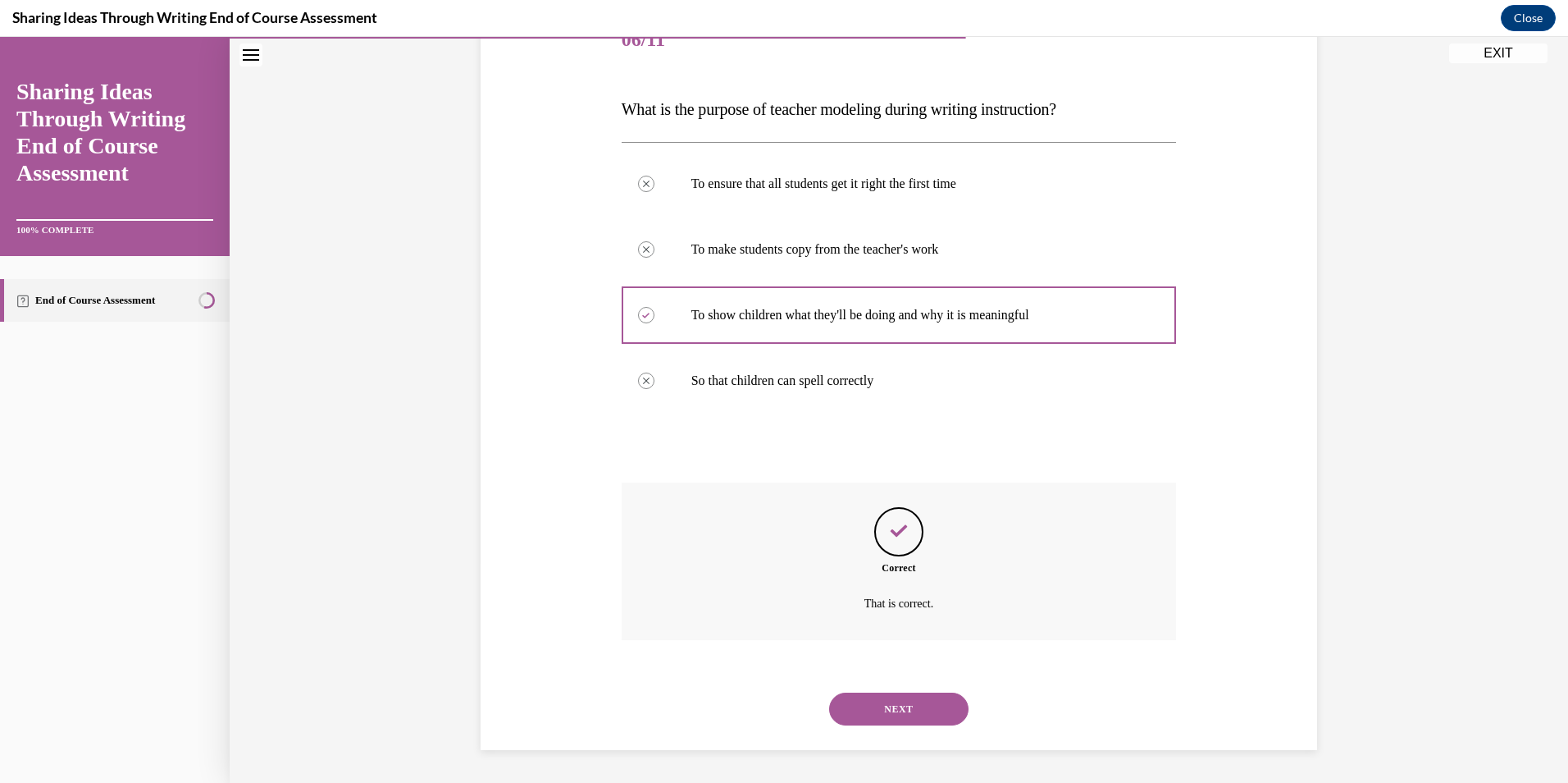
click at [901, 709] on button "NEXT" at bounding box center [898, 709] width 139 height 32
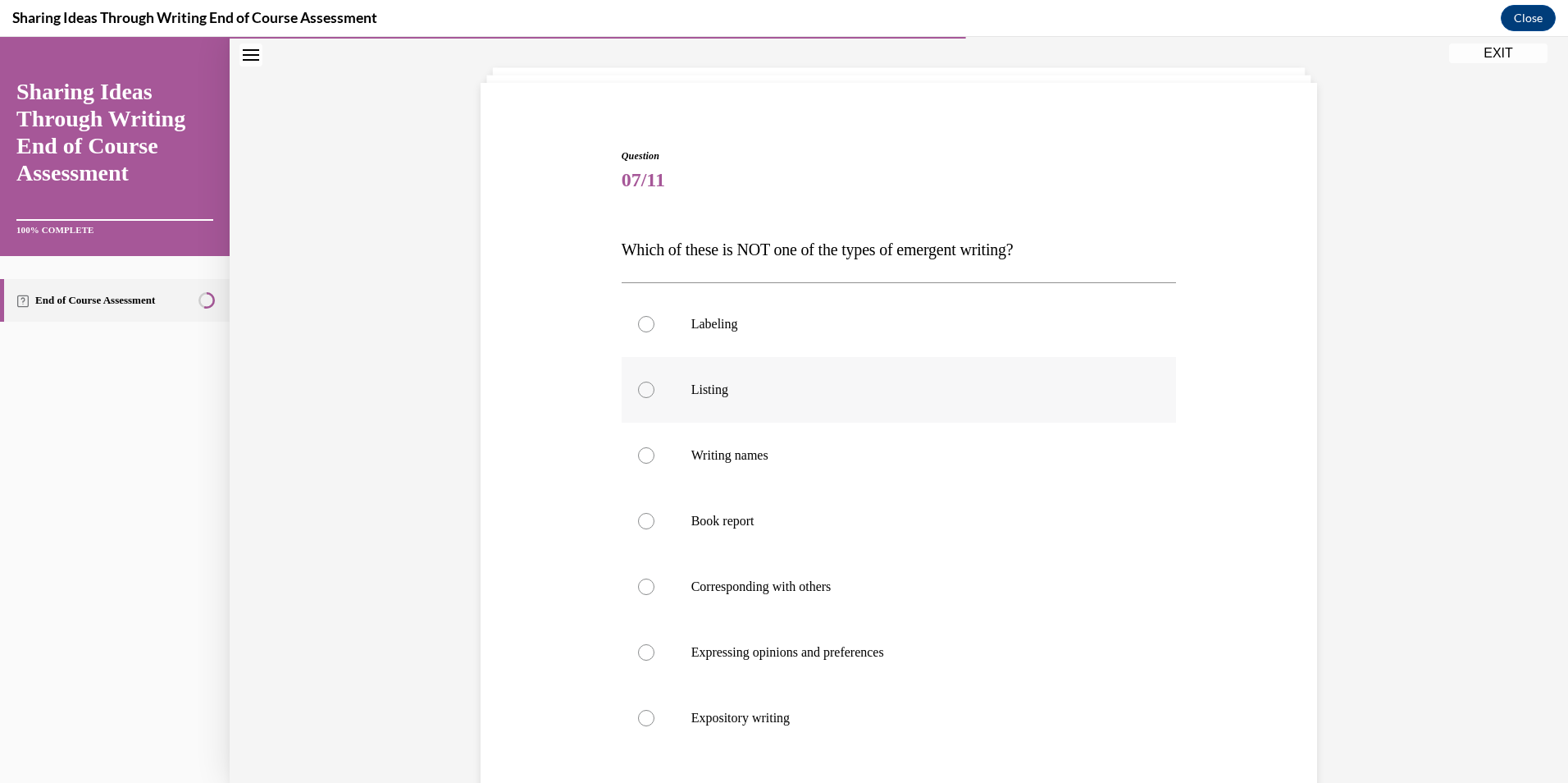
scroll to position [86, 0]
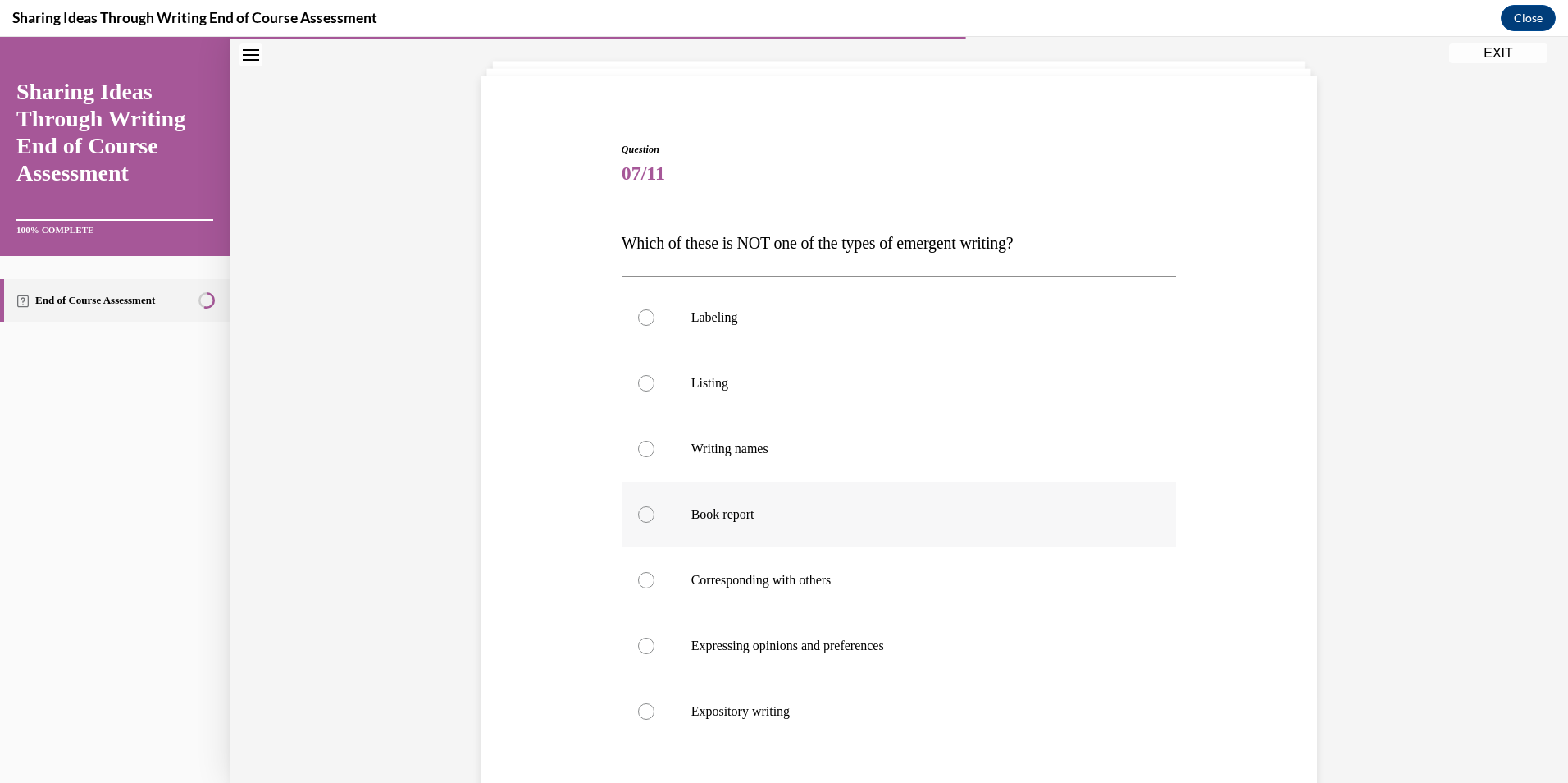
click at [734, 521] on p "Book report" at bounding box center [913, 514] width 444 height 16
click at [655, 521] on input "Book report" at bounding box center [646, 514] width 16 height 16
radio input "true"
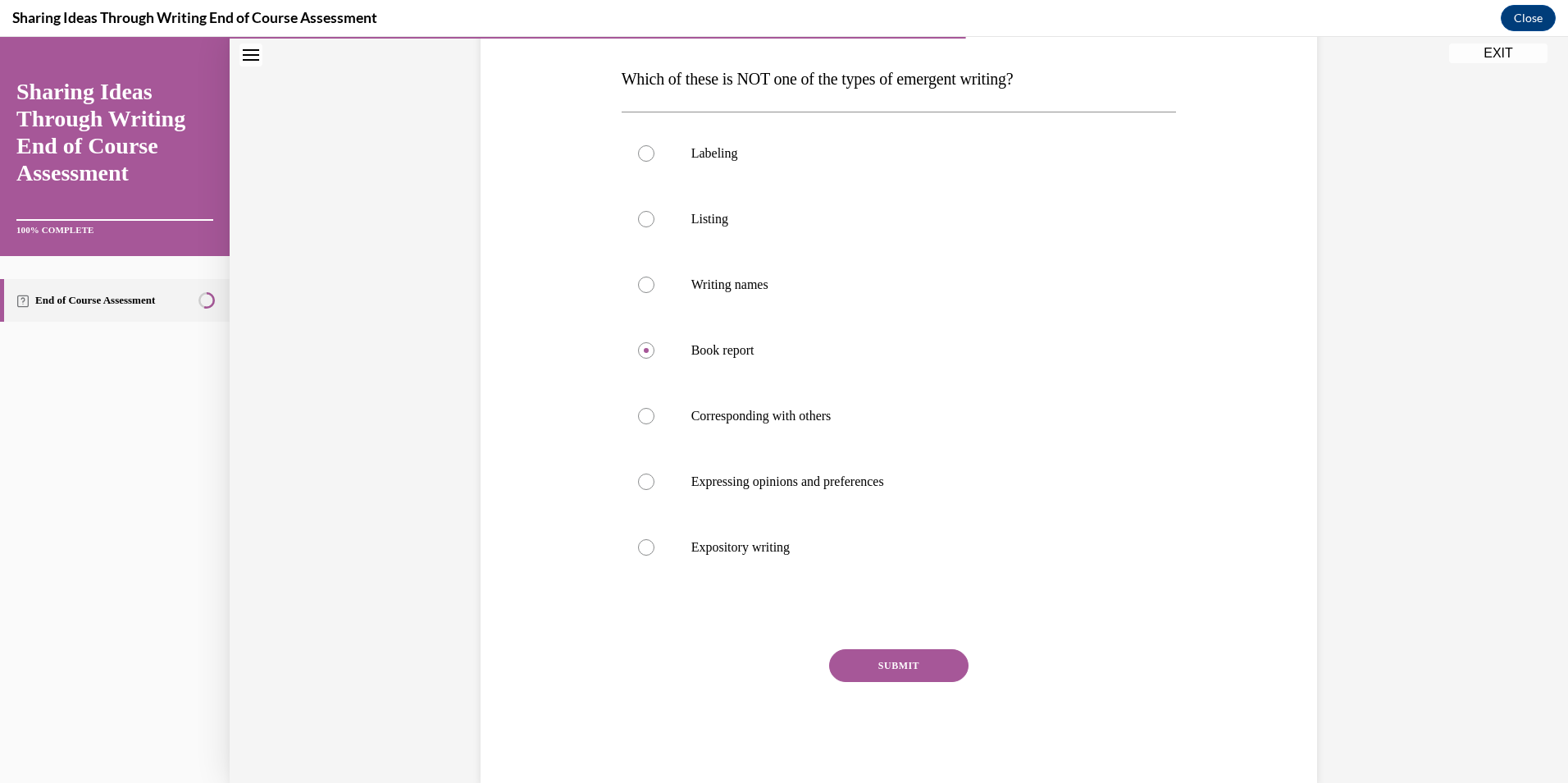
click at [878, 679] on button "SUBMIT" at bounding box center [898, 665] width 139 height 32
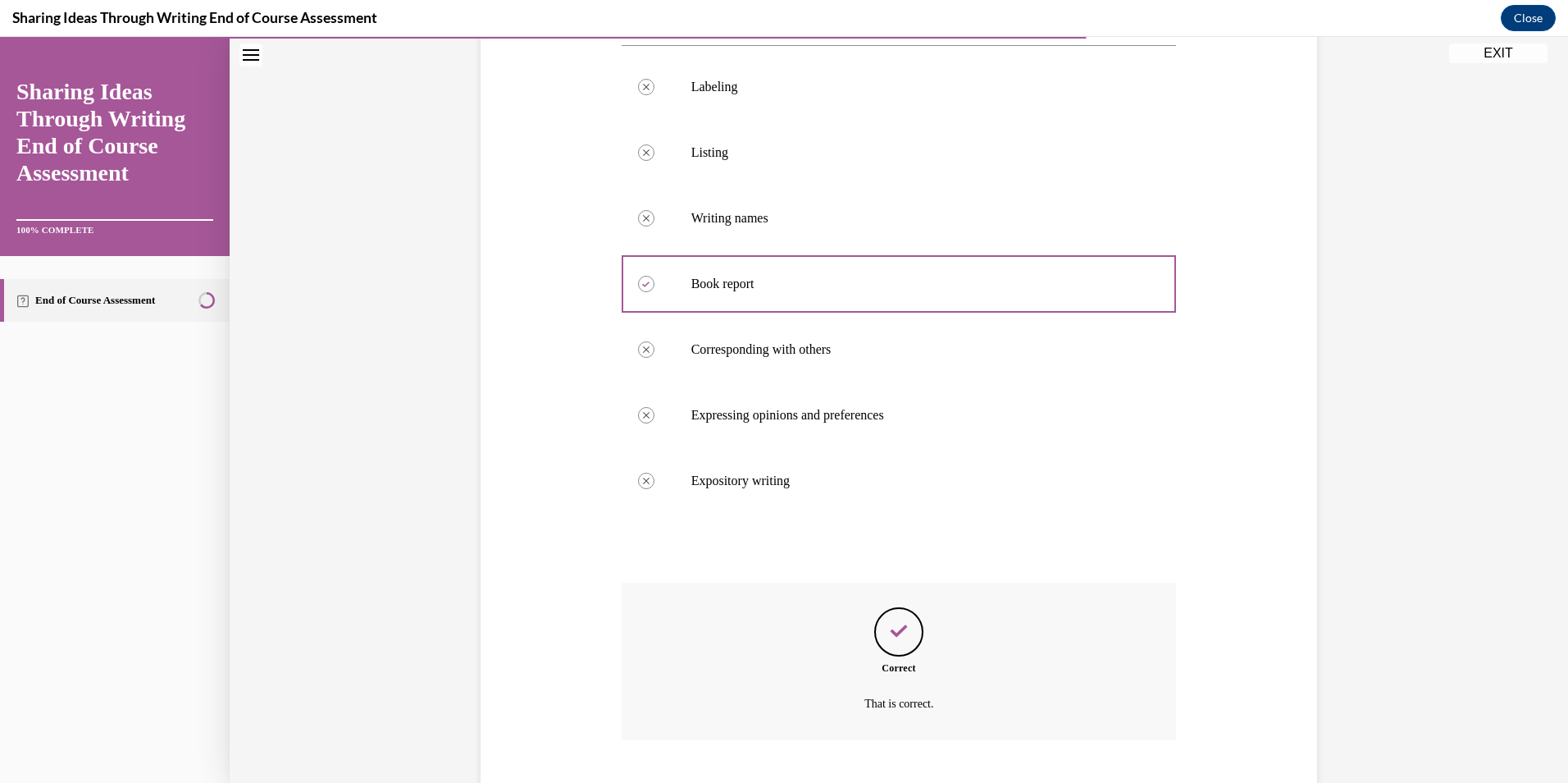
scroll to position [417, 0]
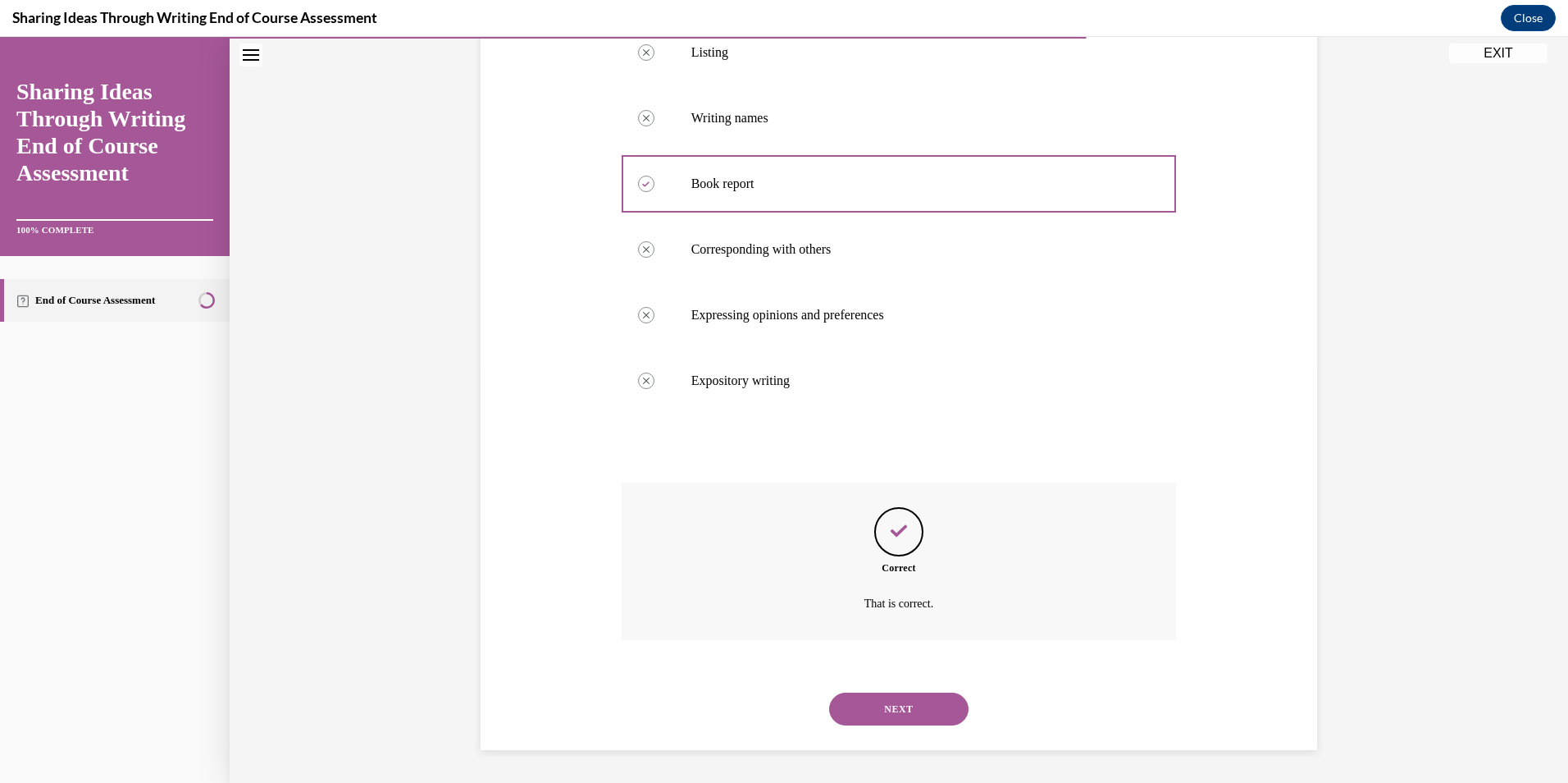
click at [876, 709] on button "NEXT" at bounding box center [898, 709] width 139 height 32
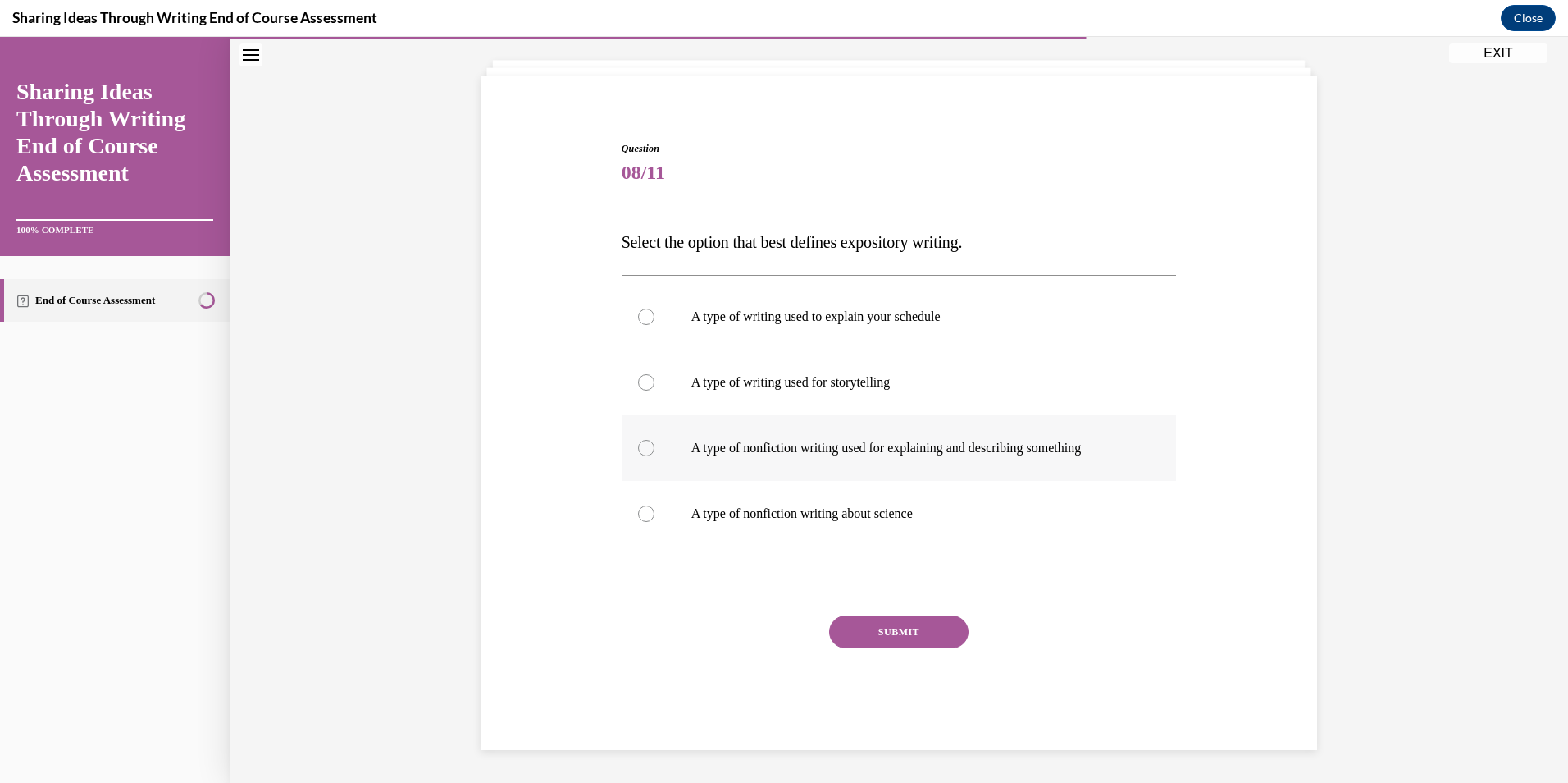
click at [818, 462] on label "A type of nonfiction writing used for explaining and describing something" at bounding box center [899, 448] width 555 height 66
click at [655, 456] on input "A type of nonfiction writing used for explaining and describing something" at bounding box center [646, 447] width 16 height 16
radio input "true"
click at [877, 626] on button "SUBMIT" at bounding box center [898, 632] width 139 height 32
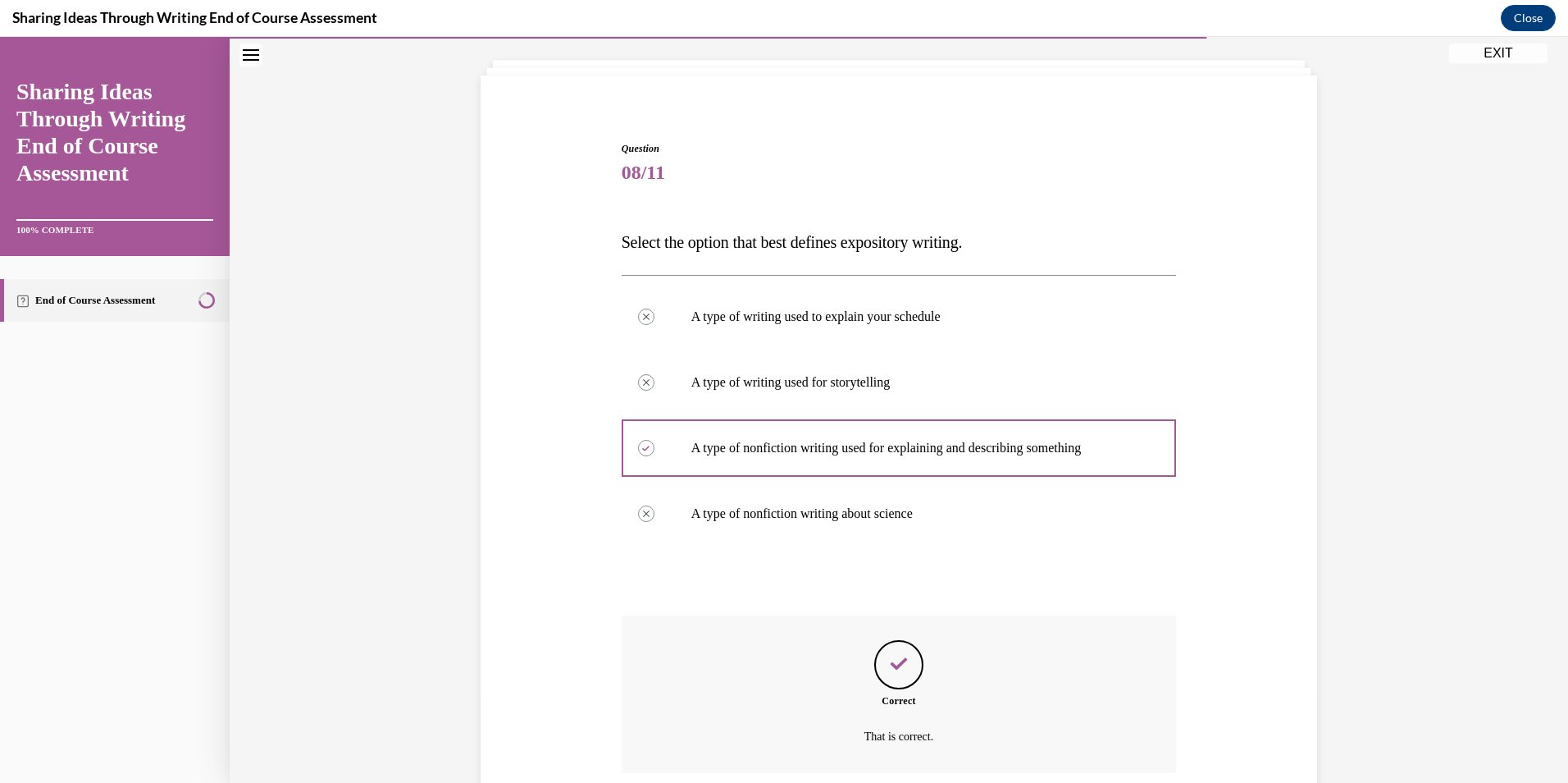
scroll to position [220, 0]
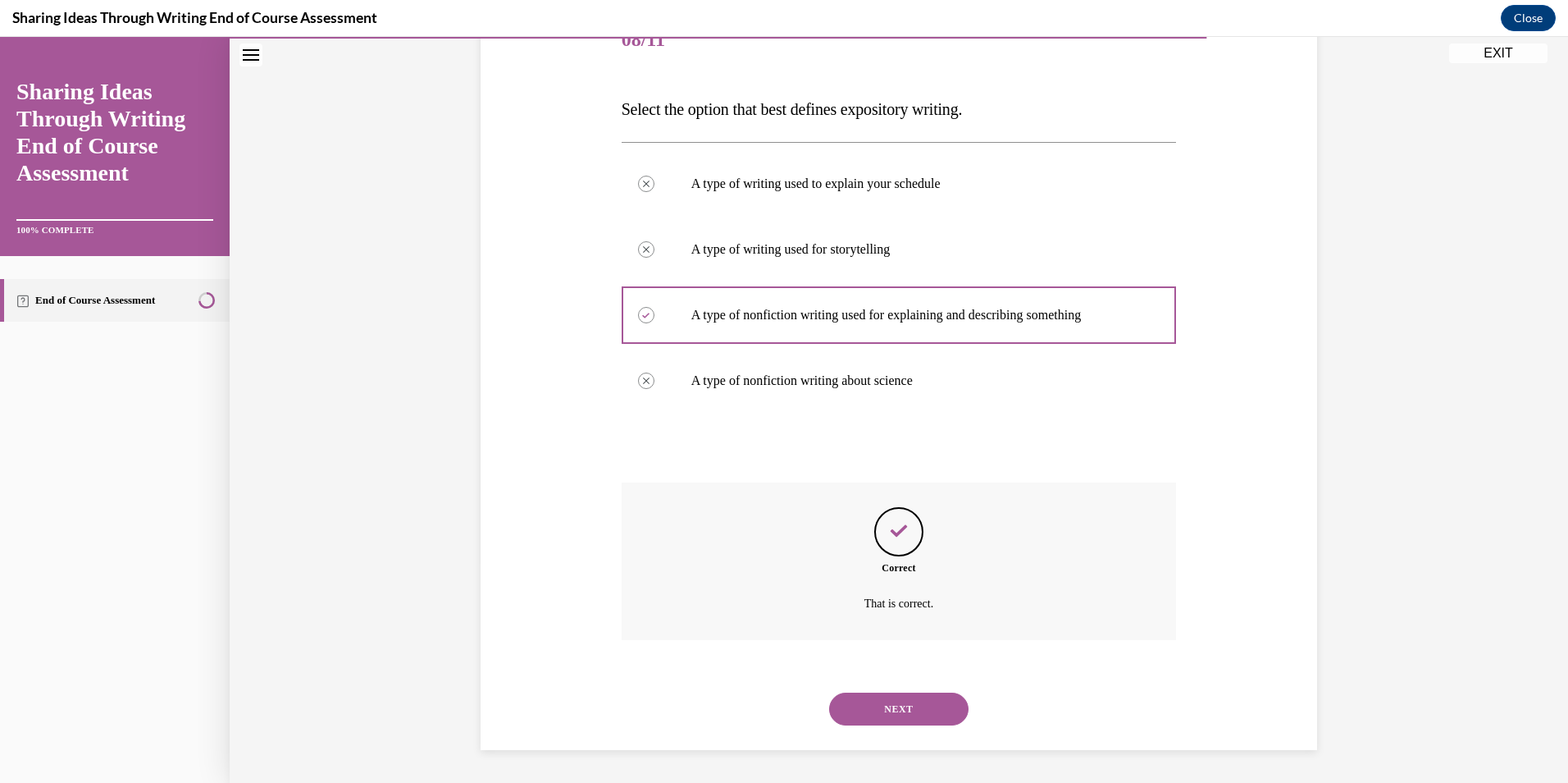
click at [893, 709] on button "NEXT" at bounding box center [898, 709] width 139 height 32
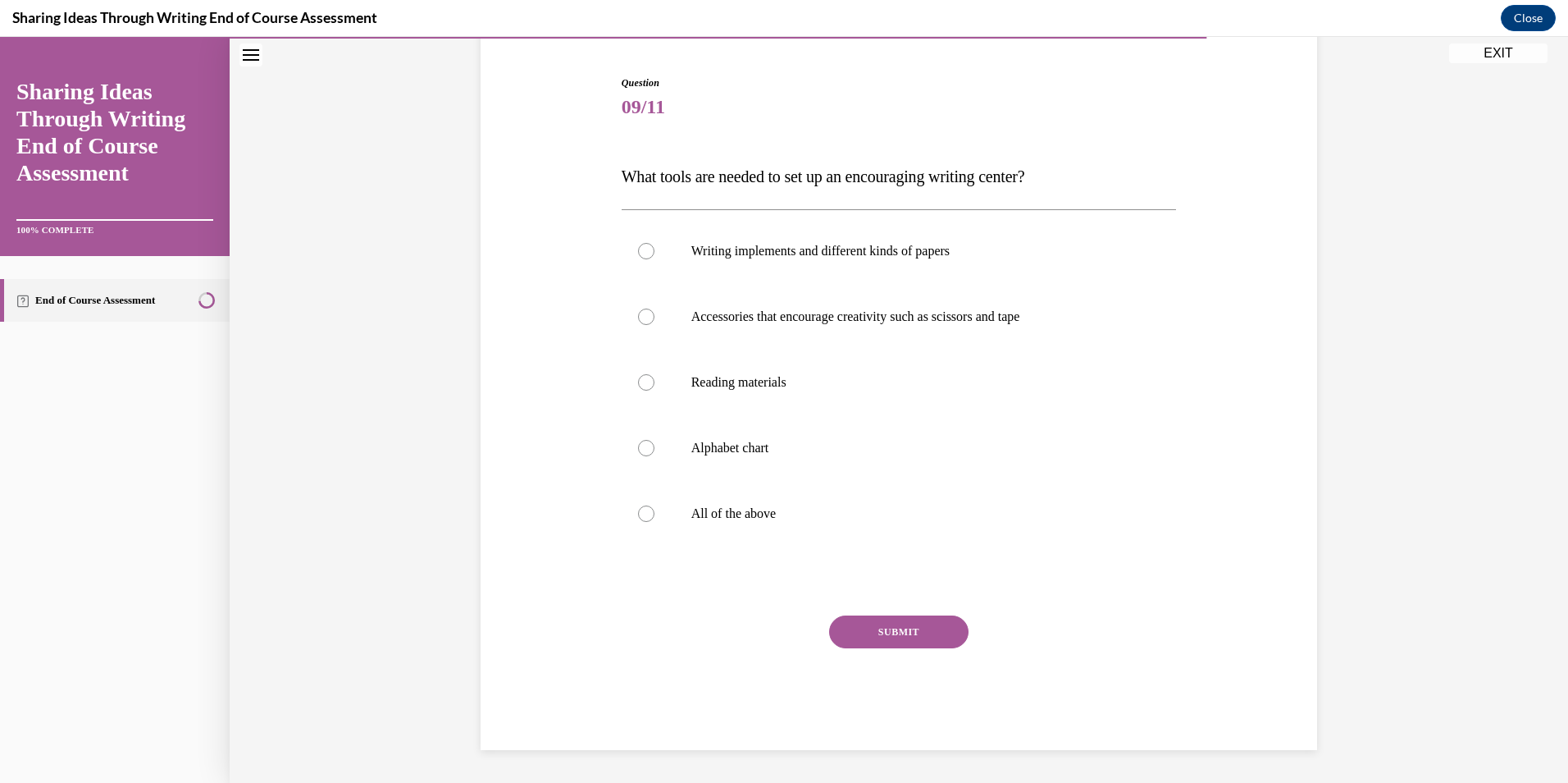
scroll to position [153, 0]
click at [736, 510] on p "All of the above" at bounding box center [913, 513] width 444 height 16
click at [655, 510] on input "All of the above" at bounding box center [646, 513] width 16 height 16
radio input "true"
click at [878, 628] on button "SUBMIT" at bounding box center [898, 632] width 139 height 32
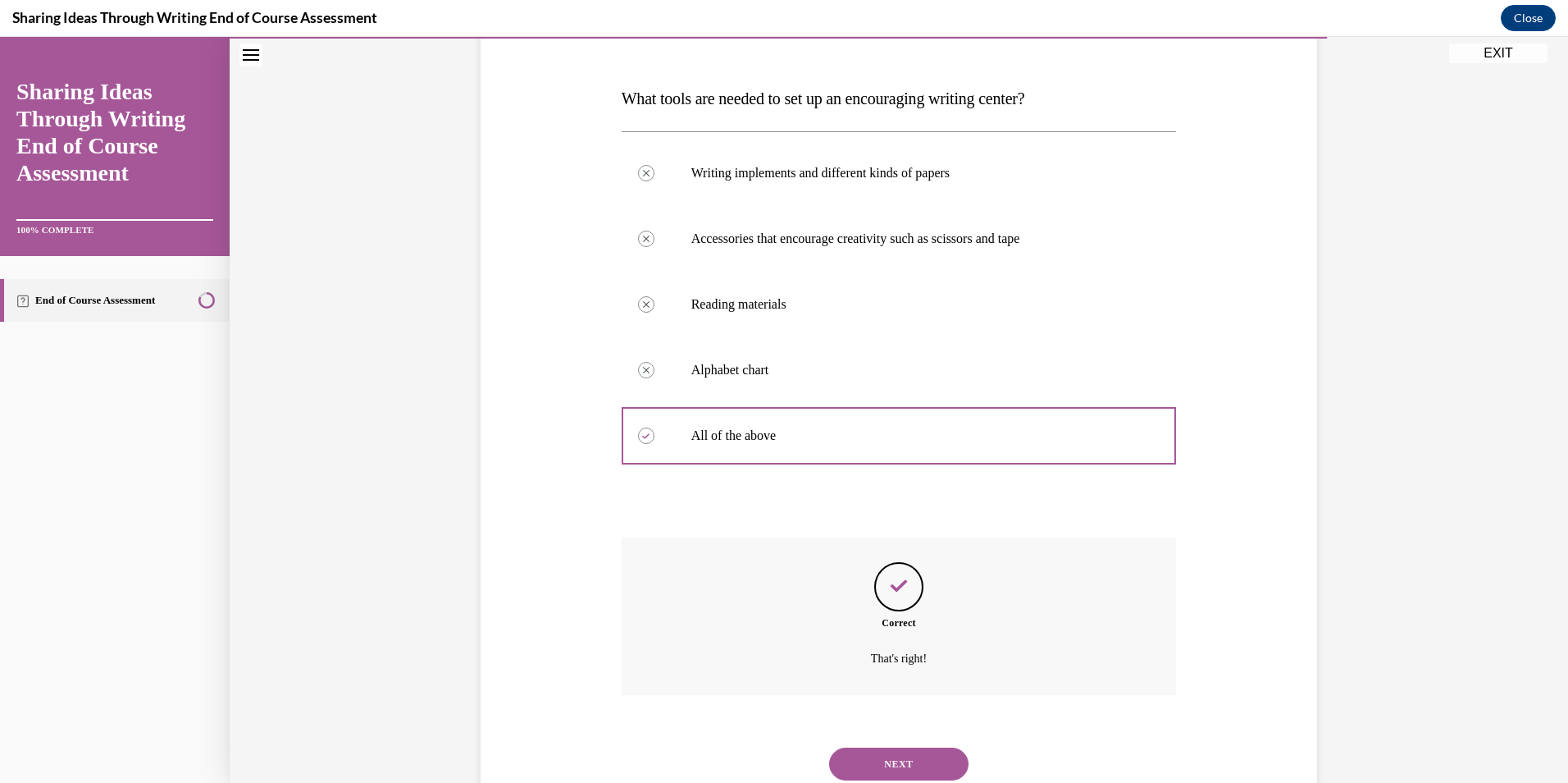
scroll to position [286, 0]
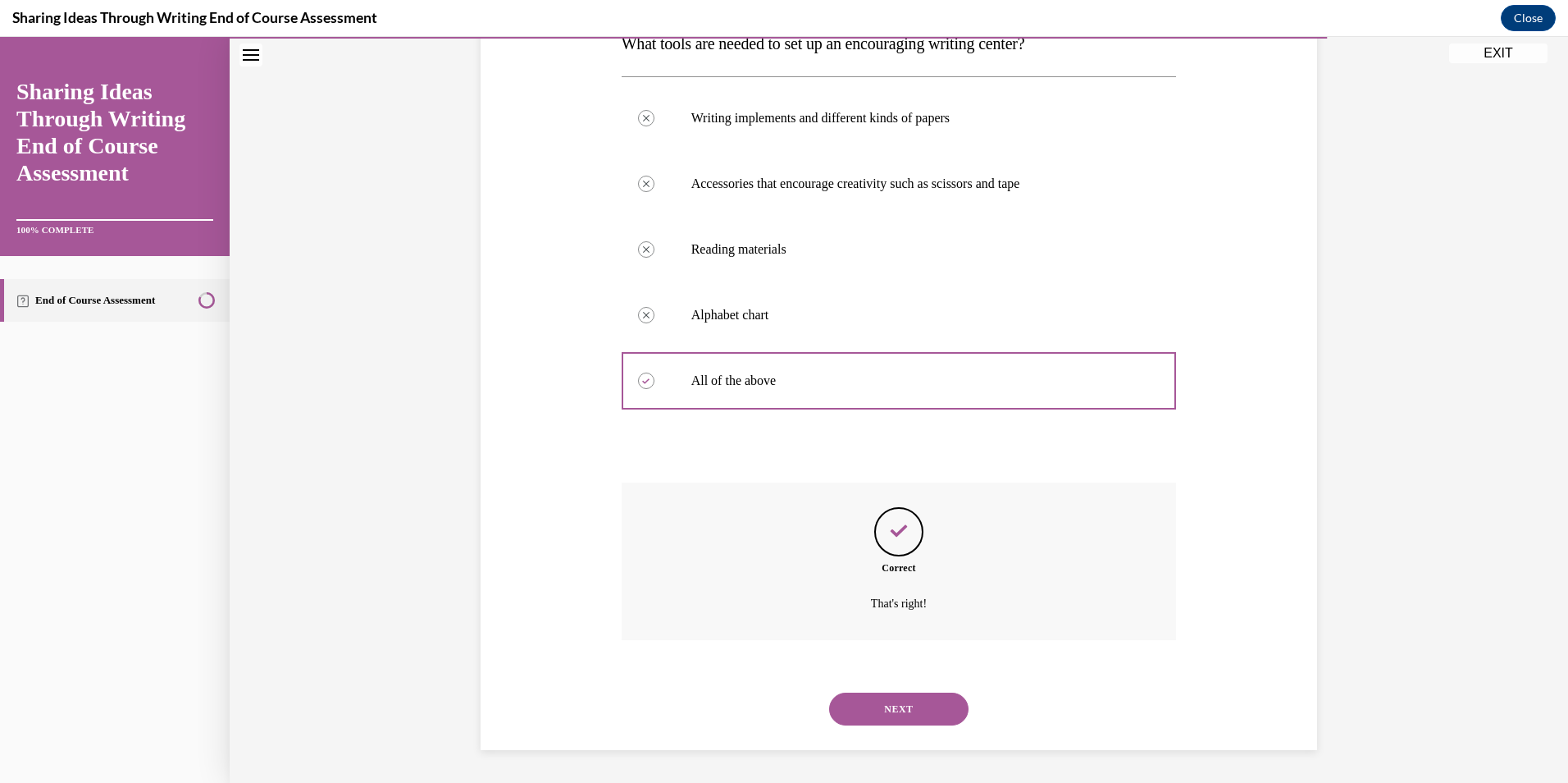
click at [903, 697] on button "NEXT" at bounding box center [898, 709] width 139 height 32
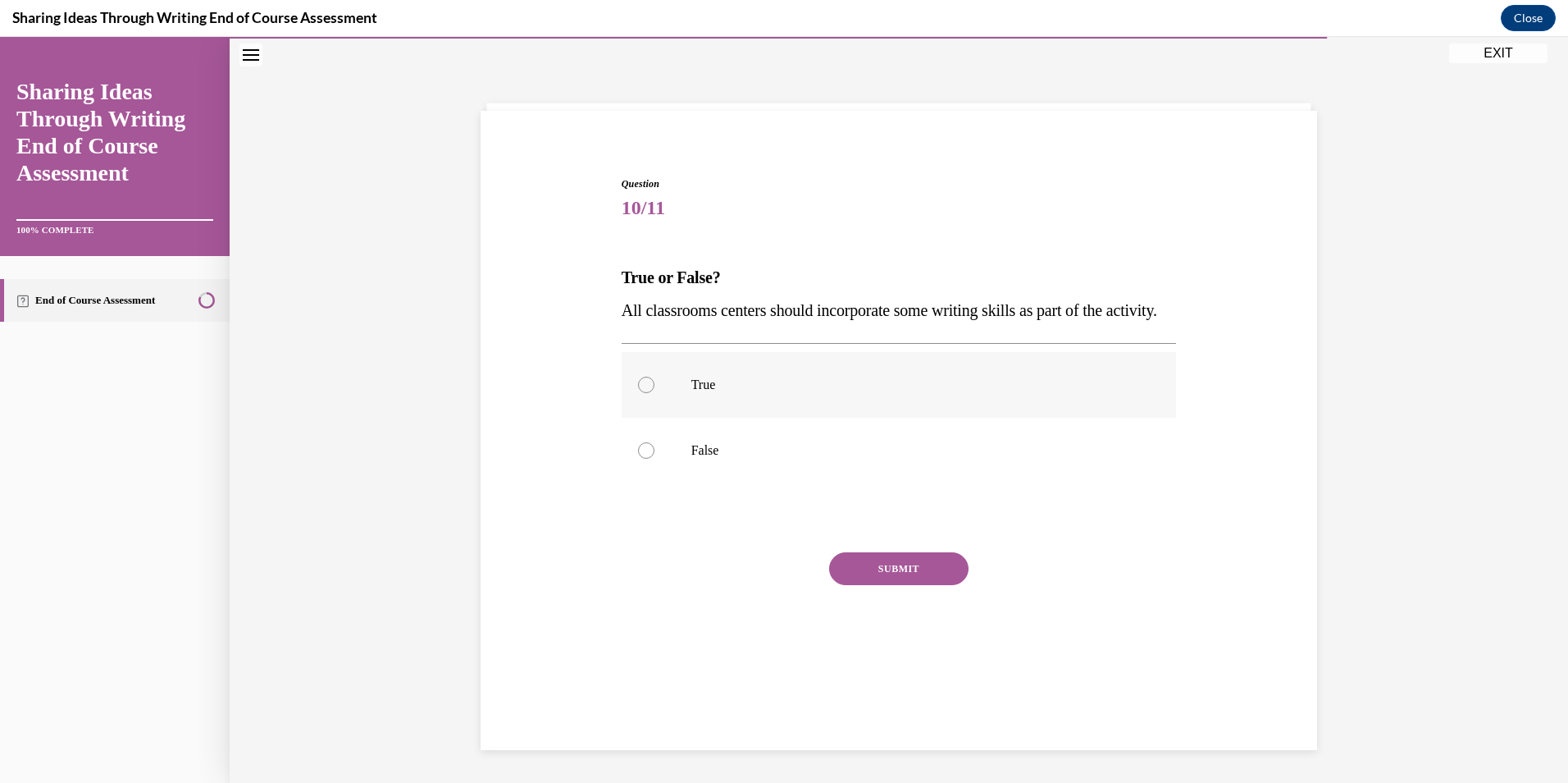
click at [848, 417] on label "True" at bounding box center [899, 385] width 555 height 66
click at [655, 393] on input "True" at bounding box center [646, 385] width 16 height 16
radio input "true"
click at [879, 585] on button "SUBMIT" at bounding box center [898, 568] width 139 height 32
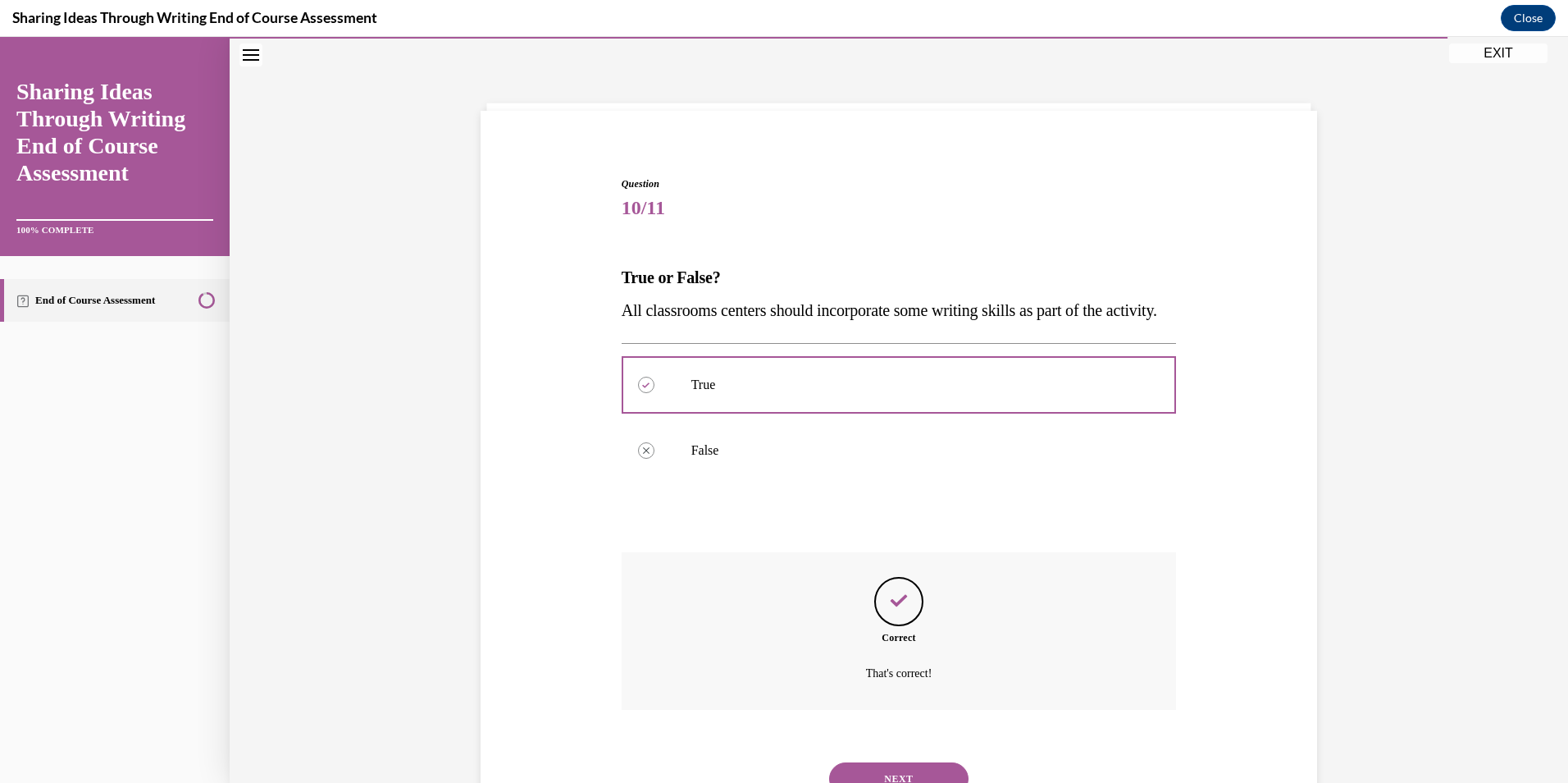
scroll to position [154, 0]
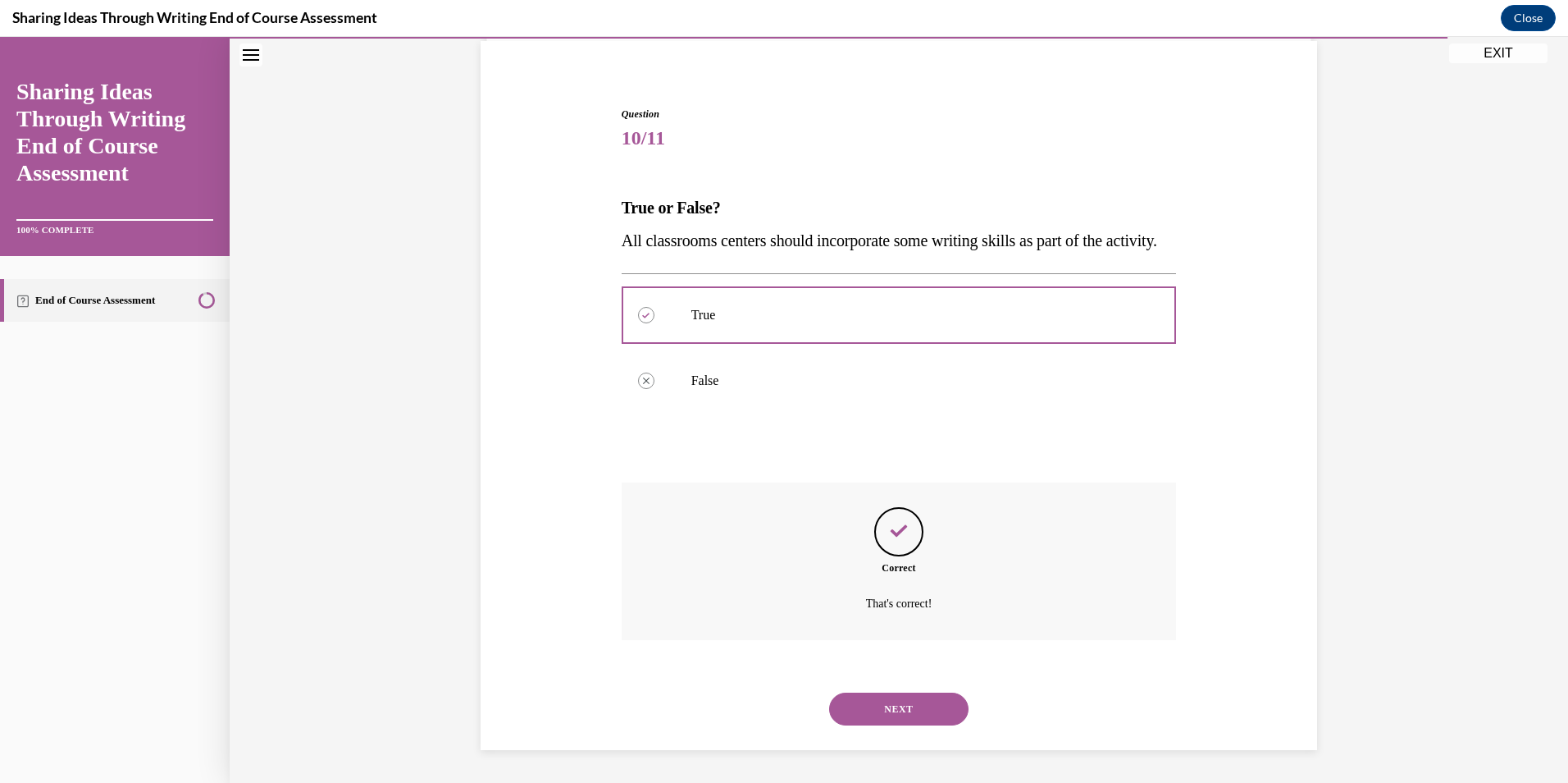
click at [888, 704] on button "NEXT" at bounding box center [898, 709] width 139 height 32
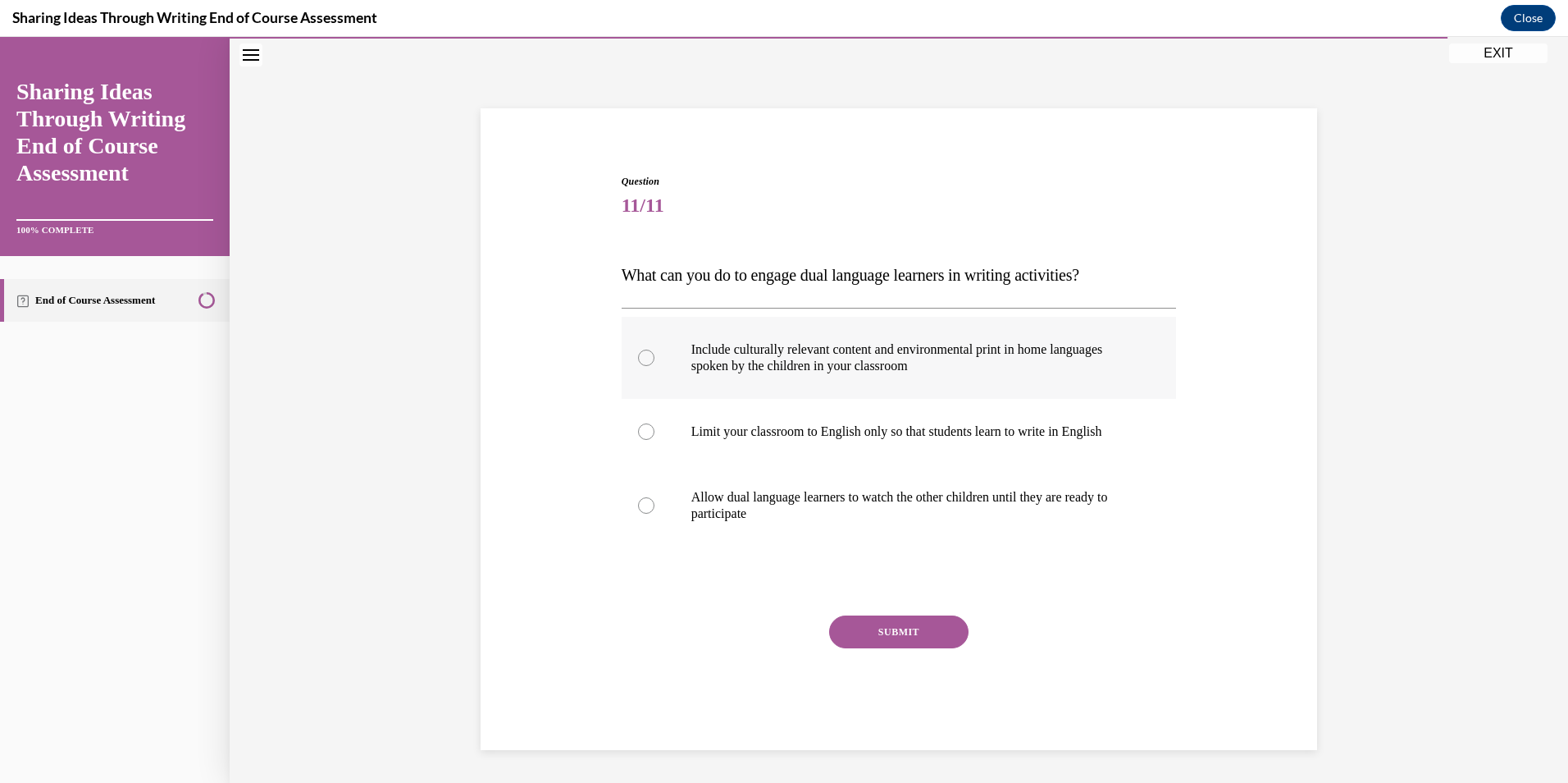
click at [815, 353] on p "Include culturally relevant content and environmental print in home languages s…" at bounding box center [913, 357] width 444 height 32
click at [655, 353] on input "Include culturally relevant content and environmental print in home languages s…" at bounding box center [646, 357] width 16 height 16
radio input "true"
click at [887, 625] on button "SUBMIT" at bounding box center [898, 632] width 139 height 32
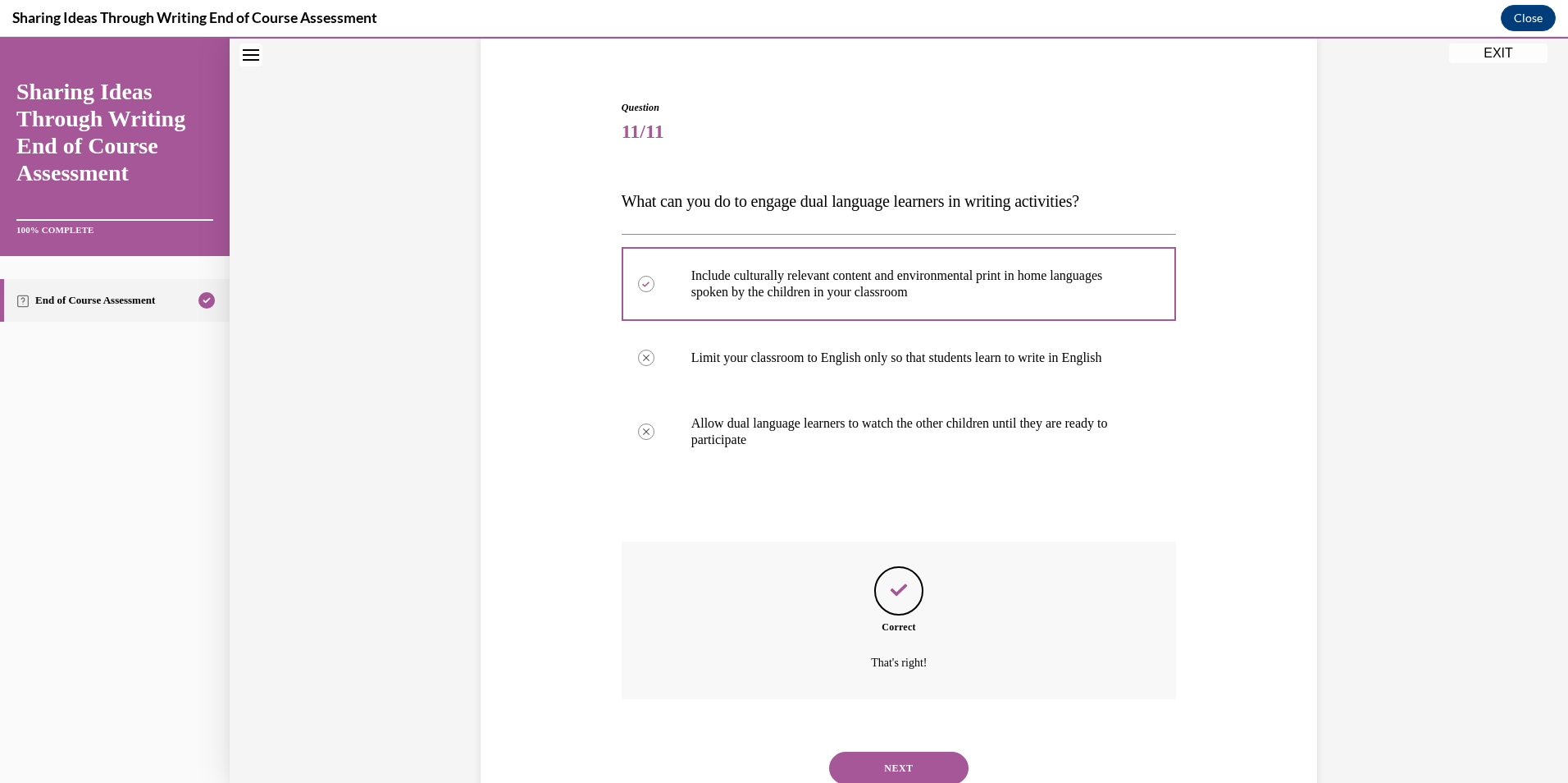
scroll to position [187, 0]
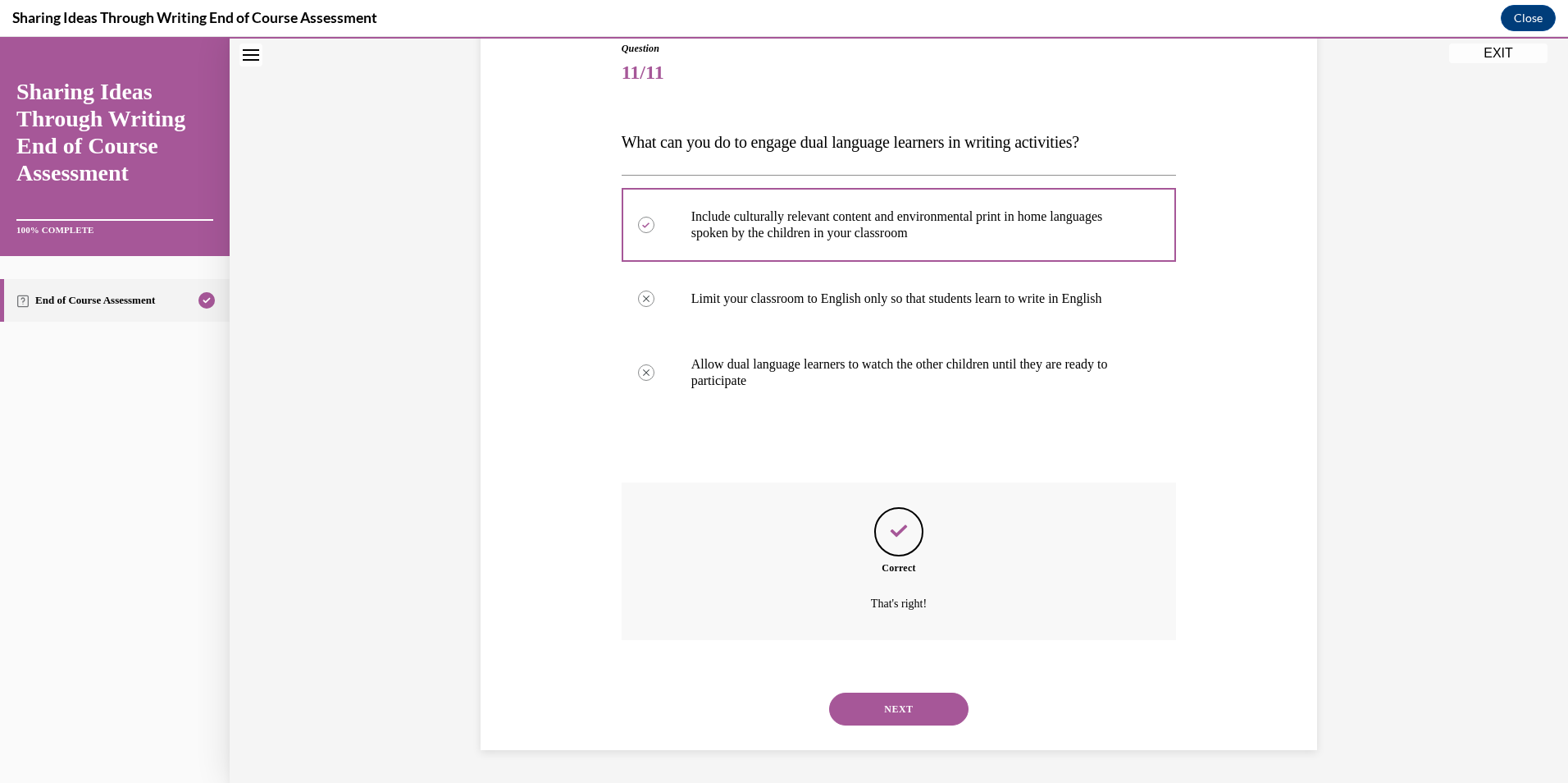
click at [890, 703] on button "NEXT" at bounding box center [898, 709] width 139 height 32
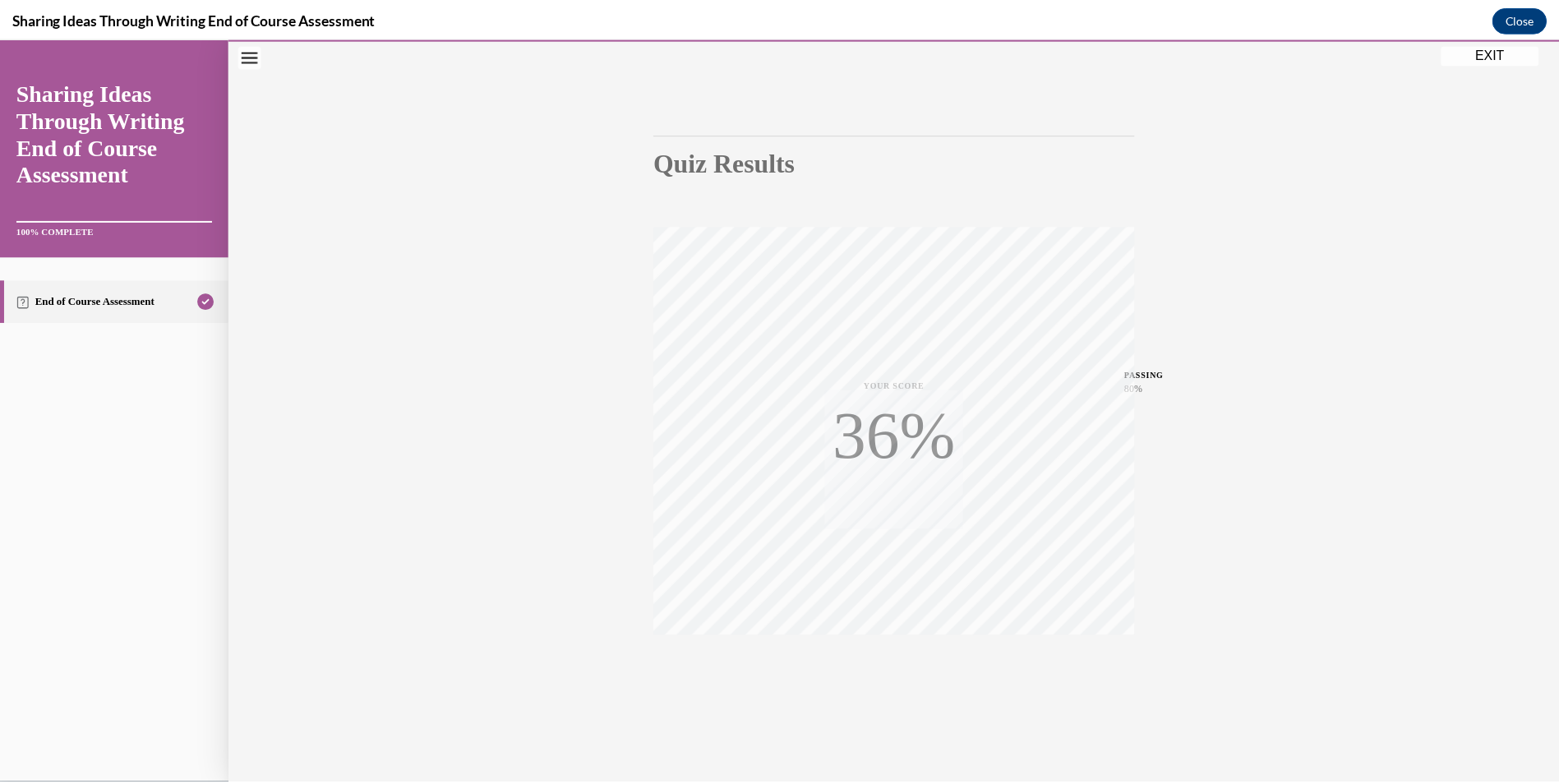
scroll to position [95, 0]
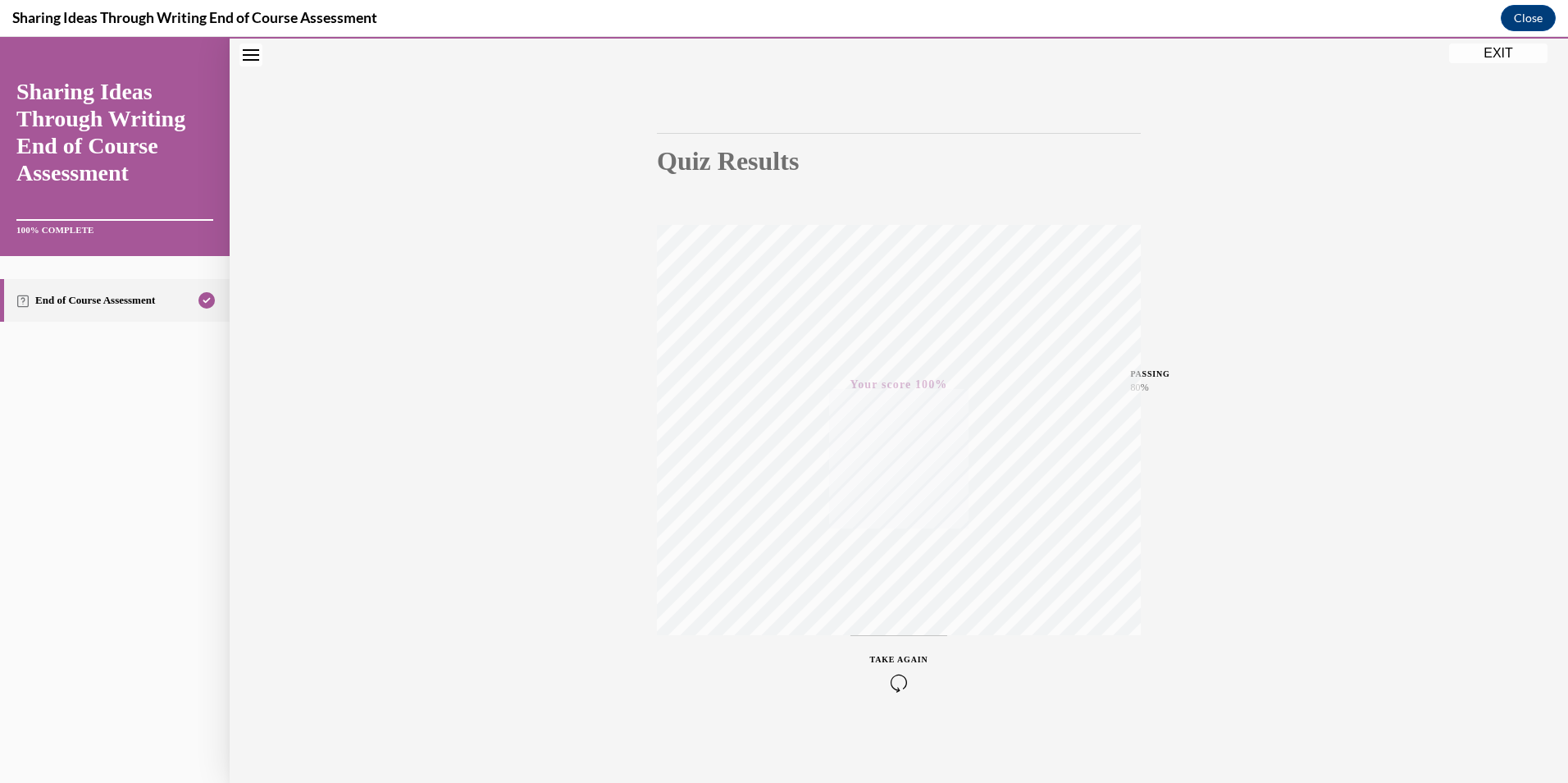
click at [1489, 50] on button "EXIT" at bounding box center [1498, 53] width 98 height 20
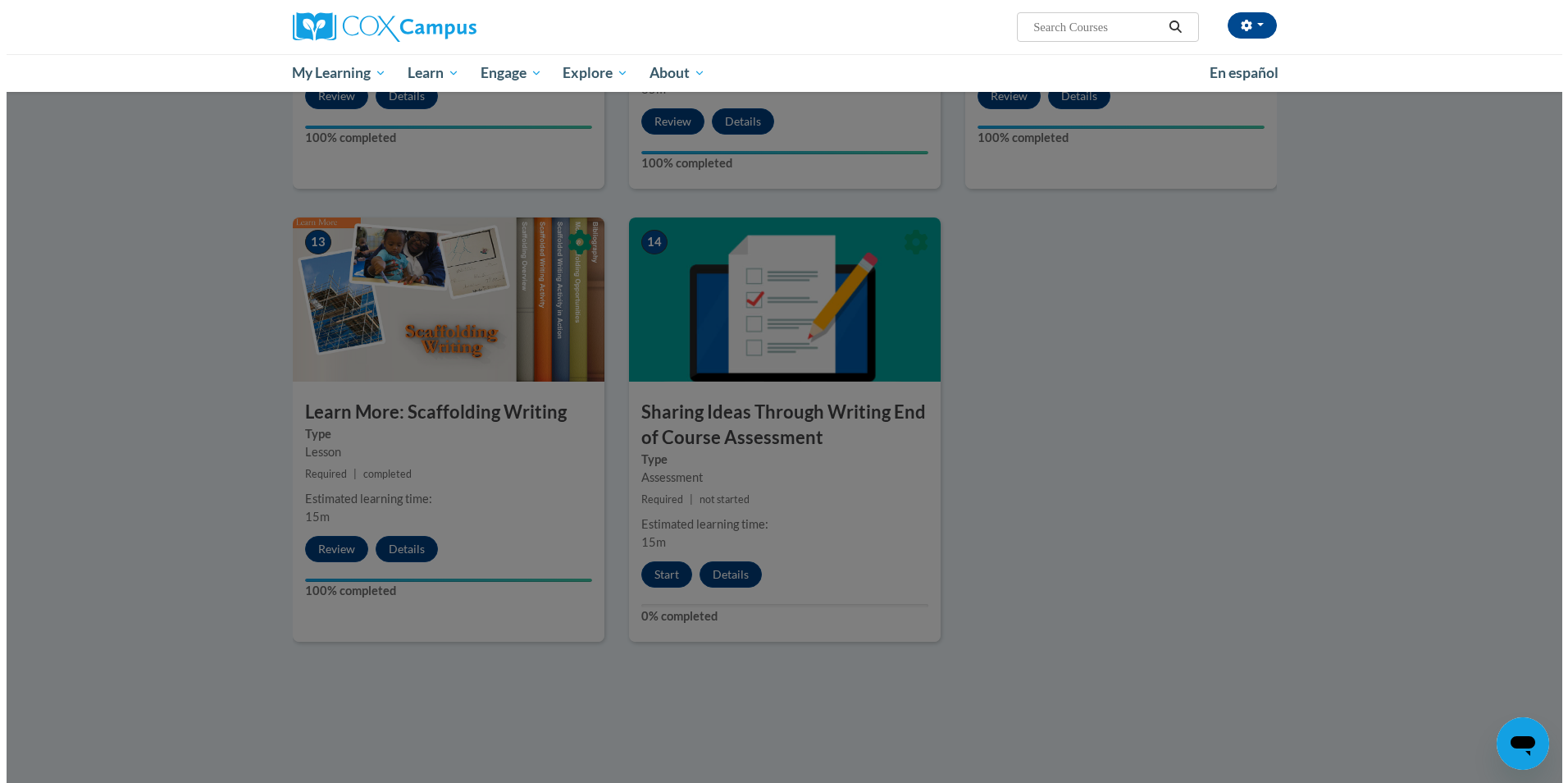
scroll to position [2023, 0]
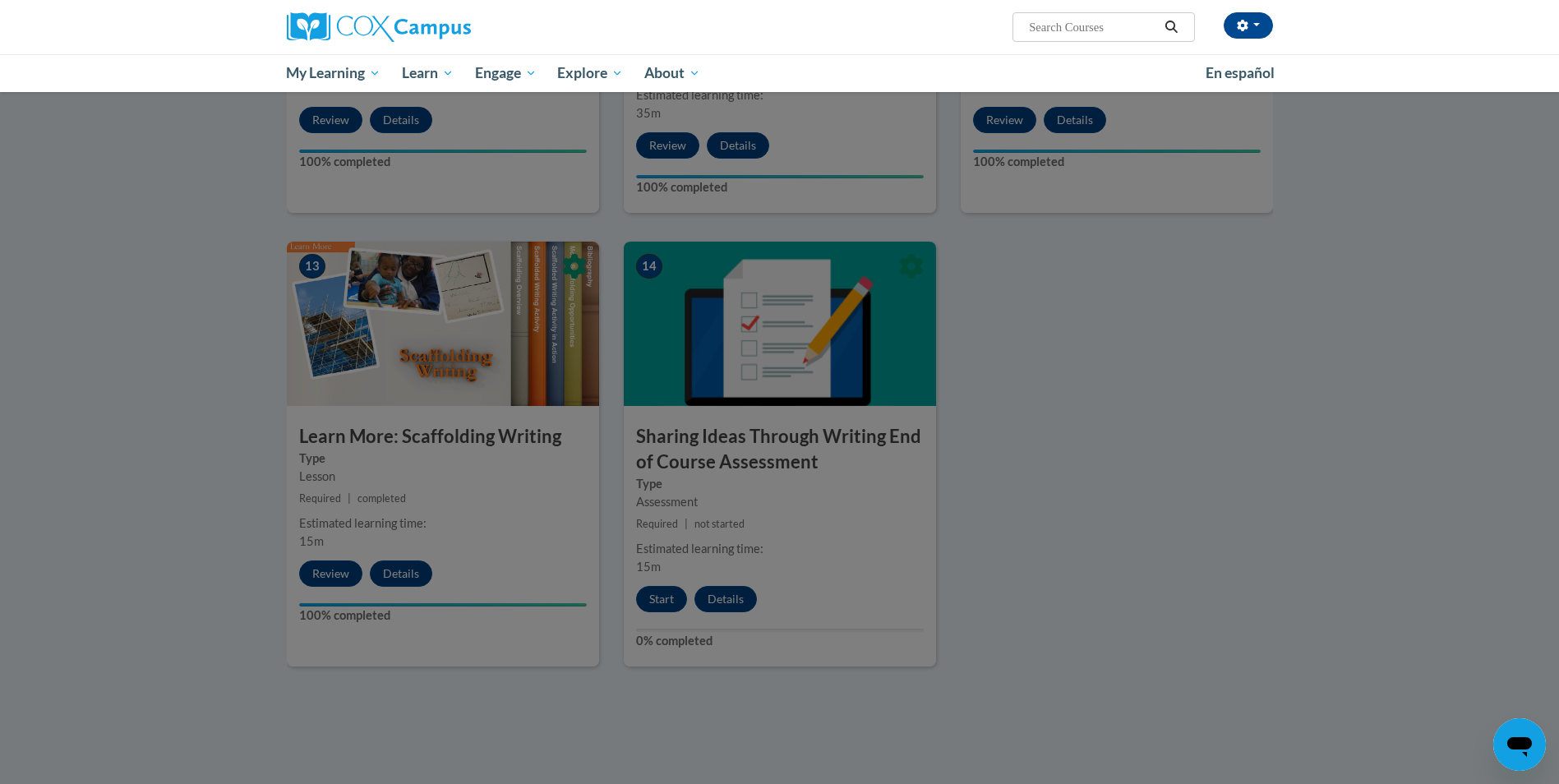
click at [660, 570] on div at bounding box center [779, 392] width 1559 height 784
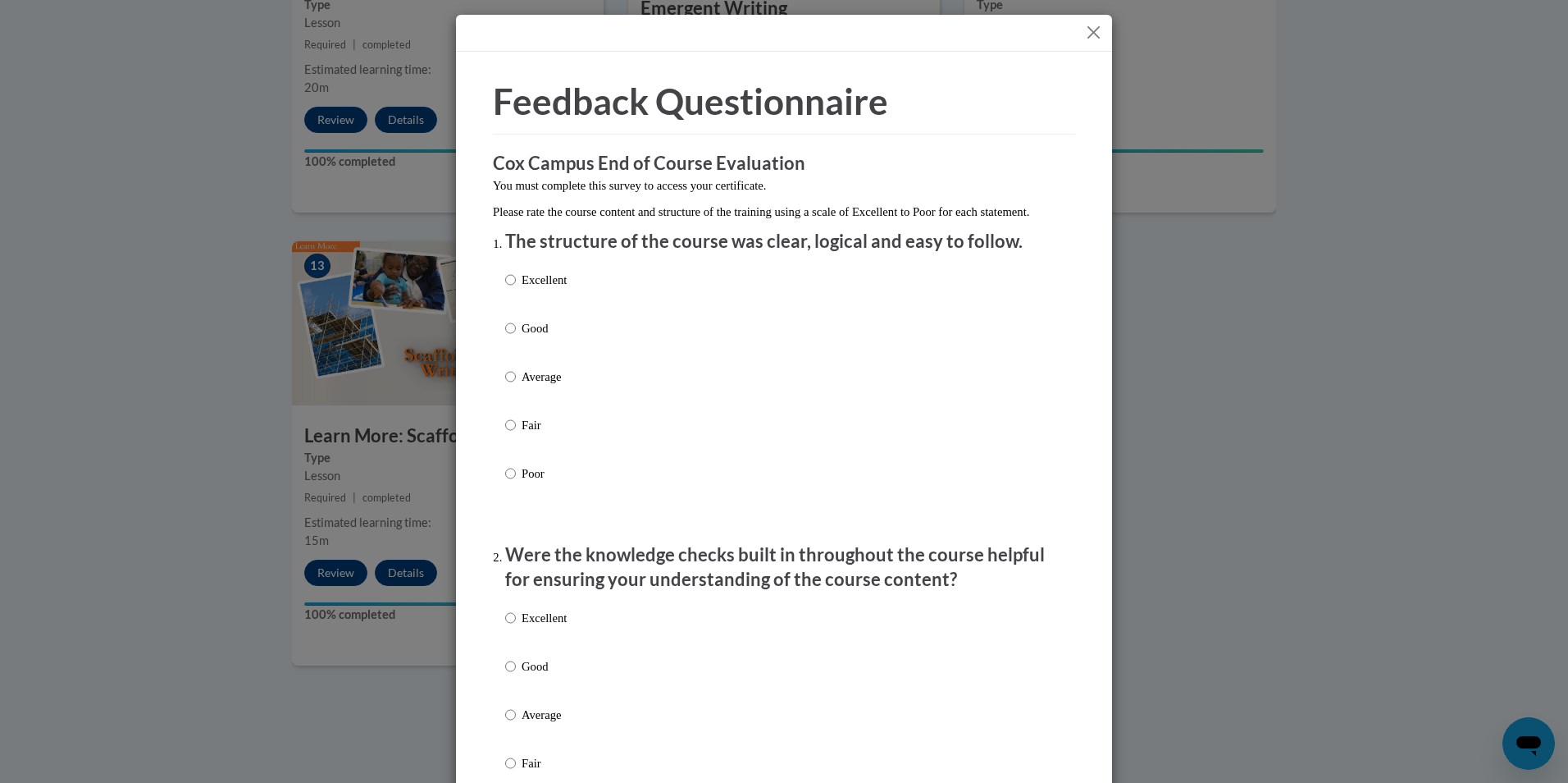
click at [541, 289] on p "Excellent" at bounding box center [543, 280] width 45 height 18
click at [516, 289] on input "Excellent" at bounding box center [510, 280] width 10 height 18
radio input "true"
click at [543, 627] on p "Excellent" at bounding box center [543, 617] width 45 height 18
click at [516, 627] on input "Excellent" at bounding box center [510, 617] width 10 height 18
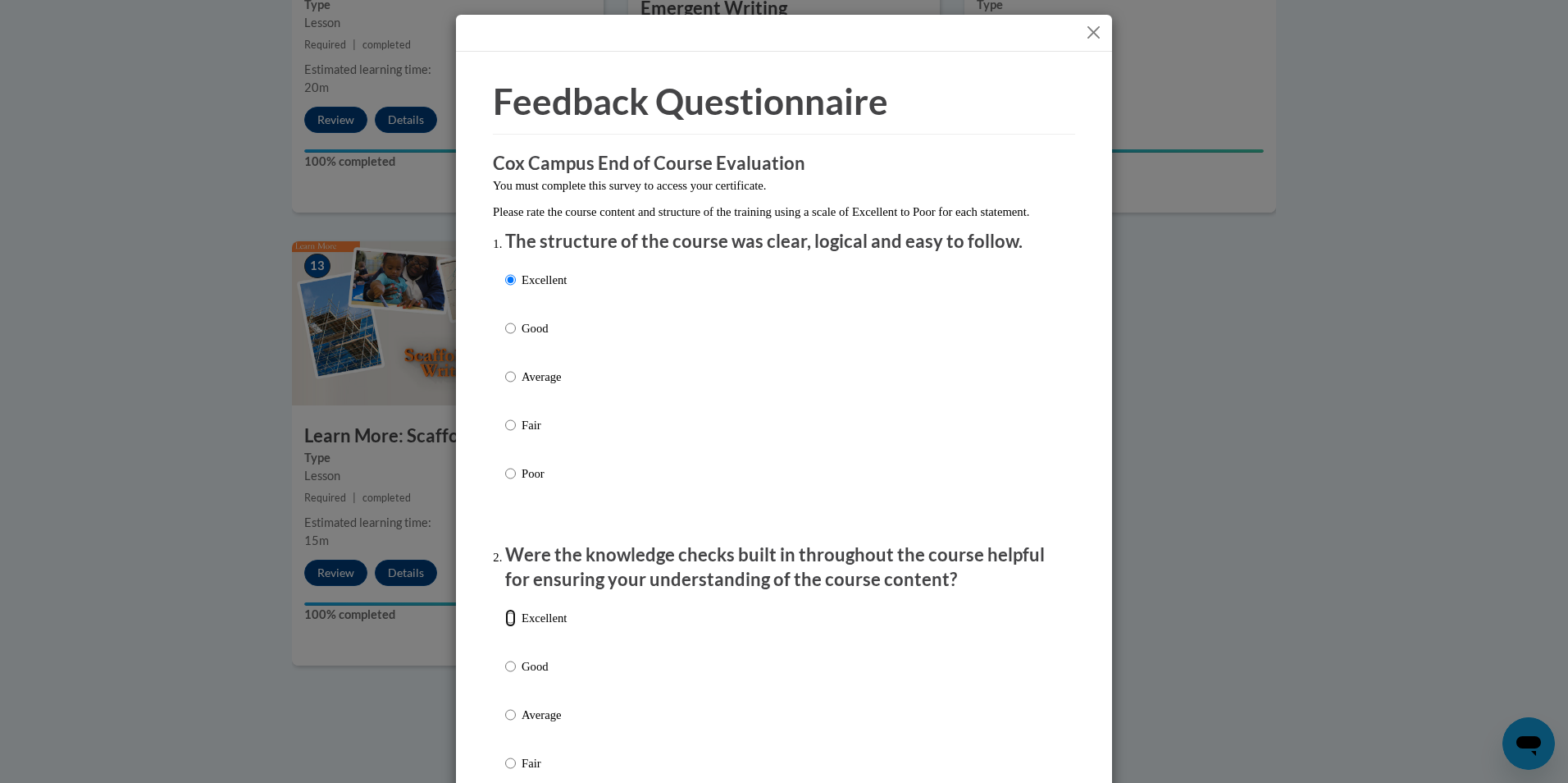
radio input "true"
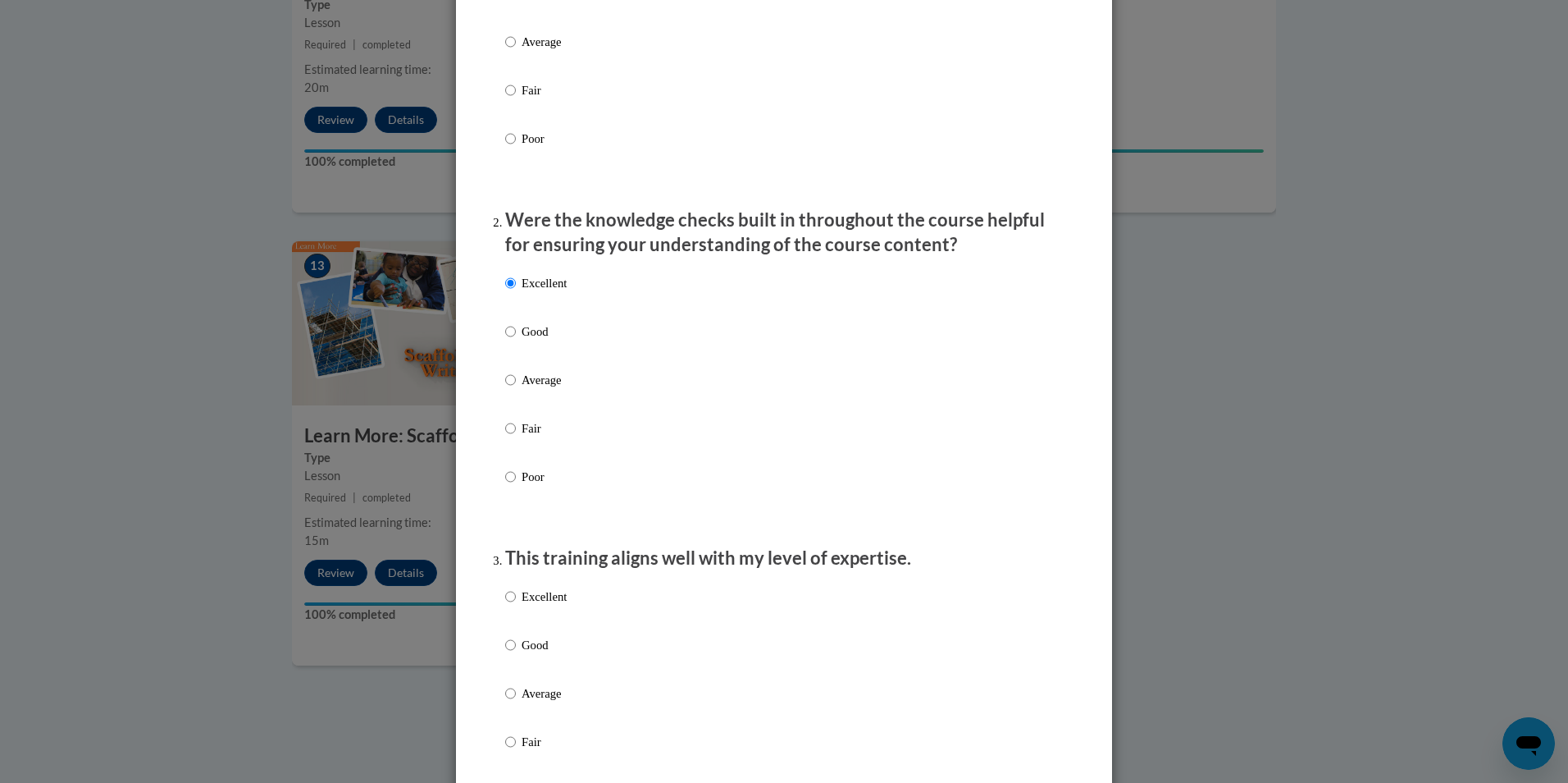
click at [539, 605] on p "Excellent" at bounding box center [543, 596] width 45 height 18
click at [516, 605] on input "Excellent" at bounding box center [510, 596] width 10 height 18
radio input "true"
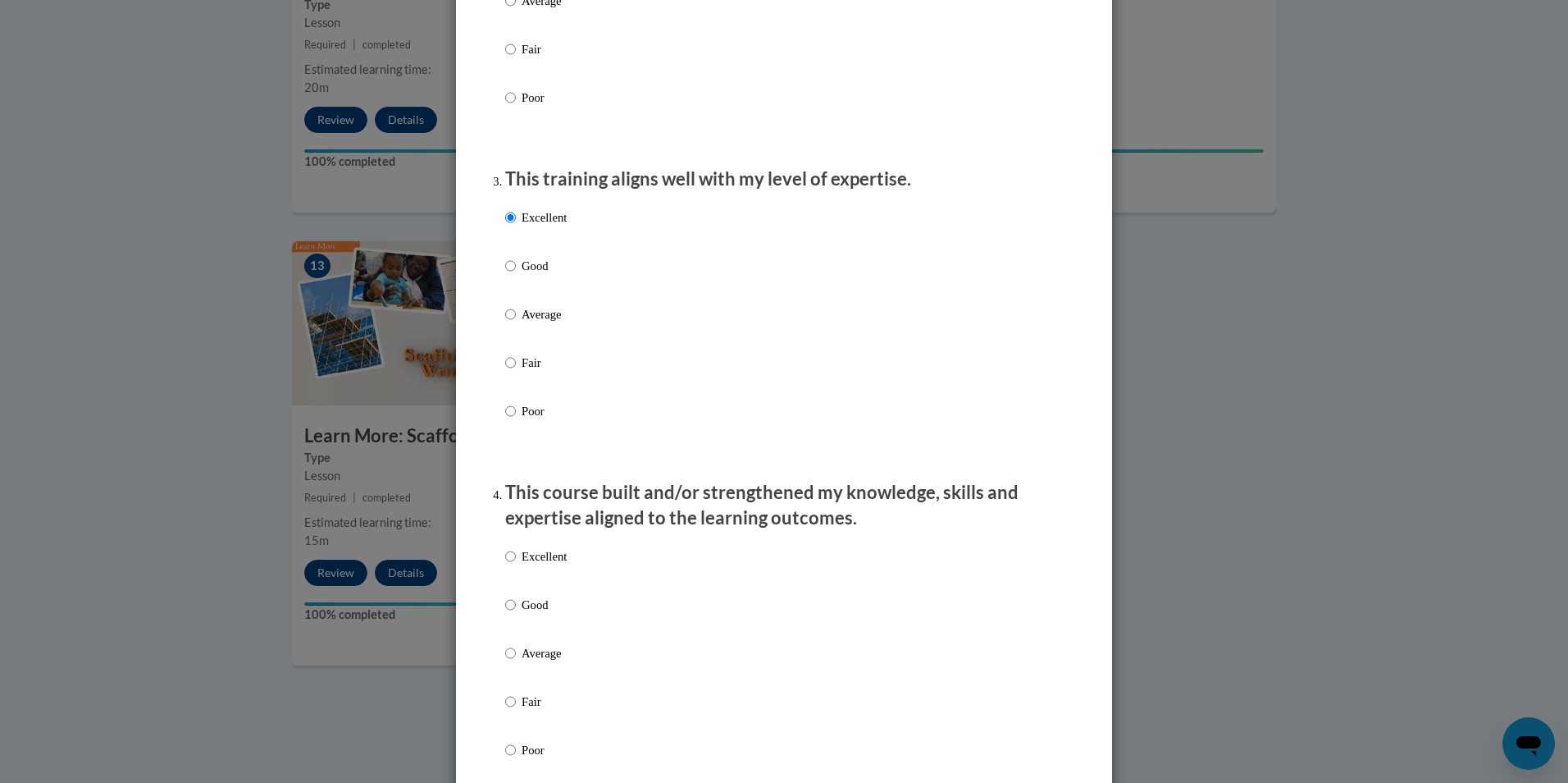
click at [535, 565] on p "Excellent" at bounding box center [543, 556] width 45 height 18
click at [516, 565] on input "Excellent" at bounding box center [510, 556] width 10 height 18
radio input "true"
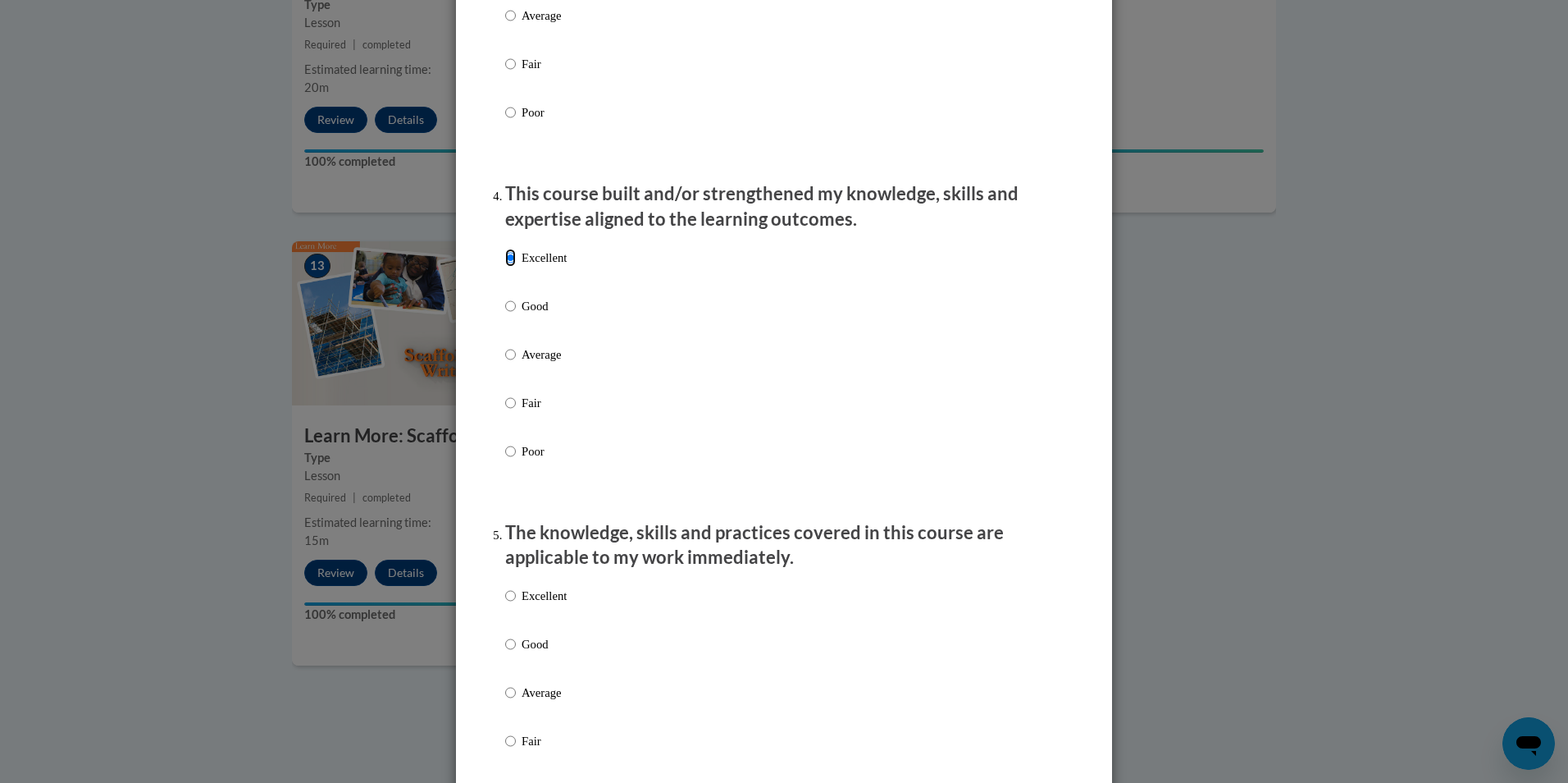
scroll to position [1051, 0]
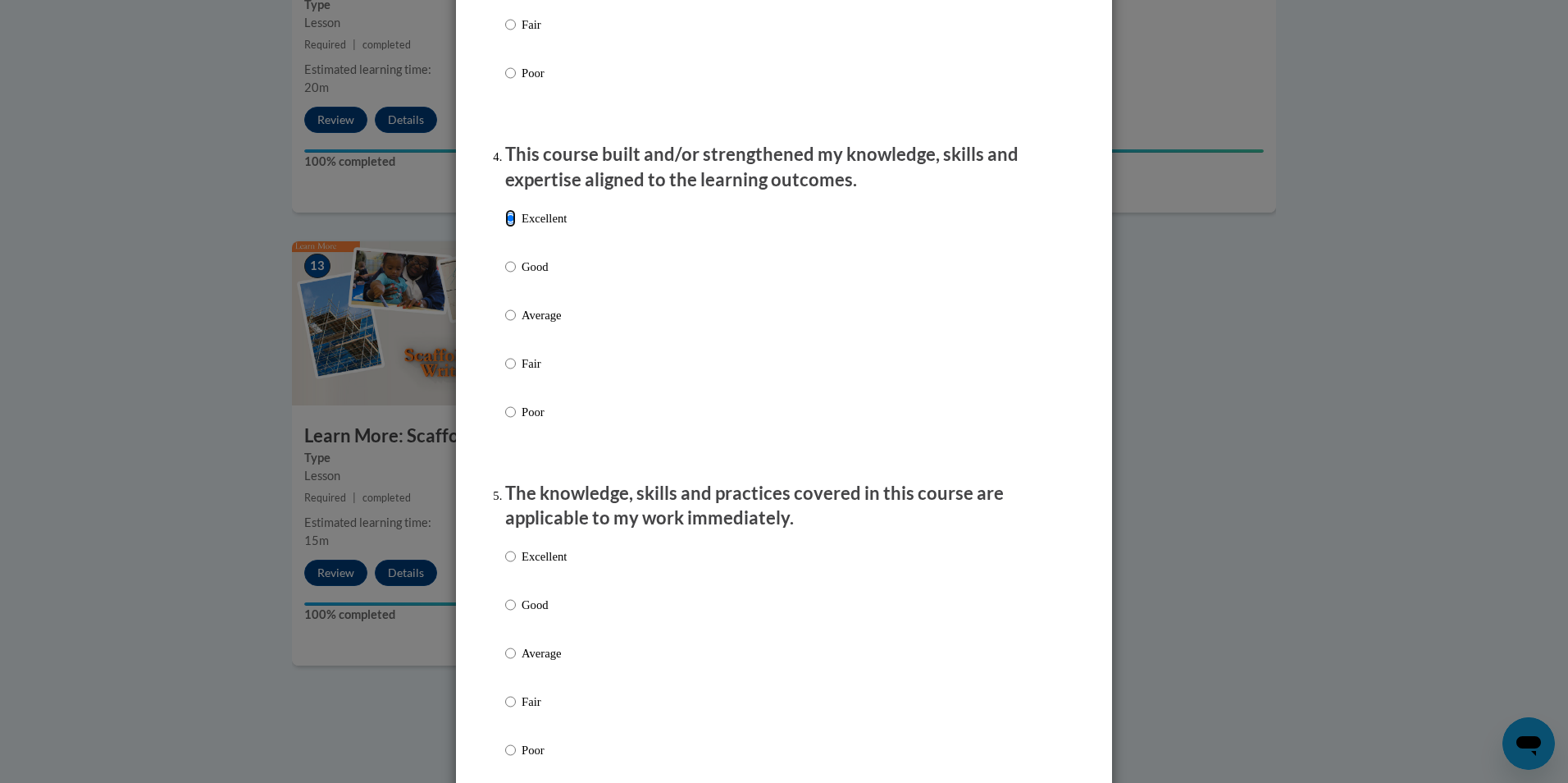
click at [534, 587] on label "Excellent" at bounding box center [536, 569] width 62 height 44
click at [516, 565] on input "Excellent" at bounding box center [510, 556] width 10 height 18
radio input "true"
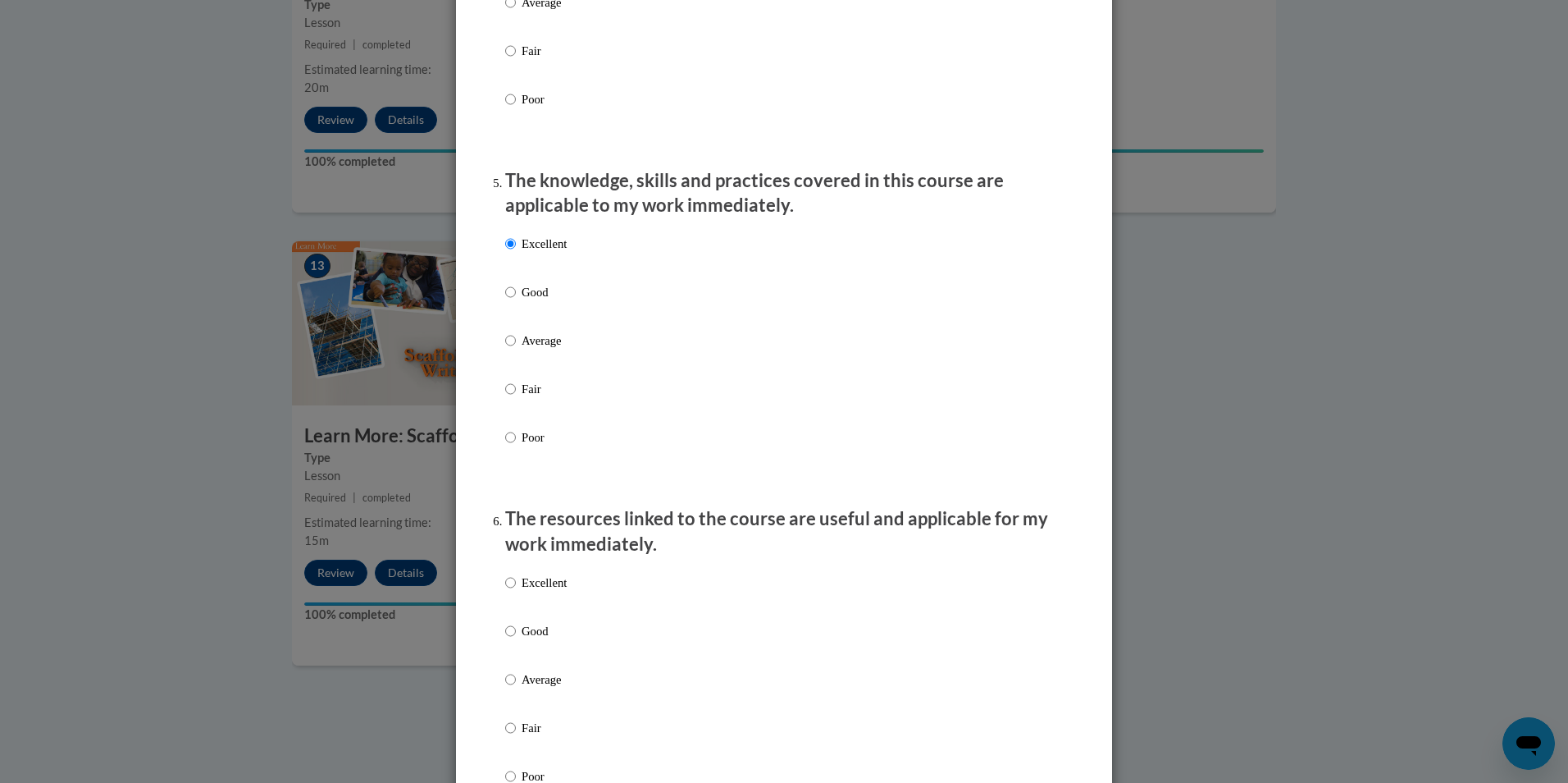
click at [531, 592] on p "Excellent" at bounding box center [543, 582] width 45 height 18
click at [516, 592] on input "Excellent" at bounding box center [510, 582] width 10 height 18
radio input "true"
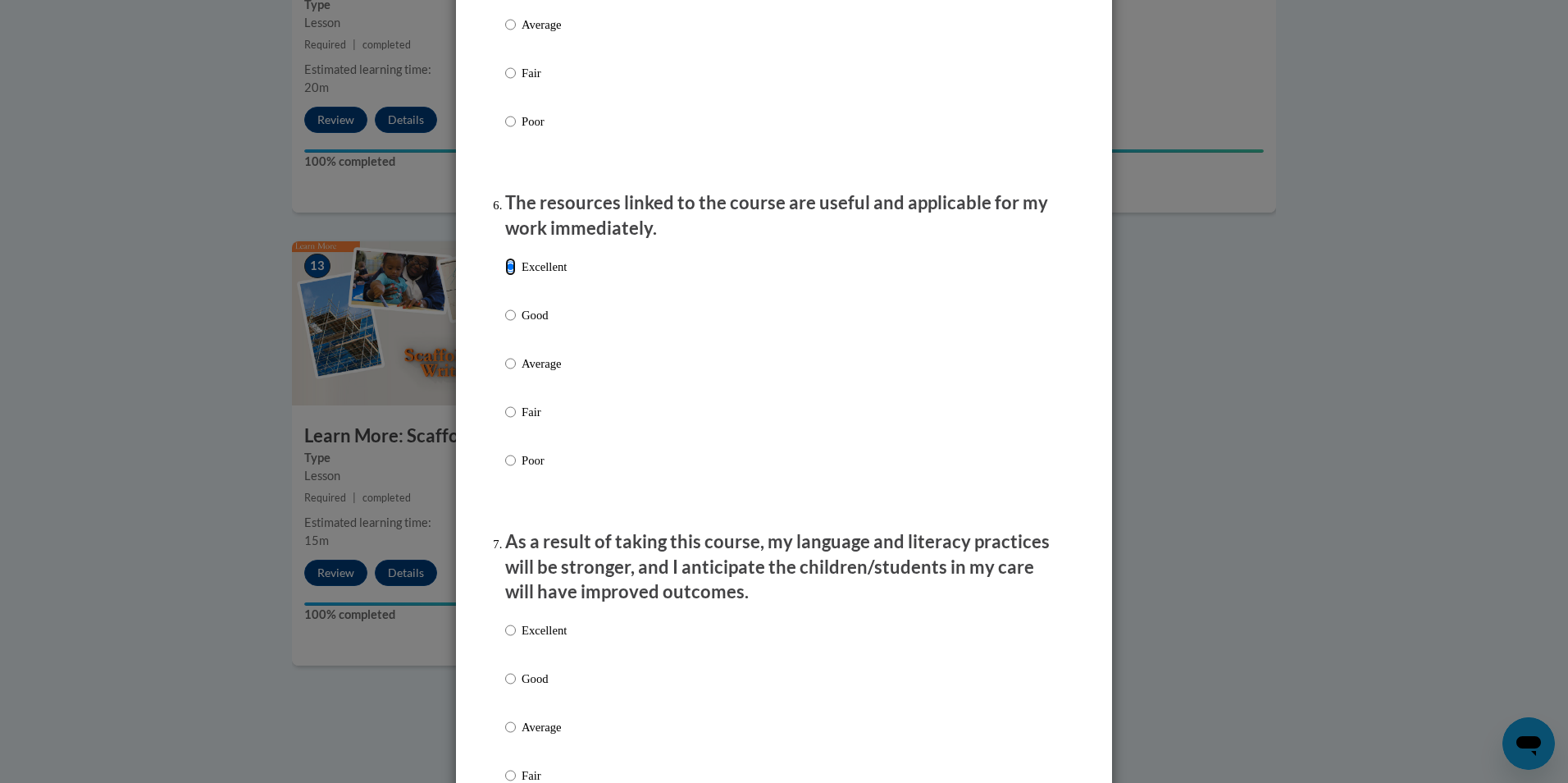
scroll to position [1683, 0]
click at [550, 636] on p "Excellent" at bounding box center [543, 627] width 45 height 18
click at [516, 636] on input "Excellent" at bounding box center [510, 627] width 10 height 18
radio input "true"
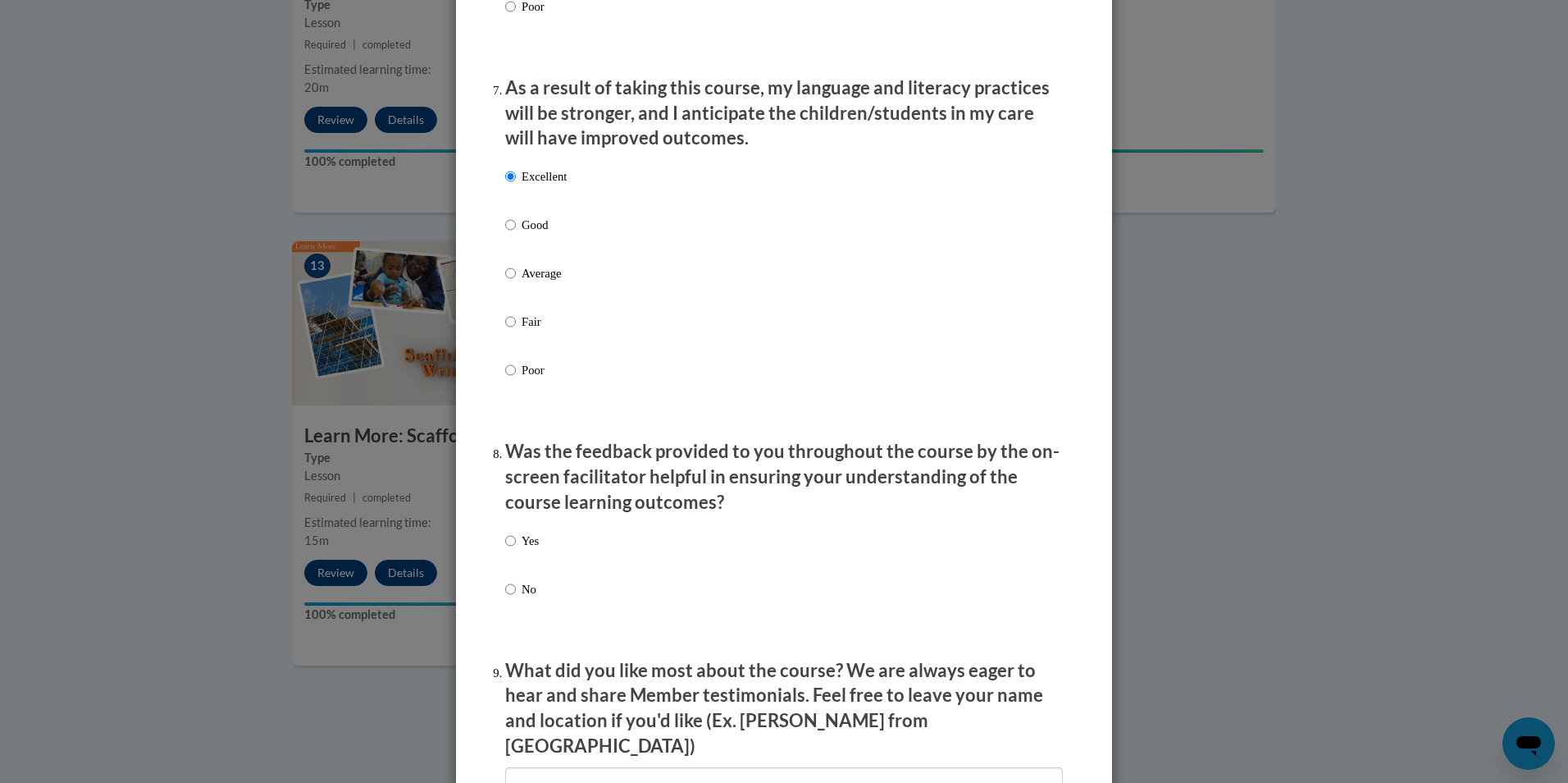
click at [529, 550] on p "Yes" at bounding box center [530, 540] width 17 height 18
click at [516, 550] on input "Yes" at bounding box center [510, 540] width 10 height 18
radio input "true"
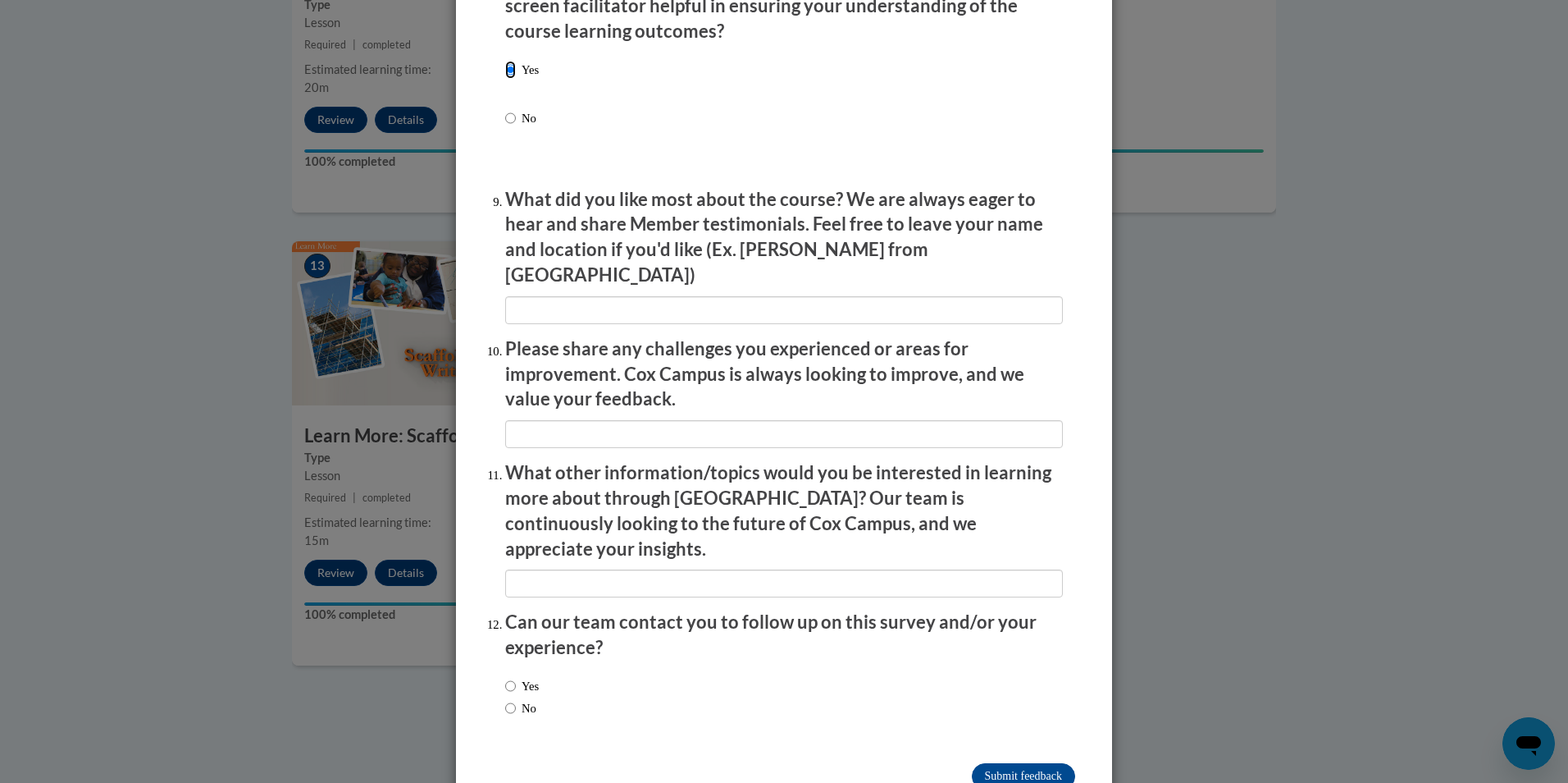
scroll to position [2614, 0]
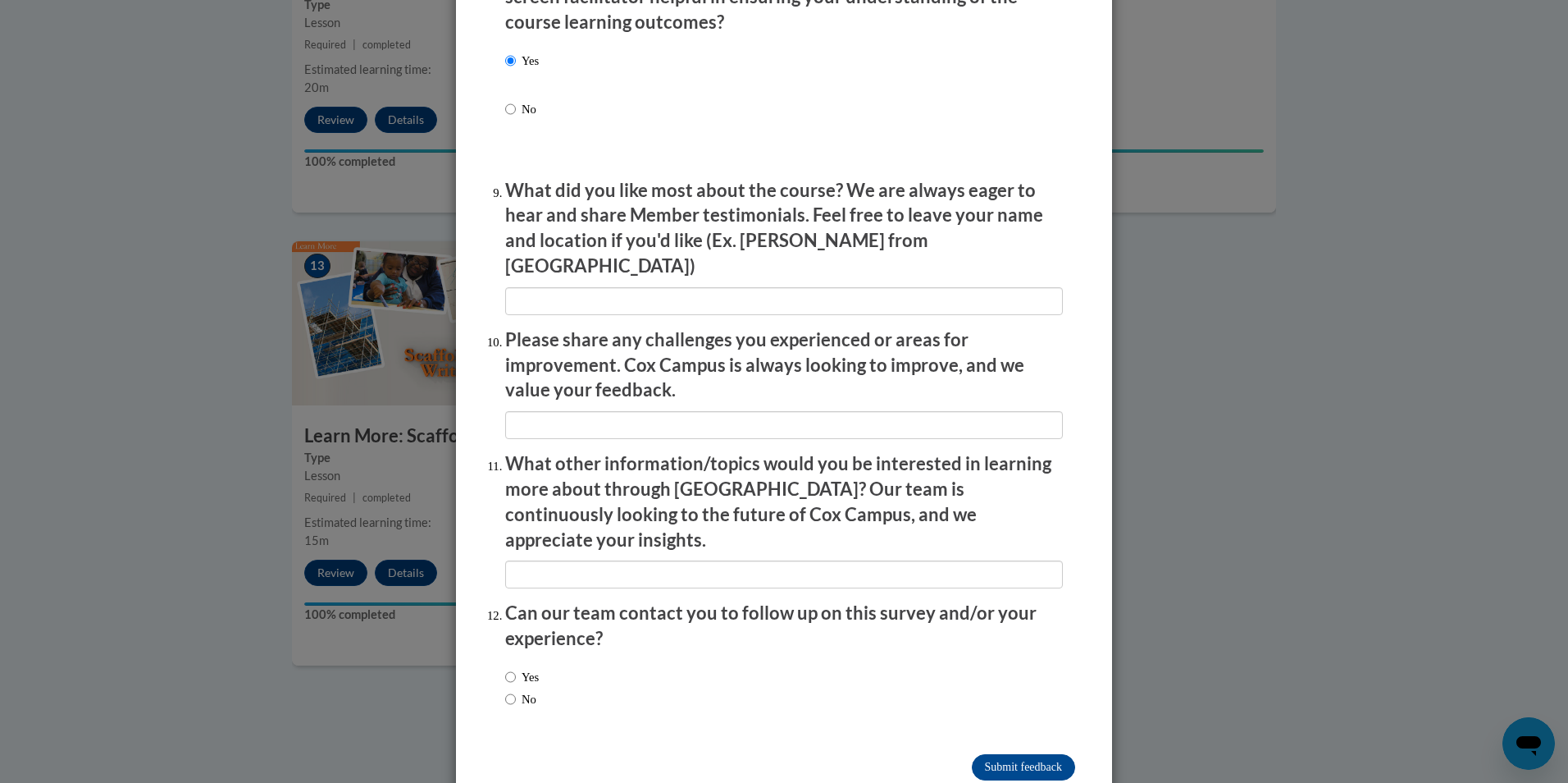
click at [529, 668] on label "Yes" at bounding box center [521, 676] width 33 height 18
click at [516, 668] on input "Yes" at bounding box center [510, 676] width 10 height 18
radio input "true"
click at [1008, 754] on input "Submit feedback" at bounding box center [1023, 767] width 103 height 26
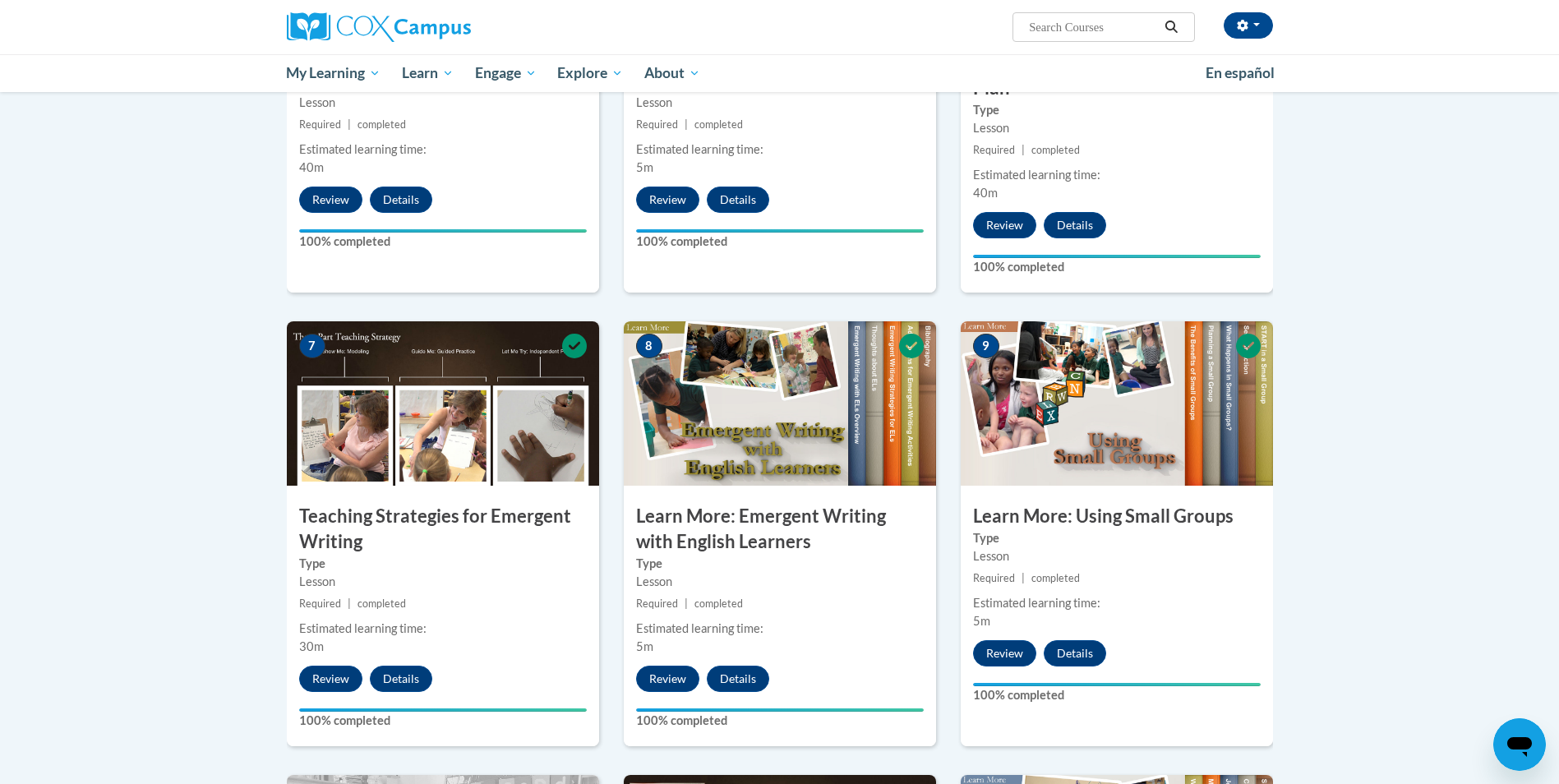
scroll to position [1028, 0]
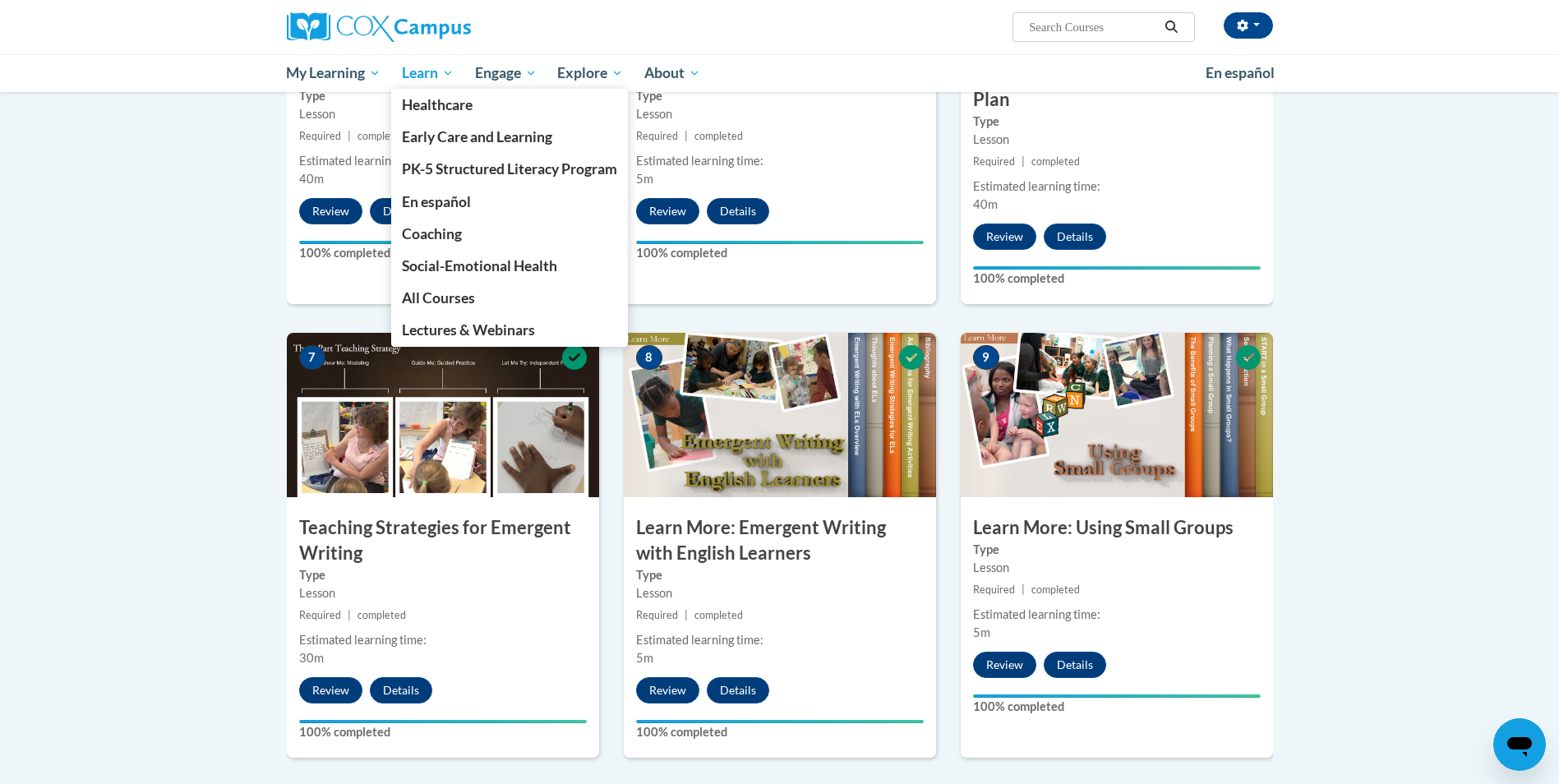
click at [415, 80] on span "Learn" at bounding box center [427, 73] width 51 height 20
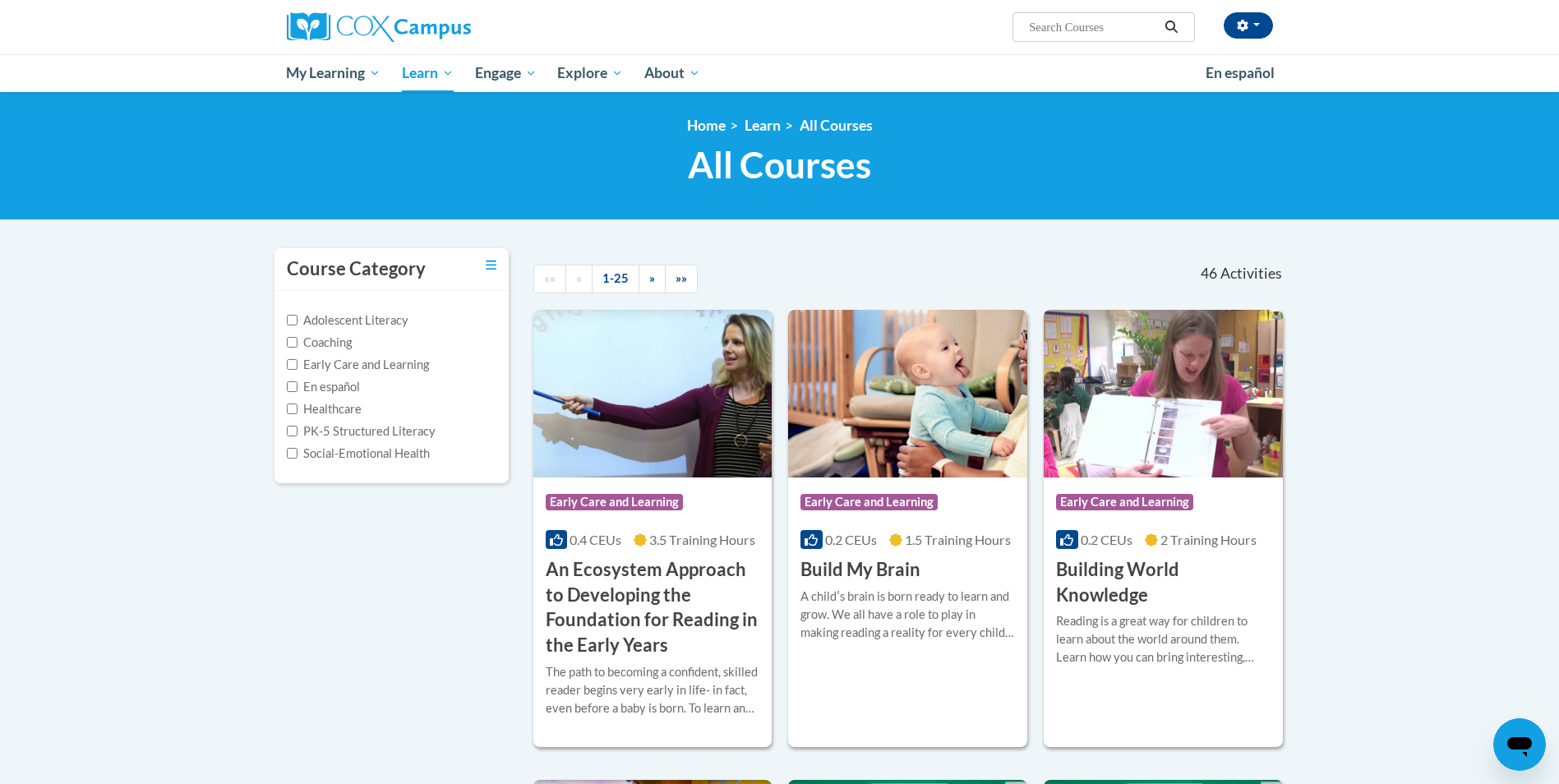
click at [365, 358] on label "Early Care and Learning" at bounding box center [358, 365] width 142 height 18
click at [297, 359] on input "Early Care and Learning" at bounding box center [292, 364] width 10 height 10
checkbox input "true"
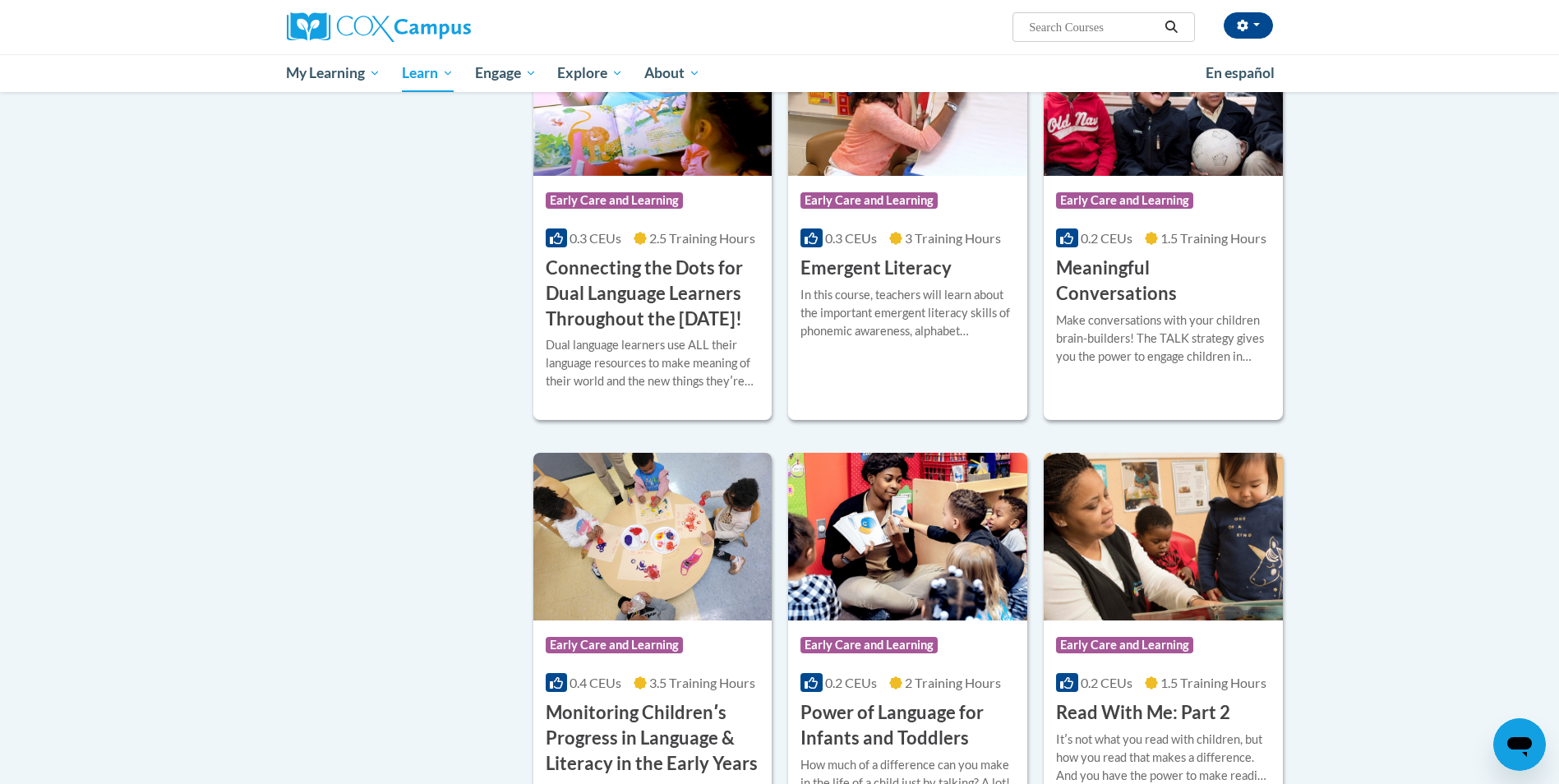
click at [1091, 656] on div "Course Category: Early Care and Learning" at bounding box center [1163, 646] width 214 height 37
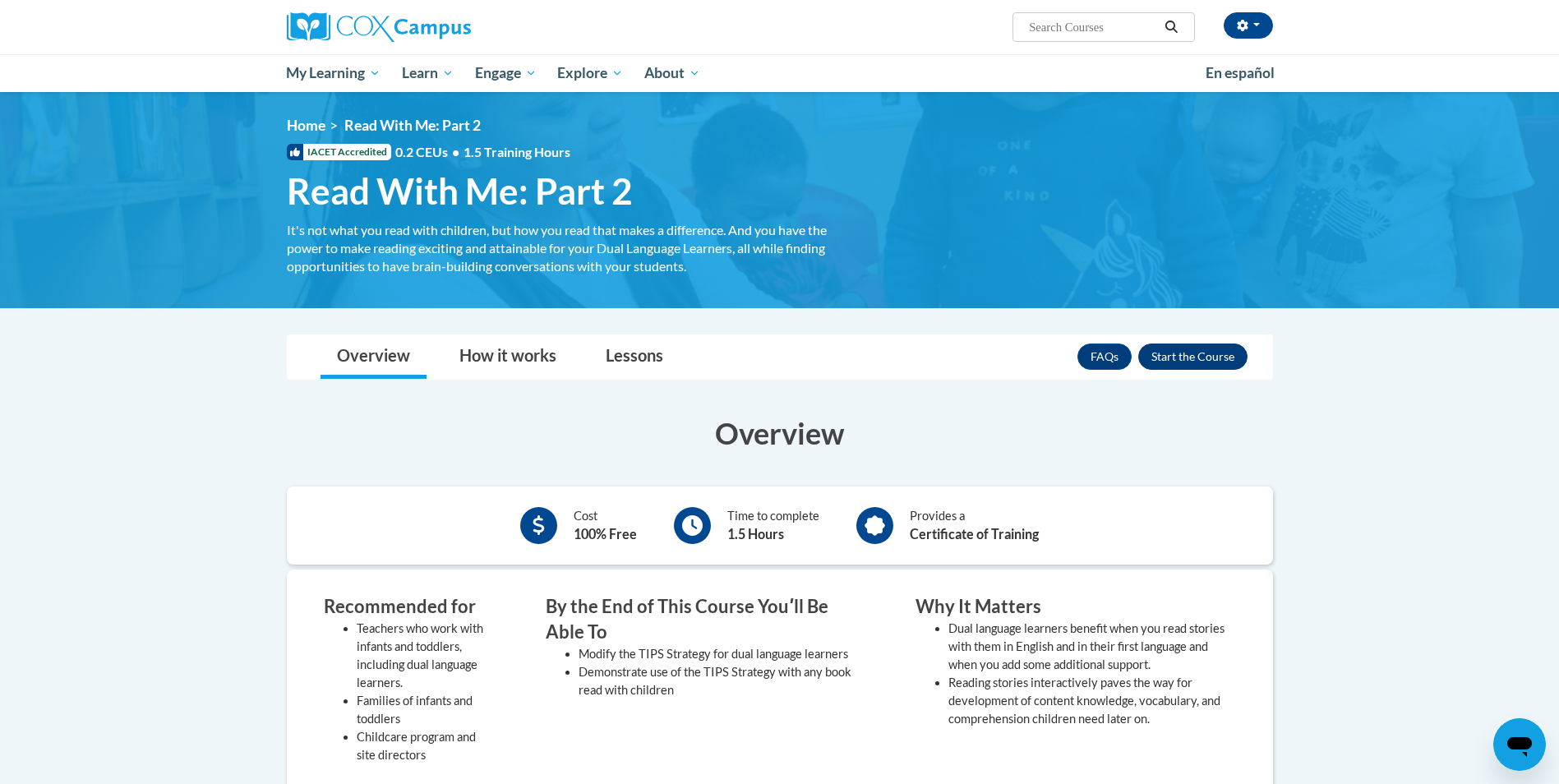
click at [1186, 359] on button "Enroll" at bounding box center [1193, 356] width 110 height 27
click at [1119, 484] on div "Overview Cost 100% Free Time to complete 1.5 Hours Provides a Certificate of Tr…" at bounding box center [780, 734] width 1010 height 644
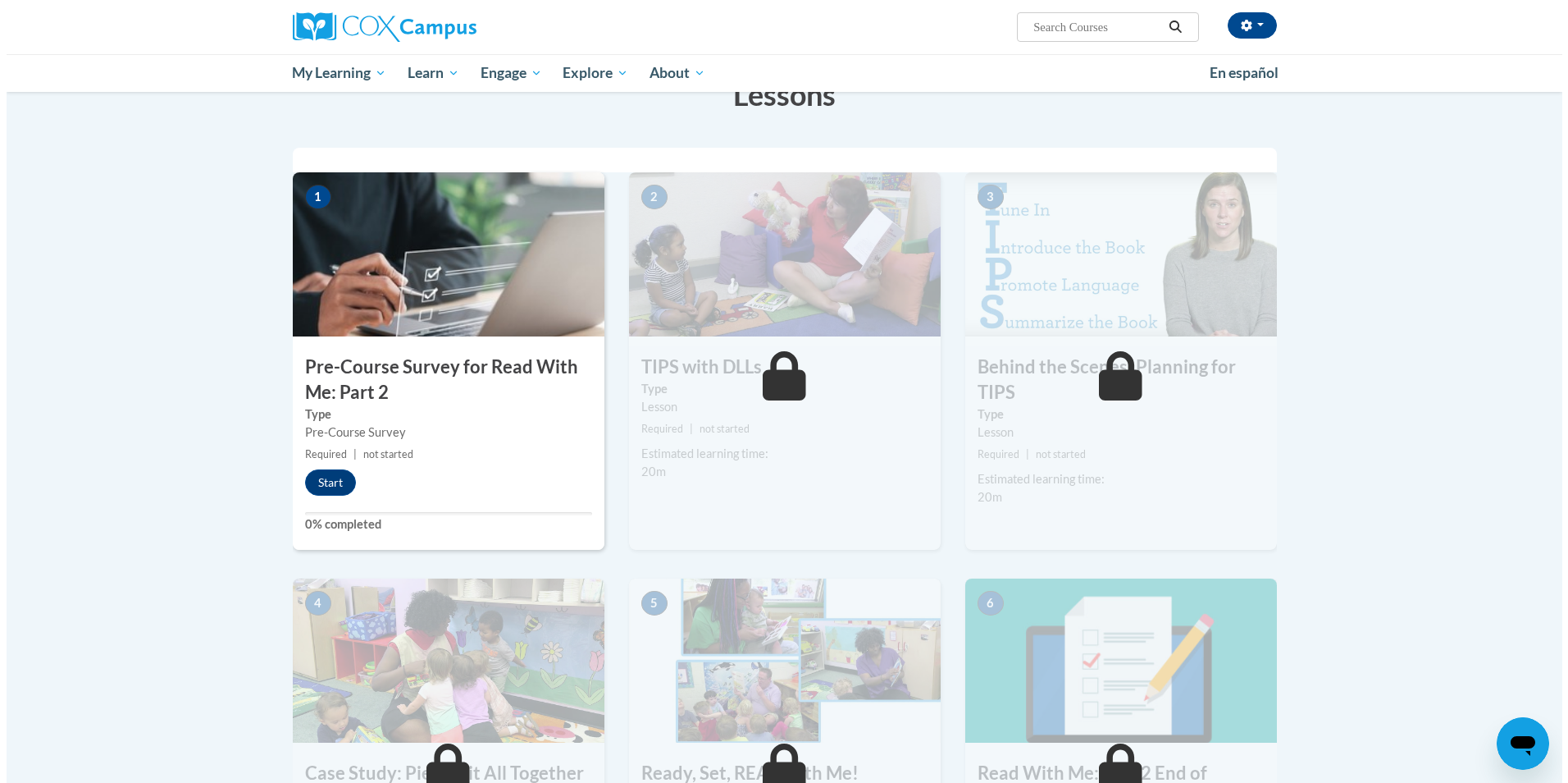
scroll to position [285, 0]
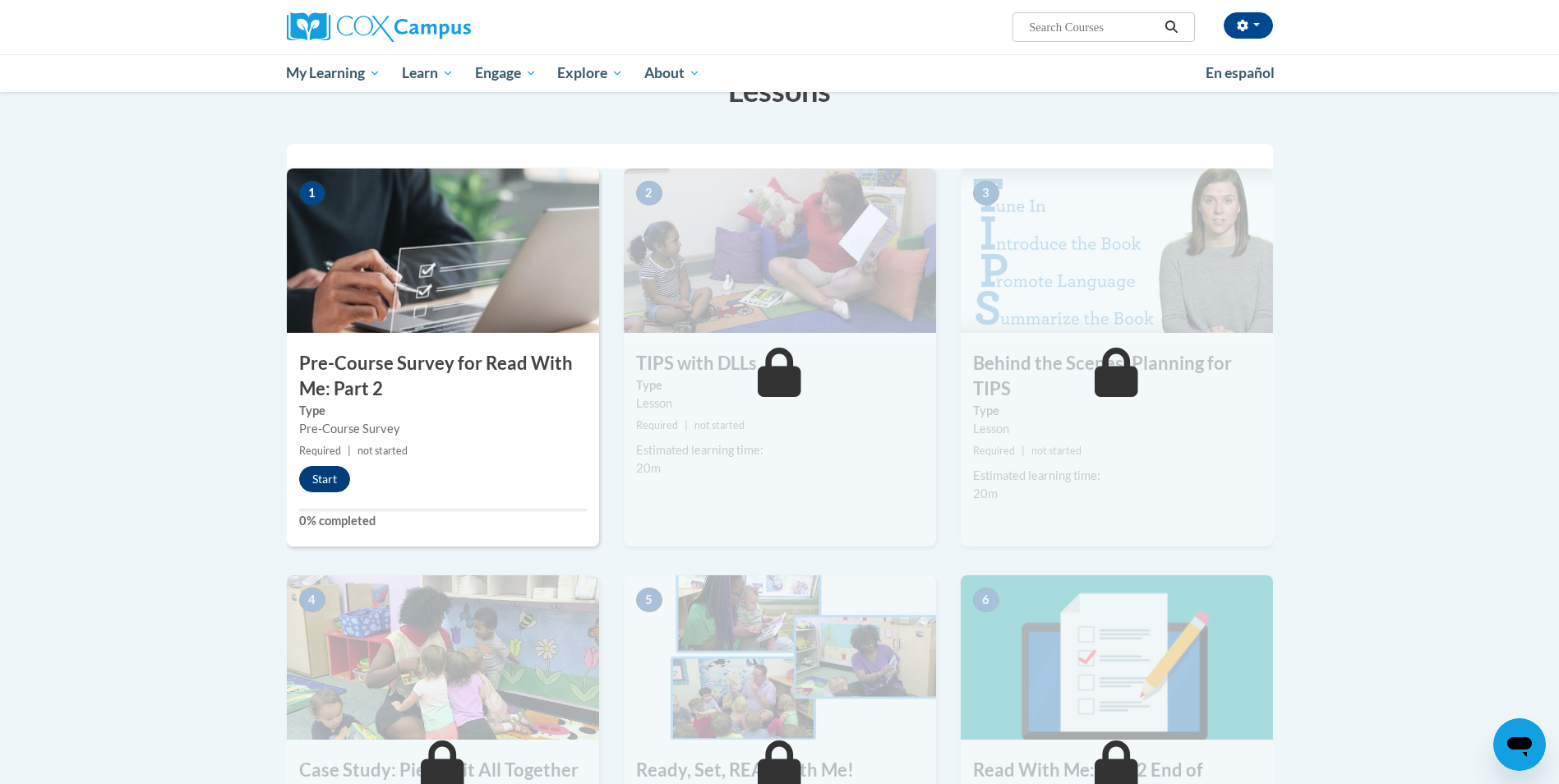
click at [332, 486] on button "Start" at bounding box center [324, 478] width 51 height 27
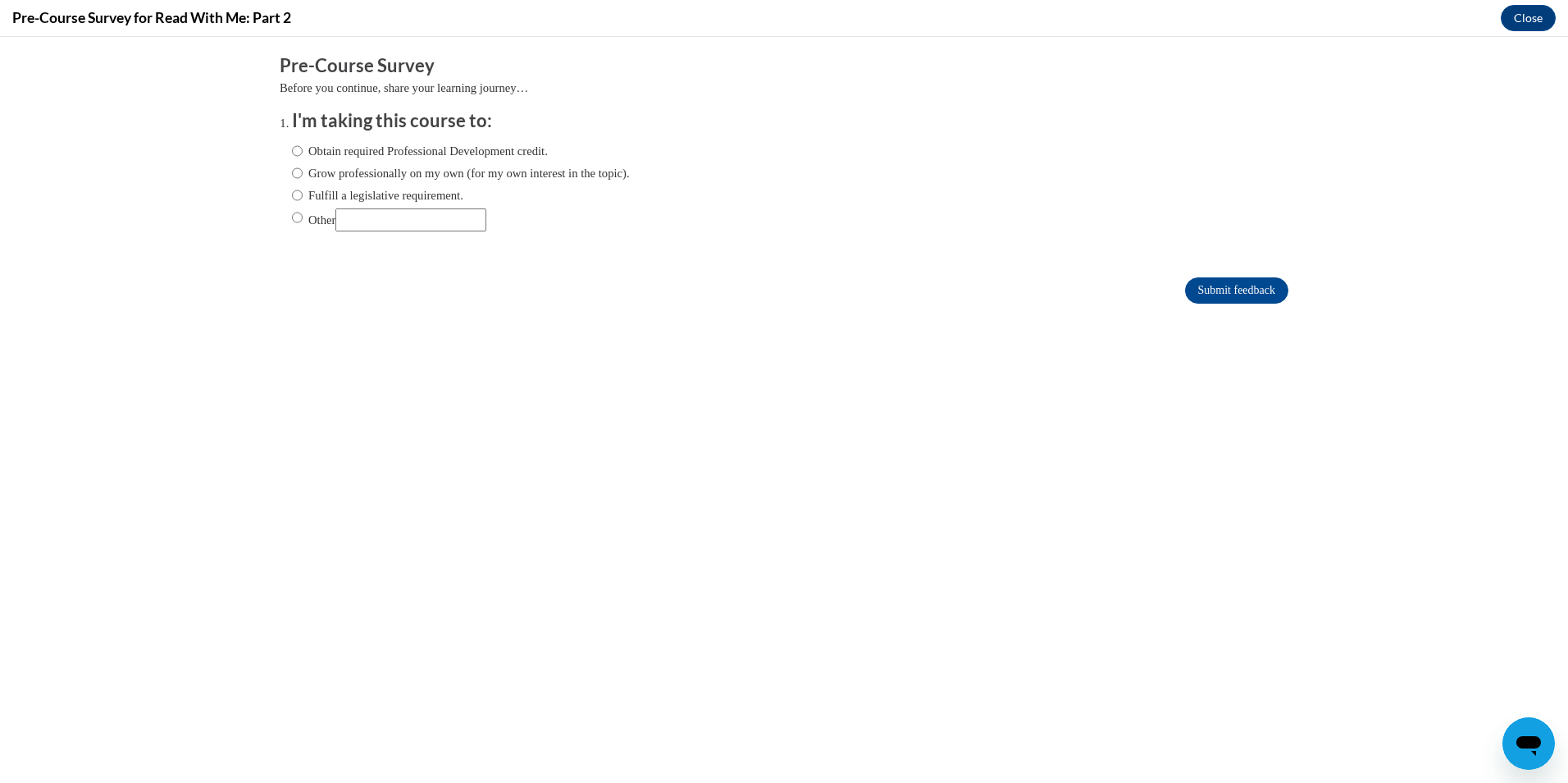
scroll to position [0, 0]
click at [451, 174] on label "Grow professionally on my own (for my own interest in the topic)." at bounding box center [461, 173] width 338 height 18
click at [302, 174] on input "Grow professionally on my own (for my own interest in the topic)." at bounding box center [297, 173] width 10 height 18
radio input "true"
click at [1215, 291] on input "Submit feedback" at bounding box center [1236, 290] width 103 height 26
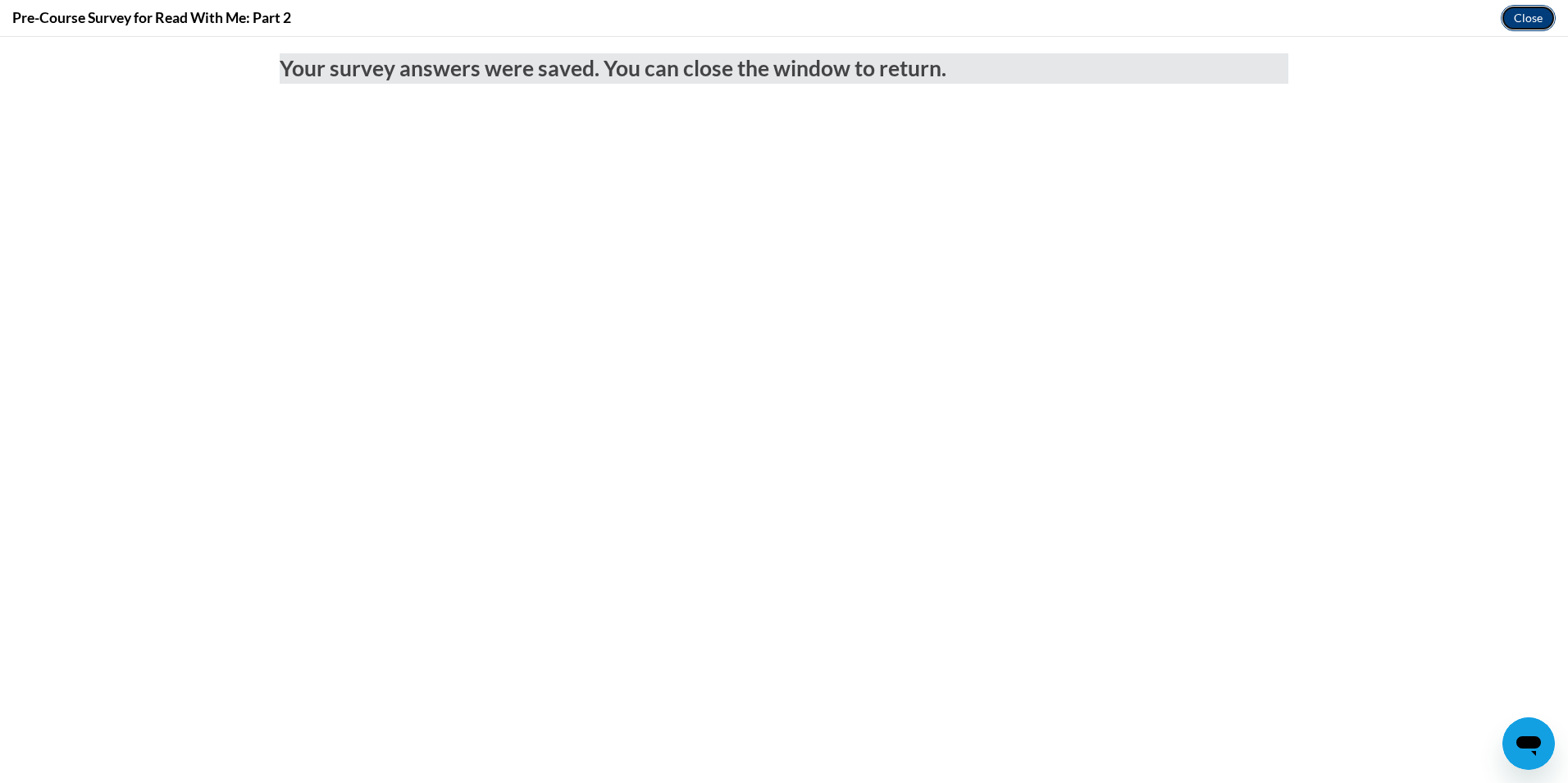
click at [1524, 25] on button "Close" at bounding box center [1528, 18] width 55 height 26
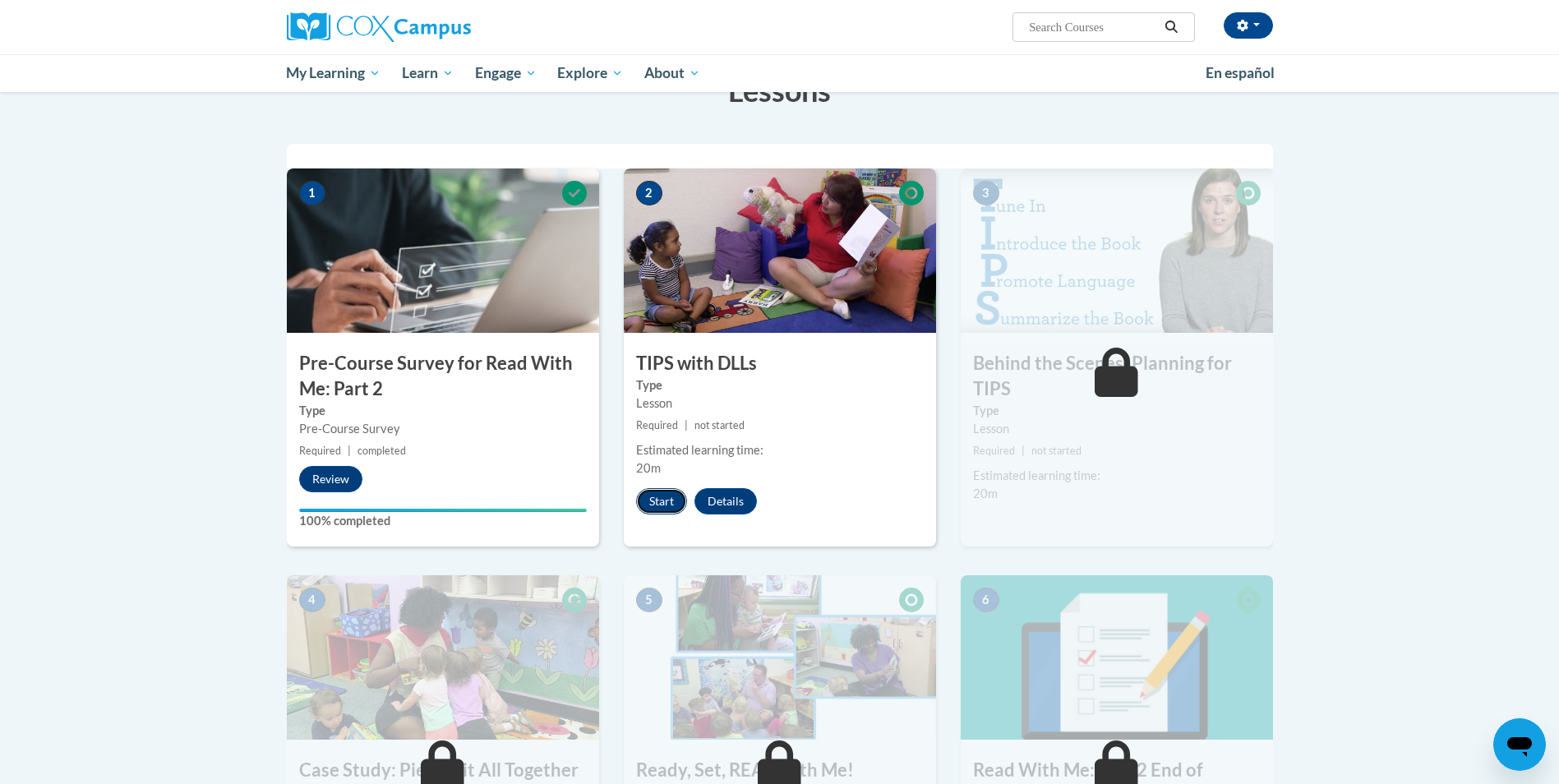
click at [652, 510] on button "Start" at bounding box center [662, 501] width 51 height 27
